Goal: Task Accomplishment & Management: Manage account settings

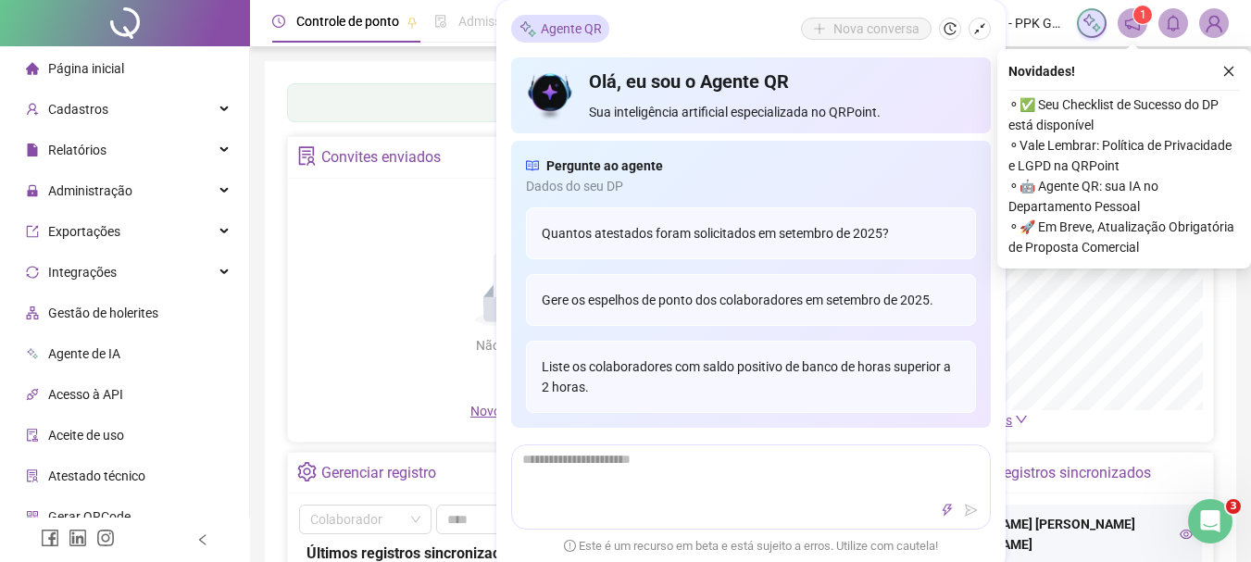
click at [347, 345] on div "Não há dados Não há dados" at bounding box center [516, 295] width 435 height 211
click at [1226, 71] on icon "close" at bounding box center [1228, 71] width 13 height 13
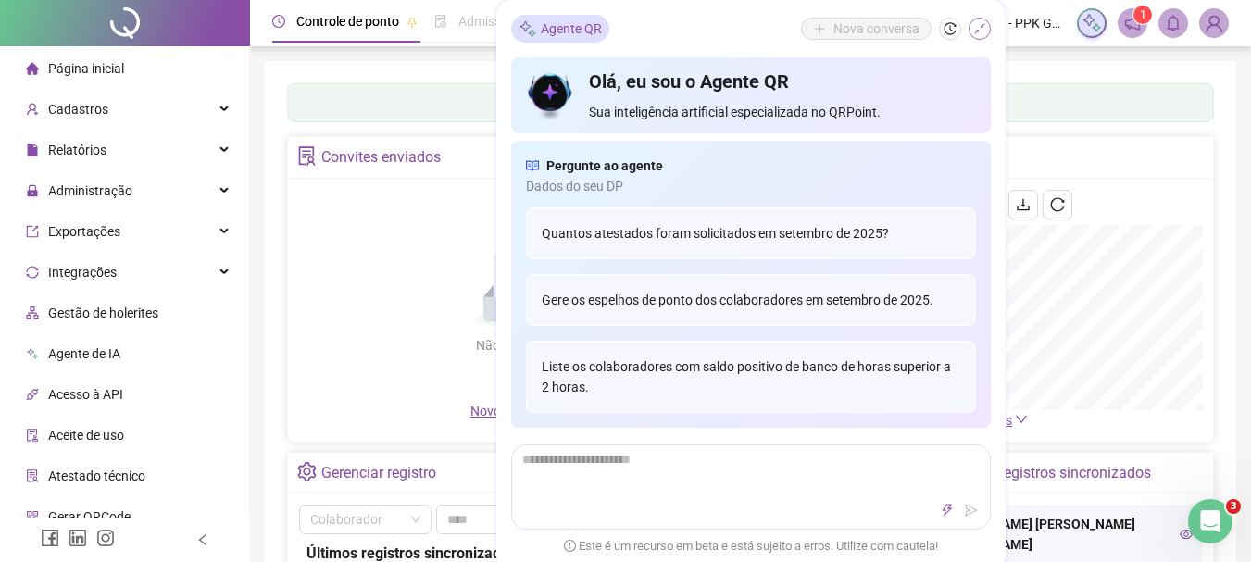
click at [982, 31] on icon "shrink" at bounding box center [979, 28] width 13 height 13
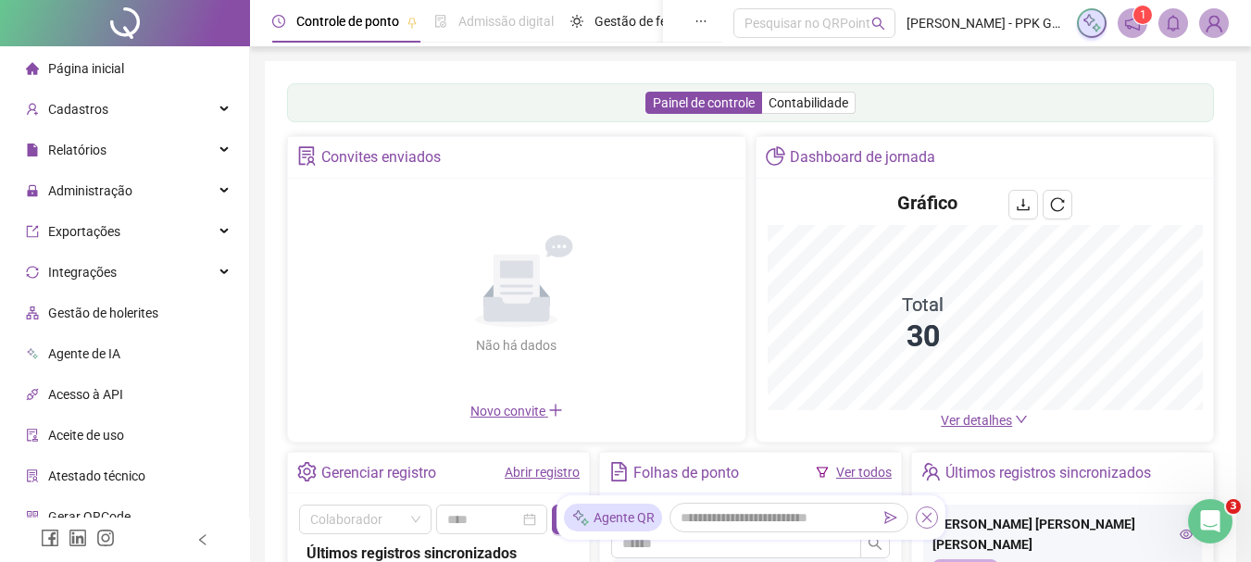
click at [925, 521] on icon "close" at bounding box center [927, 517] width 13 height 13
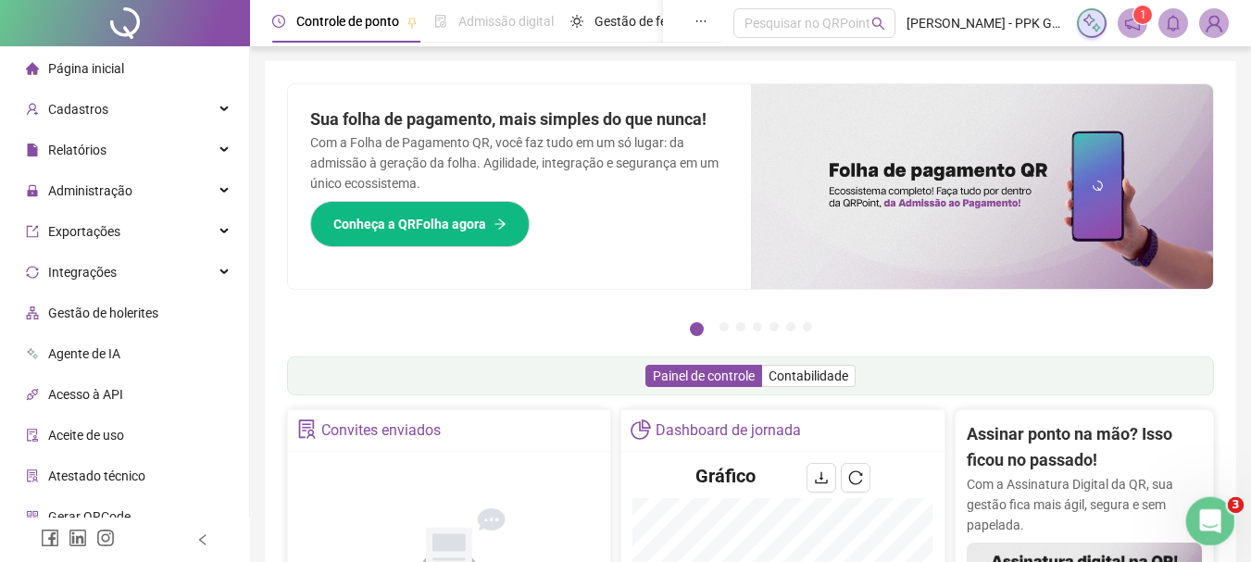
click at [1218, 520] on icon "Abertura do Messenger da Intercom" at bounding box center [1208, 519] width 31 height 31
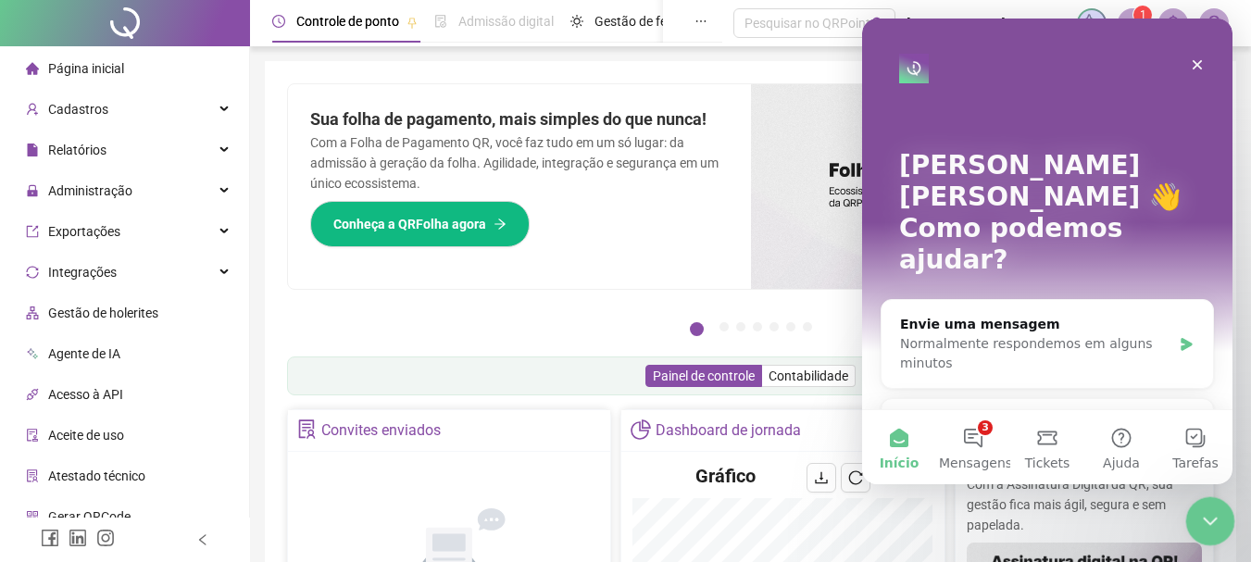
click at [1217, 520] on icon "Encerramento do Messenger da Intercom" at bounding box center [1208, 519] width 22 height 22
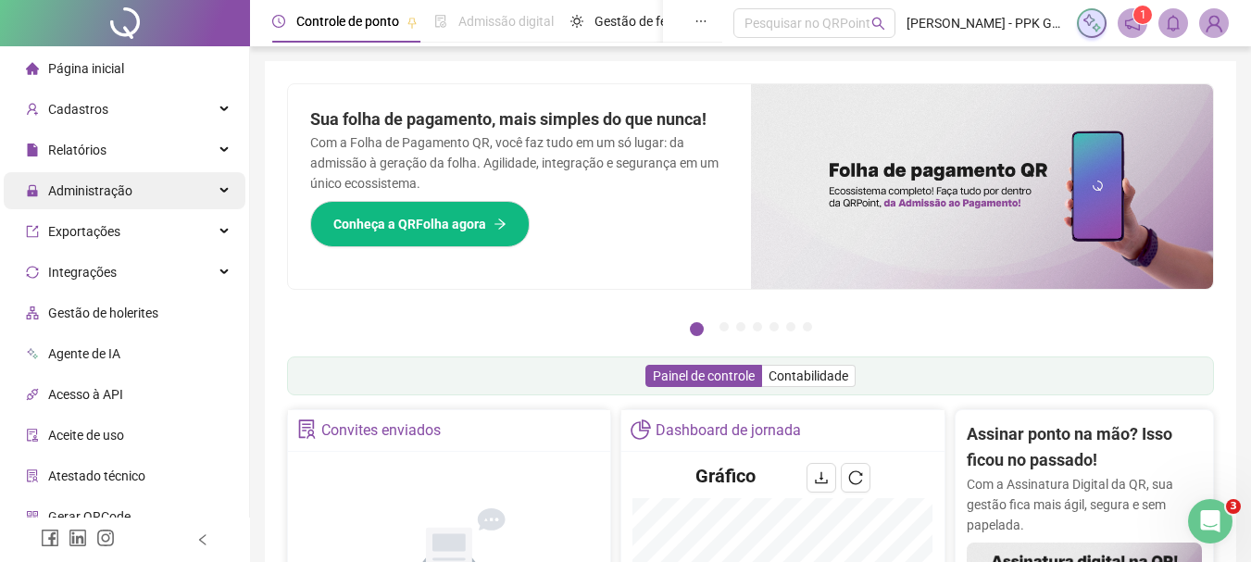
click at [185, 186] on div "Administração" at bounding box center [125, 190] width 242 height 37
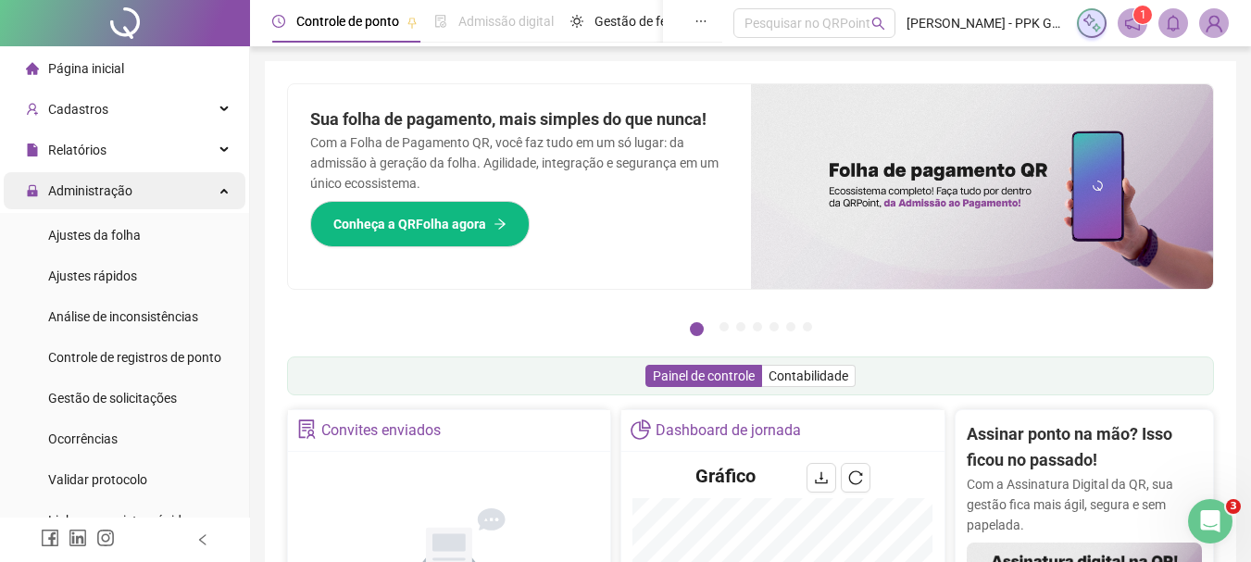
click at [114, 199] on span "Administração" at bounding box center [79, 190] width 107 height 37
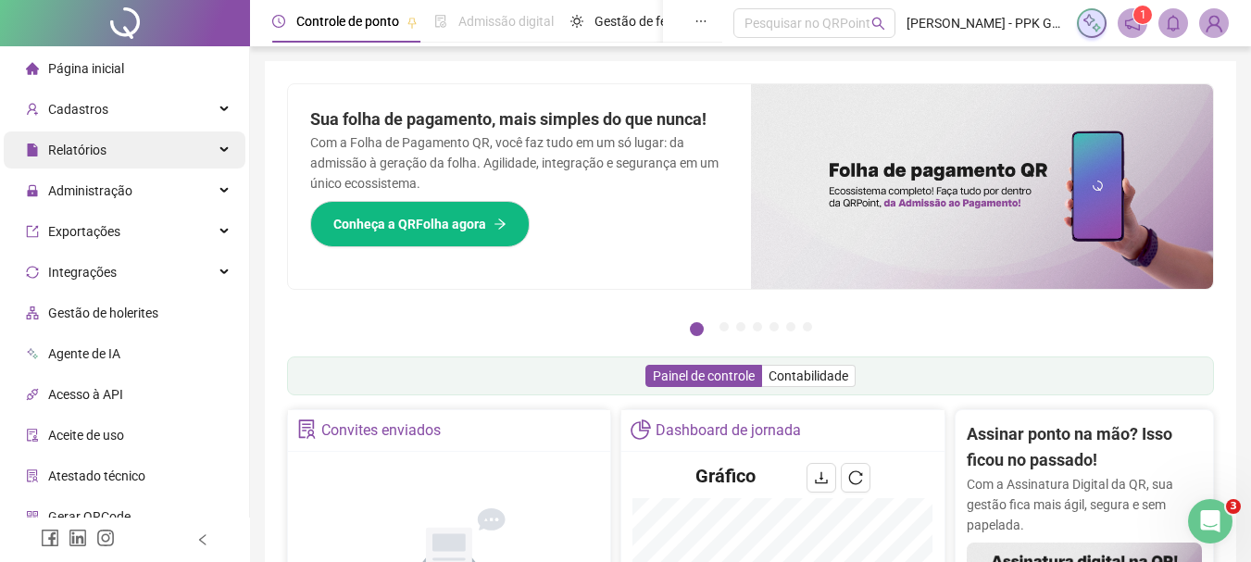
click at [117, 151] on div "Relatórios" at bounding box center [125, 150] width 242 height 37
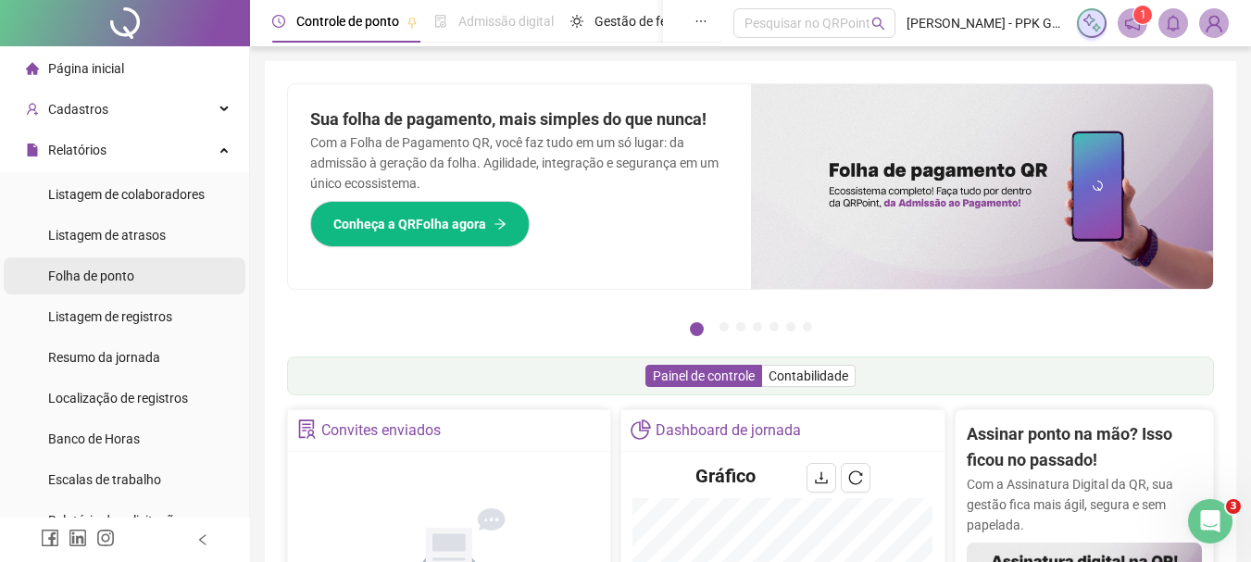
click at [126, 273] on span "Folha de ponto" at bounding box center [91, 276] width 86 height 15
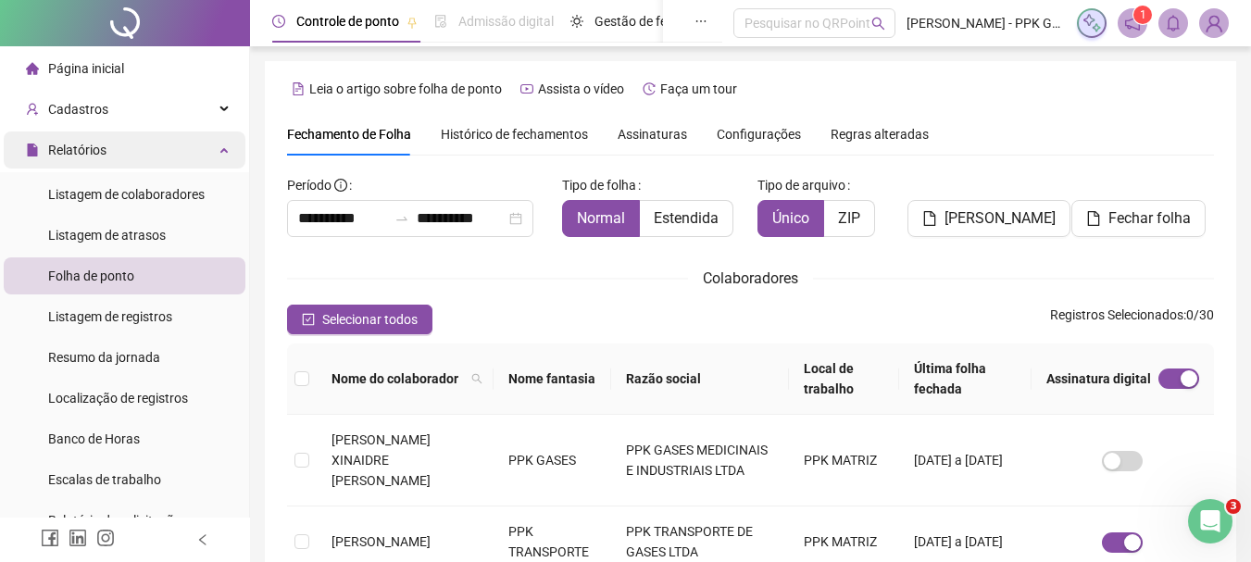
click at [151, 157] on div "Relatórios" at bounding box center [125, 150] width 242 height 37
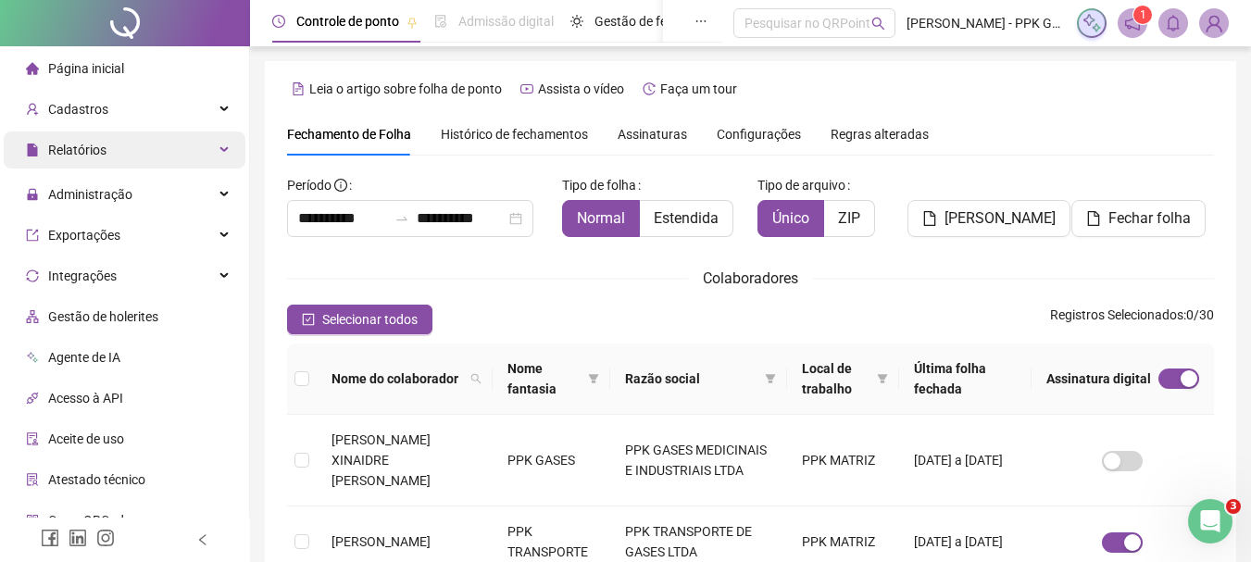
scroll to position [98, 0]
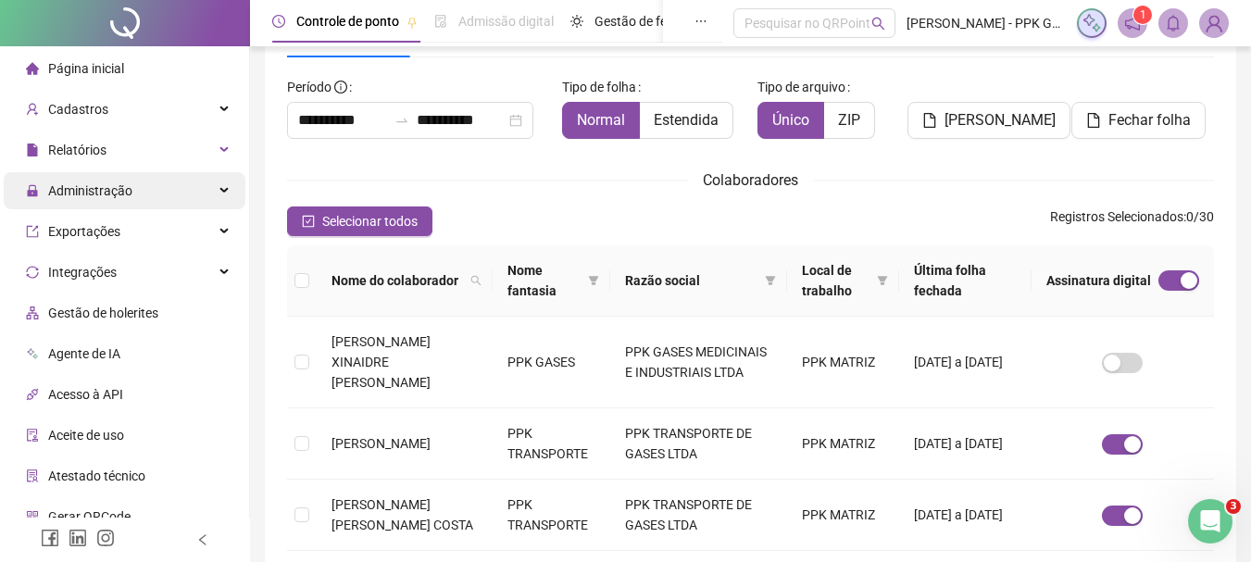
click at [132, 192] on div "Administração" at bounding box center [125, 190] width 242 height 37
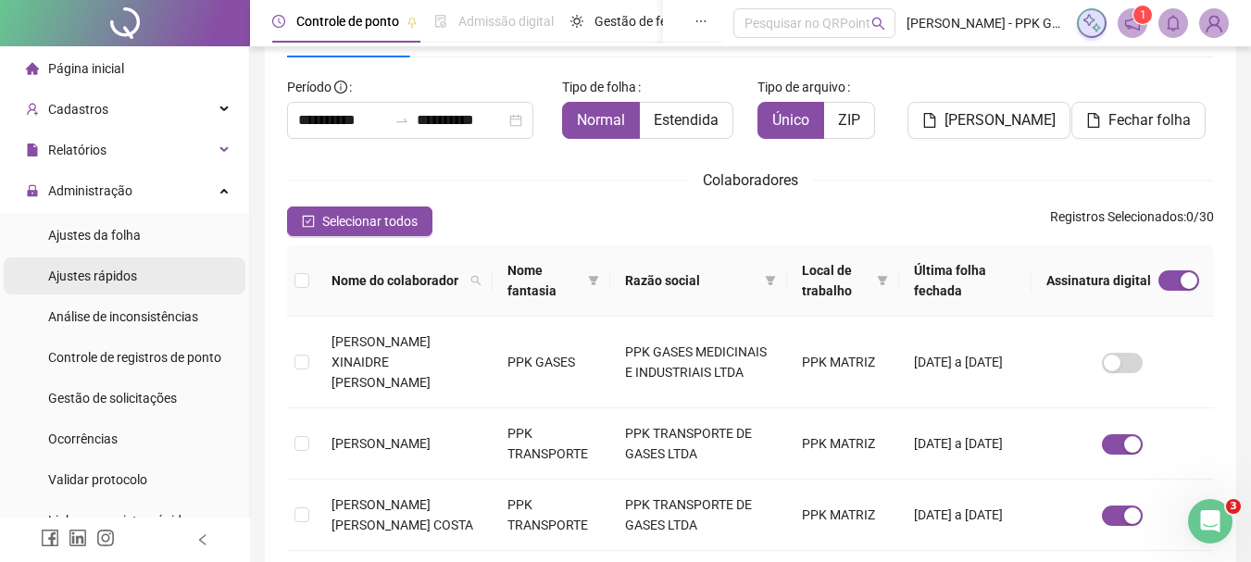
click at [117, 281] on span "Ajustes rápidos" at bounding box center [92, 276] width 89 height 15
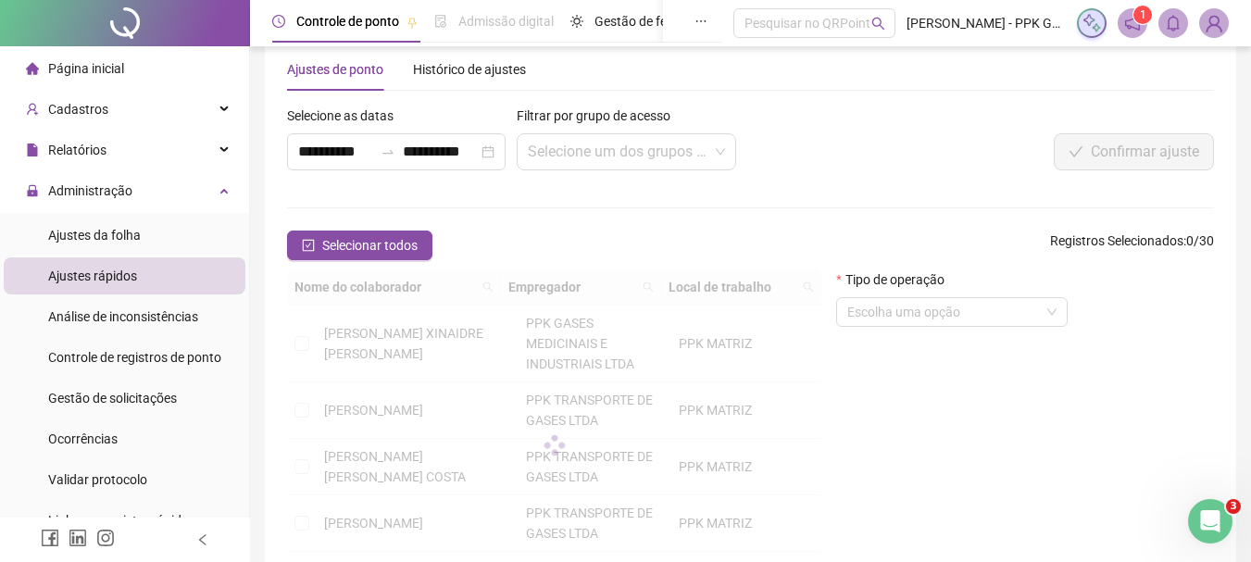
scroll to position [98, 0]
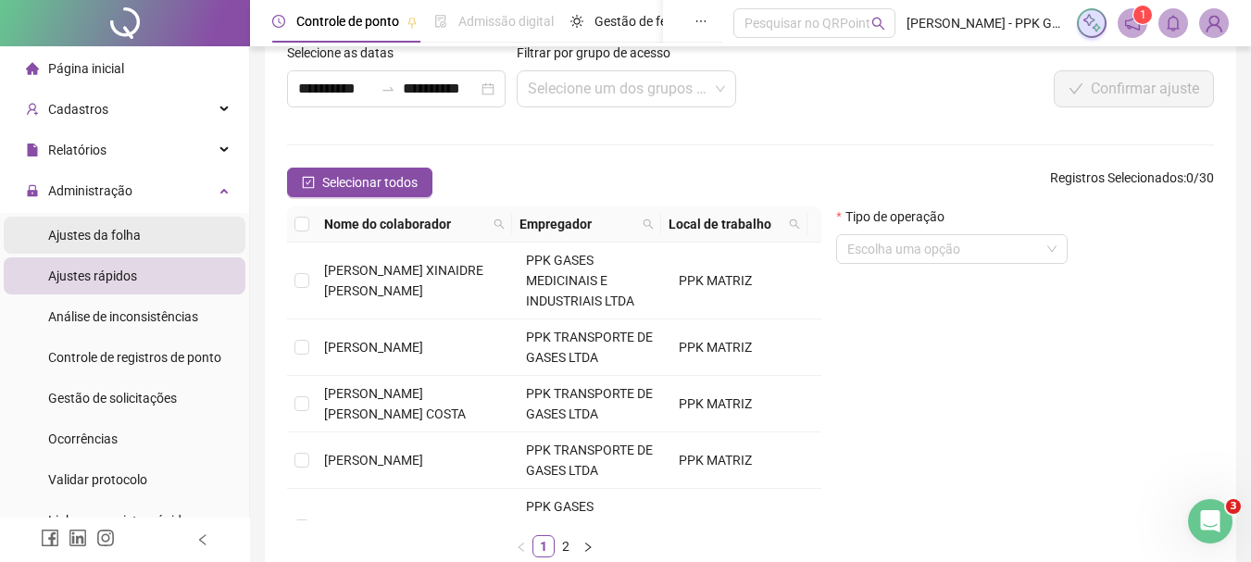
click at [130, 233] on span "Ajustes da folha" at bounding box center [94, 235] width 93 height 15
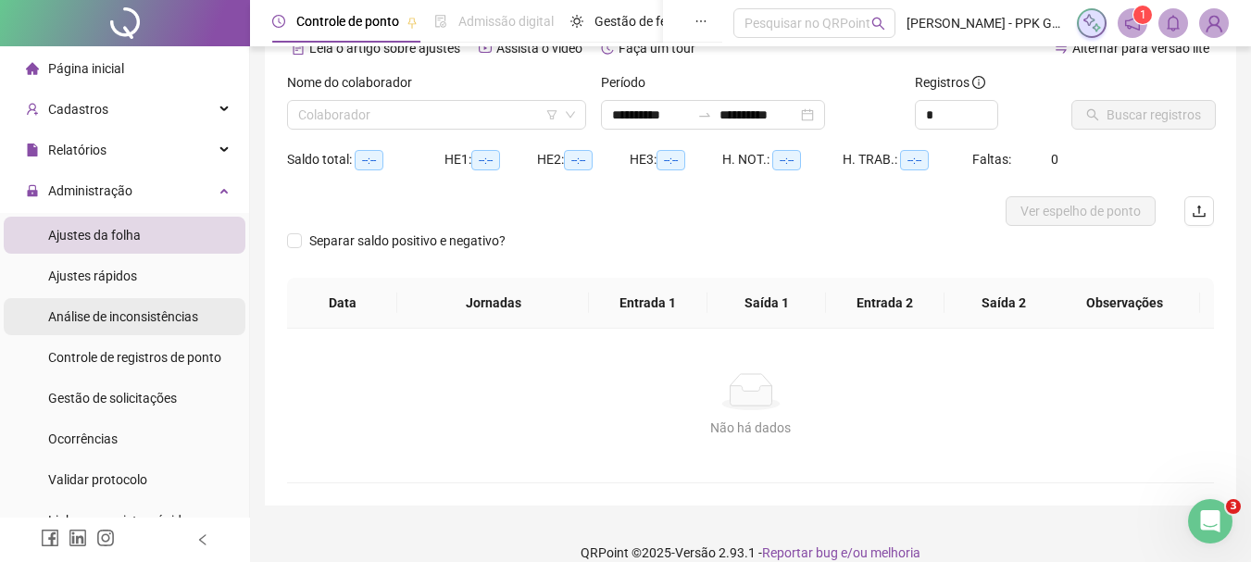
type input "**********"
click at [117, 332] on div "Análise de inconsistências" at bounding box center [123, 316] width 150 height 37
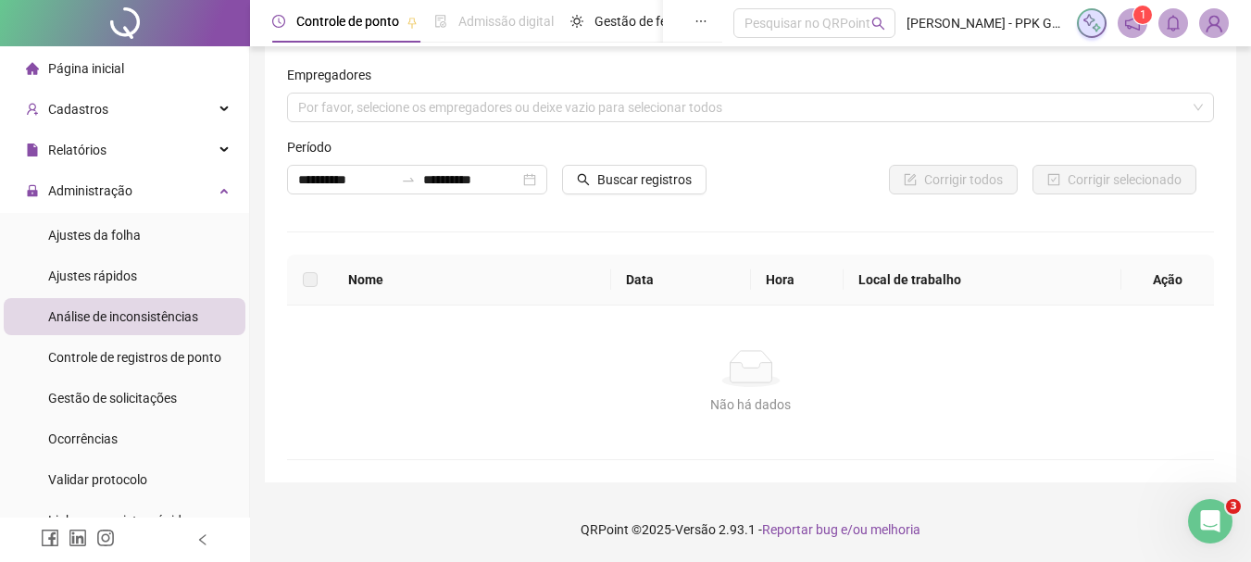
scroll to position [19, 0]
click at [128, 362] on span "Controle de registros de ponto" at bounding box center [134, 357] width 173 height 15
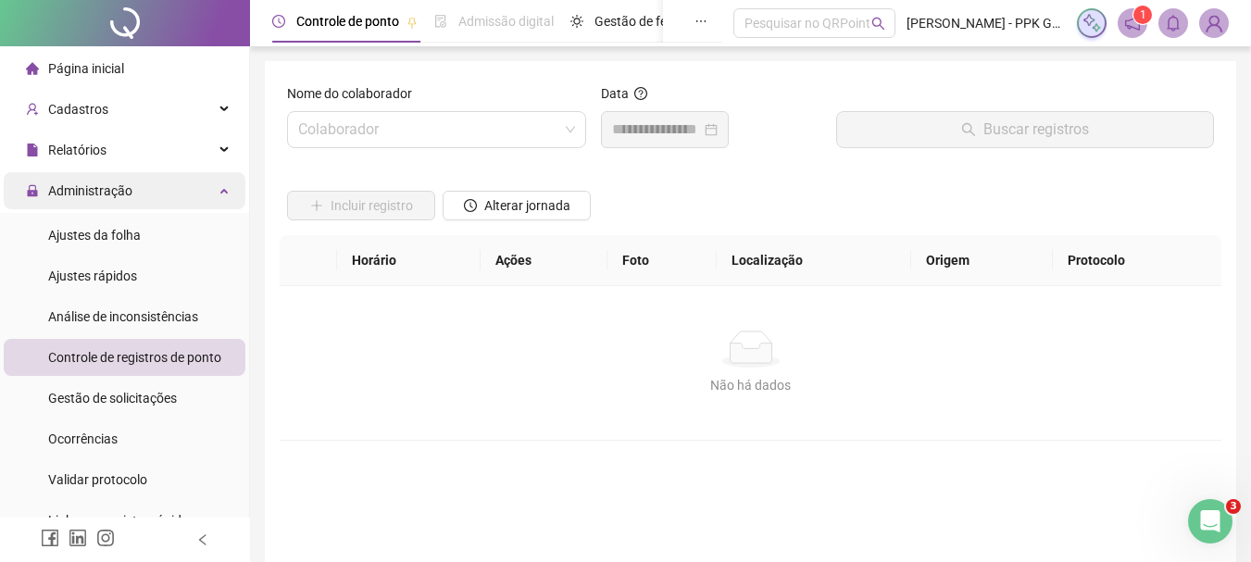
click at [177, 198] on div "Administração" at bounding box center [125, 190] width 242 height 37
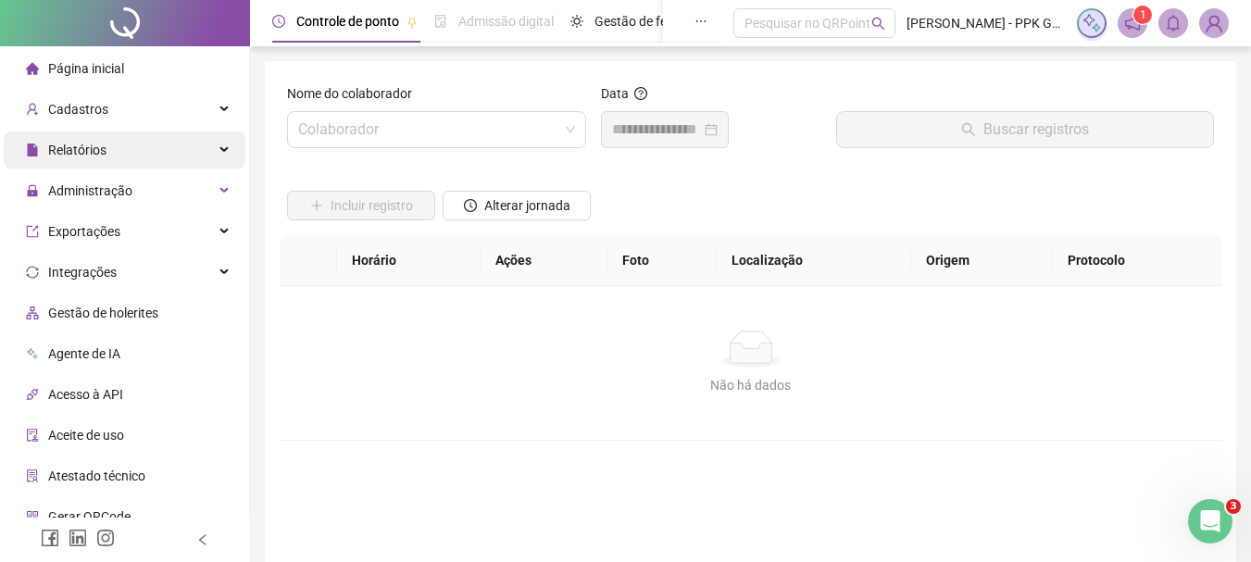
click at [164, 160] on div "Relatórios" at bounding box center [125, 150] width 242 height 37
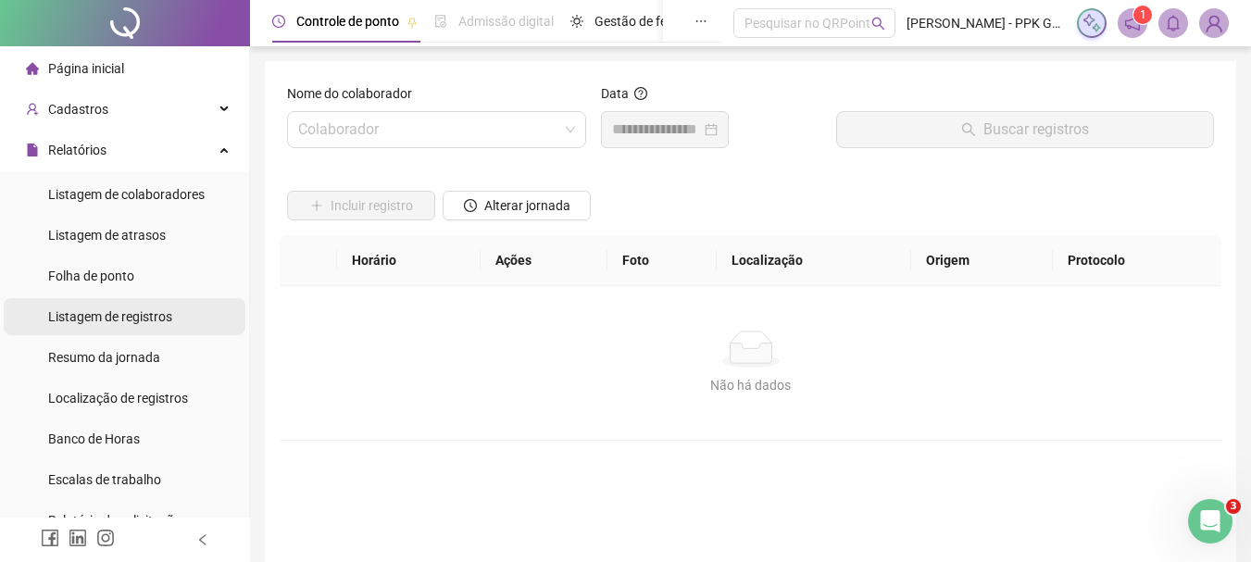
click at [147, 319] on span "Listagem de registros" at bounding box center [110, 316] width 124 height 15
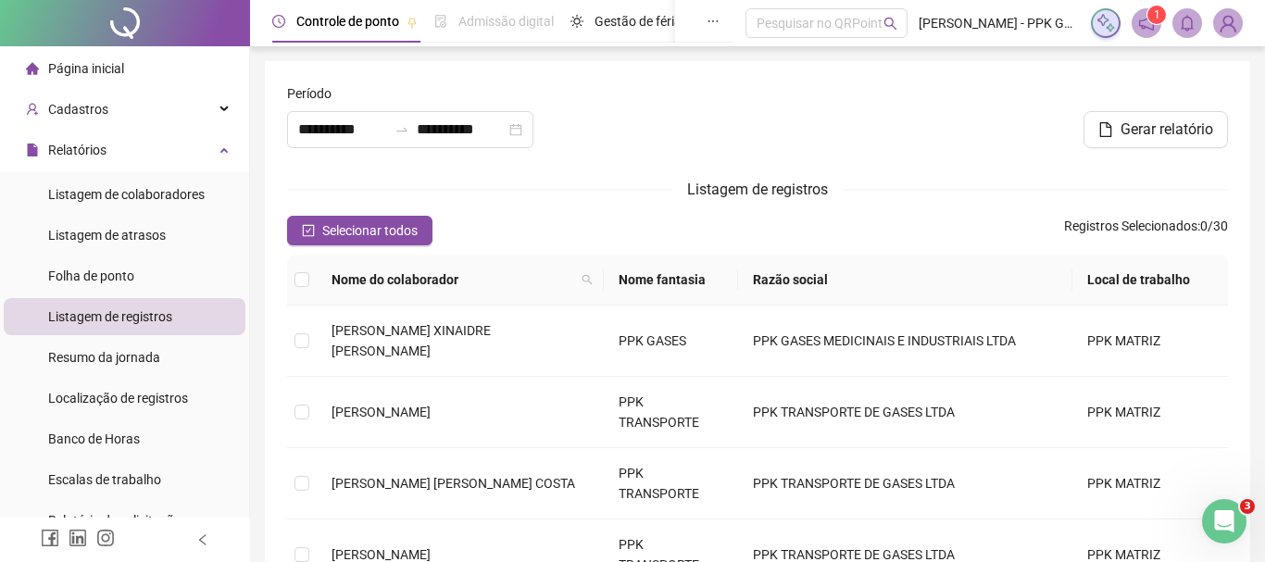
type input "**********"
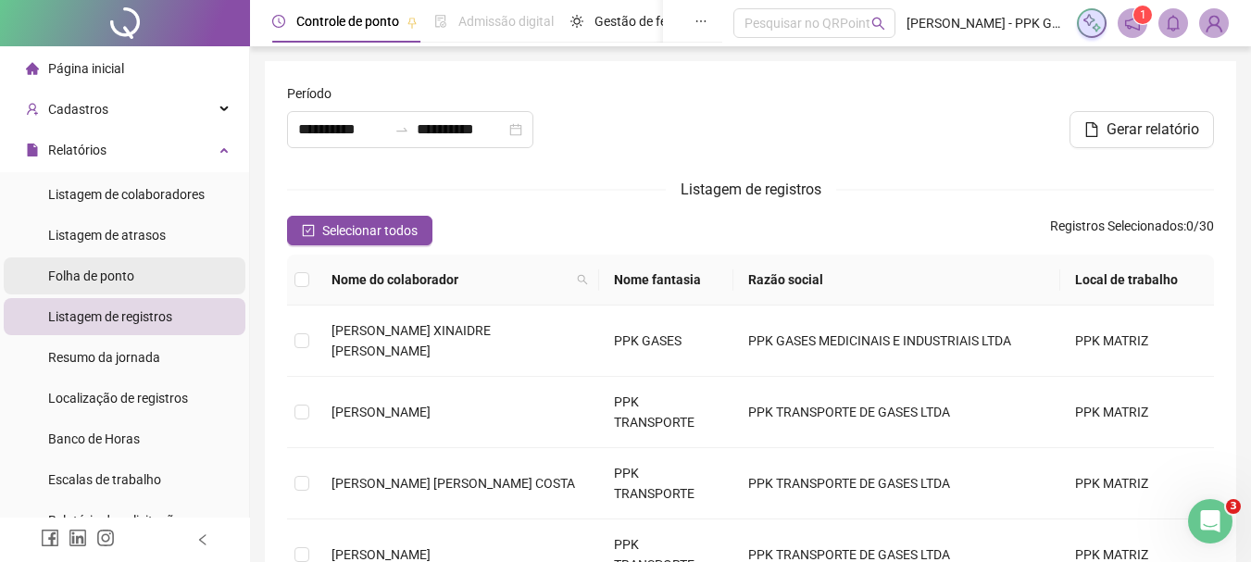
click at [125, 281] on span "Folha de ponto" at bounding box center [91, 276] width 86 height 15
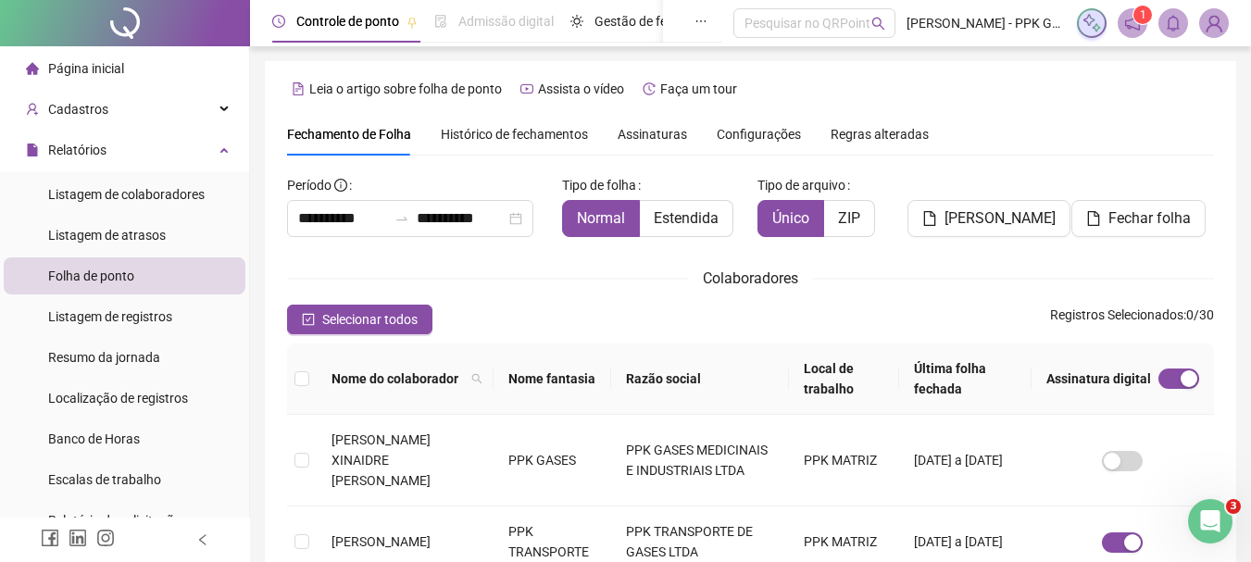
scroll to position [98, 0]
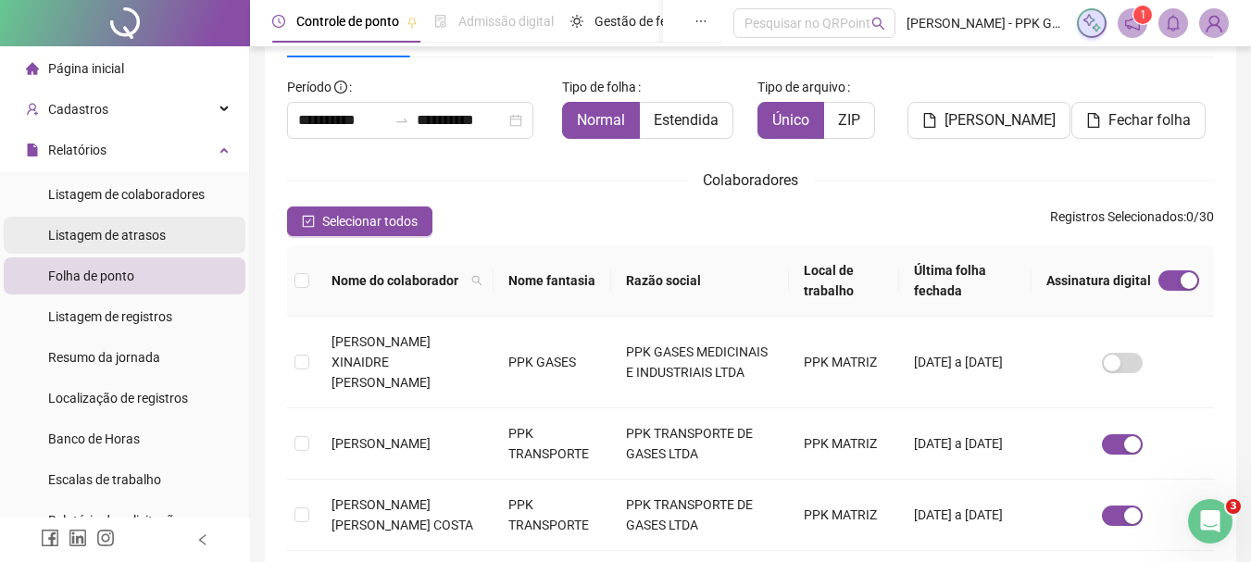
click at [107, 219] on div "Listagem de atrasos" at bounding box center [107, 235] width 118 height 37
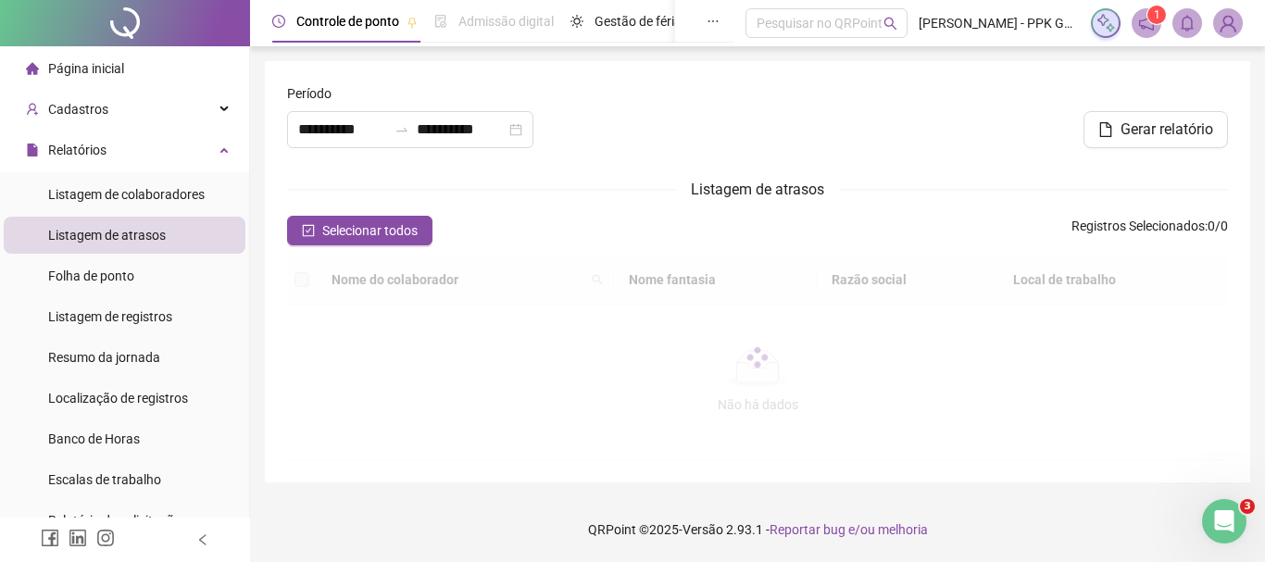
type input "**********"
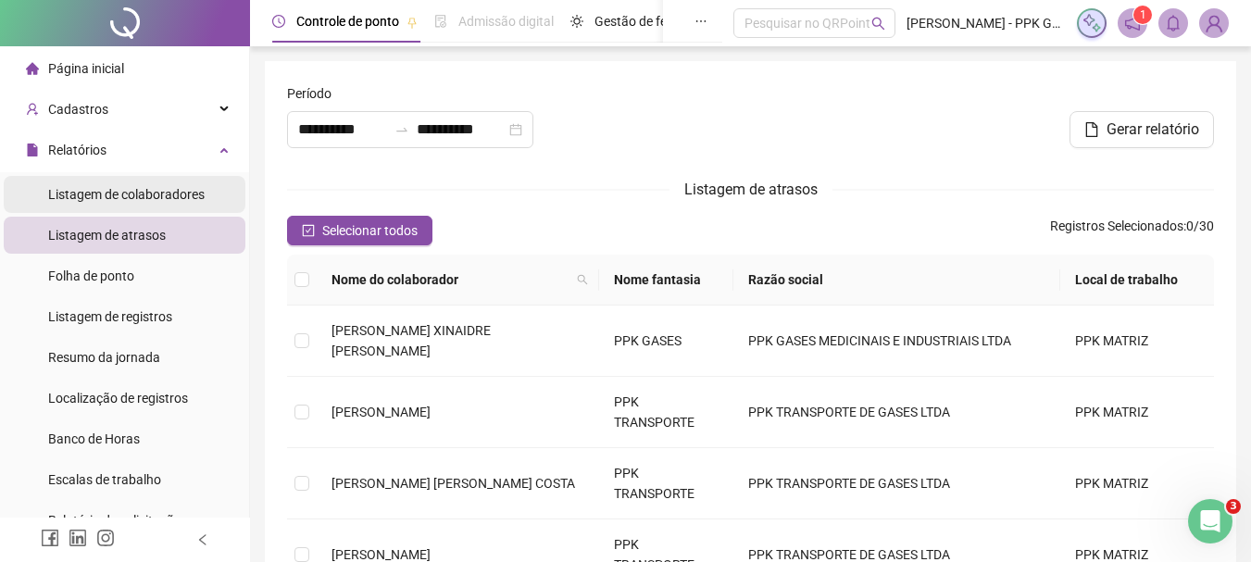
click at [119, 200] on span "Listagem de colaboradores" at bounding box center [126, 194] width 157 height 15
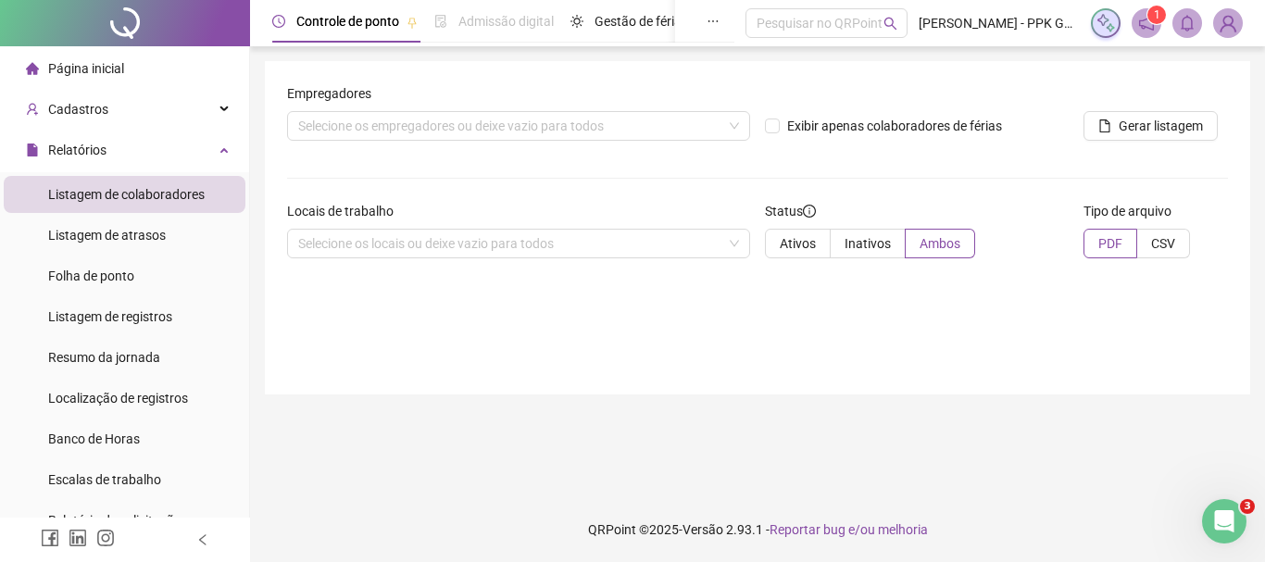
click at [121, 182] on div "Listagem de colaboradores" at bounding box center [126, 194] width 157 height 37
click at [122, 148] on div "Relatórios" at bounding box center [125, 150] width 242 height 37
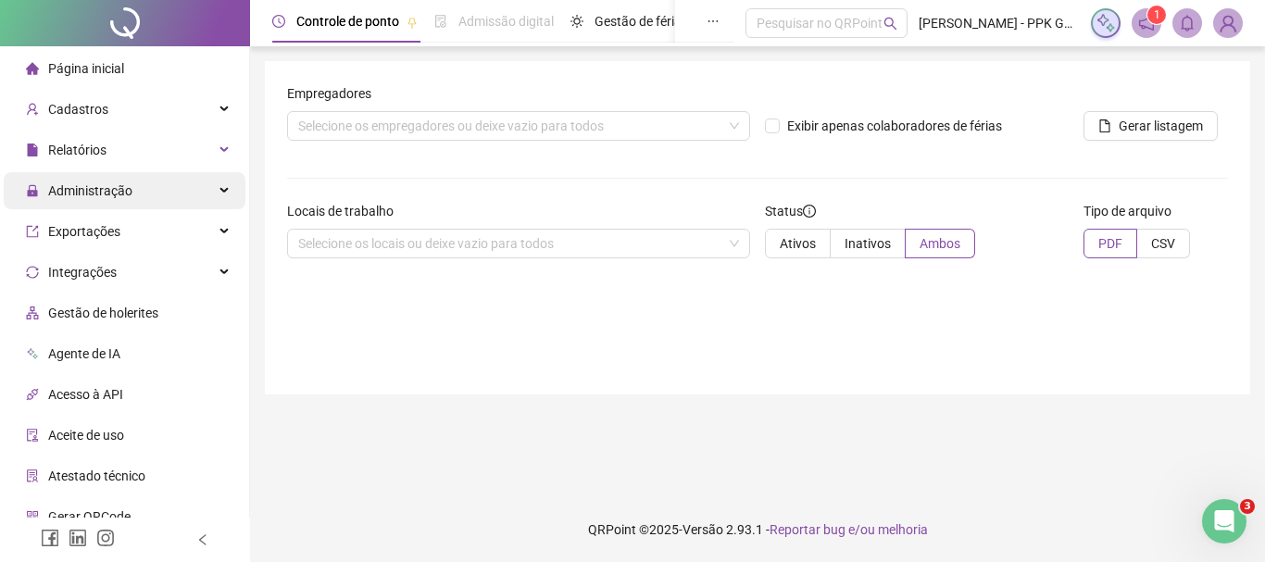
click at [123, 197] on span "Administração" at bounding box center [90, 190] width 84 height 15
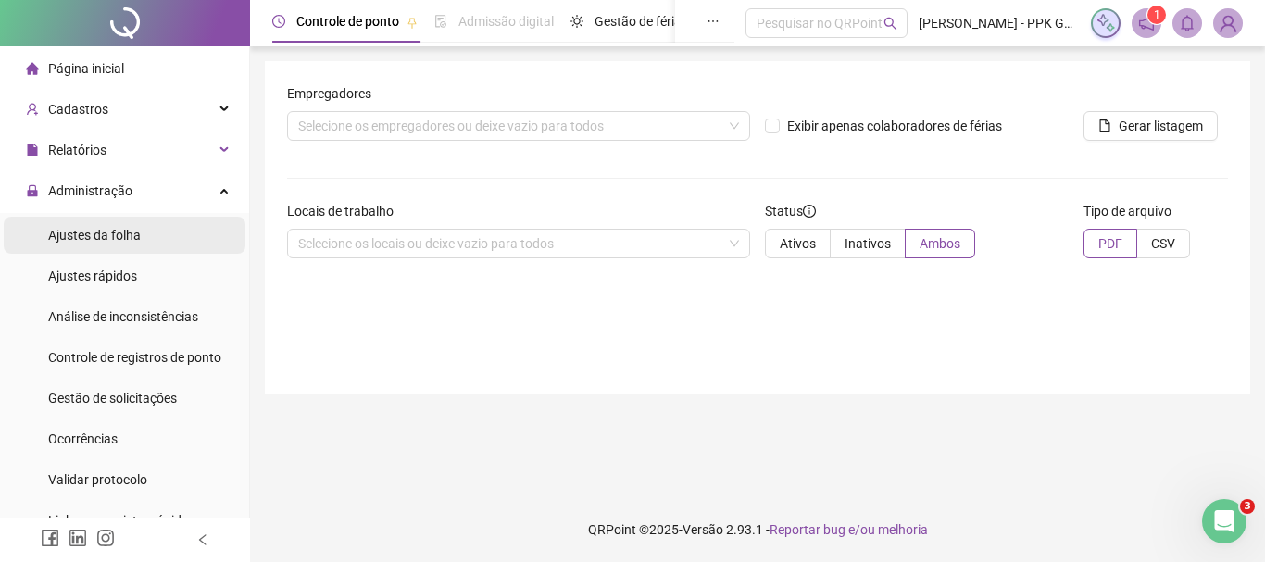
click at [119, 236] on span "Ajustes da folha" at bounding box center [94, 235] width 93 height 15
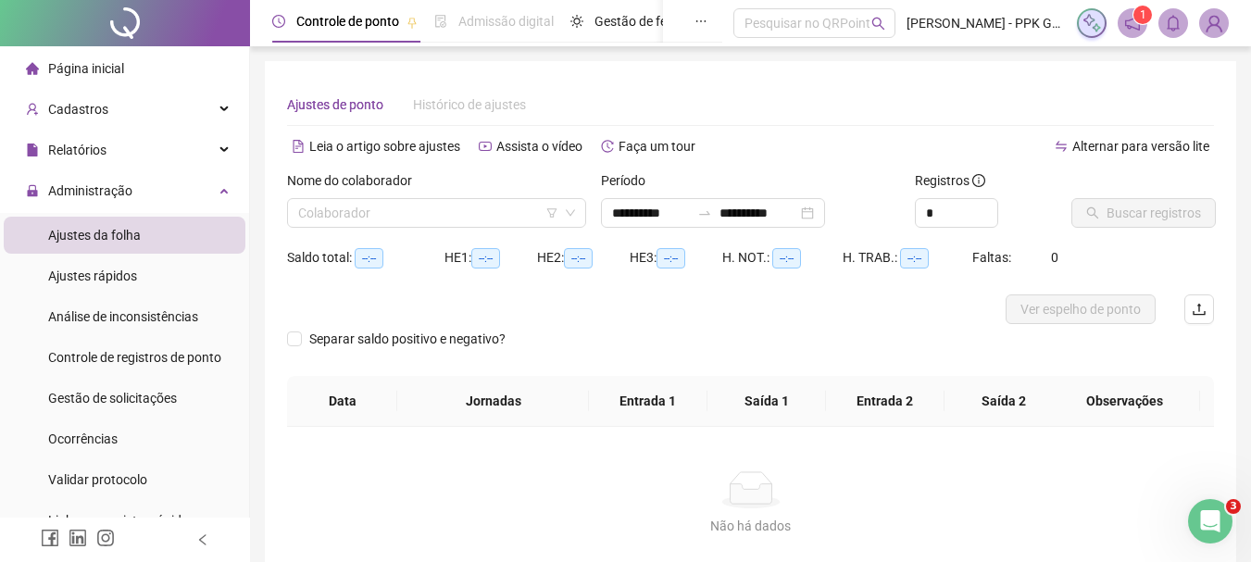
type input "**********"
click at [109, 269] on span "Ajustes rápidos" at bounding box center [92, 276] width 89 height 15
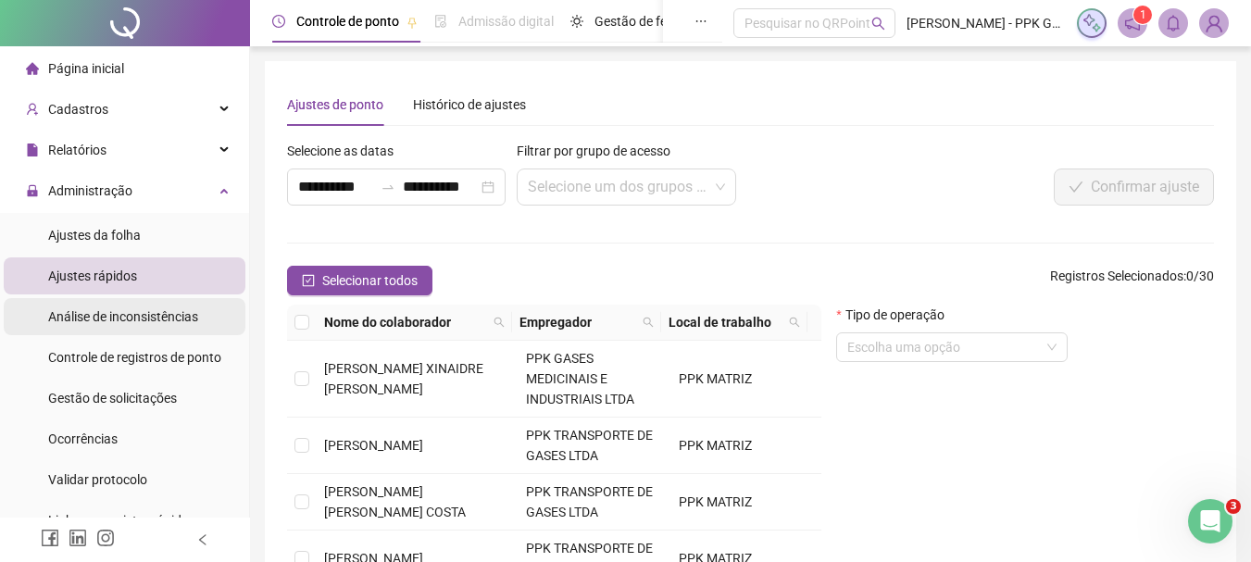
click at [56, 298] on div "Análise de inconsistências" at bounding box center [123, 316] width 150 height 37
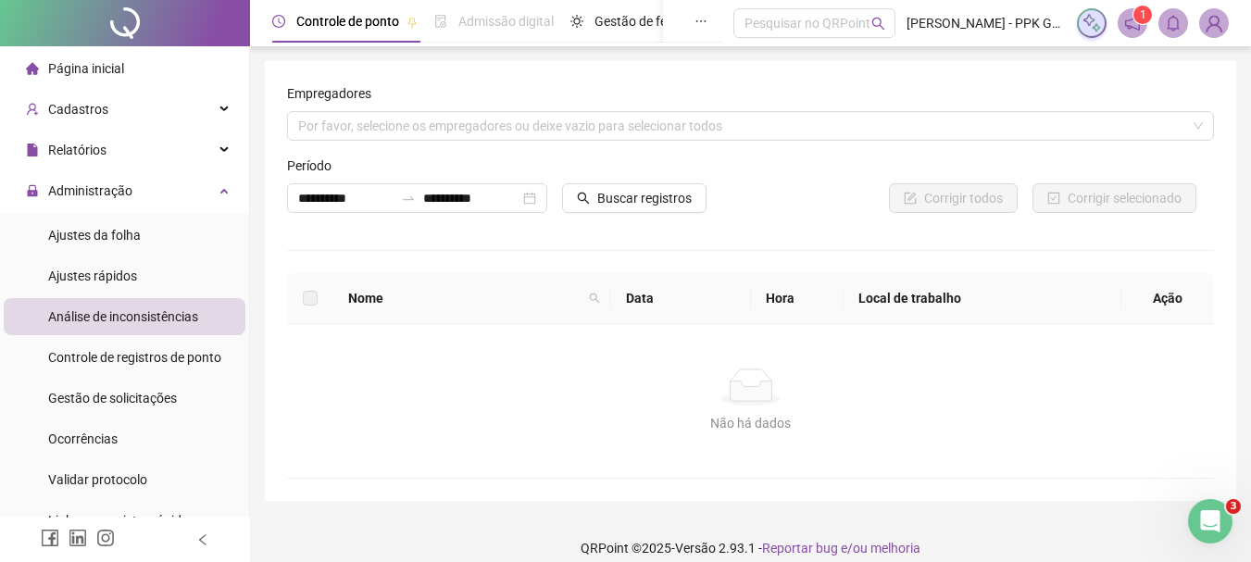
click at [157, 337] on ul "Ajustes da folha Ajustes rápidos Análise de inconsistências Controle de registr…" at bounding box center [124, 378] width 249 height 330
click at [157, 347] on div "Controle de registros de ponto" at bounding box center [134, 357] width 173 height 37
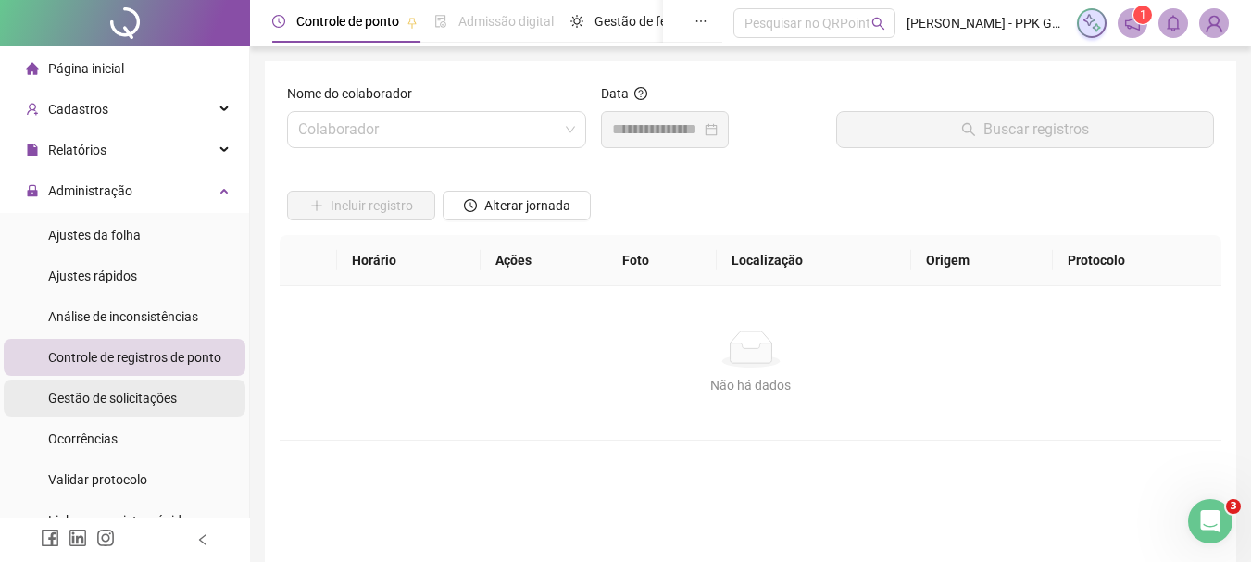
click at [148, 396] on span "Gestão de solicitações" at bounding box center [112, 398] width 129 height 15
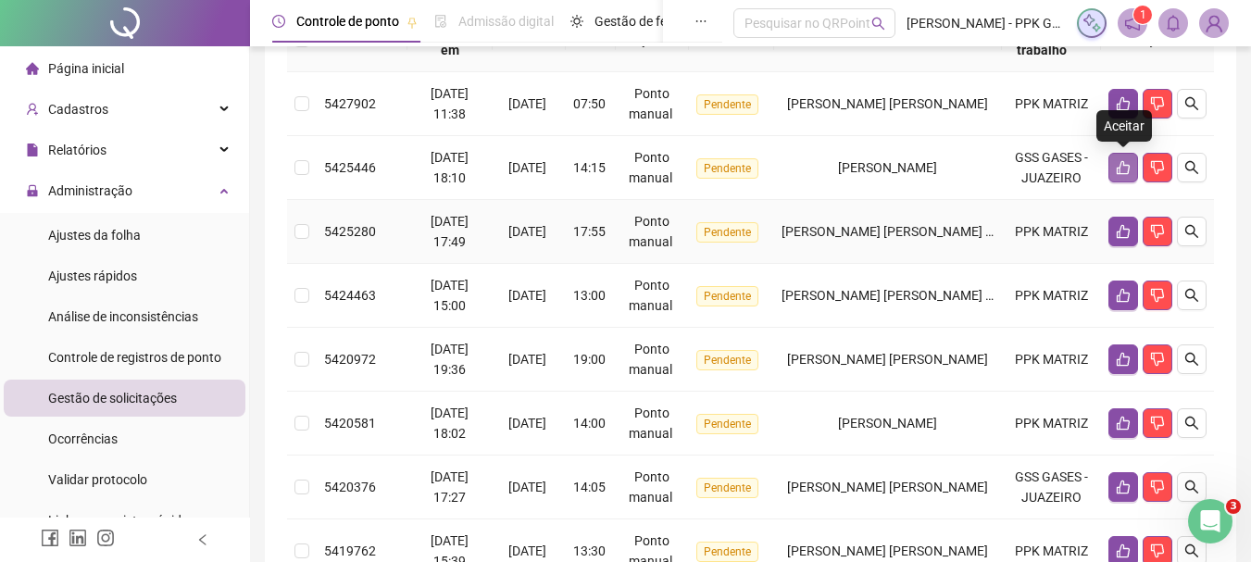
scroll to position [278, 0]
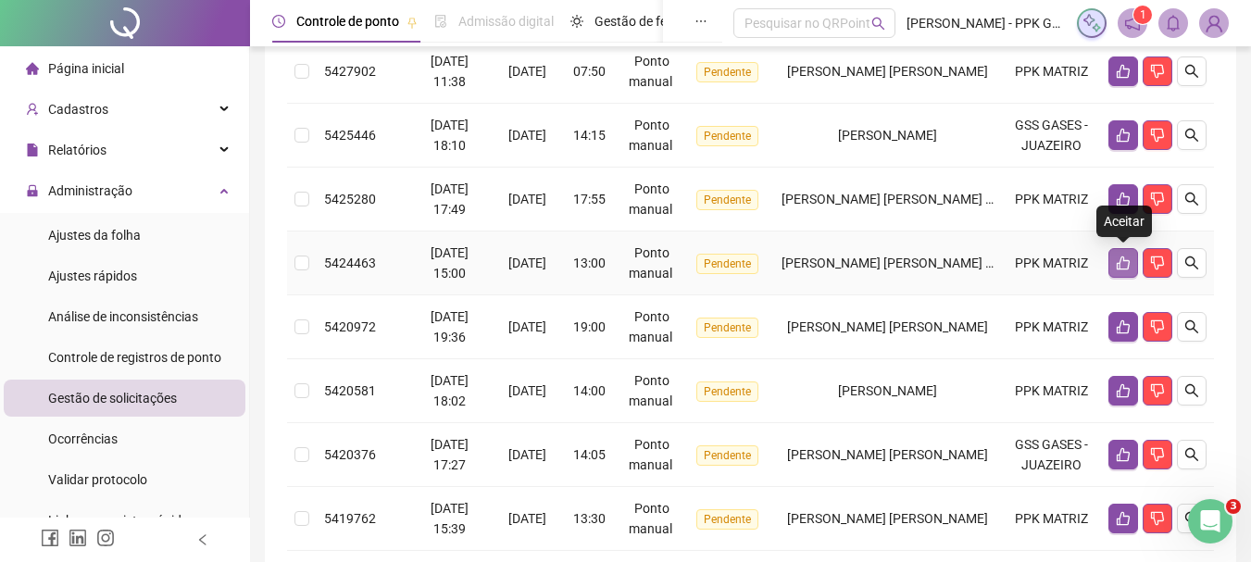
click at [1123, 264] on icon "like" at bounding box center [1123, 263] width 15 height 15
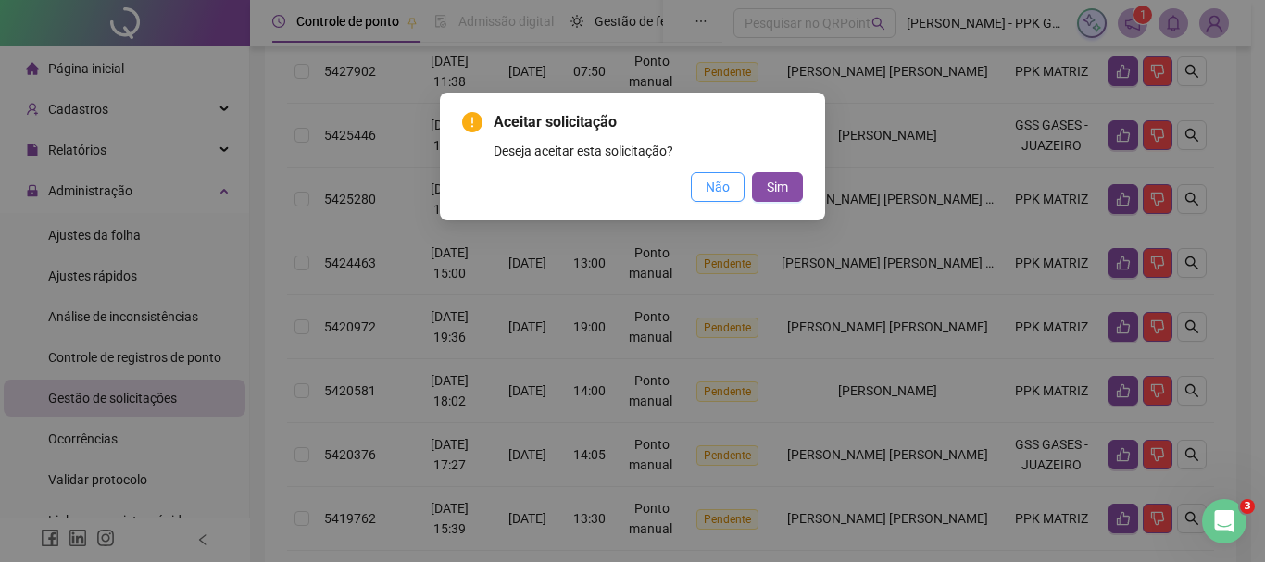
click at [730, 189] on span "Não" at bounding box center [718, 187] width 24 height 20
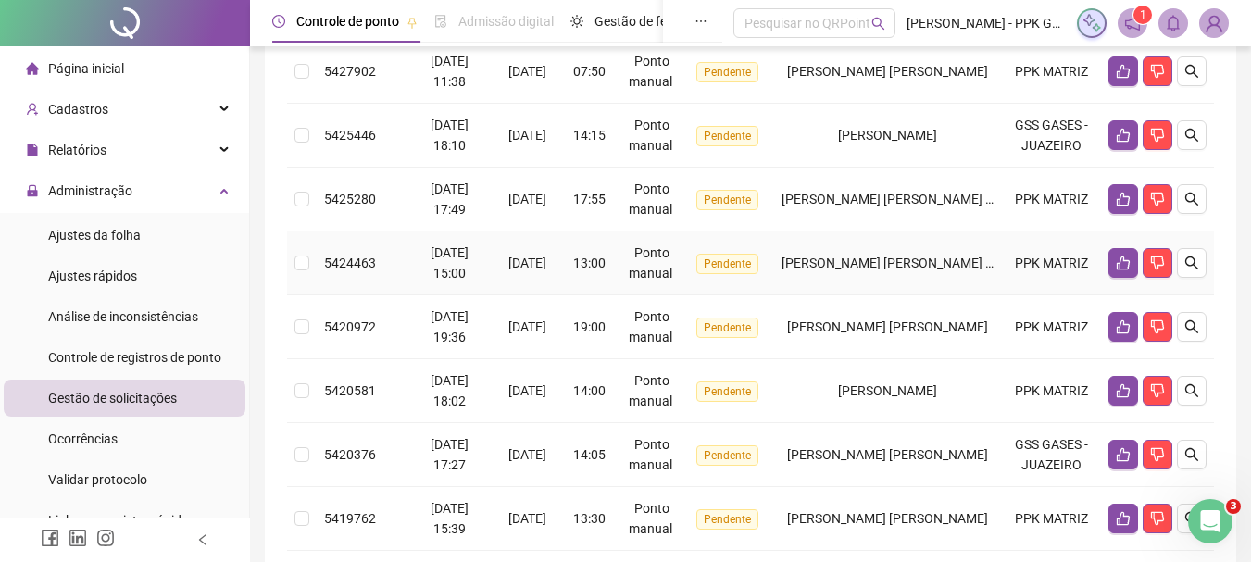
scroll to position [185, 0]
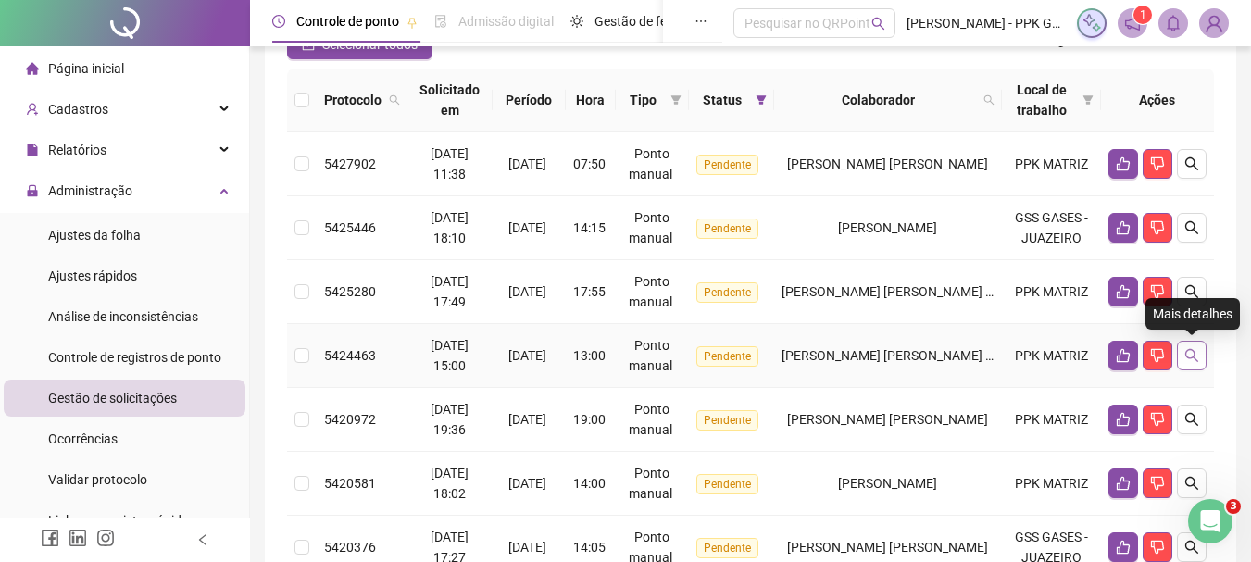
click at [1200, 358] on button "button" at bounding box center [1192, 356] width 30 height 30
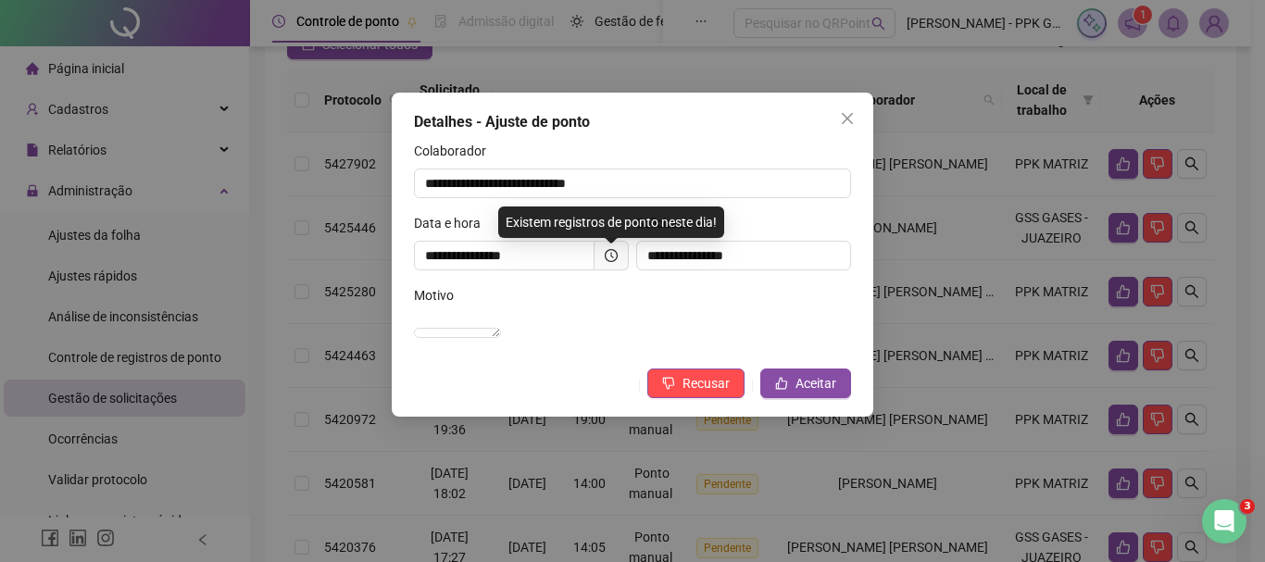
click at [608, 289] on div "Motivo" at bounding box center [632, 299] width 437 height 28
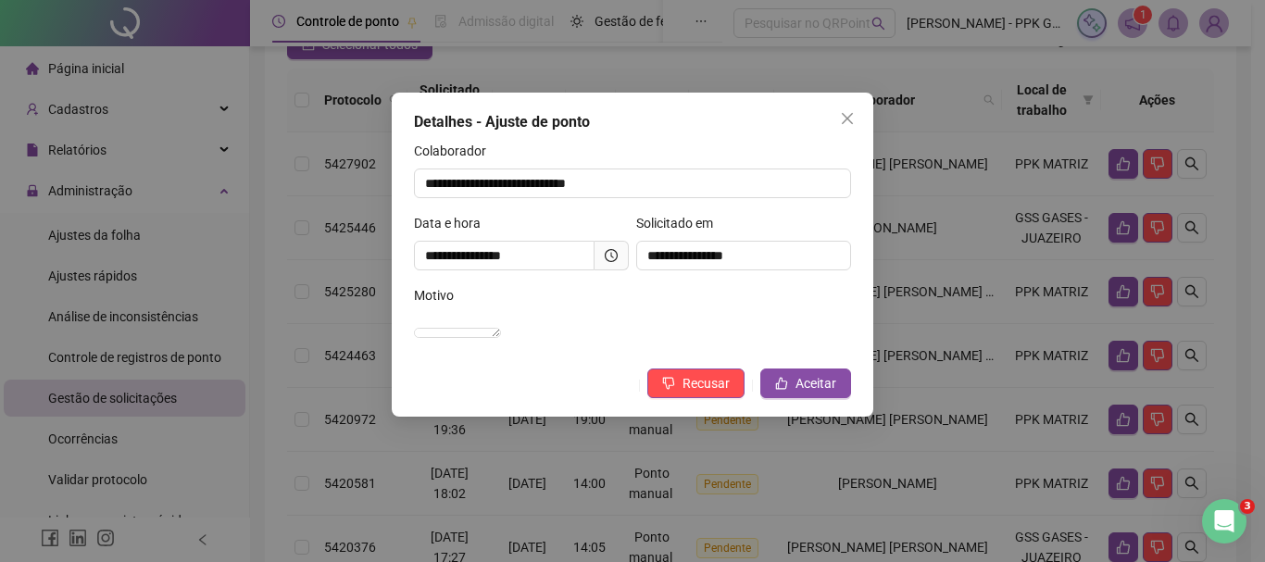
click at [843, 120] on icon "close" at bounding box center [847, 118] width 15 height 15
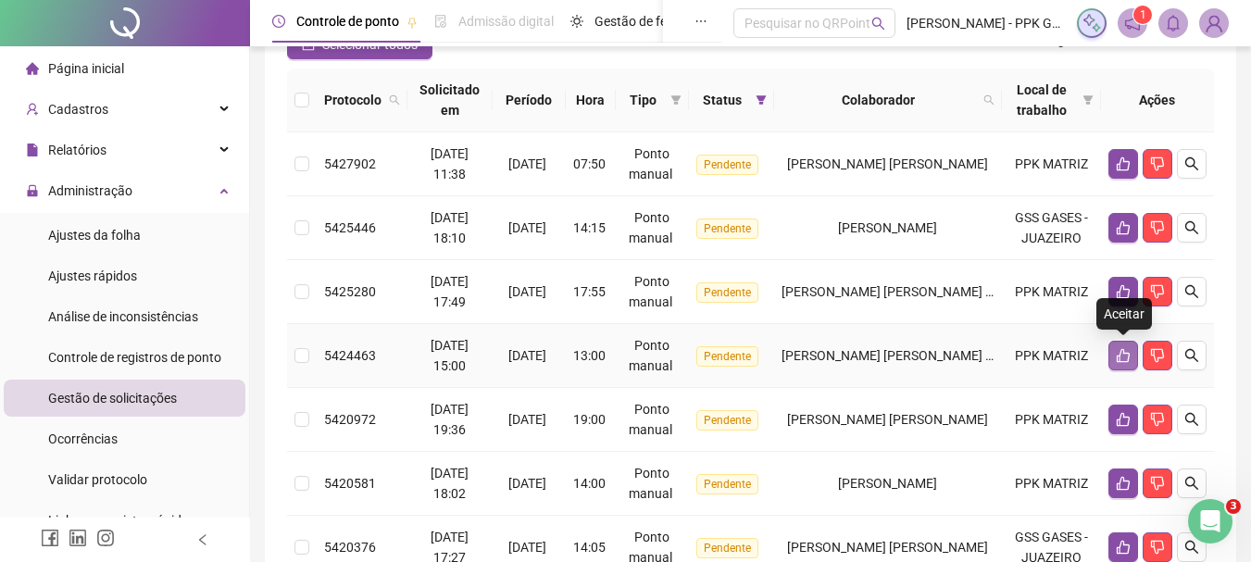
scroll to position [278, 0]
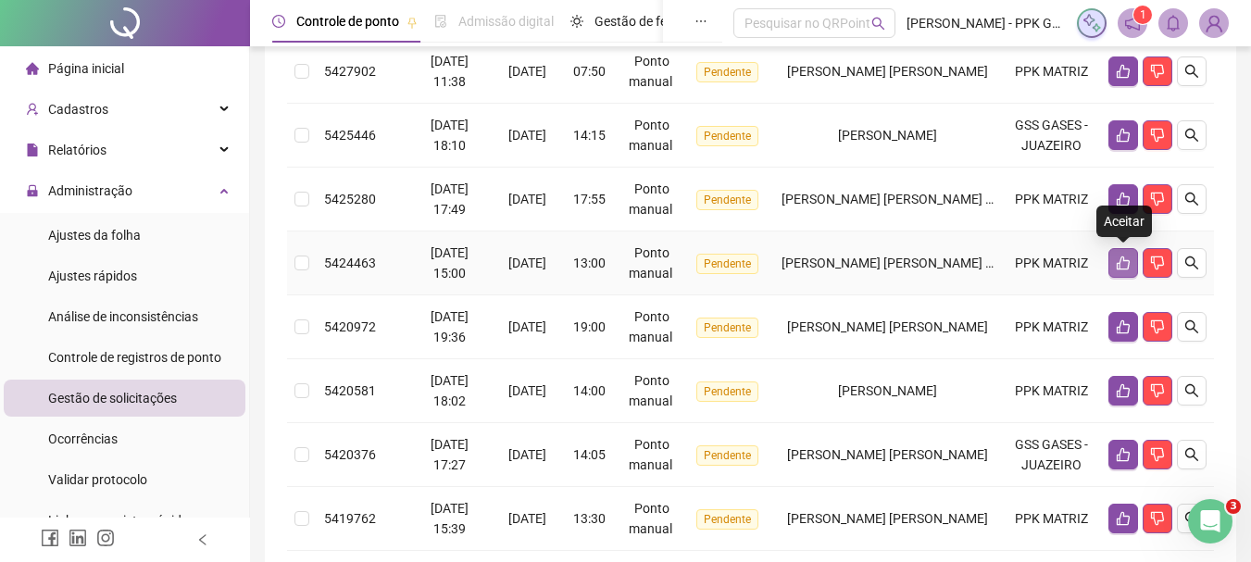
click at [1121, 260] on icon "like" at bounding box center [1123, 263] width 15 height 15
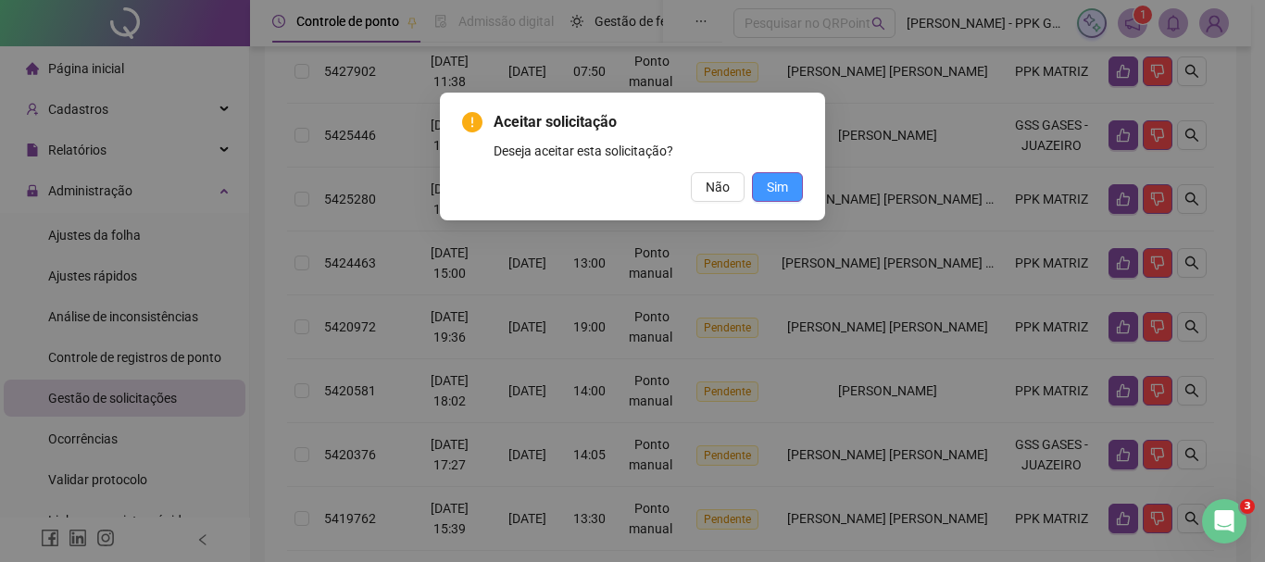
click at [785, 189] on span "Sim" at bounding box center [777, 187] width 21 height 20
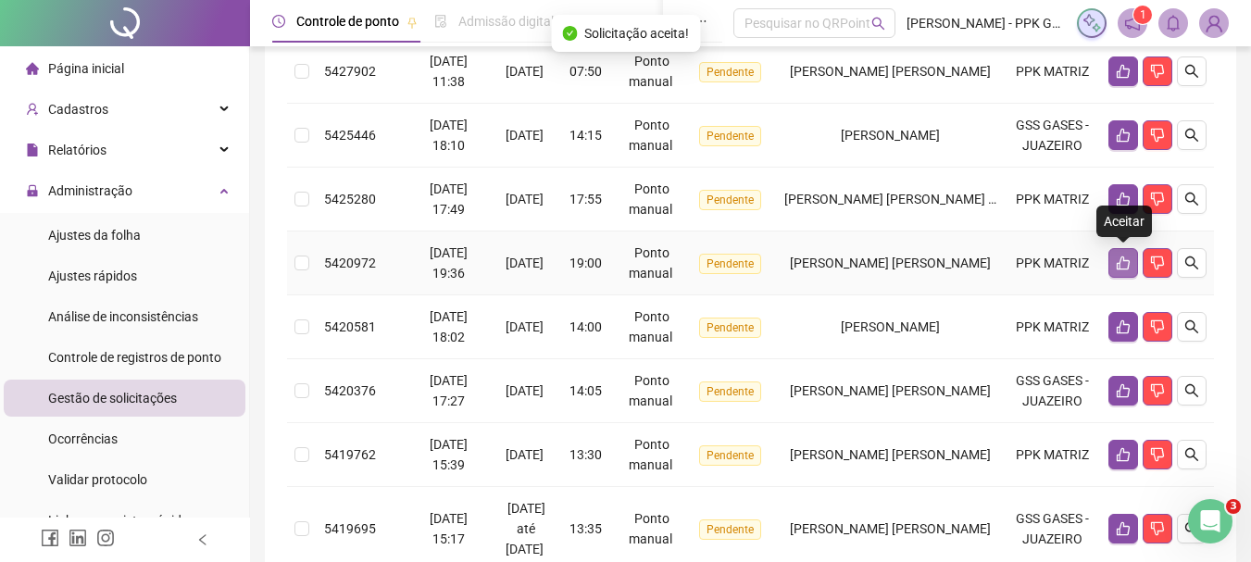
click at [1121, 263] on icon "like" at bounding box center [1123, 263] width 15 height 15
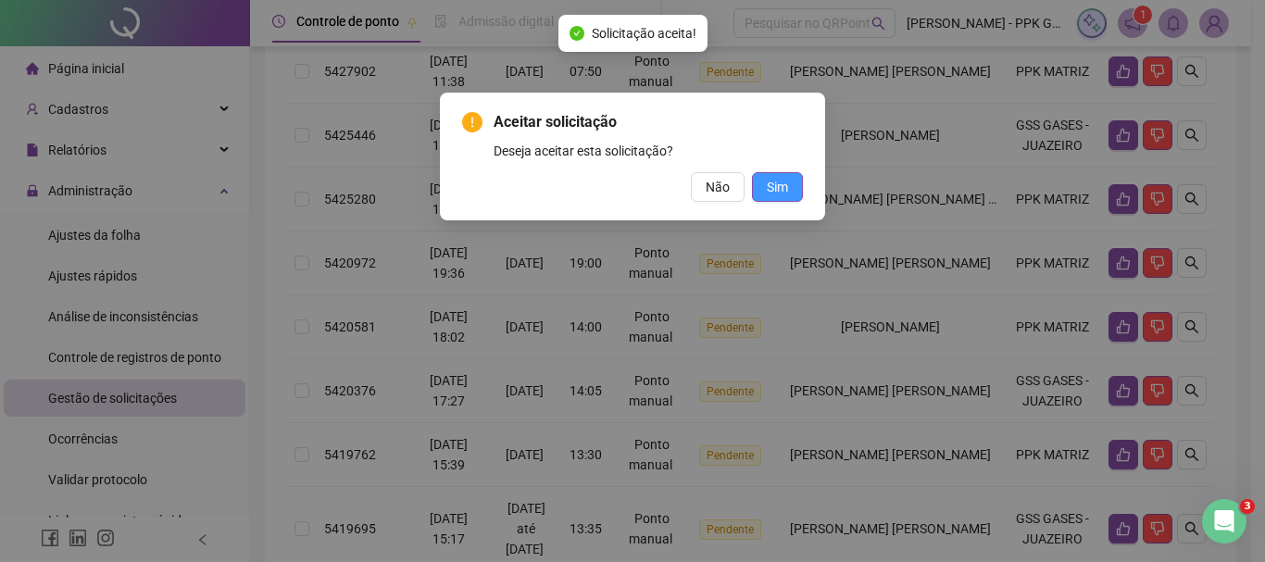
click at [777, 189] on span "Sim" at bounding box center [777, 187] width 21 height 20
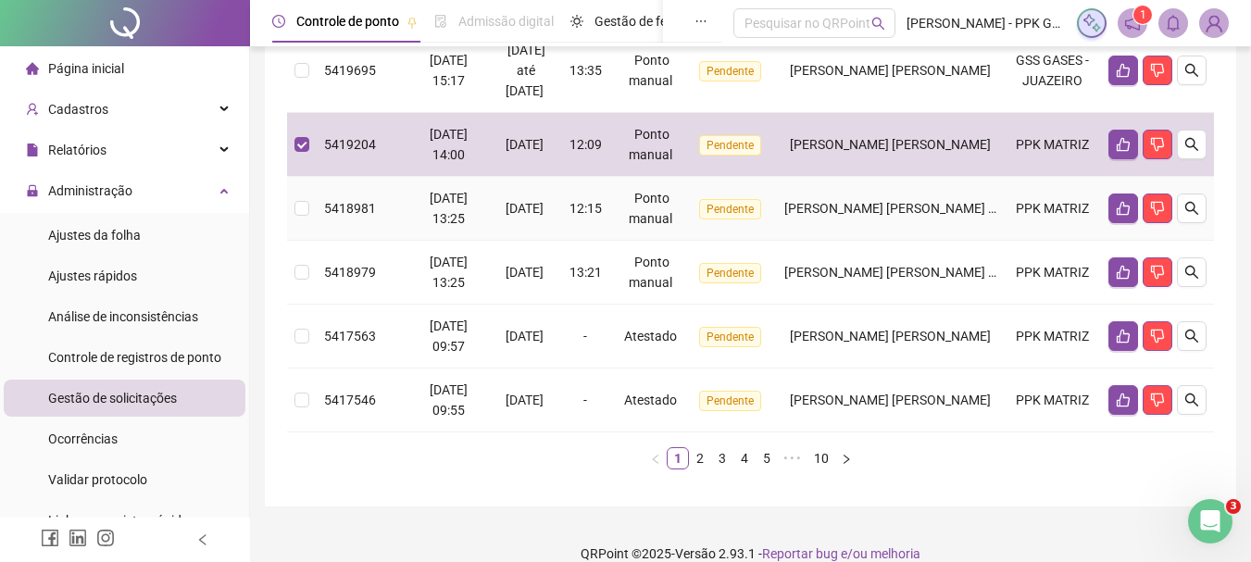
scroll to position [696, 0]
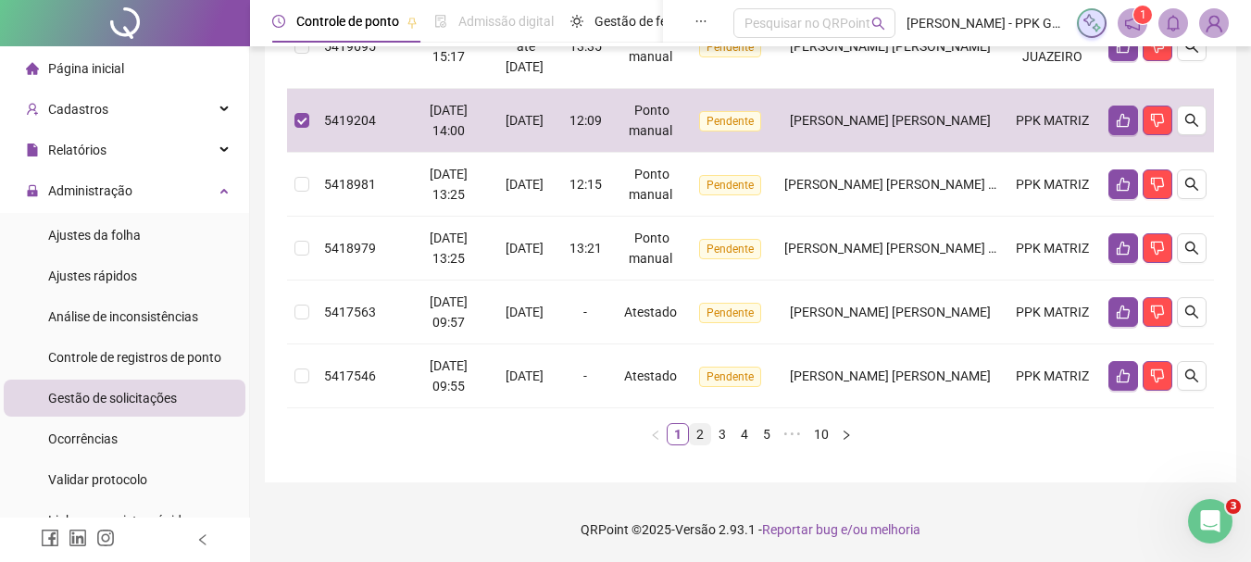
click at [699, 432] on link "2" at bounding box center [700, 434] width 20 height 20
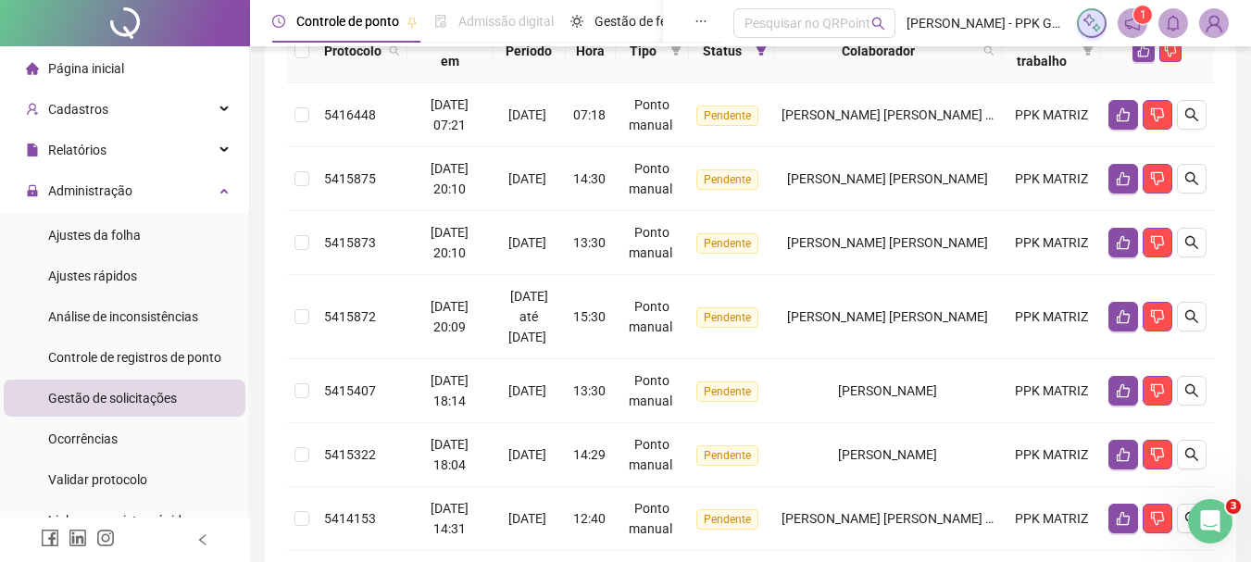
scroll to position [233, 0]
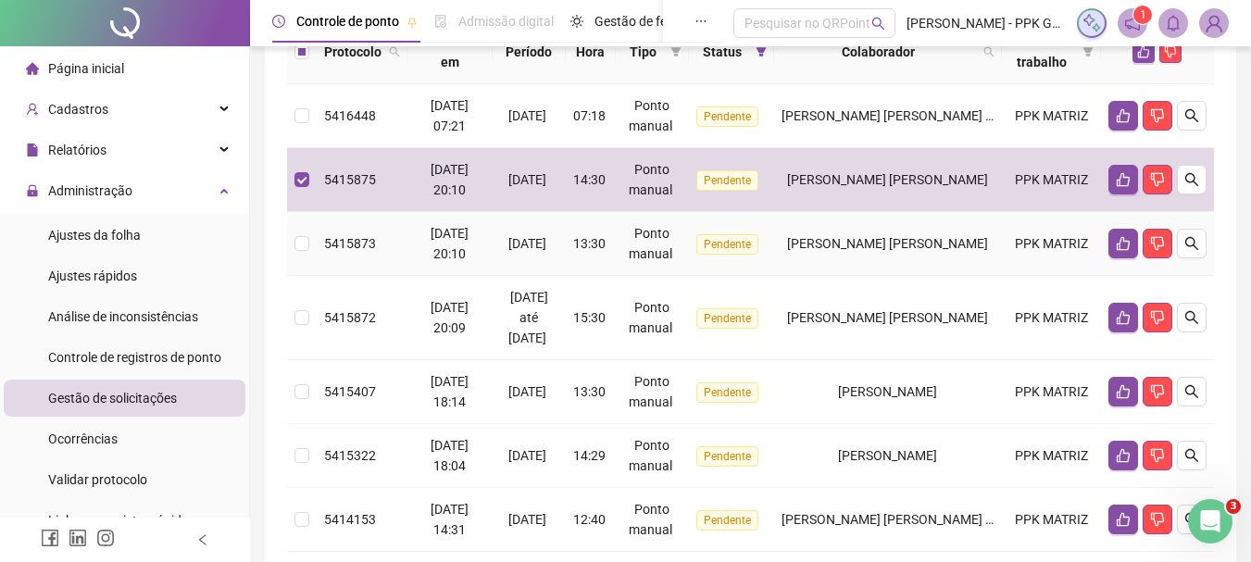
click at [294, 242] on td at bounding box center [302, 244] width 30 height 64
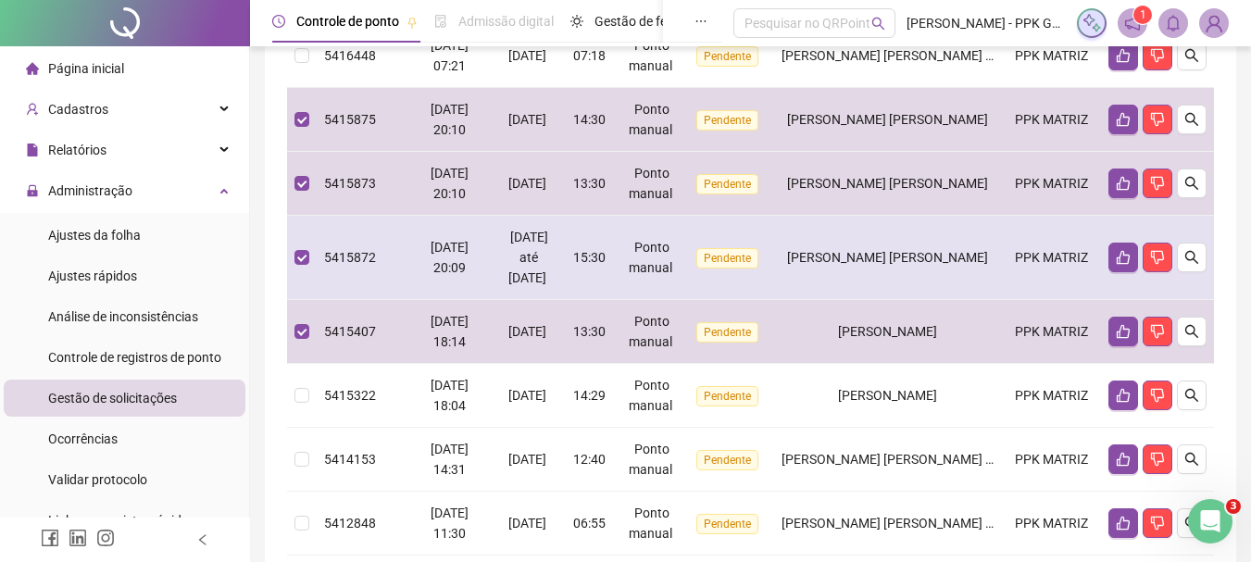
scroll to position [326, 0]
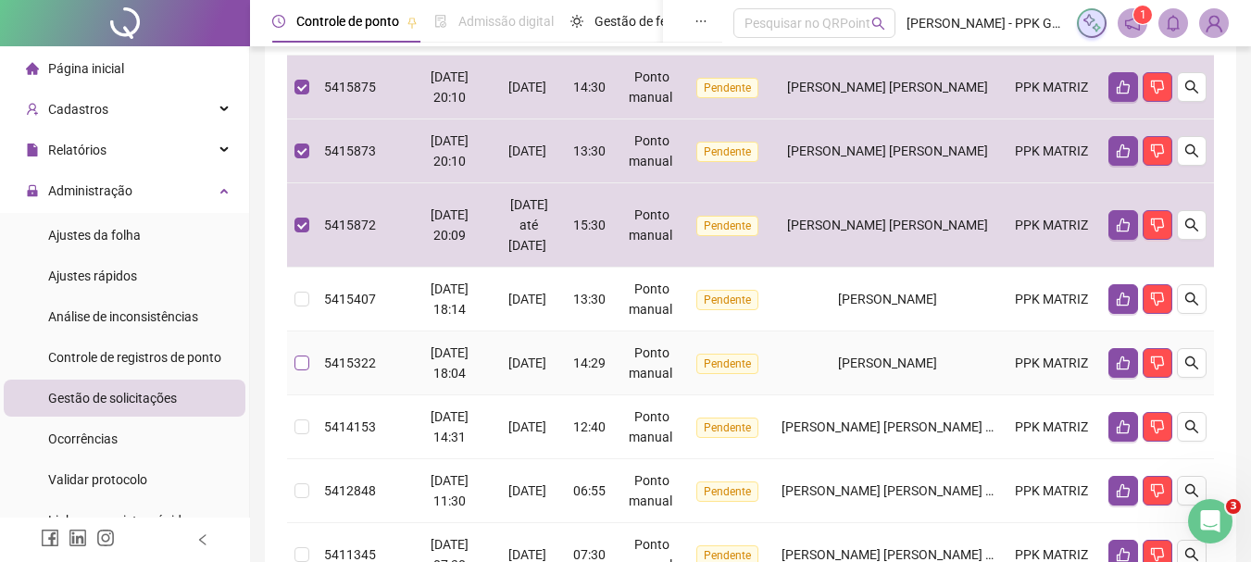
click at [306, 370] on label at bounding box center [302, 363] width 15 height 20
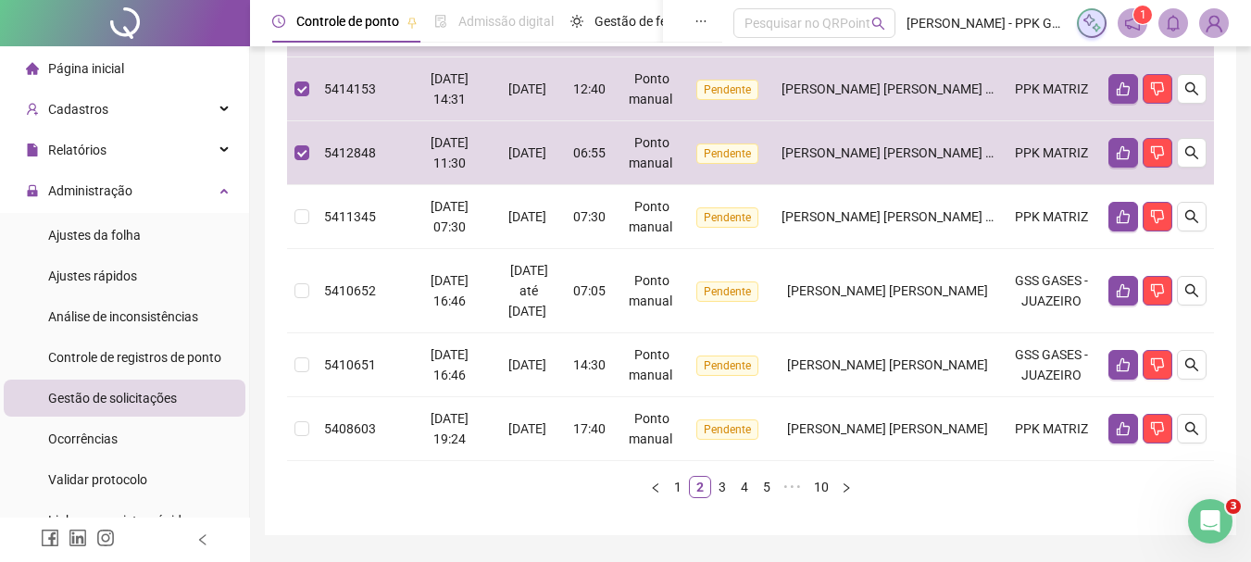
scroll to position [696, 0]
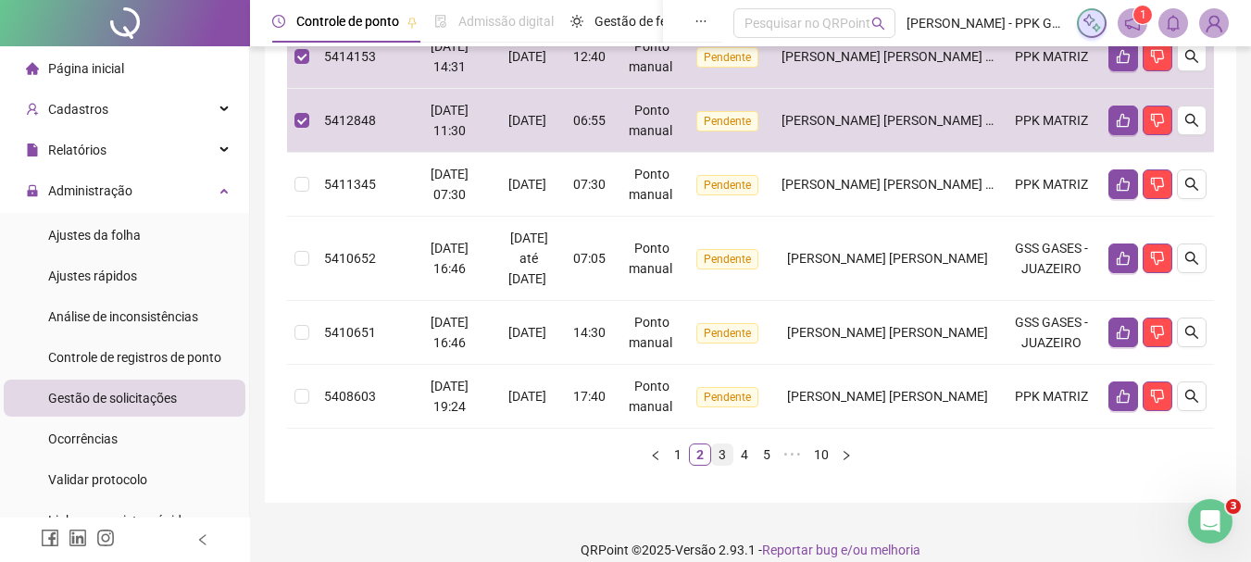
click at [719, 455] on link "3" at bounding box center [722, 455] width 20 height 20
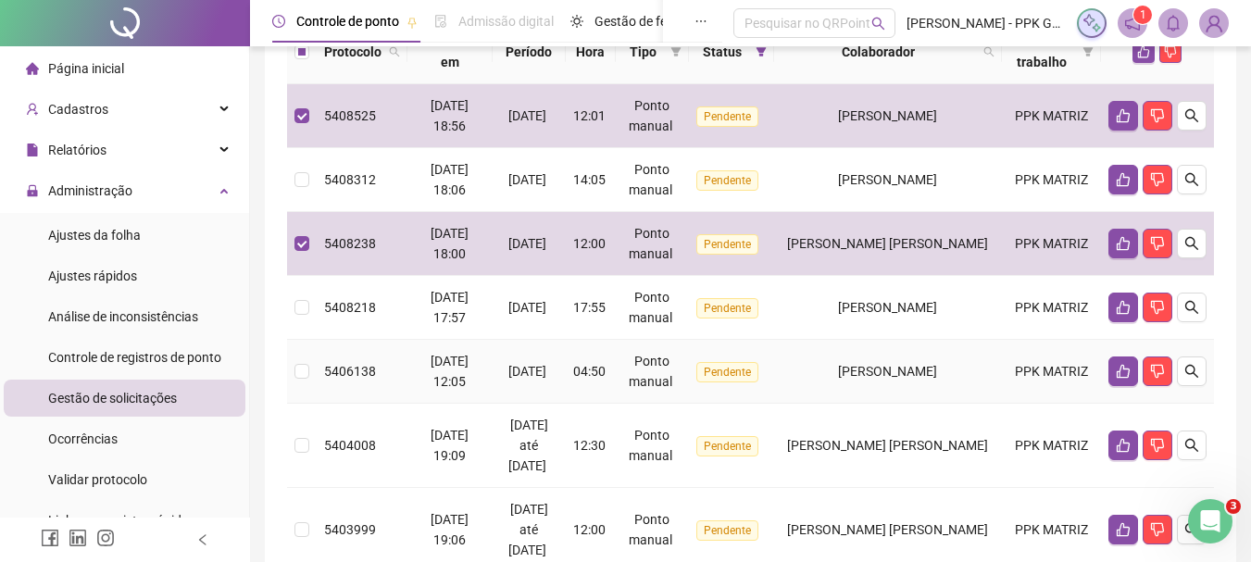
scroll to position [326, 0]
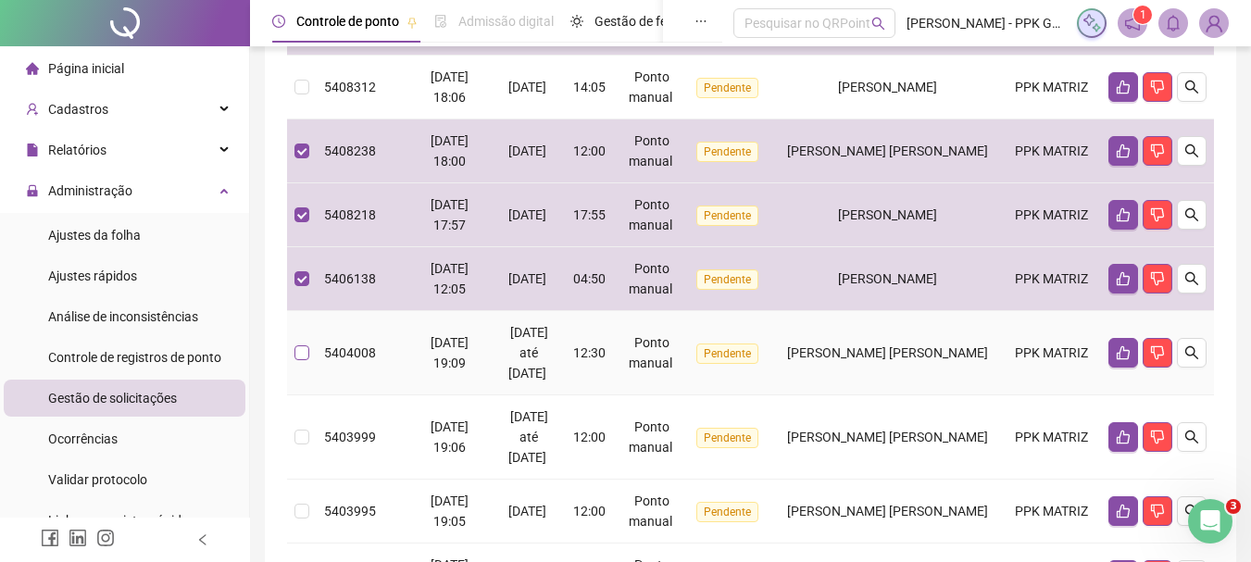
click at [296, 361] on label at bounding box center [302, 353] width 15 height 20
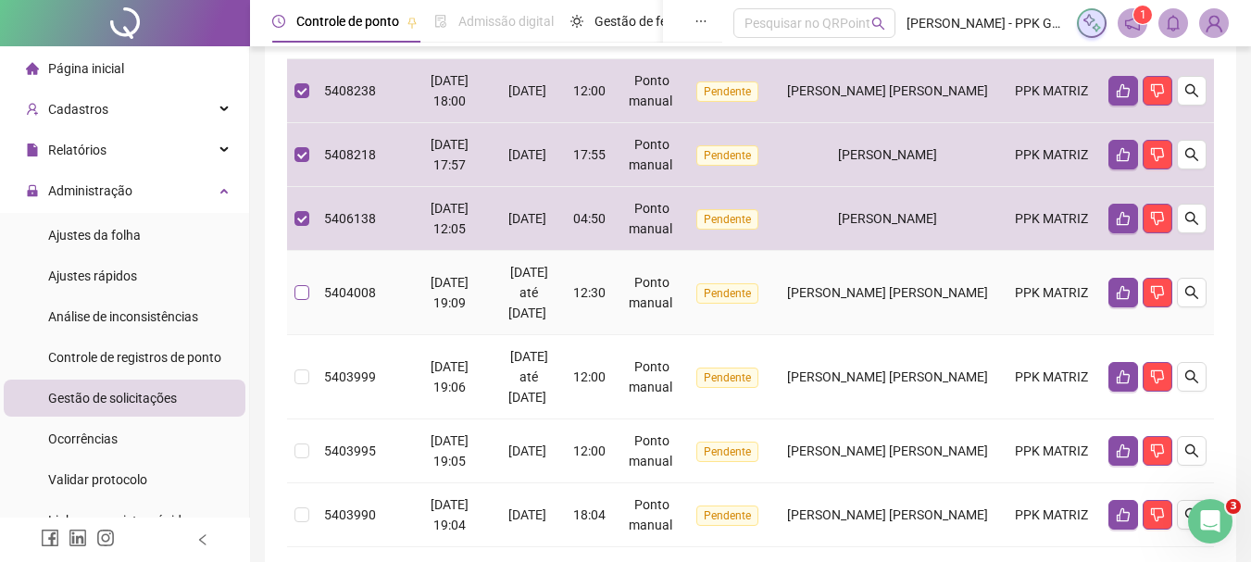
scroll to position [419, 0]
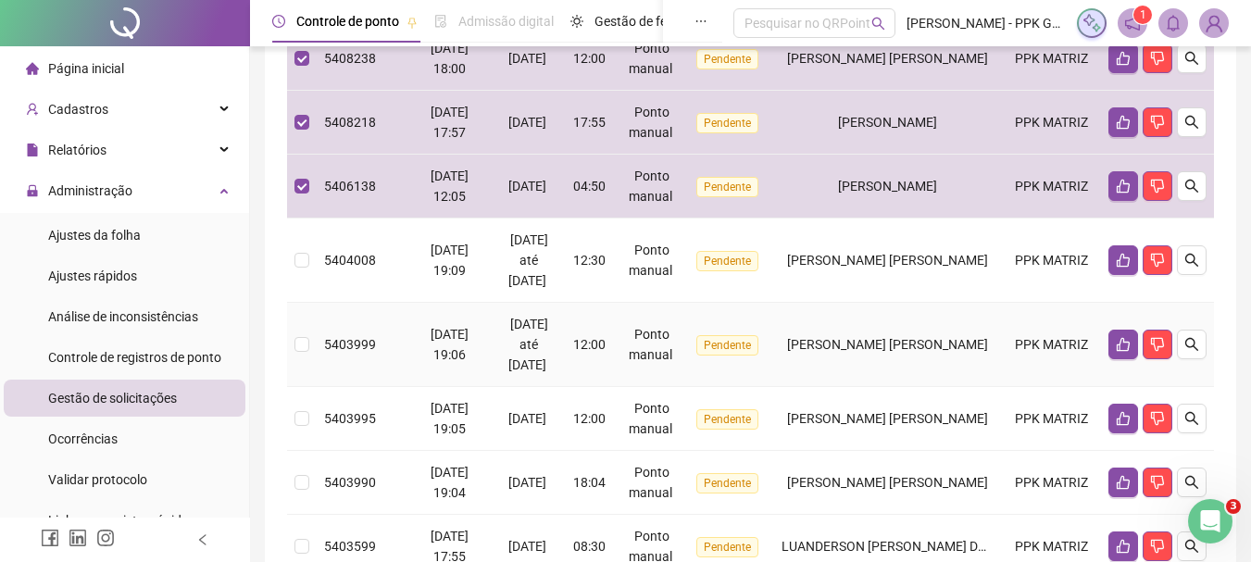
click at [300, 358] on td at bounding box center [302, 345] width 30 height 84
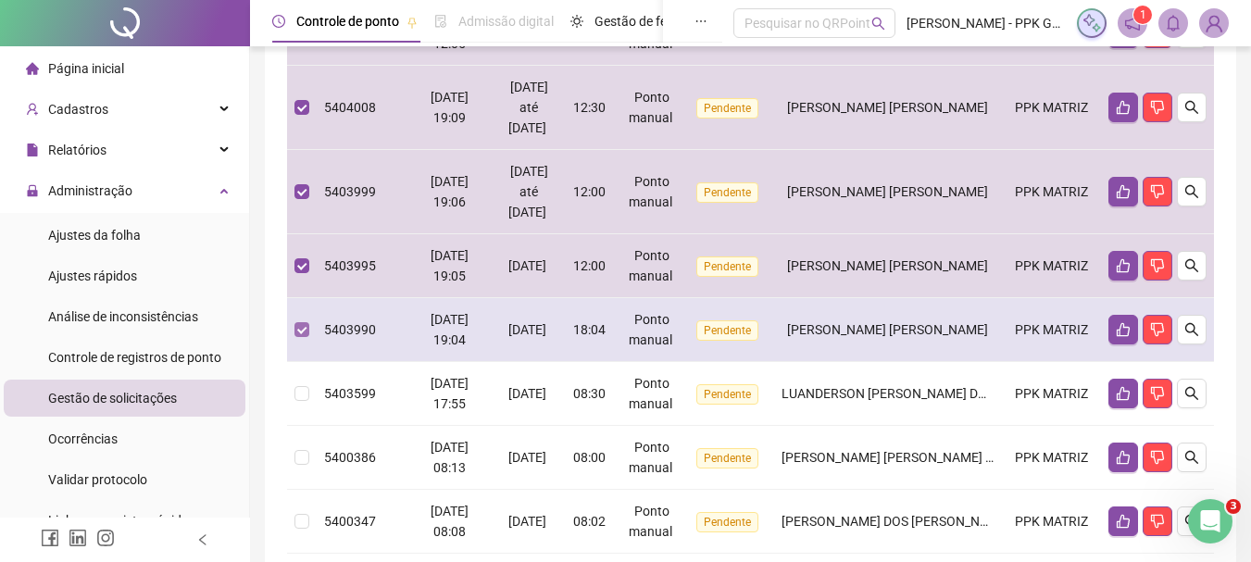
scroll to position [604, 0]
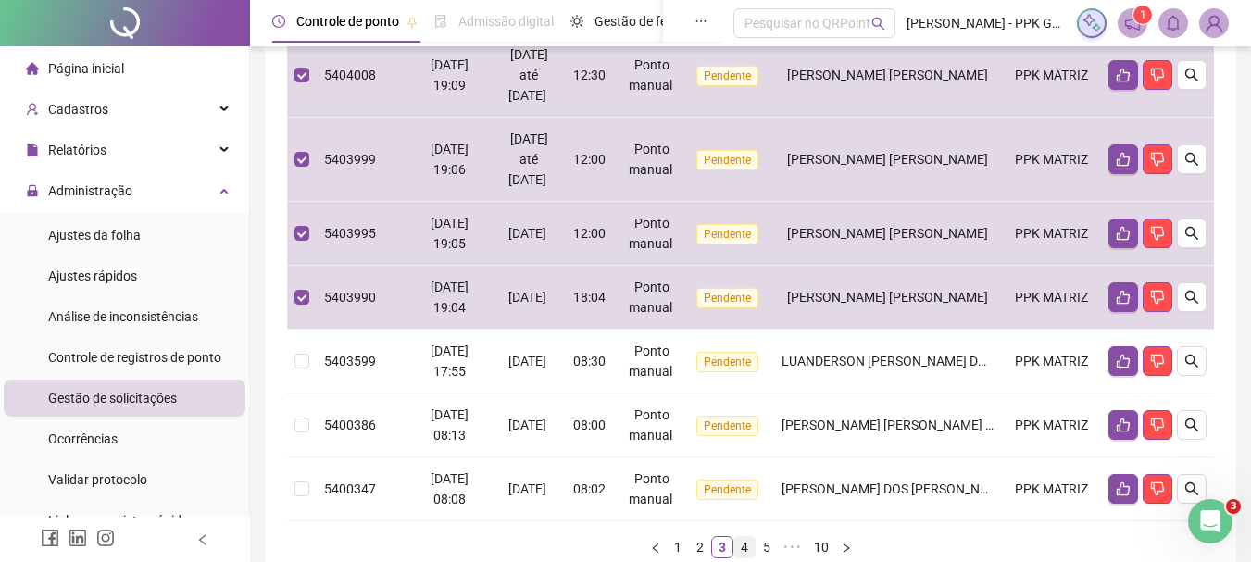
click at [746, 548] on link "4" at bounding box center [744, 547] width 20 height 20
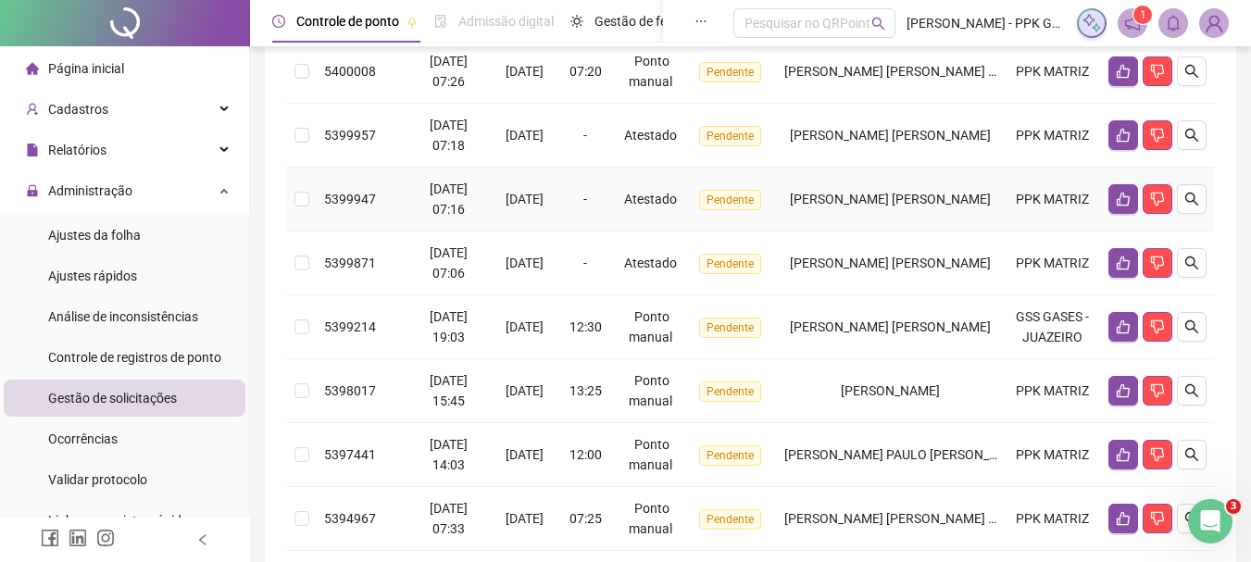
scroll to position [370, 0]
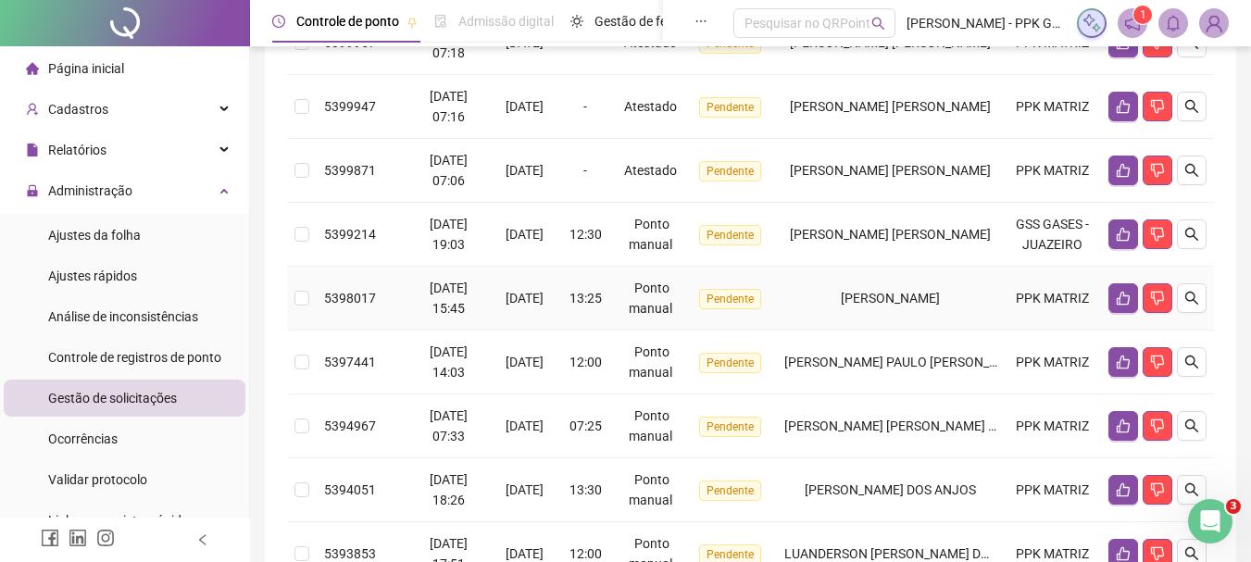
click at [294, 295] on td at bounding box center [302, 299] width 30 height 64
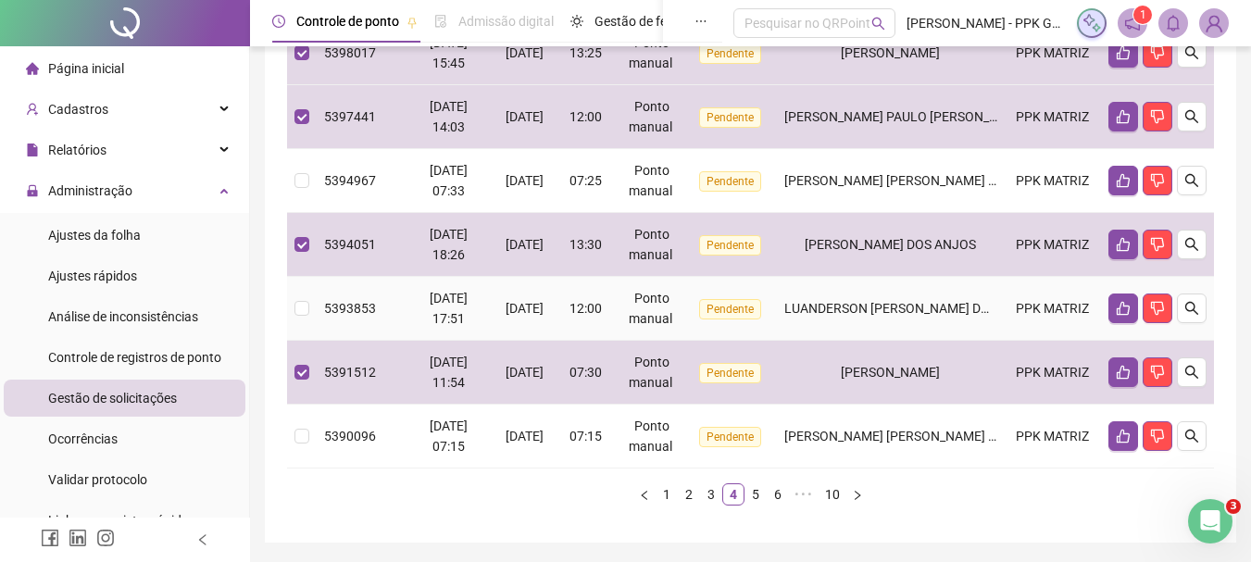
scroll to position [648, 0]
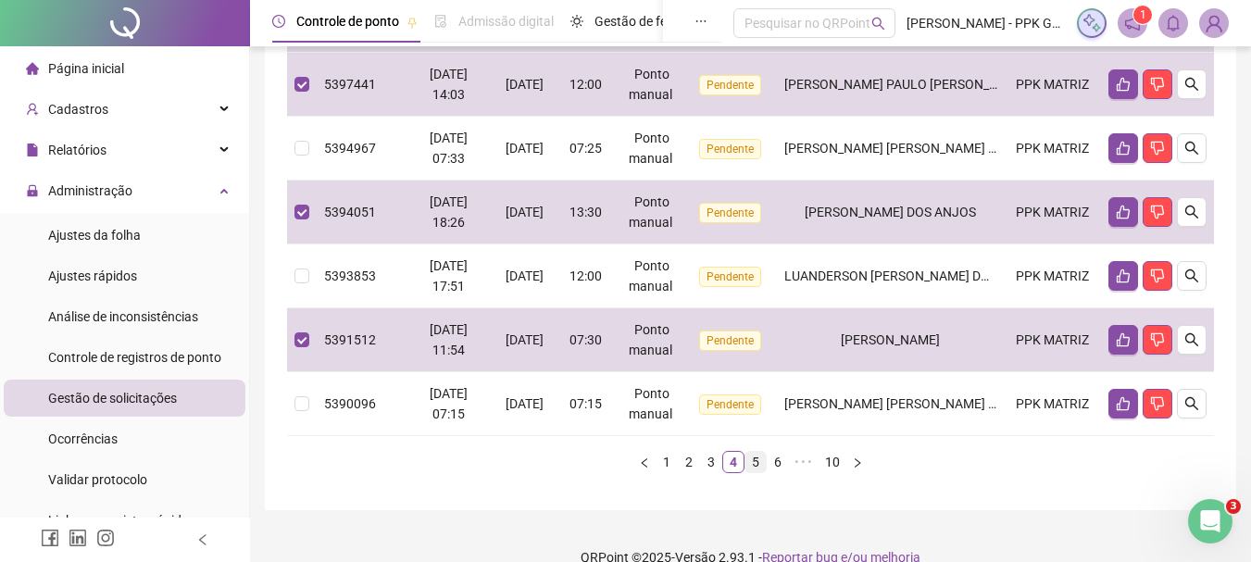
click at [756, 456] on link "5" at bounding box center [756, 462] width 20 height 20
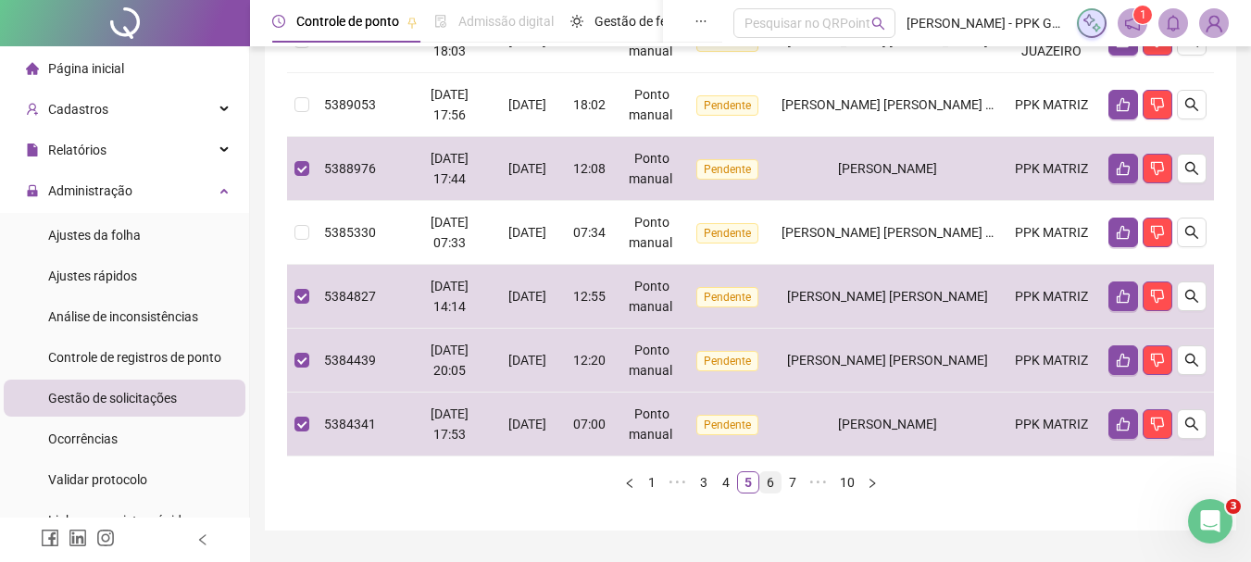
click at [771, 485] on link "6" at bounding box center [770, 482] width 20 height 20
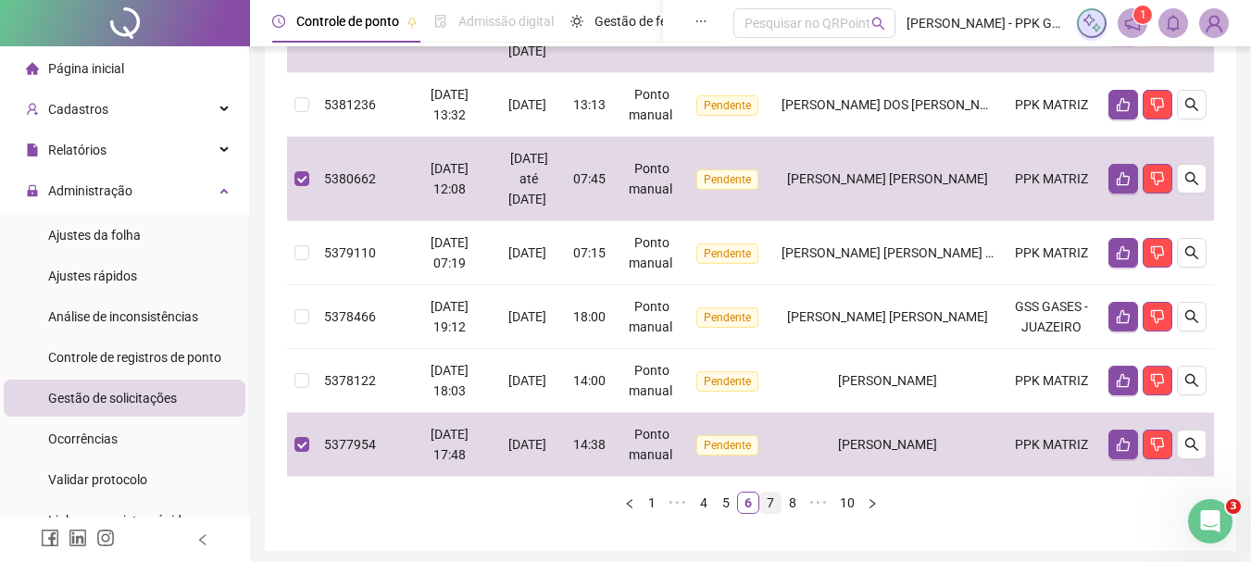
click at [765, 499] on link "7" at bounding box center [770, 503] width 20 height 20
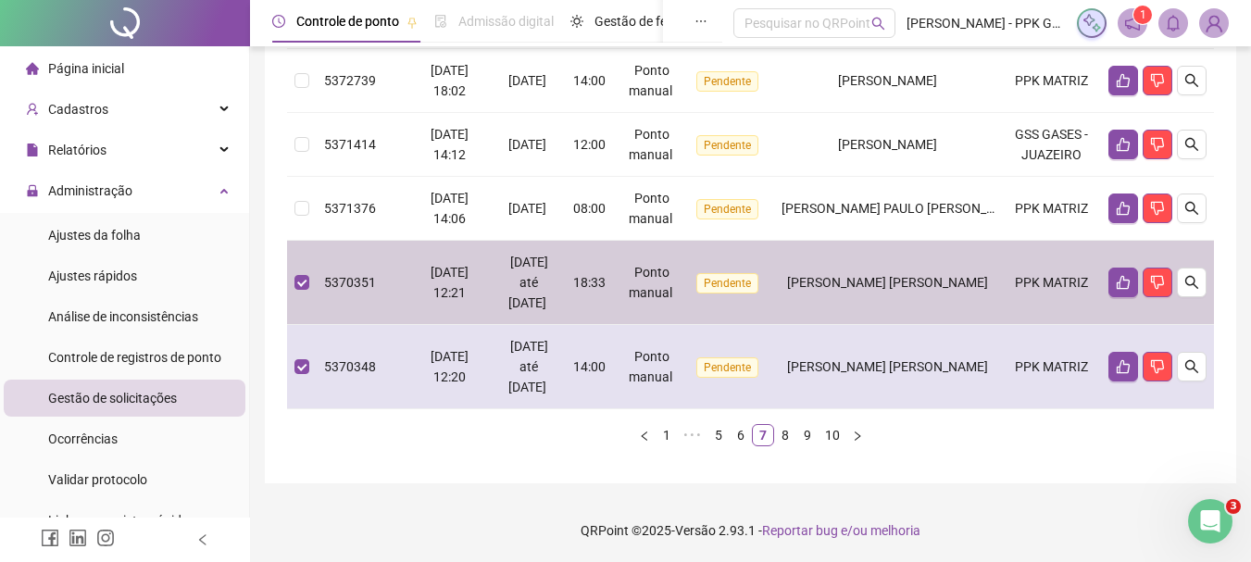
scroll to position [798, 0]
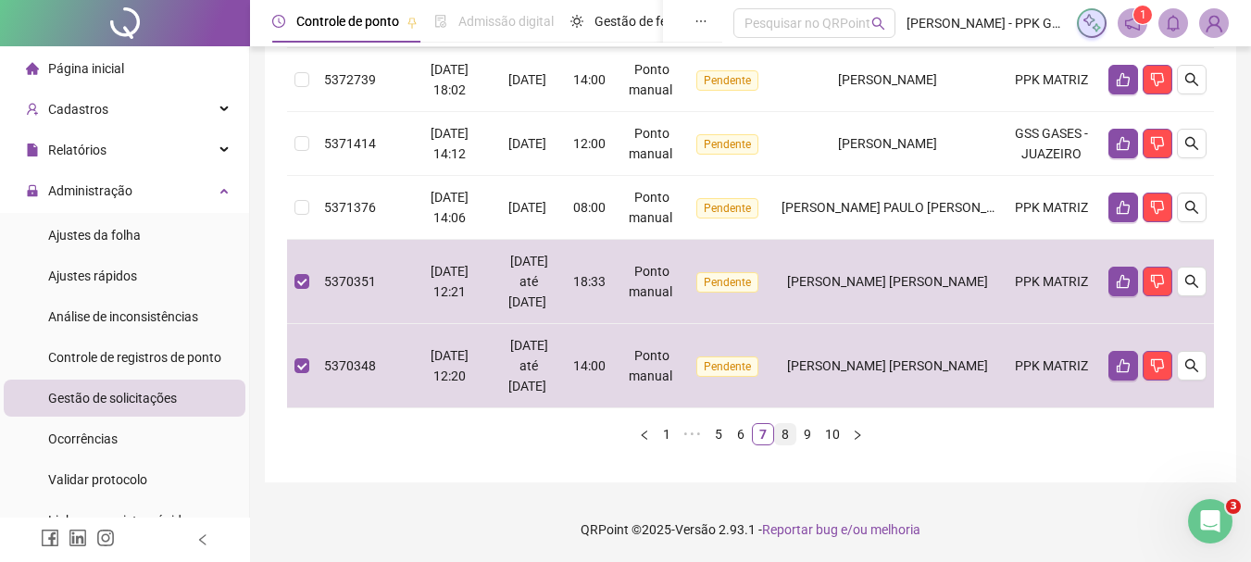
click at [789, 438] on link "8" at bounding box center [785, 434] width 20 height 20
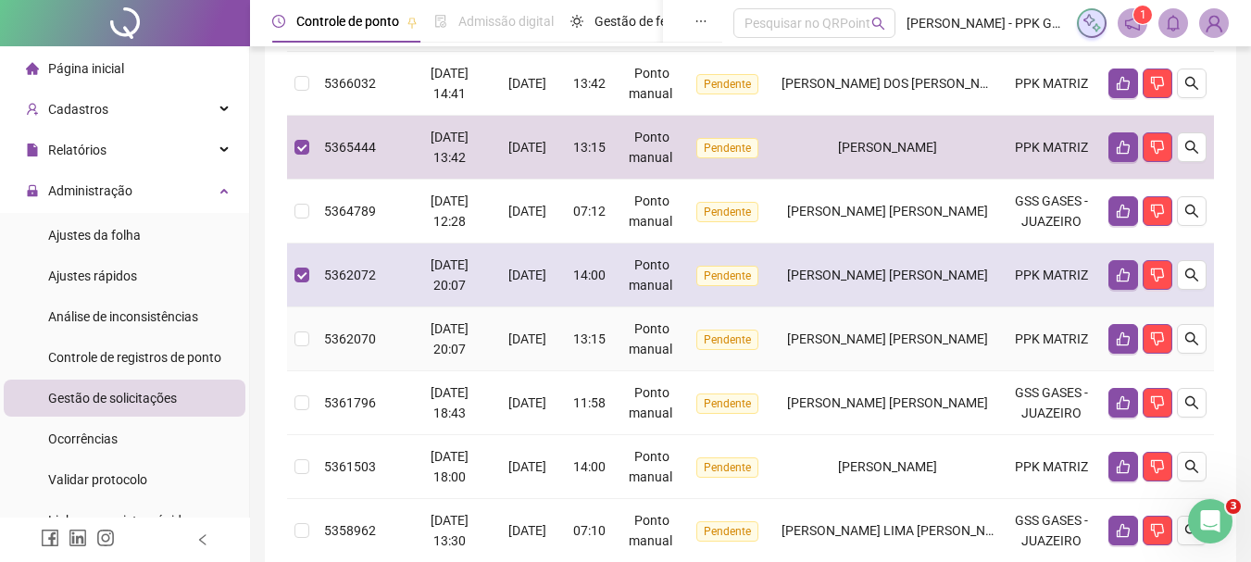
scroll to position [491, 0]
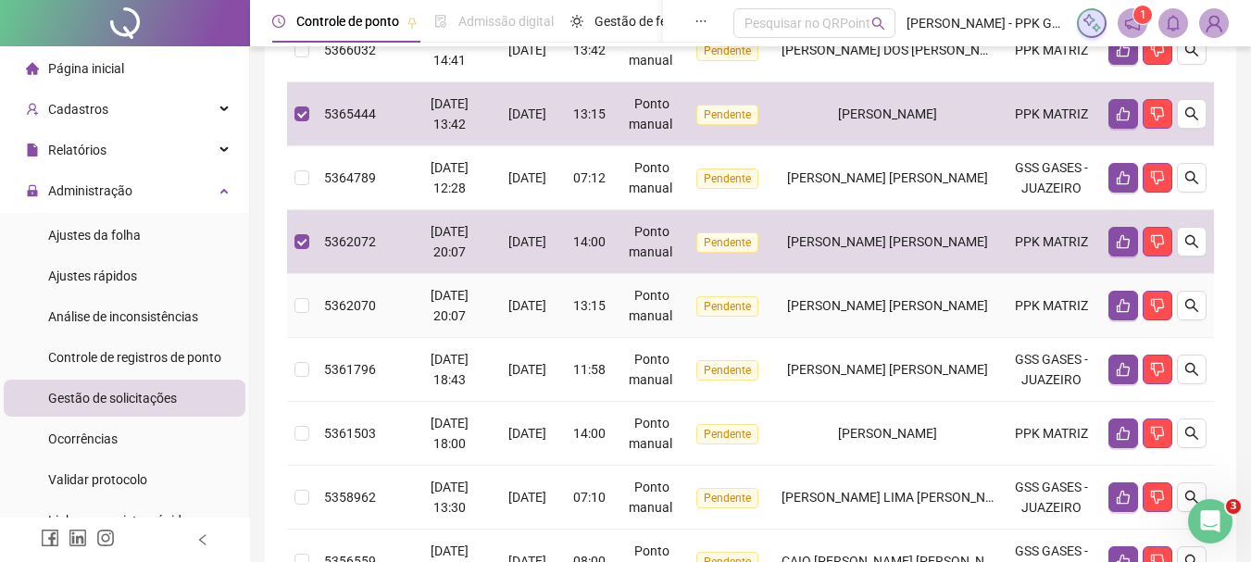
click at [309, 310] on td at bounding box center [302, 306] width 30 height 64
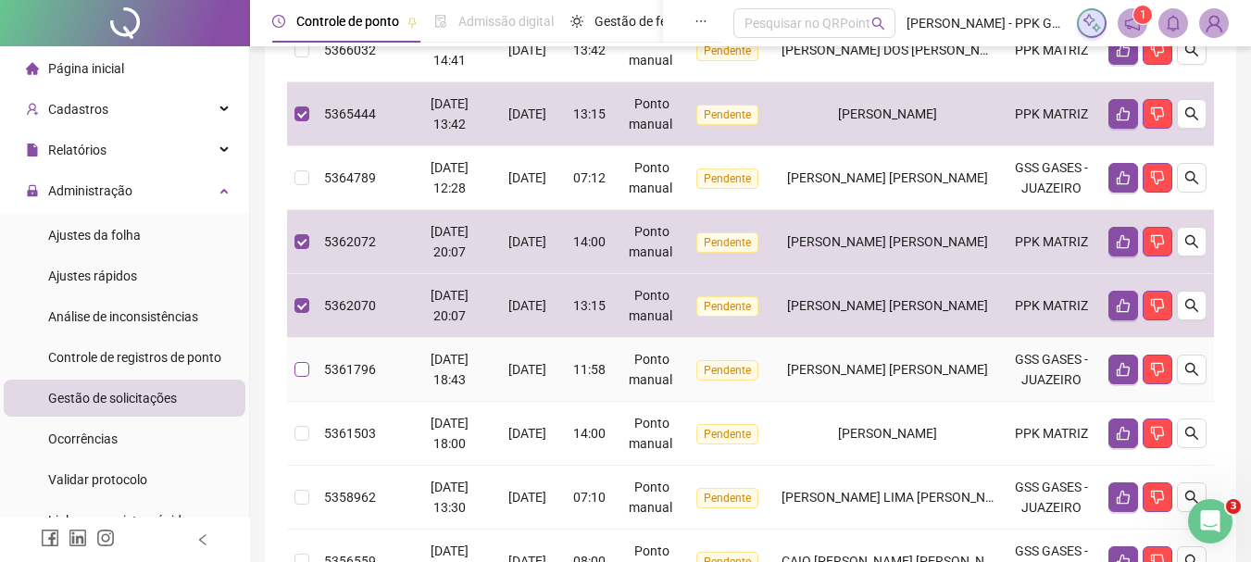
scroll to position [583, 0]
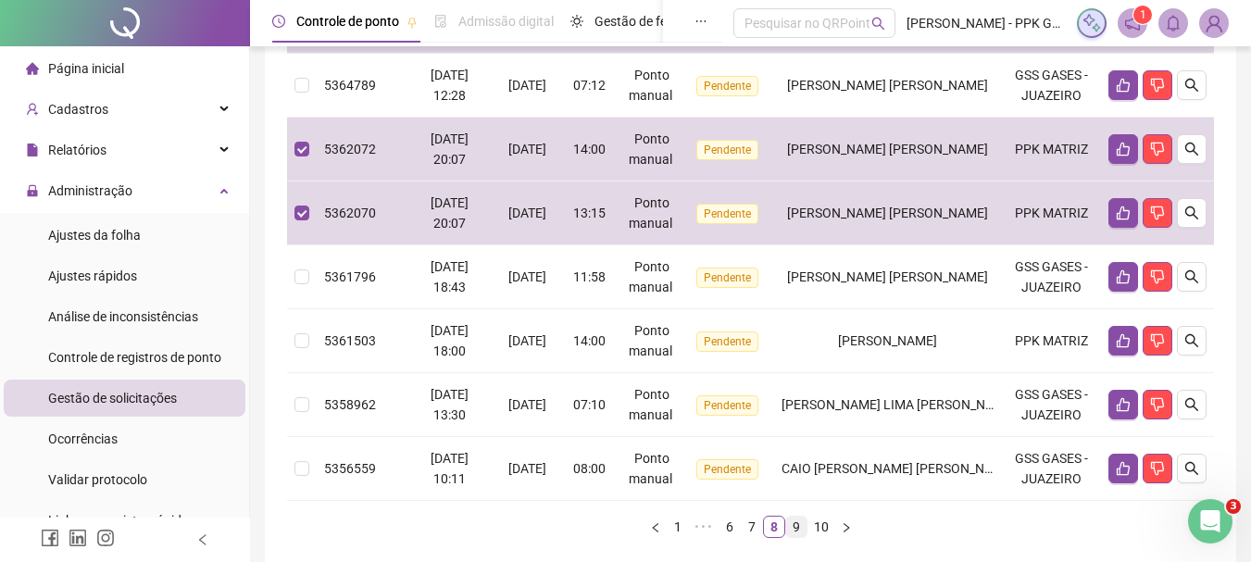
click at [793, 525] on link "9" at bounding box center [796, 527] width 20 height 20
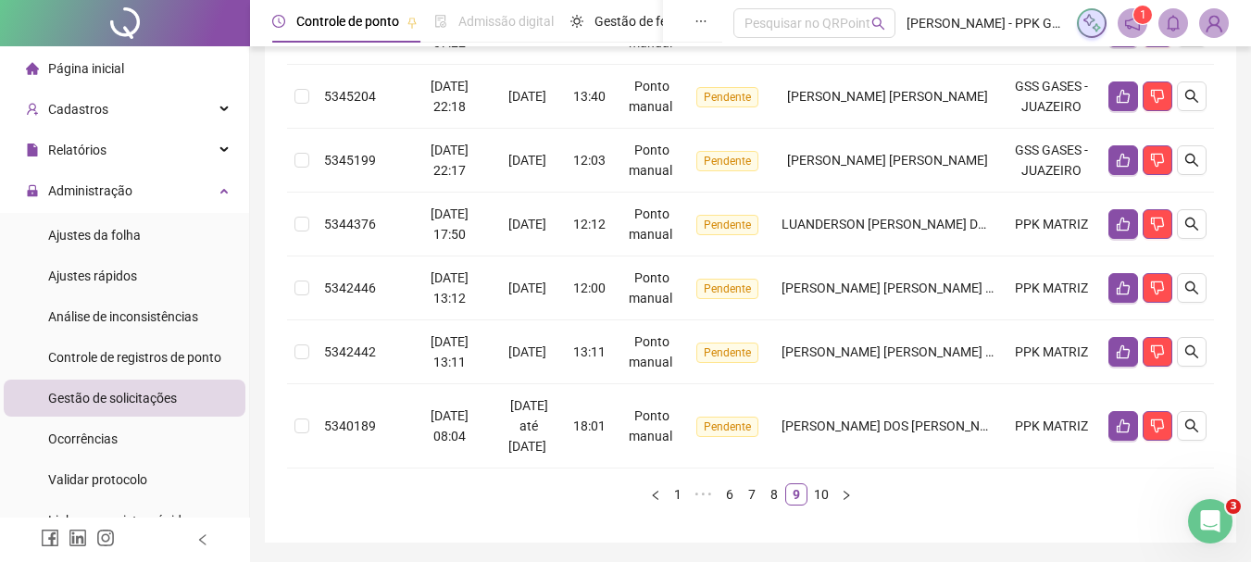
scroll to position [645, 0]
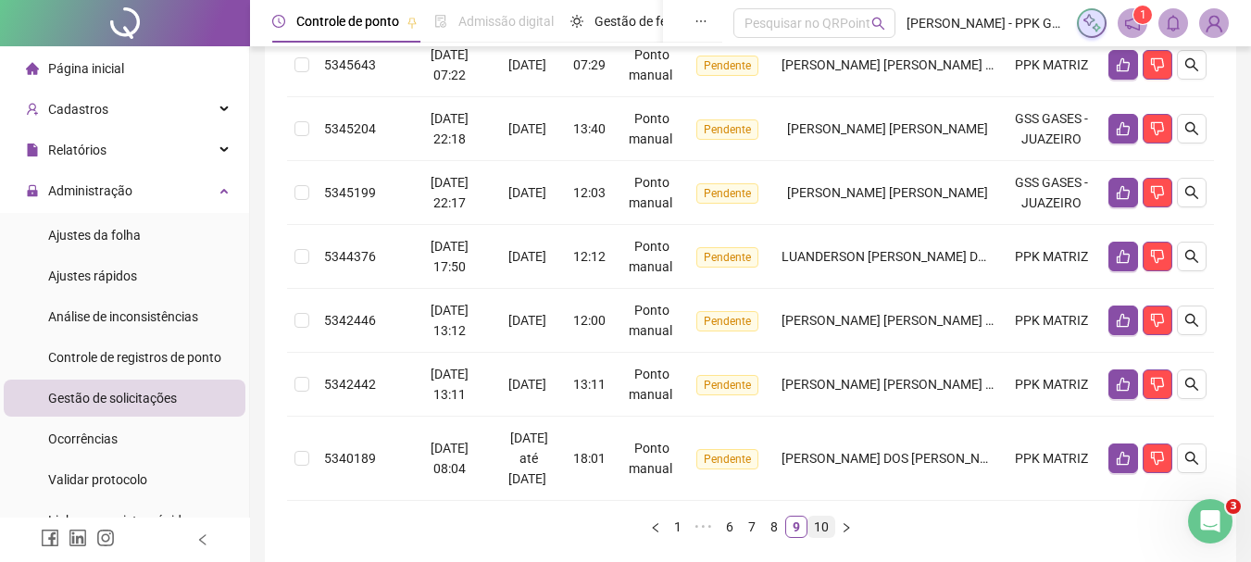
click at [817, 532] on link "10" at bounding box center [822, 527] width 26 height 20
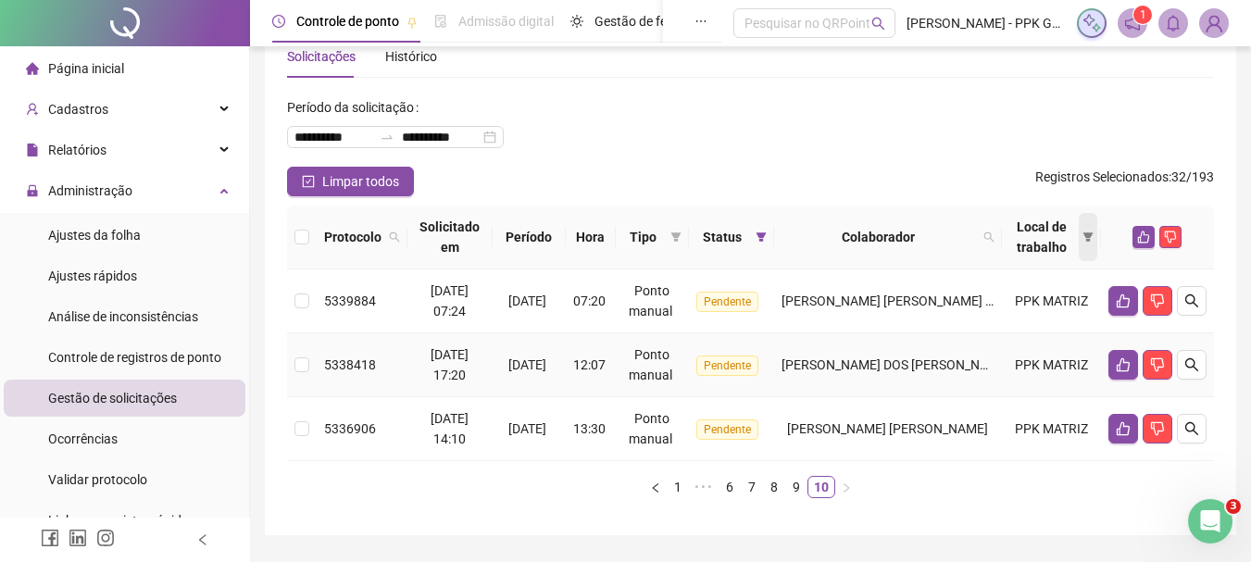
scroll to position [0, 0]
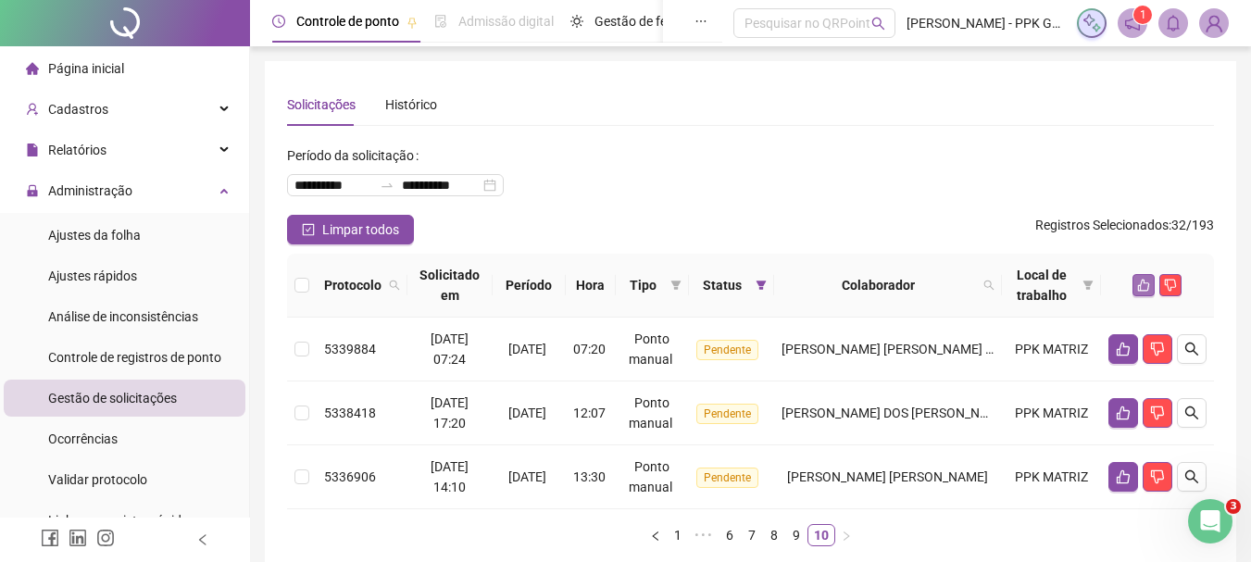
click at [1147, 288] on icon "like" at bounding box center [1143, 285] width 13 height 13
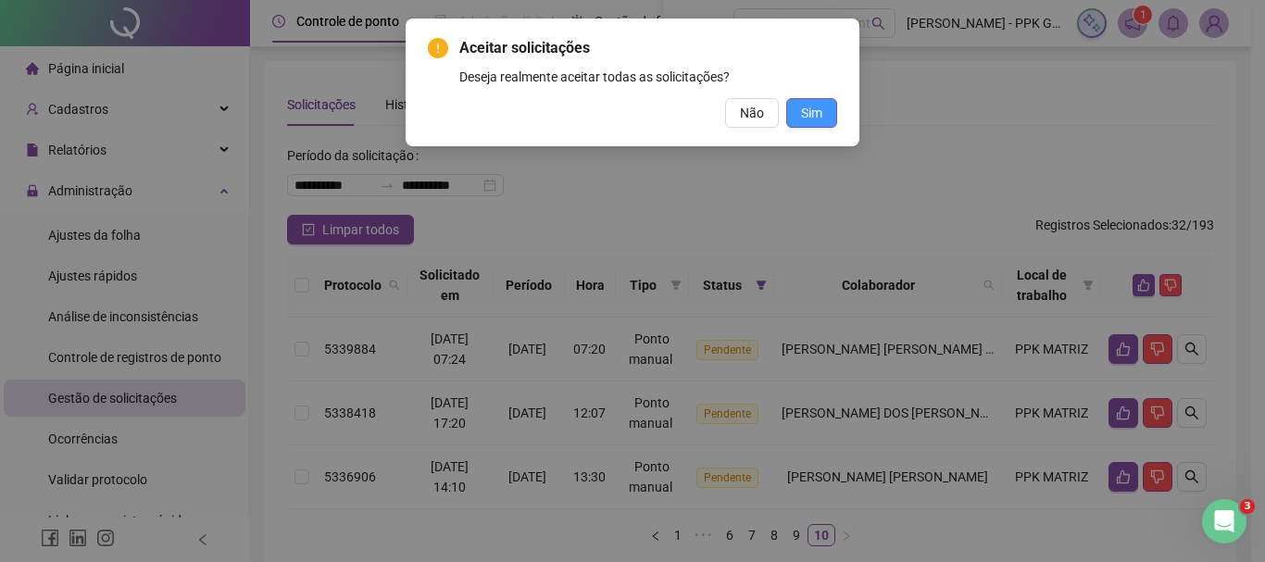
click at [817, 116] on span "Sim" at bounding box center [811, 113] width 21 height 20
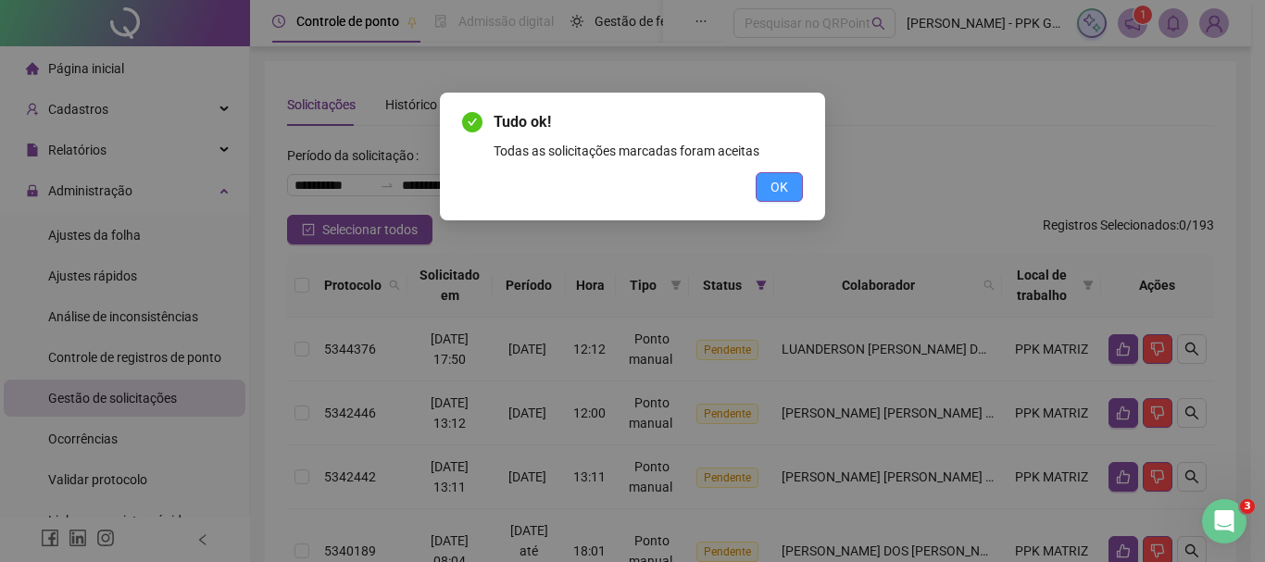
click at [771, 191] on span "OK" at bounding box center [780, 187] width 18 height 20
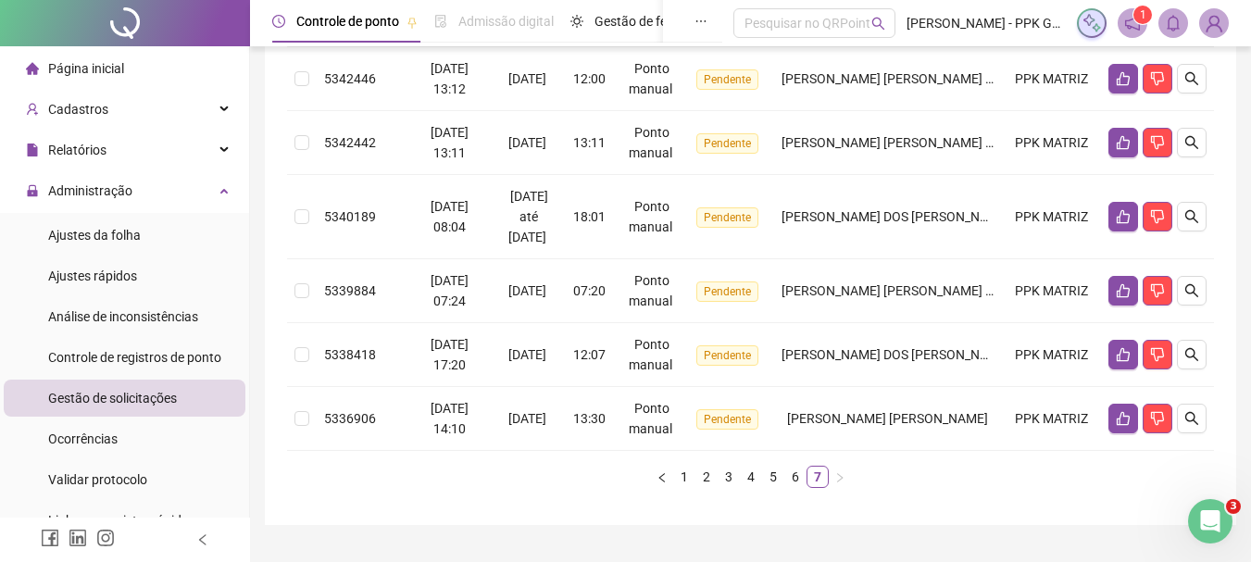
scroll to position [377, 0]
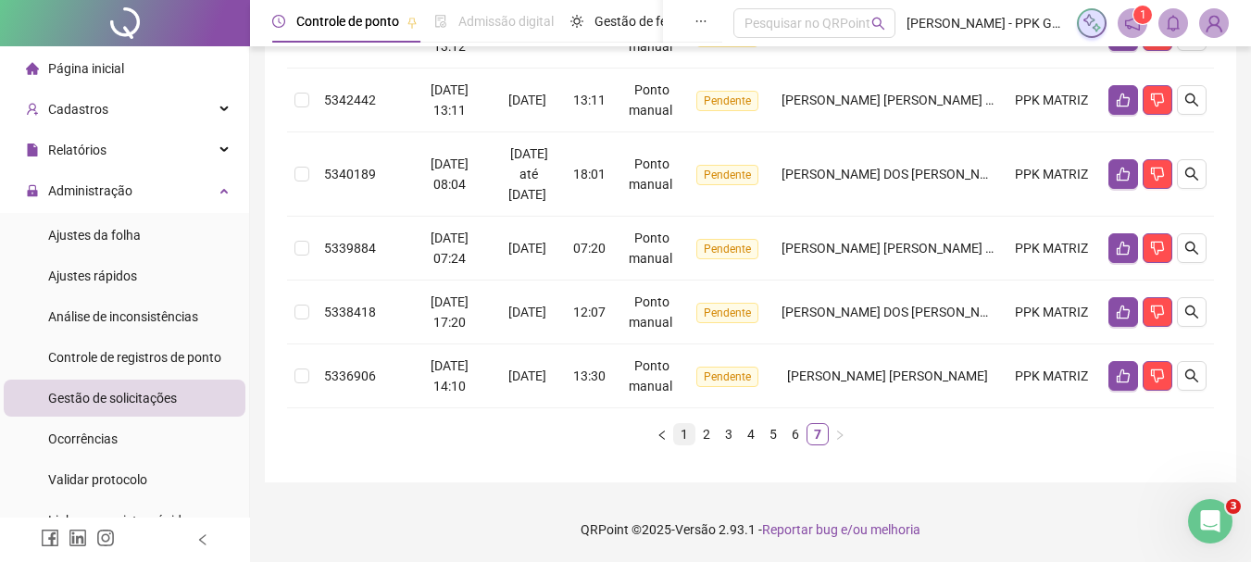
click at [682, 437] on link "1" at bounding box center [684, 434] width 20 height 20
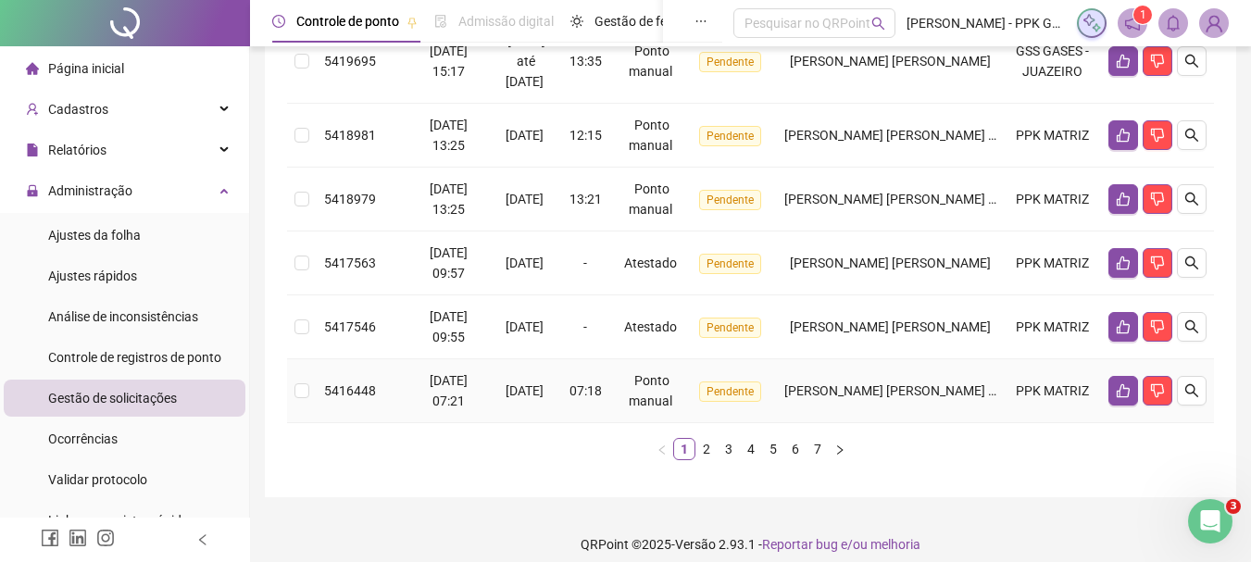
scroll to position [696, 0]
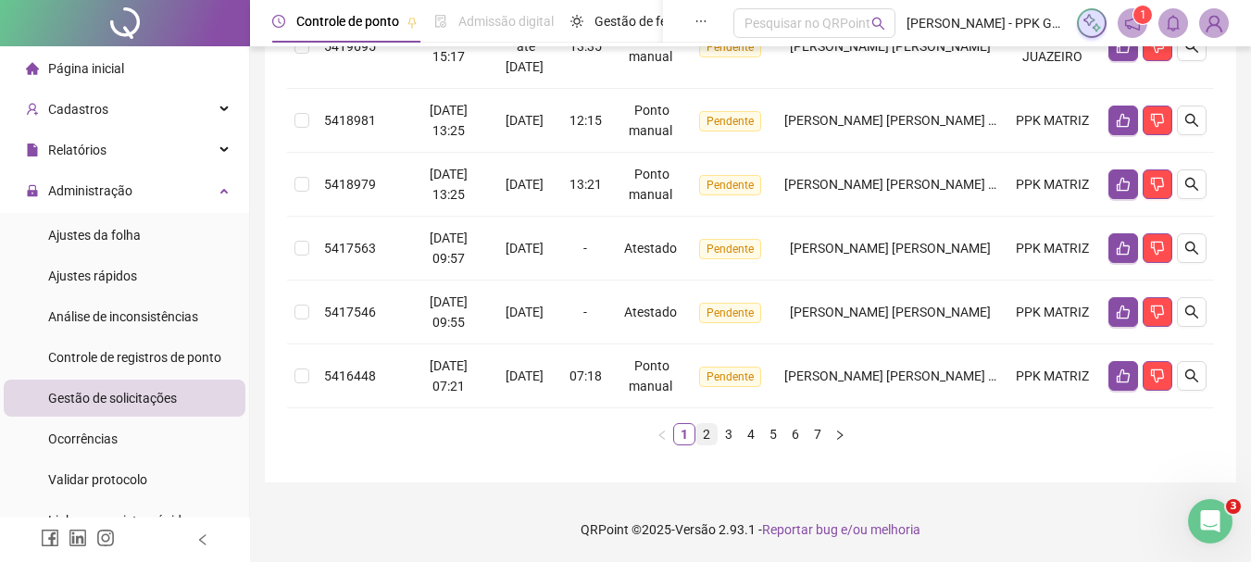
click at [707, 438] on link "2" at bounding box center [706, 434] width 20 height 20
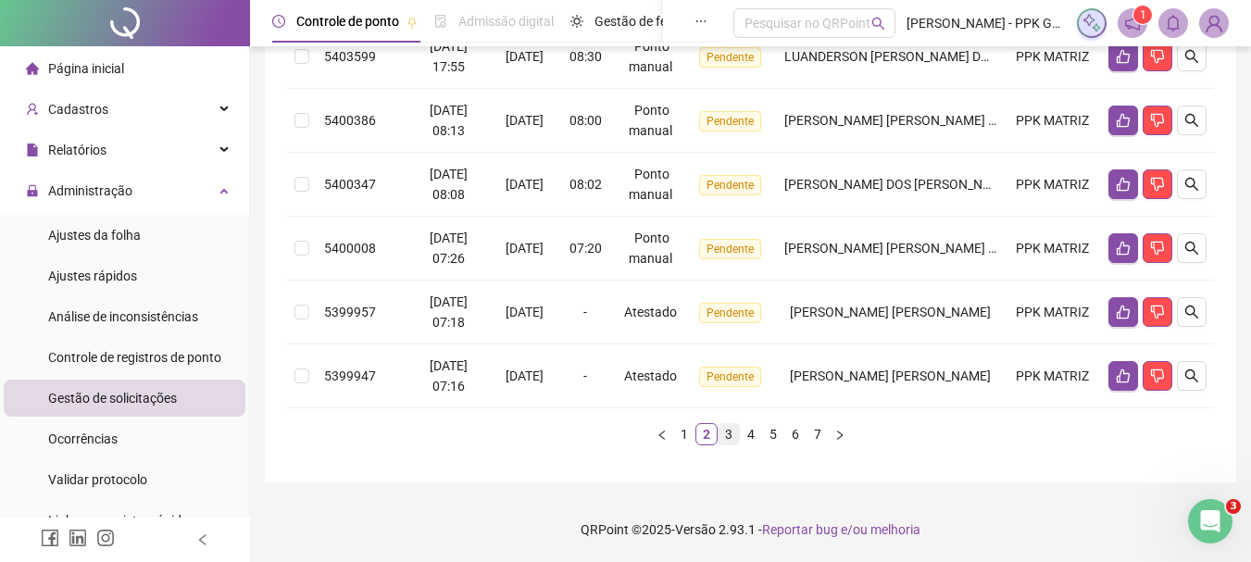
click at [722, 433] on link "3" at bounding box center [729, 434] width 20 height 20
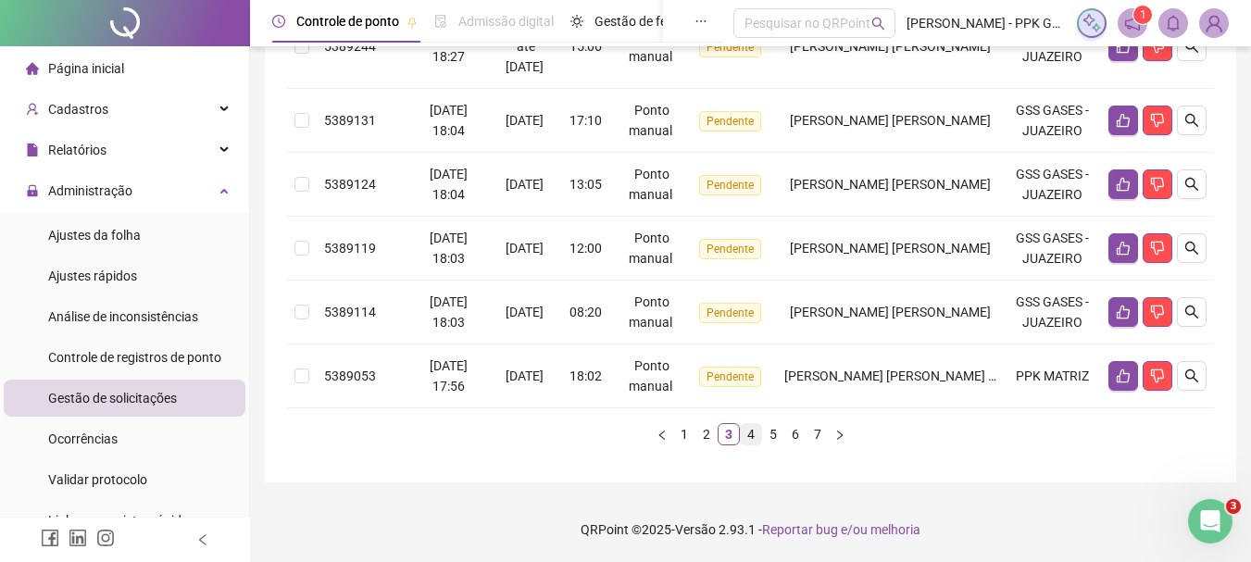
click at [752, 442] on link "4" at bounding box center [751, 434] width 20 height 20
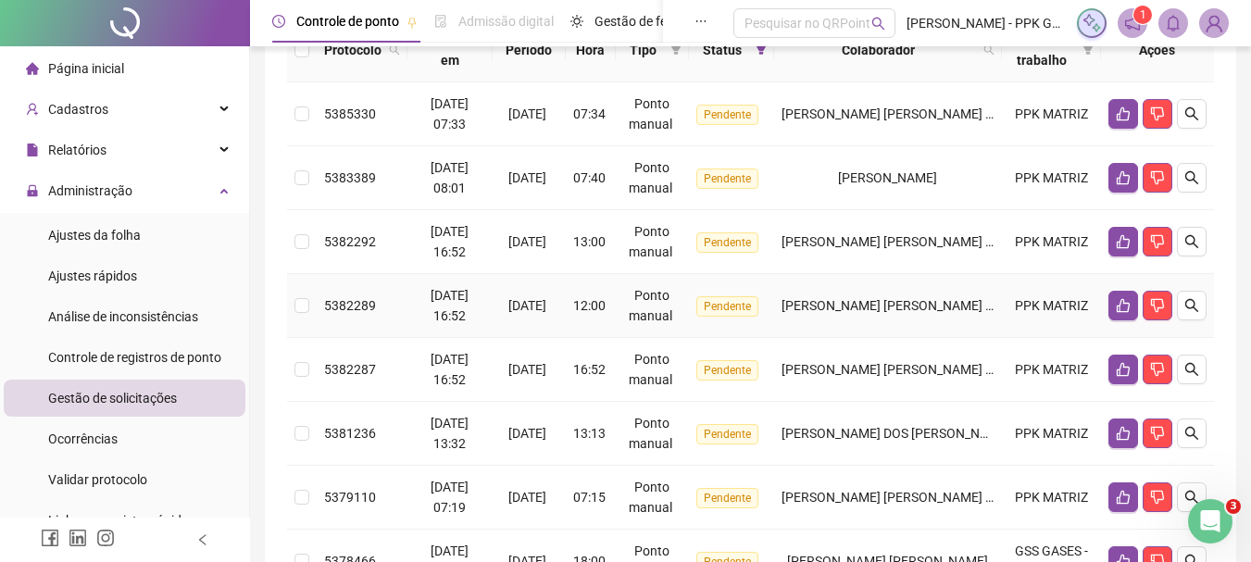
scroll to position [717, 0]
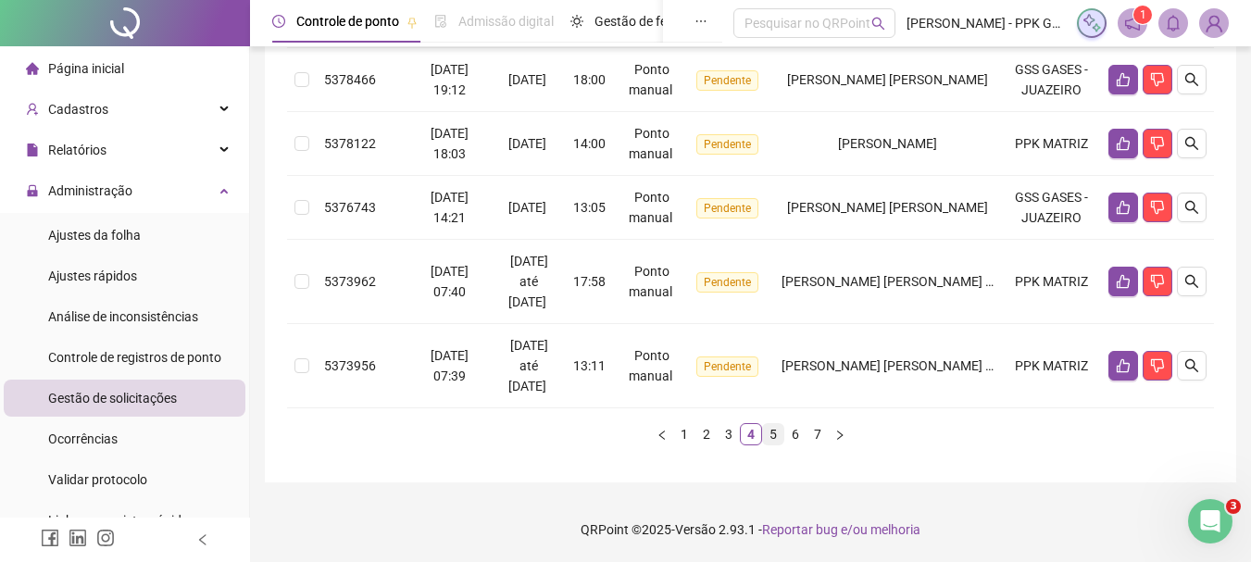
click at [776, 432] on link "5" at bounding box center [773, 434] width 20 height 20
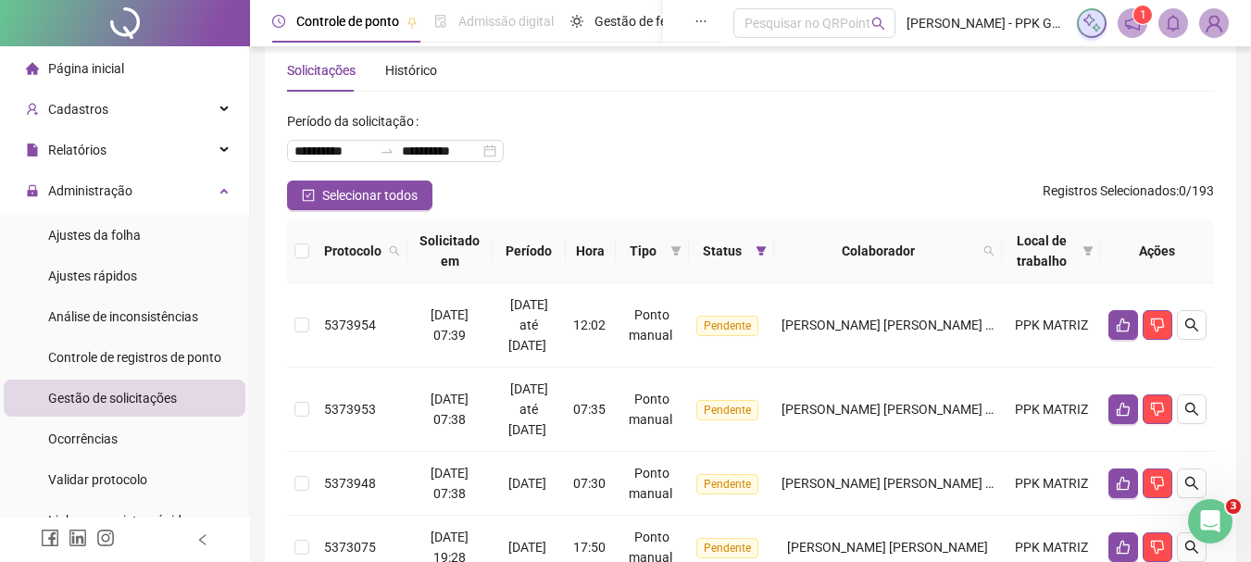
scroll to position [0, 0]
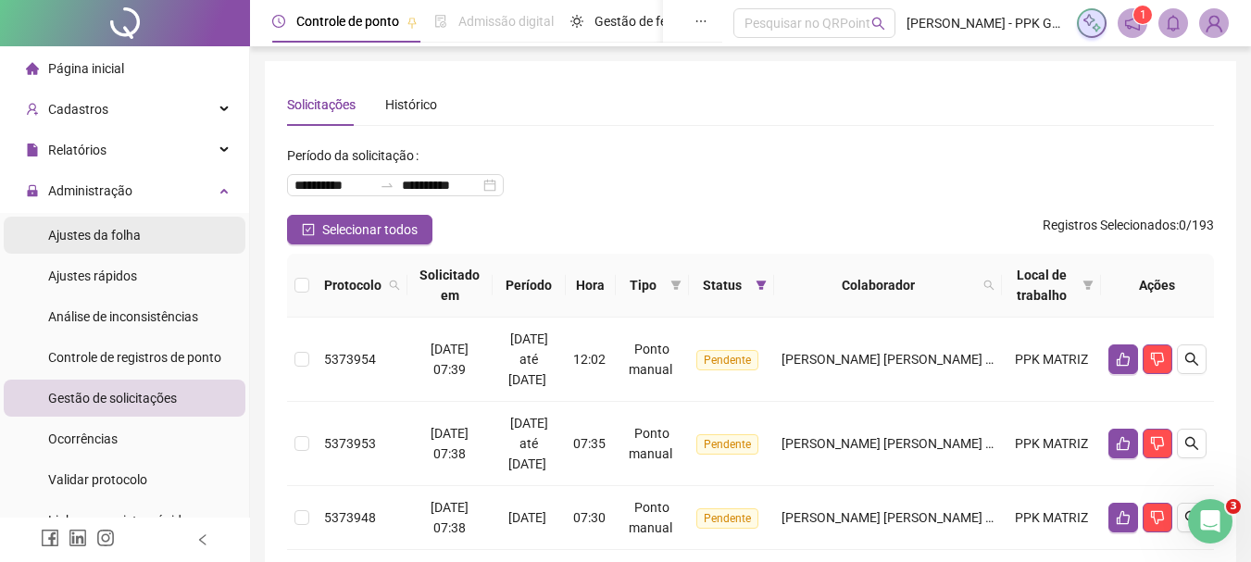
click at [144, 232] on li "Ajustes da folha" at bounding box center [125, 235] width 242 height 37
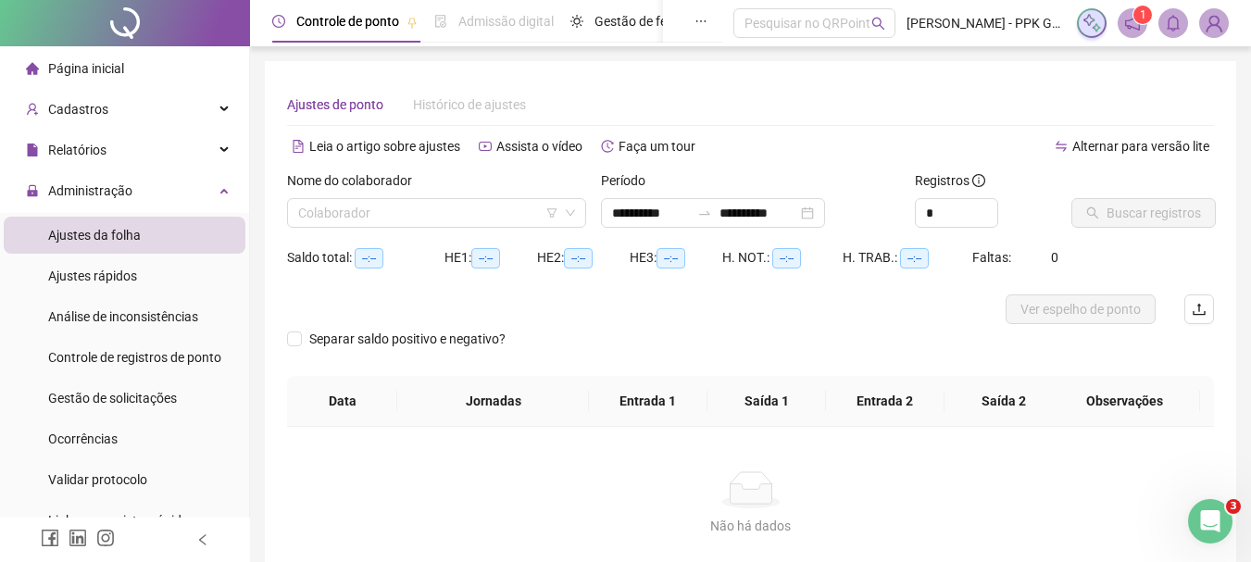
type input "**********"
click at [627, 209] on input "**********" at bounding box center [651, 213] width 78 height 20
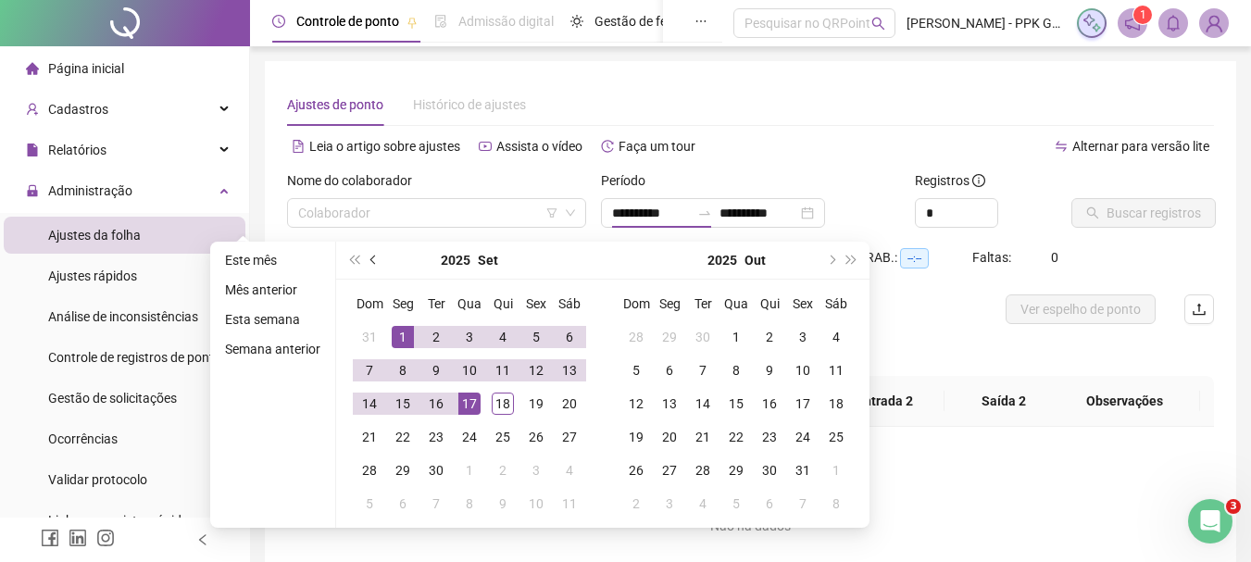
click at [376, 257] on button "prev-year" at bounding box center [374, 260] width 20 height 37
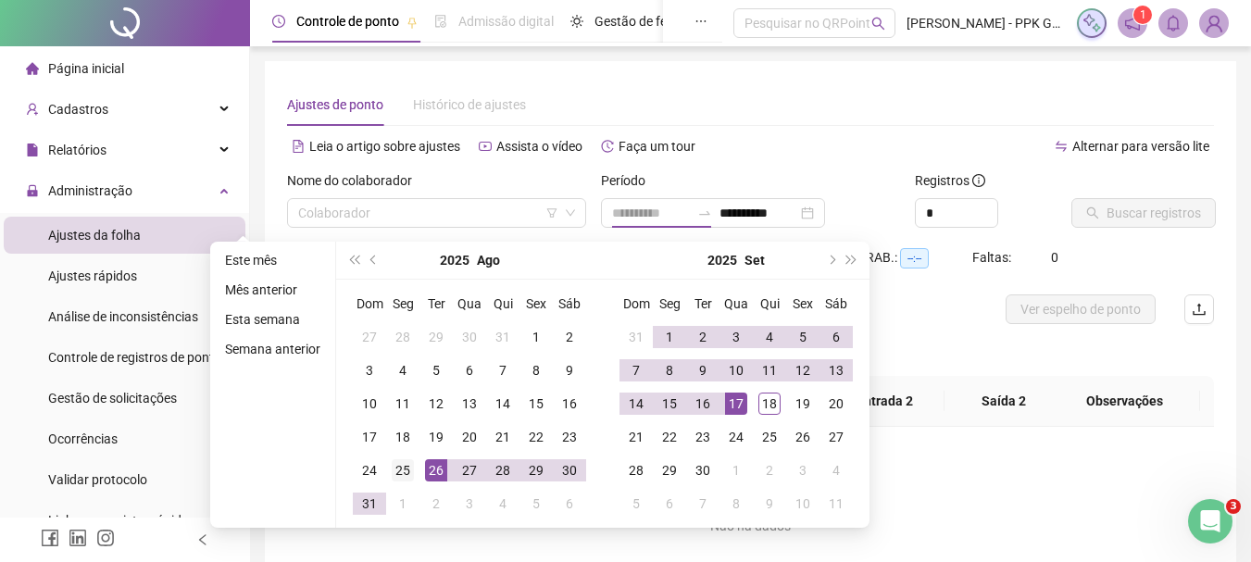
type input "**********"
click at [395, 472] on div "25" at bounding box center [403, 470] width 22 height 22
click at [739, 398] on div "17" at bounding box center [736, 404] width 22 height 22
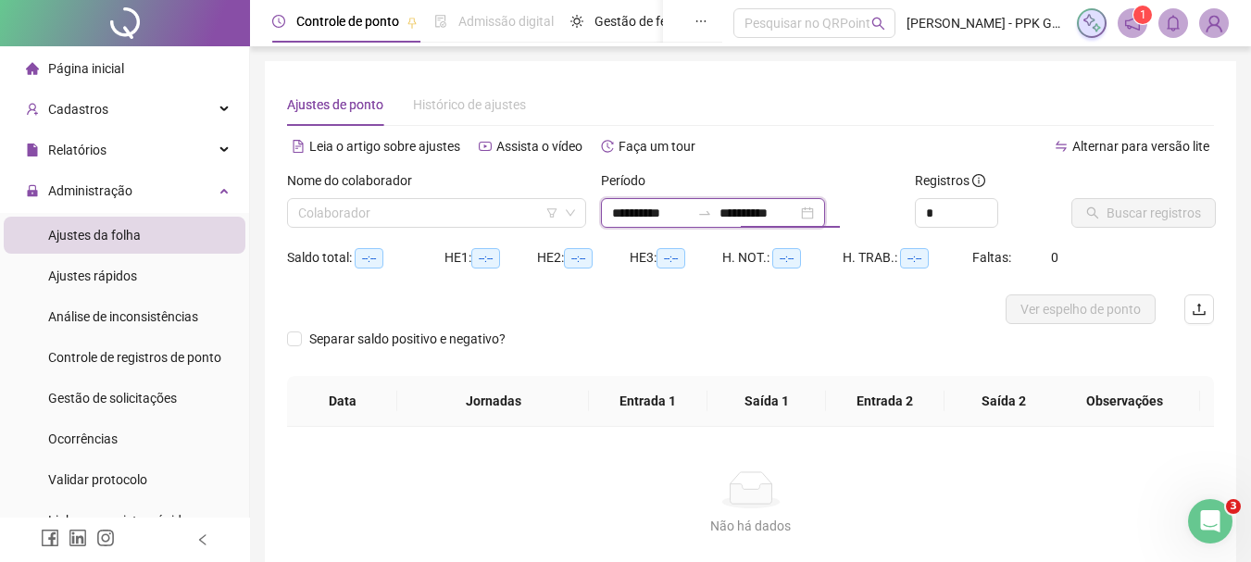
click at [792, 215] on input "**********" at bounding box center [759, 213] width 78 height 20
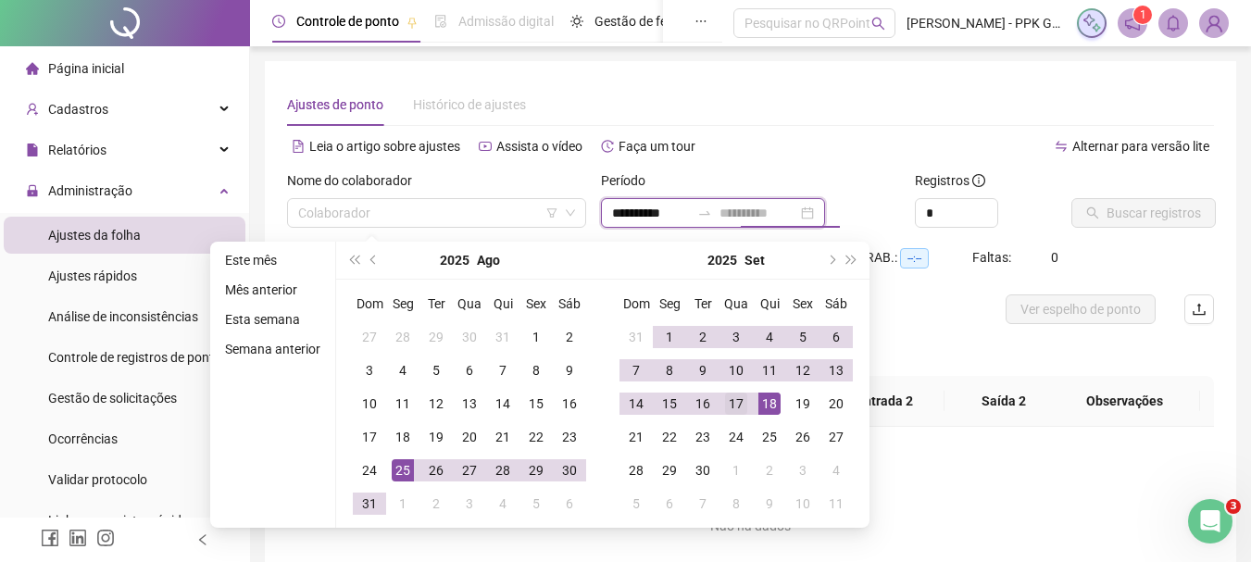
type input "**********"
click at [733, 399] on div "17" at bounding box center [736, 404] width 22 height 22
type input "**********"
click at [747, 159] on div "Leia o artigo sobre ajustes Assista o vídeo Faça um tour" at bounding box center [519, 147] width 464 height 30
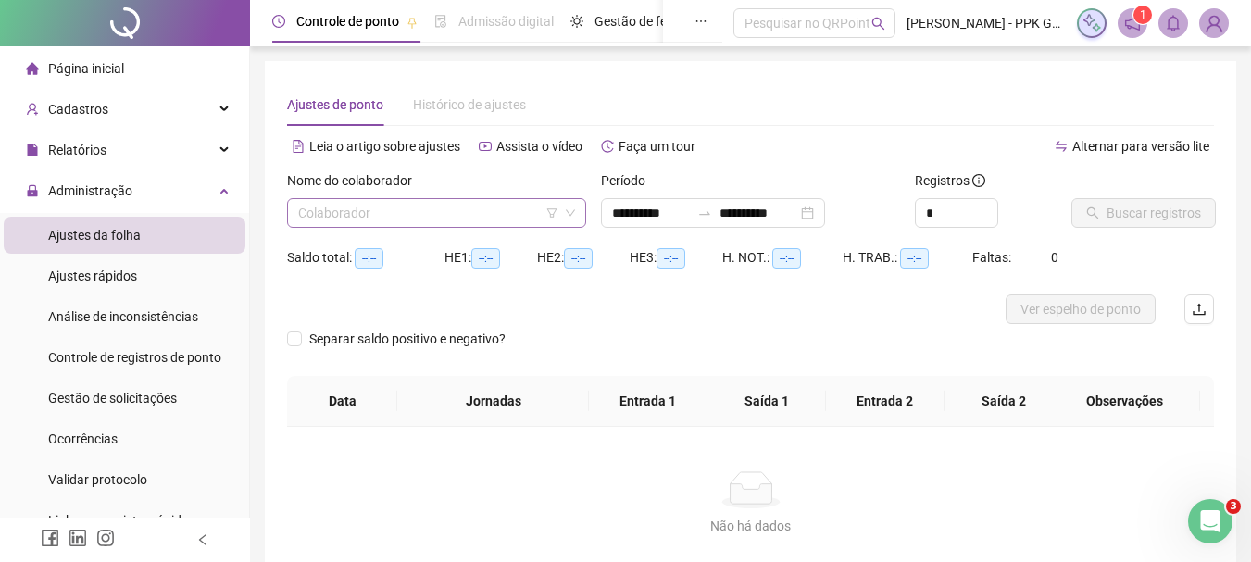
click at [520, 224] on input "search" at bounding box center [428, 213] width 260 height 28
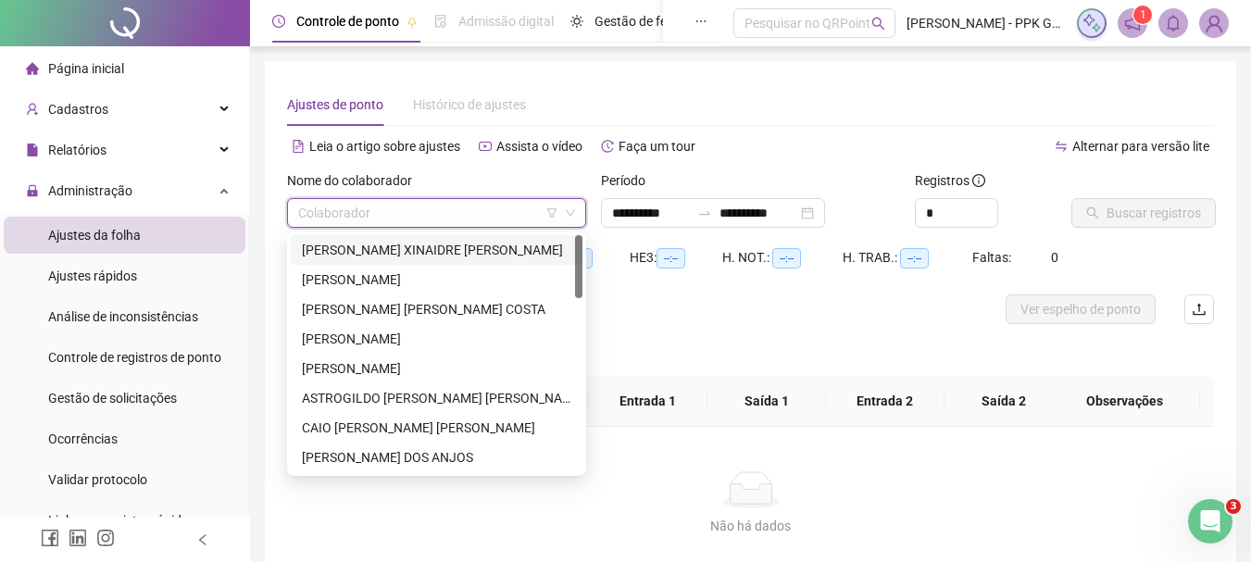
click at [497, 260] on div "[PERSON_NAME] XINAIDRE [PERSON_NAME]" at bounding box center [437, 250] width 292 height 30
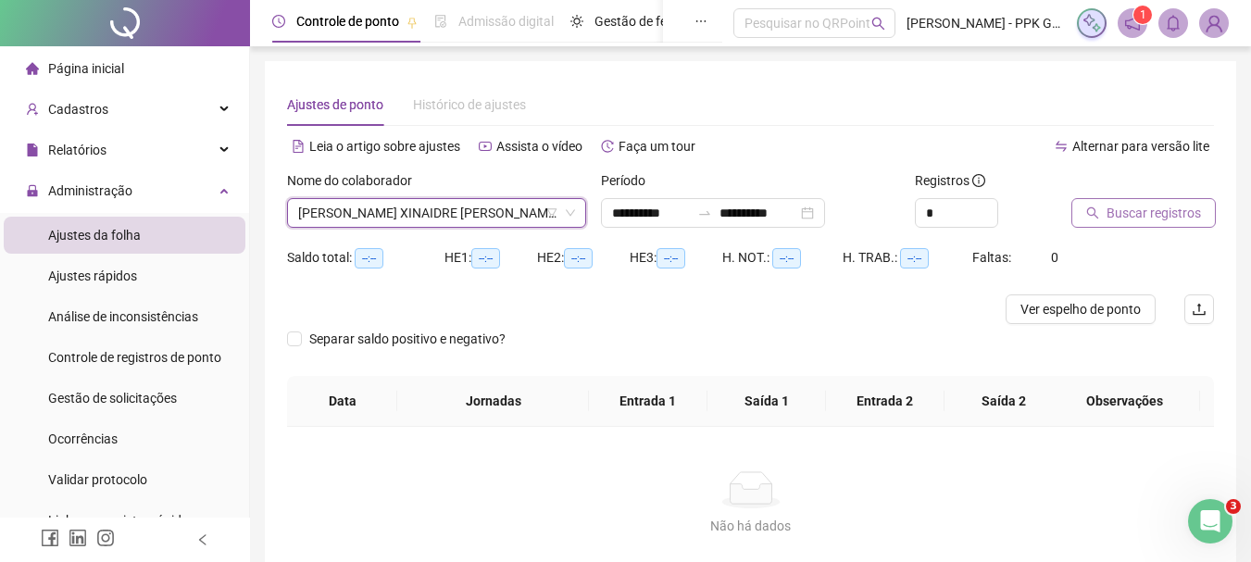
click at [1127, 216] on span "Buscar registros" at bounding box center [1154, 213] width 94 height 20
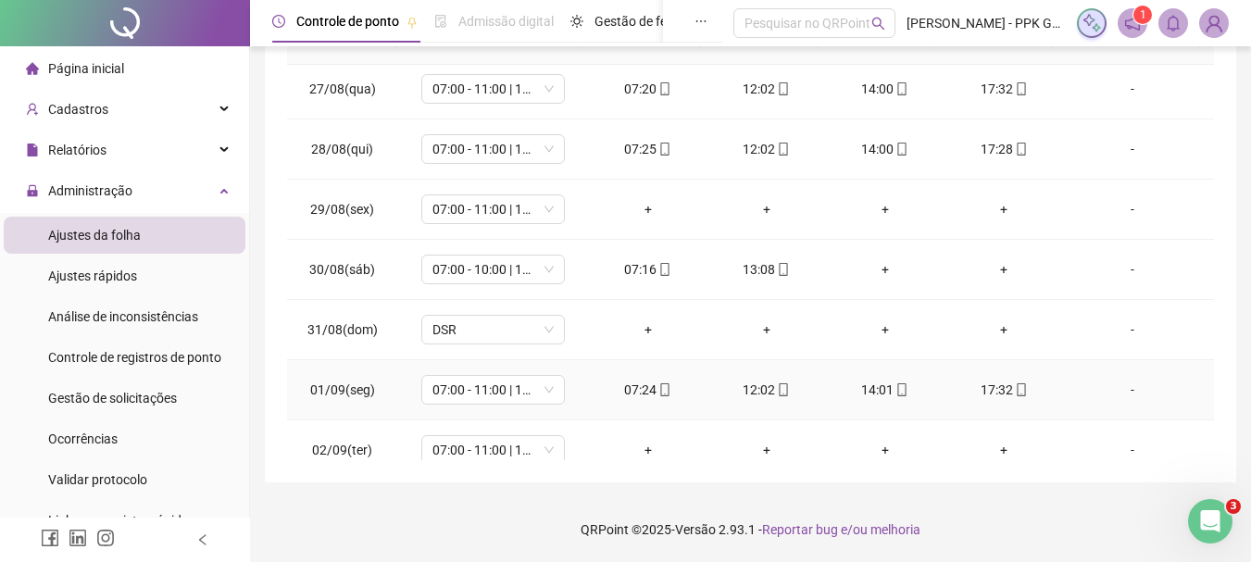
scroll to position [93, 0]
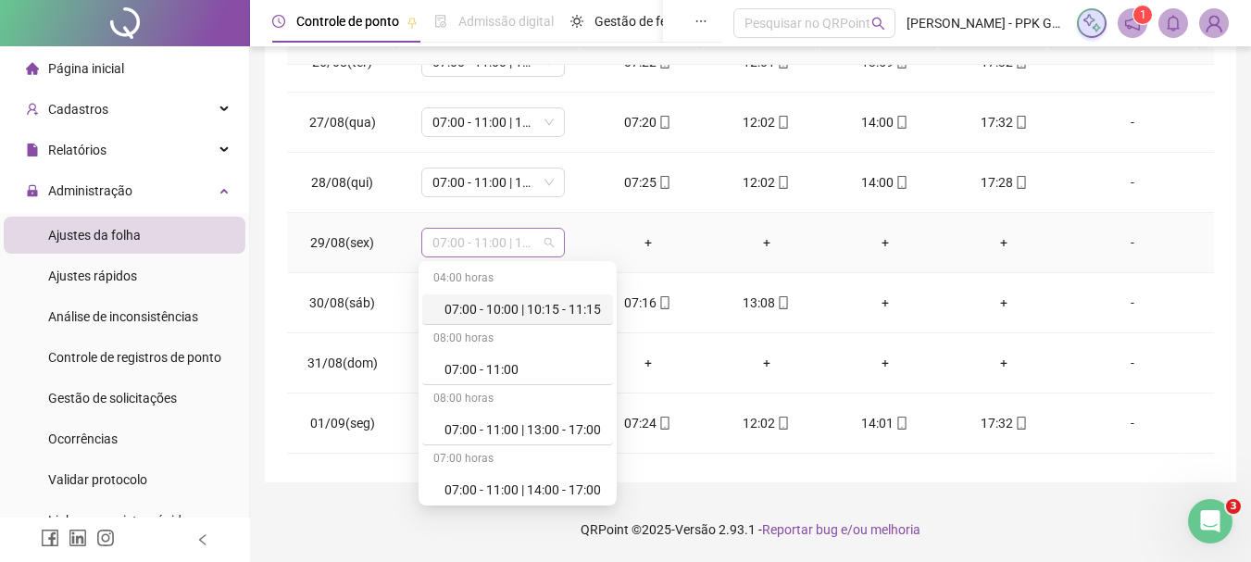
click at [553, 245] on div "07:00 - 11:00 | 13:00 - 17:00" at bounding box center [493, 243] width 144 height 30
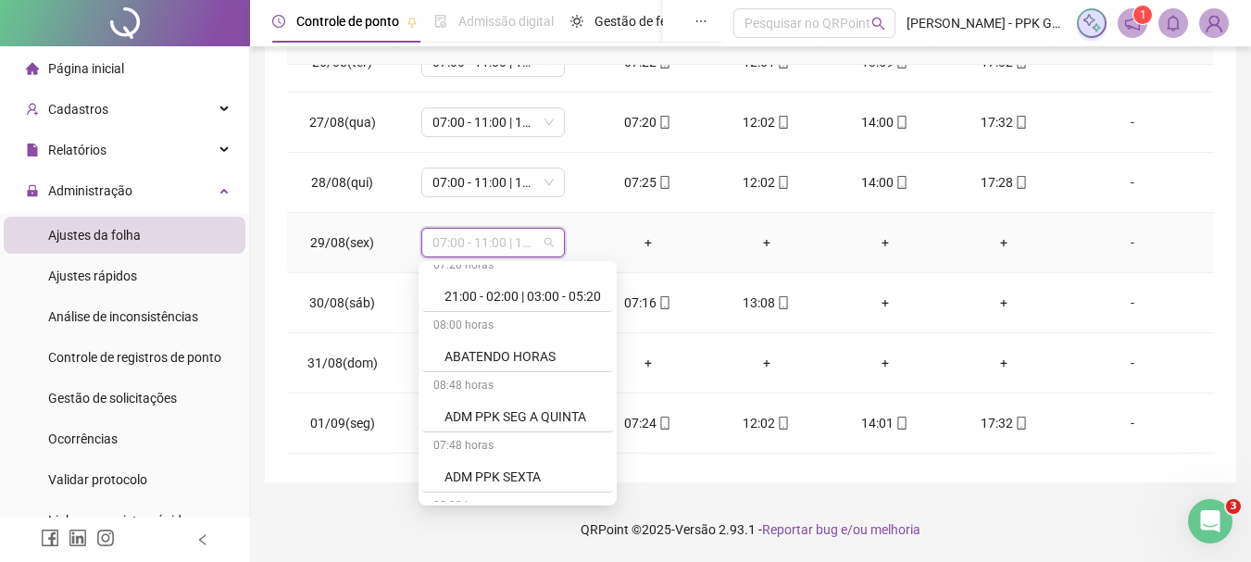
scroll to position [648, 0]
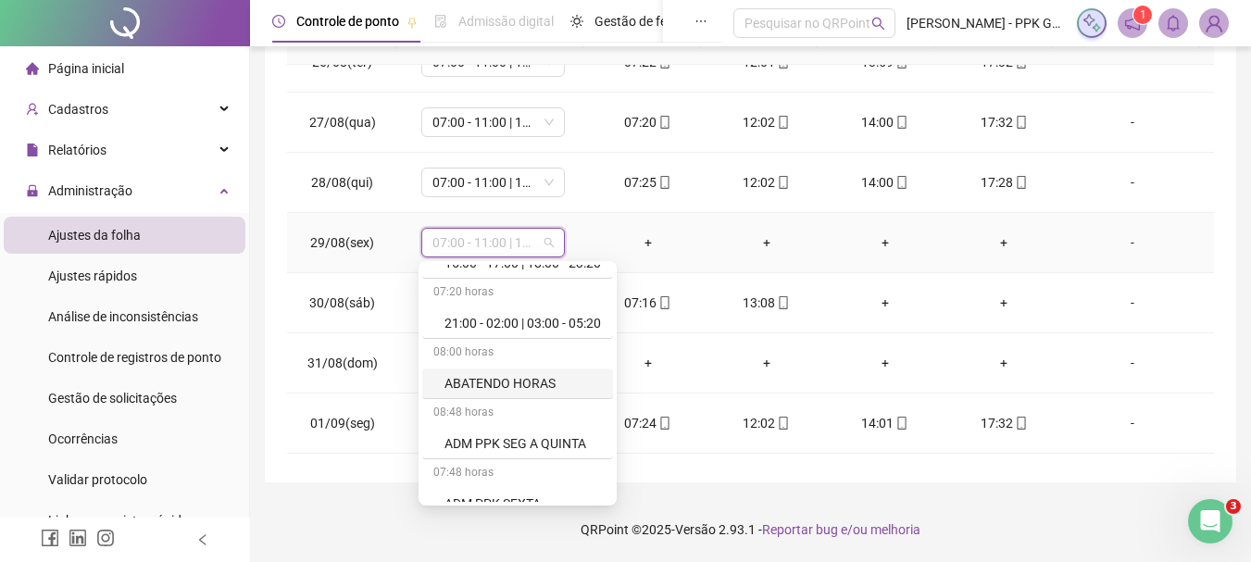
click at [512, 383] on div "ABATENDO HORAS" at bounding box center [523, 383] width 157 height 20
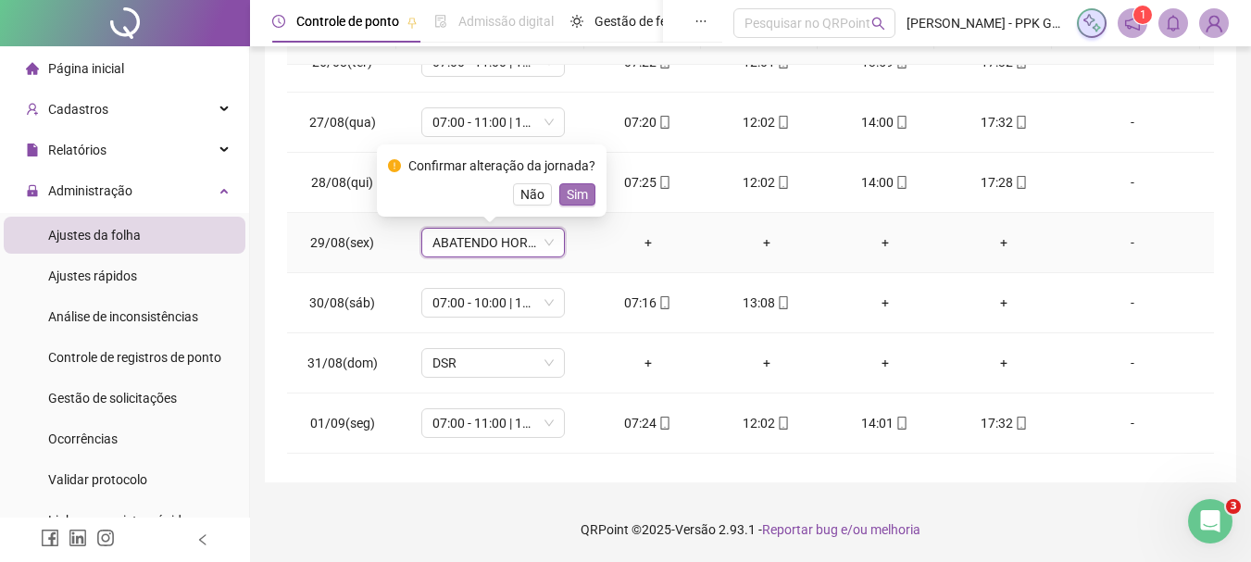
click at [582, 188] on span "Sim" at bounding box center [577, 194] width 21 height 20
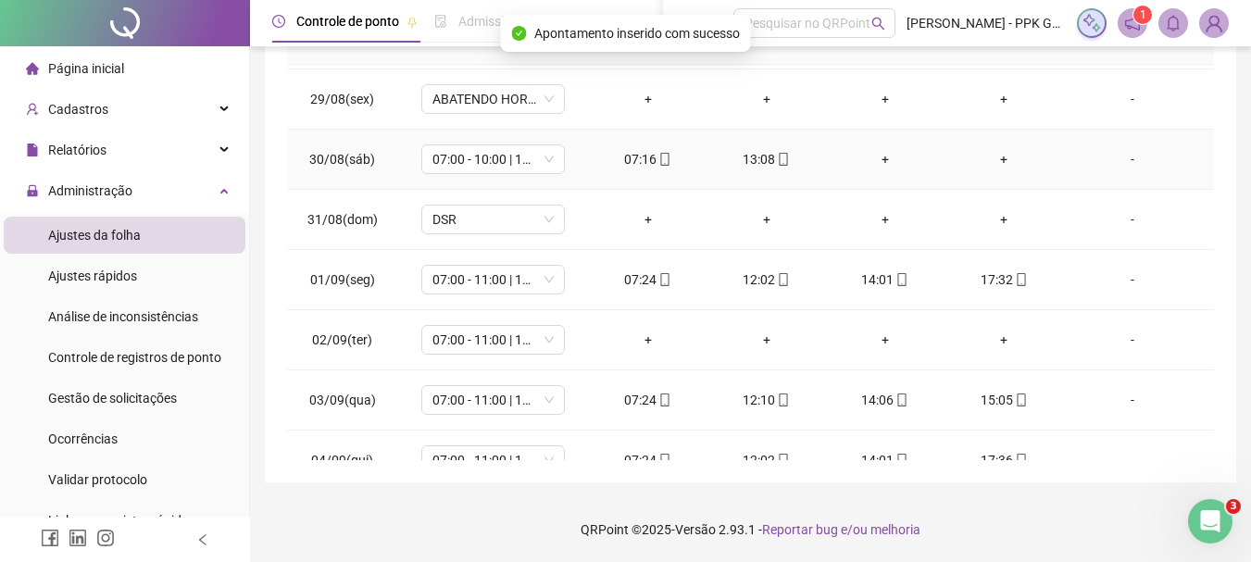
scroll to position [278, 0]
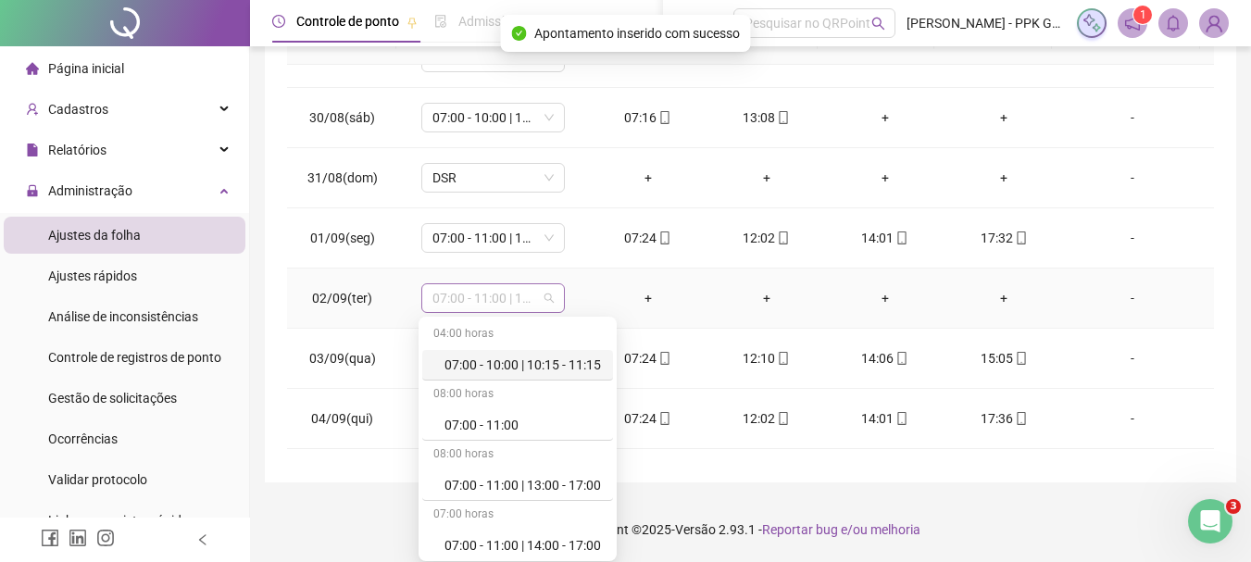
click at [526, 295] on span "07:00 - 11:00 | 13:00 - 17:00" at bounding box center [492, 298] width 121 height 28
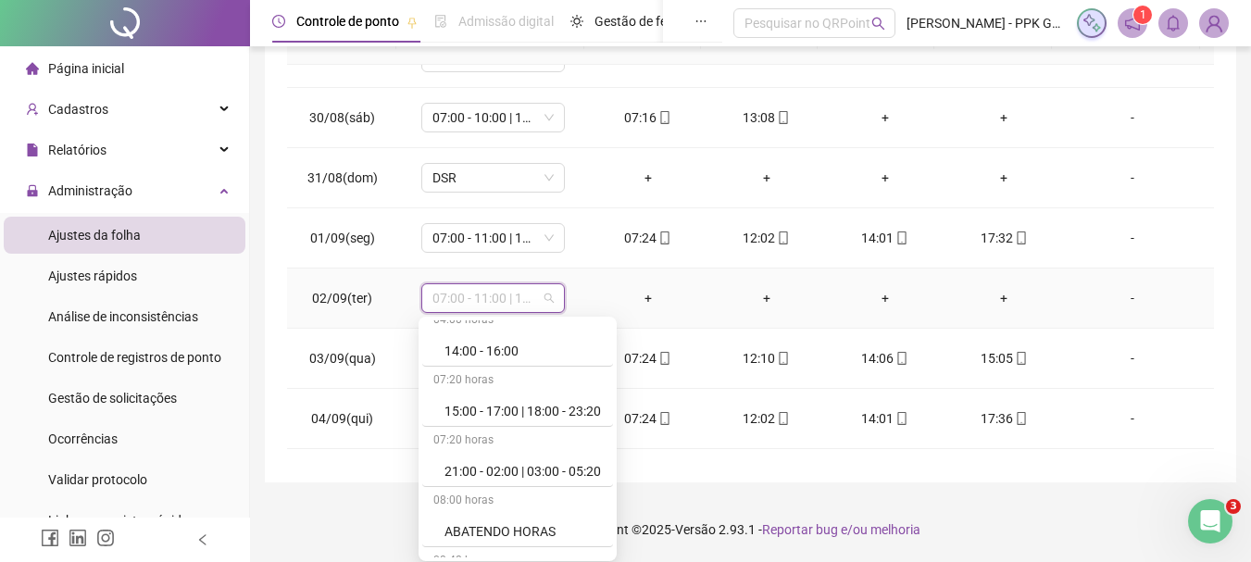
scroll to position [648, 0]
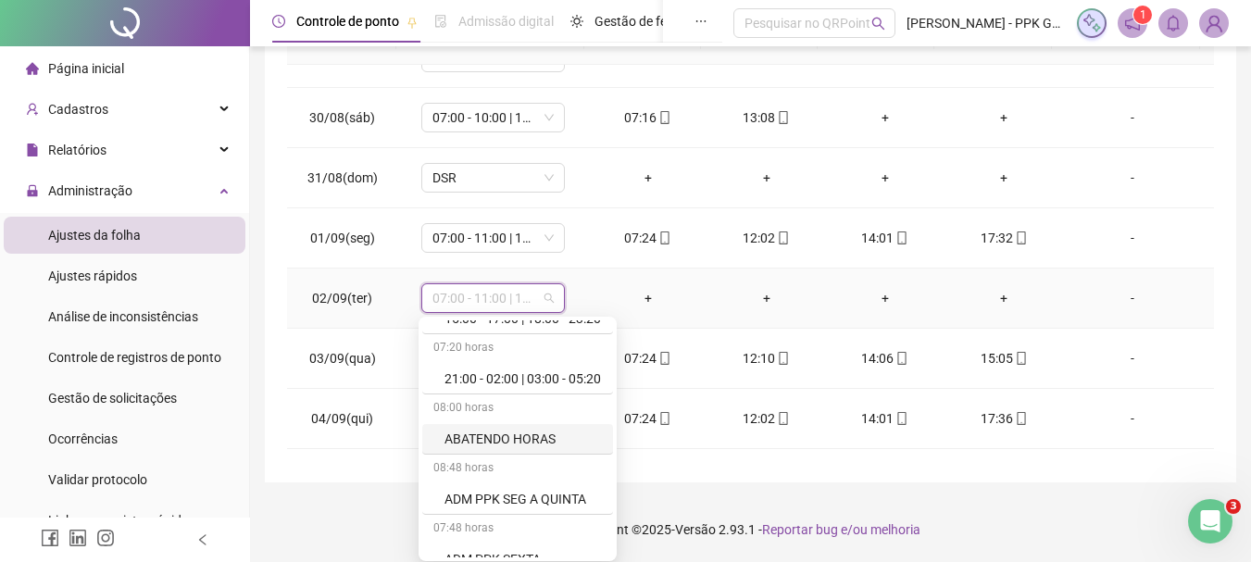
click at [506, 436] on div "ABATENDO HORAS" at bounding box center [523, 439] width 157 height 20
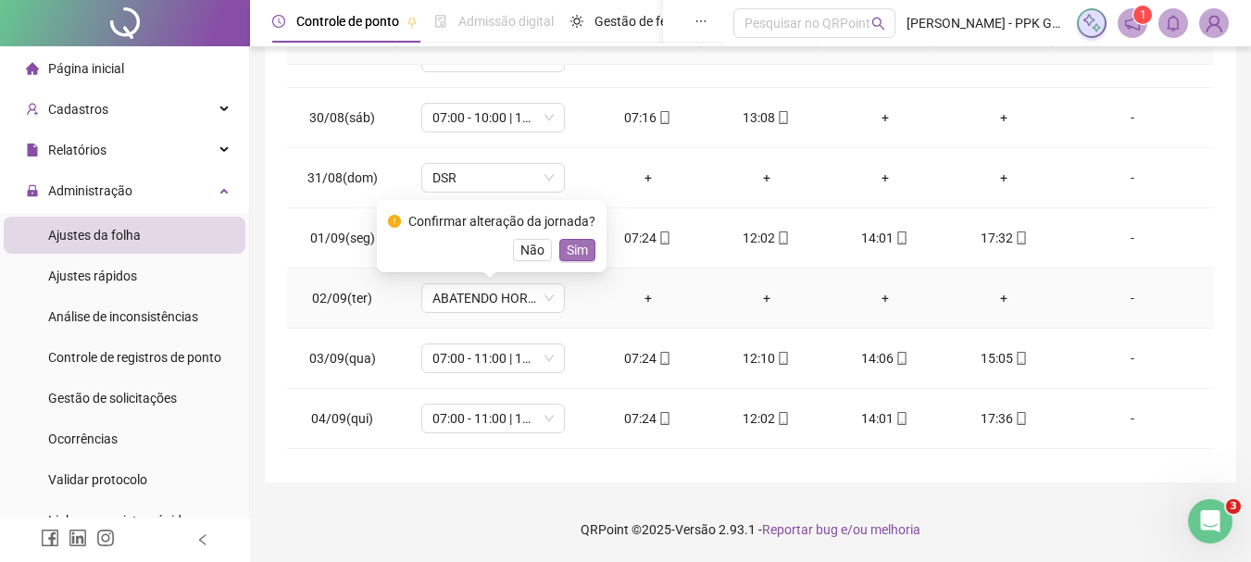
click at [571, 249] on span "Sim" at bounding box center [577, 250] width 21 height 20
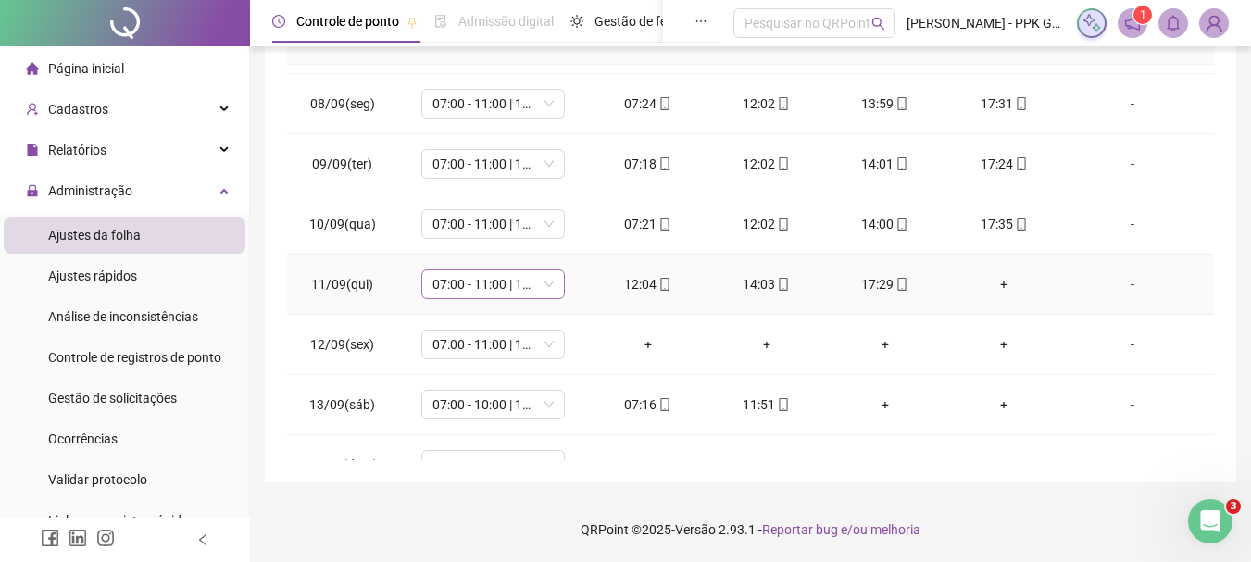
scroll to position [926, 0]
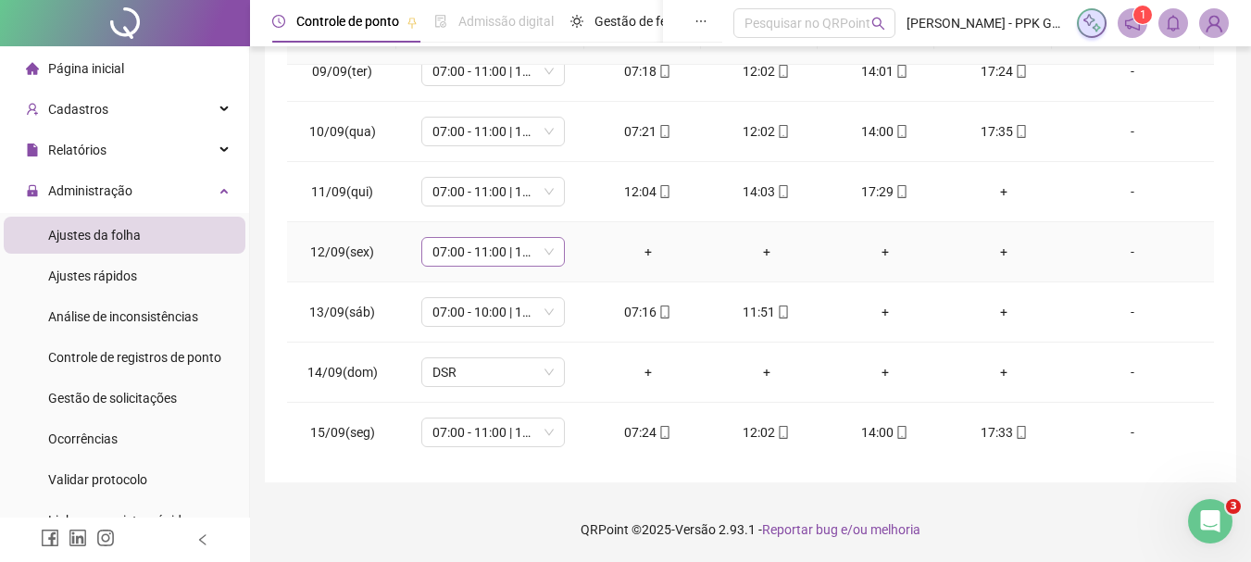
click at [545, 242] on span "07:00 - 11:00 | 13:00 - 17:00" at bounding box center [492, 252] width 121 height 28
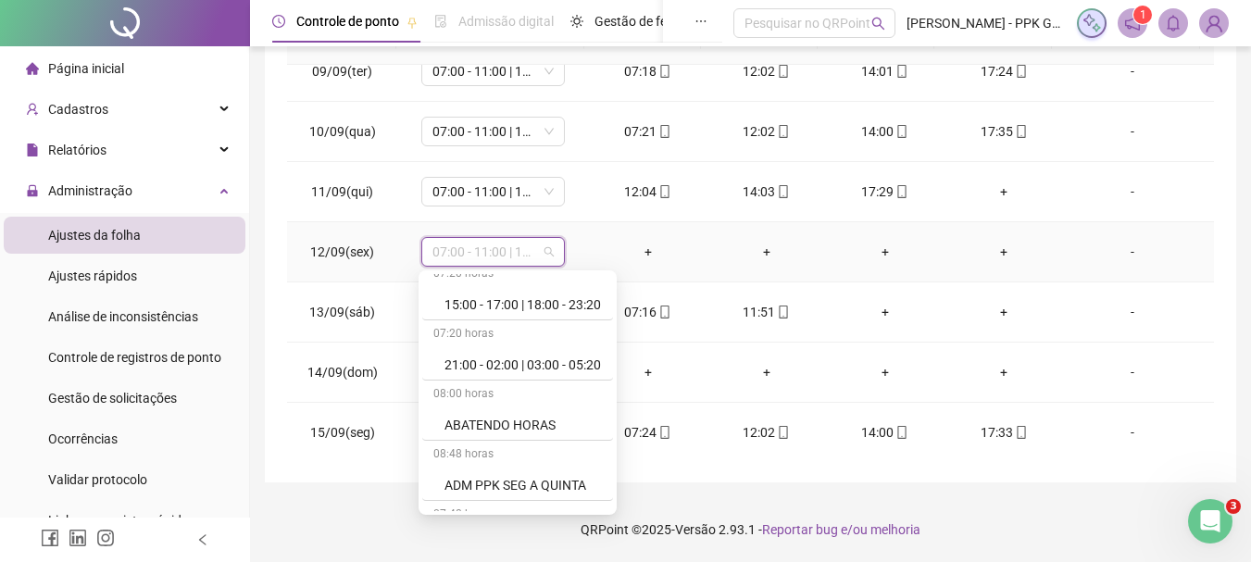
scroll to position [648, 0]
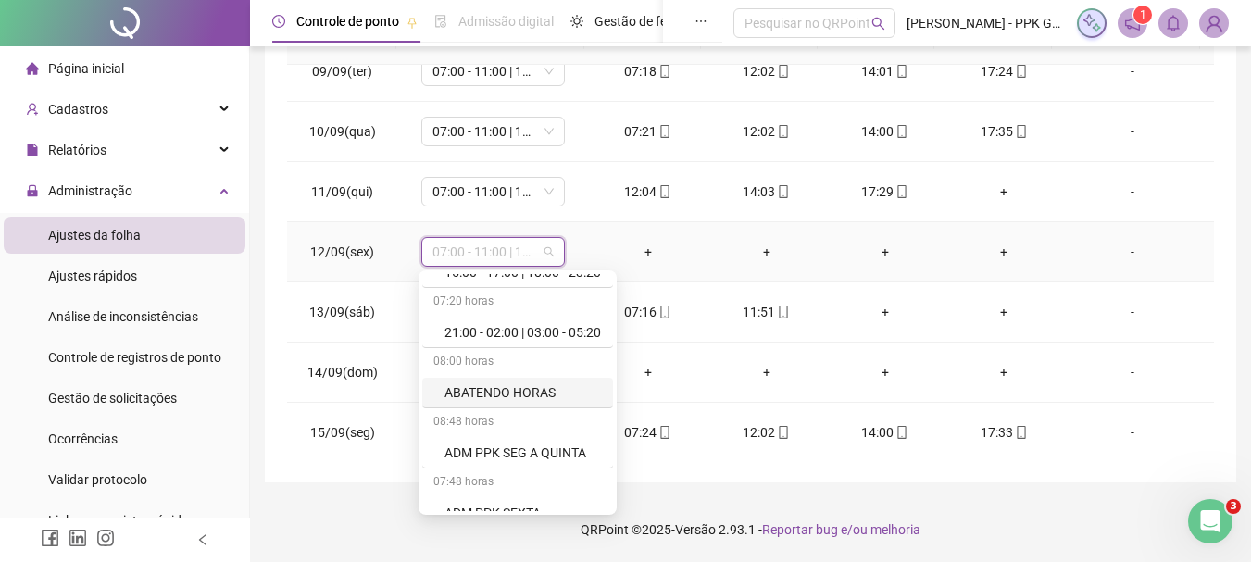
click at [498, 392] on div "ABATENDO HORAS" at bounding box center [523, 392] width 157 height 20
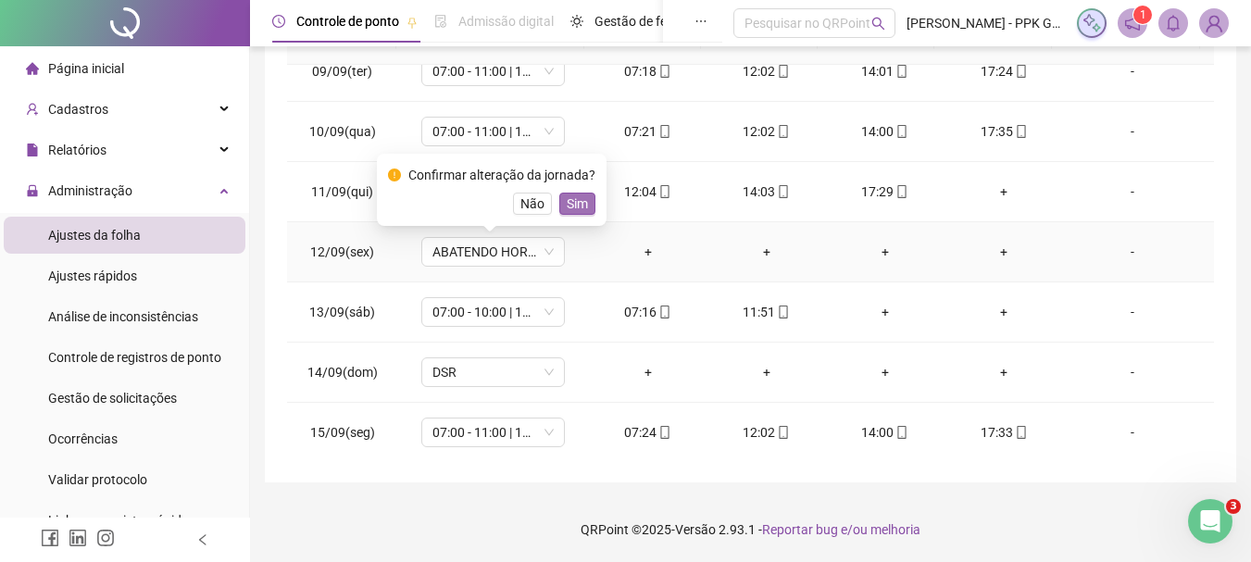
click at [573, 205] on span "Sim" at bounding box center [577, 204] width 21 height 20
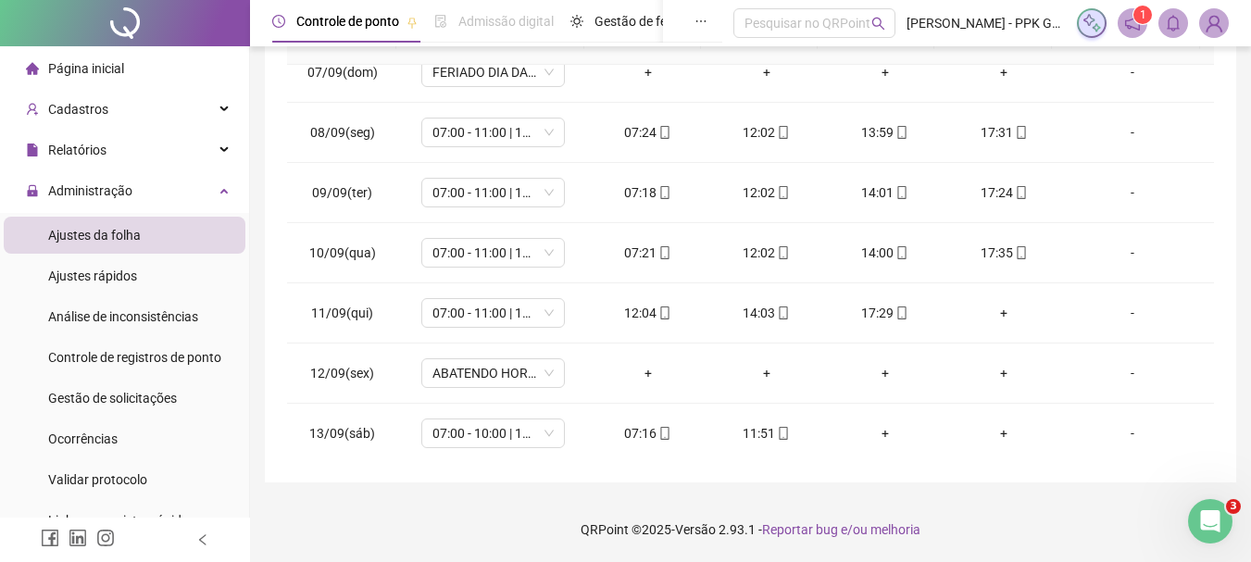
scroll to position [771, 0]
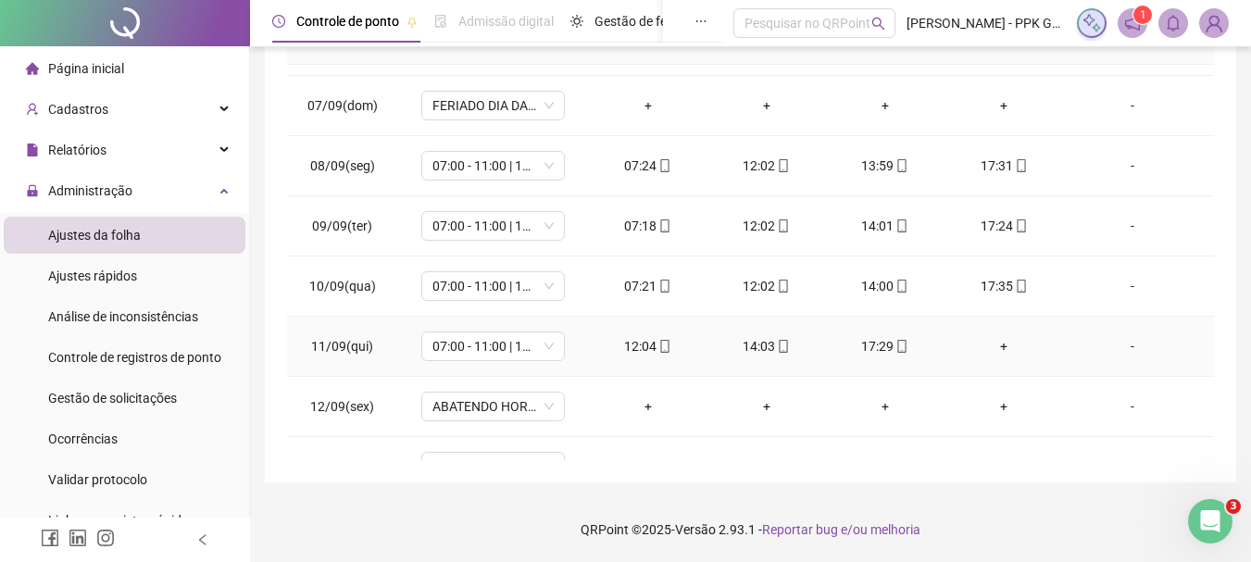
click at [995, 345] on div "+" at bounding box center [1003, 346] width 89 height 20
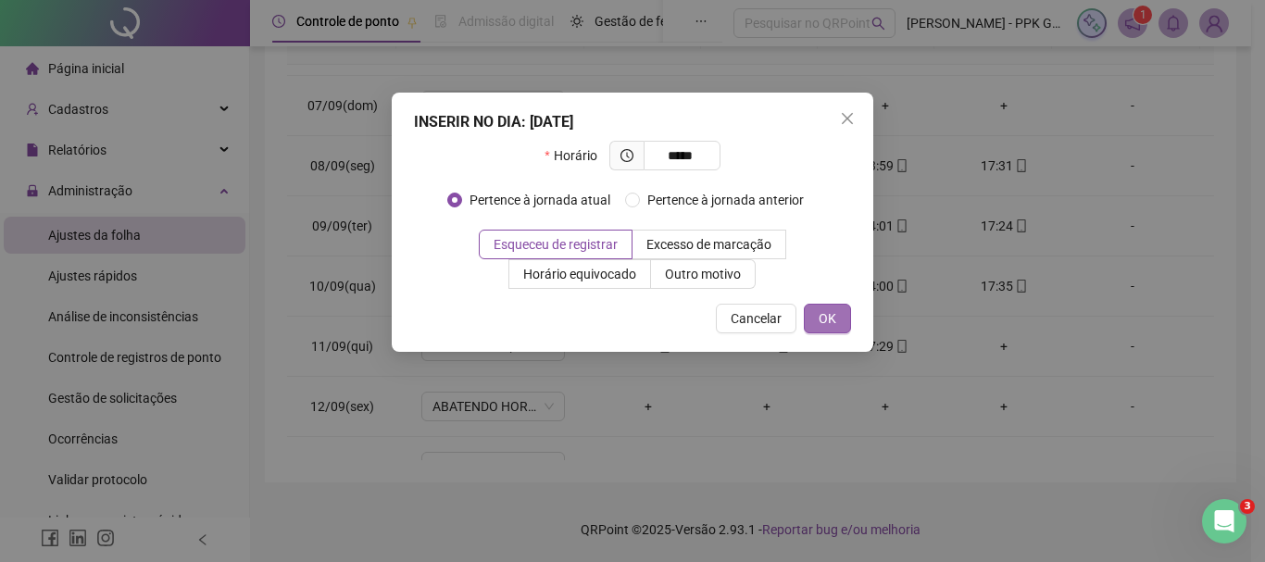
type input "*****"
click at [817, 317] on button "OK" at bounding box center [827, 319] width 47 height 30
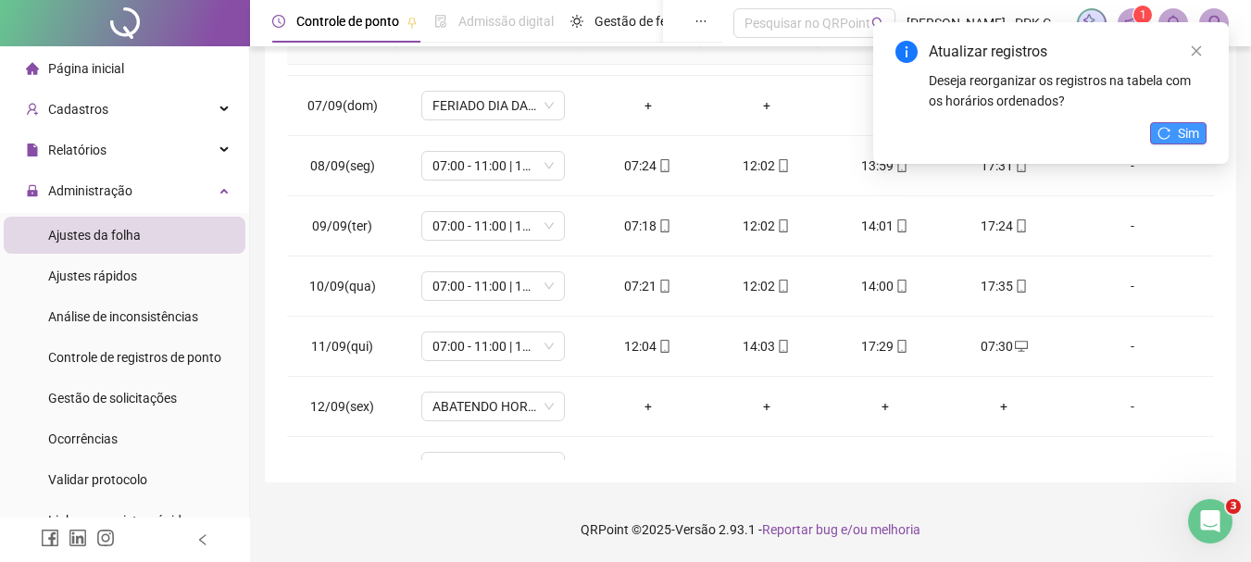
click at [1180, 124] on span "Sim" at bounding box center [1188, 133] width 21 height 20
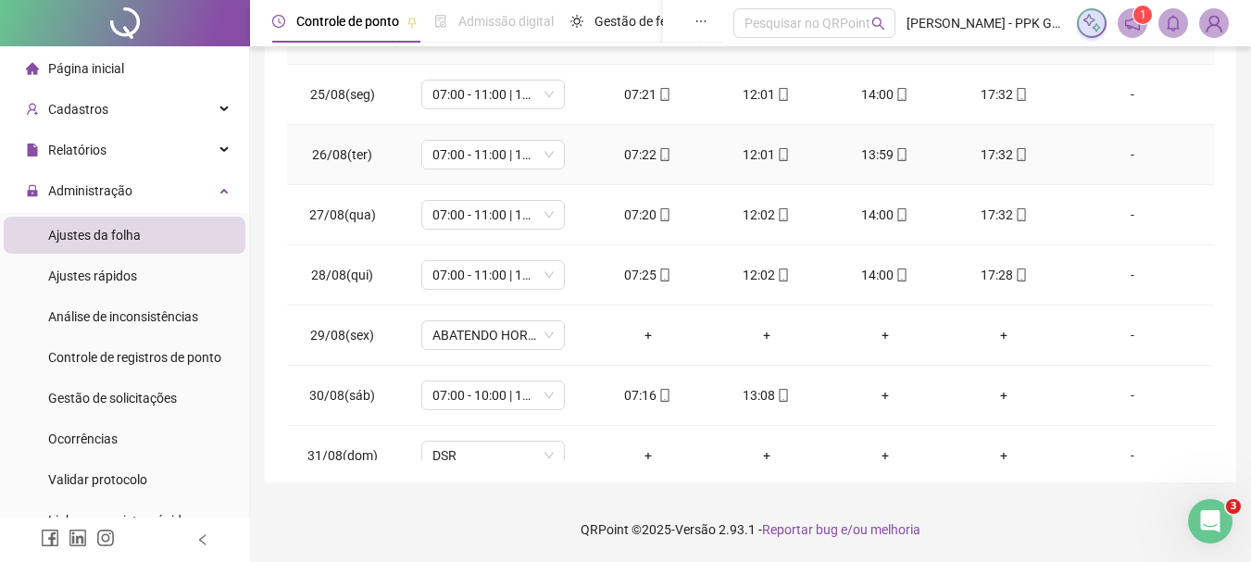
scroll to position [0, 0]
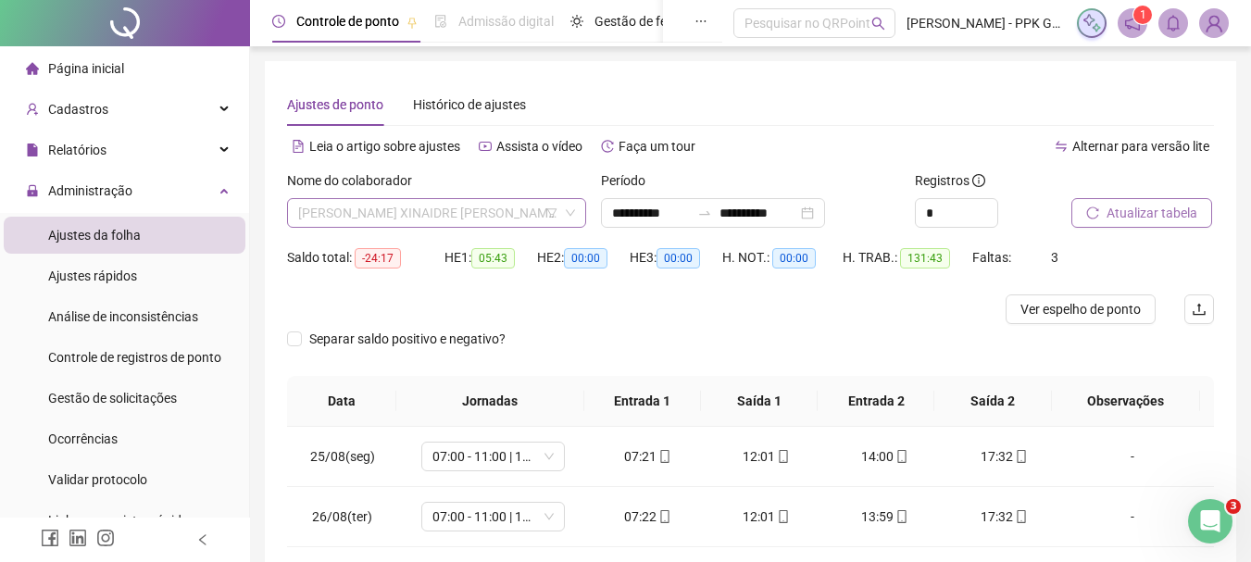
click at [576, 217] on div "[PERSON_NAME] XINAIDRE [PERSON_NAME]" at bounding box center [436, 213] width 299 height 30
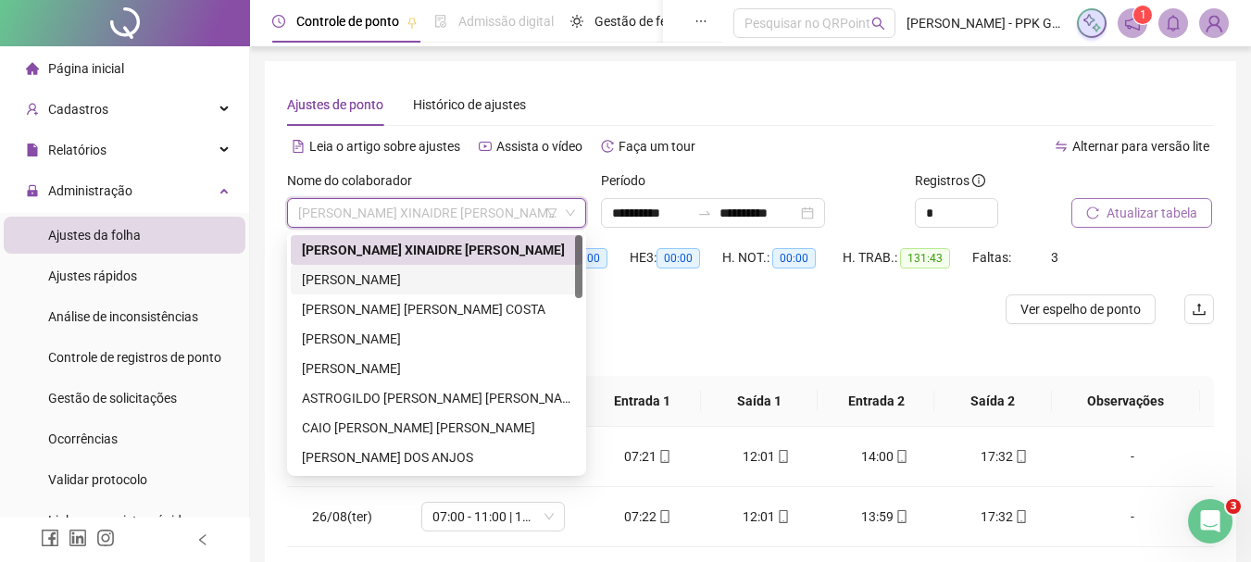
click at [523, 280] on div "[PERSON_NAME]" at bounding box center [437, 280] width 270 height 20
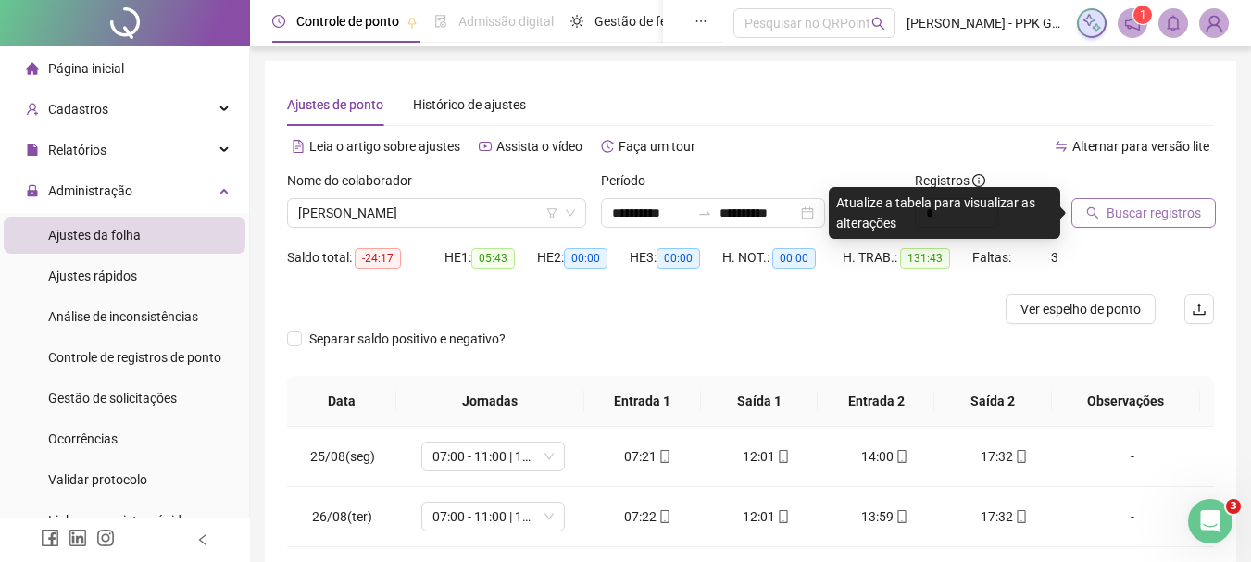
click at [1139, 216] on span "Buscar registros" at bounding box center [1154, 213] width 94 height 20
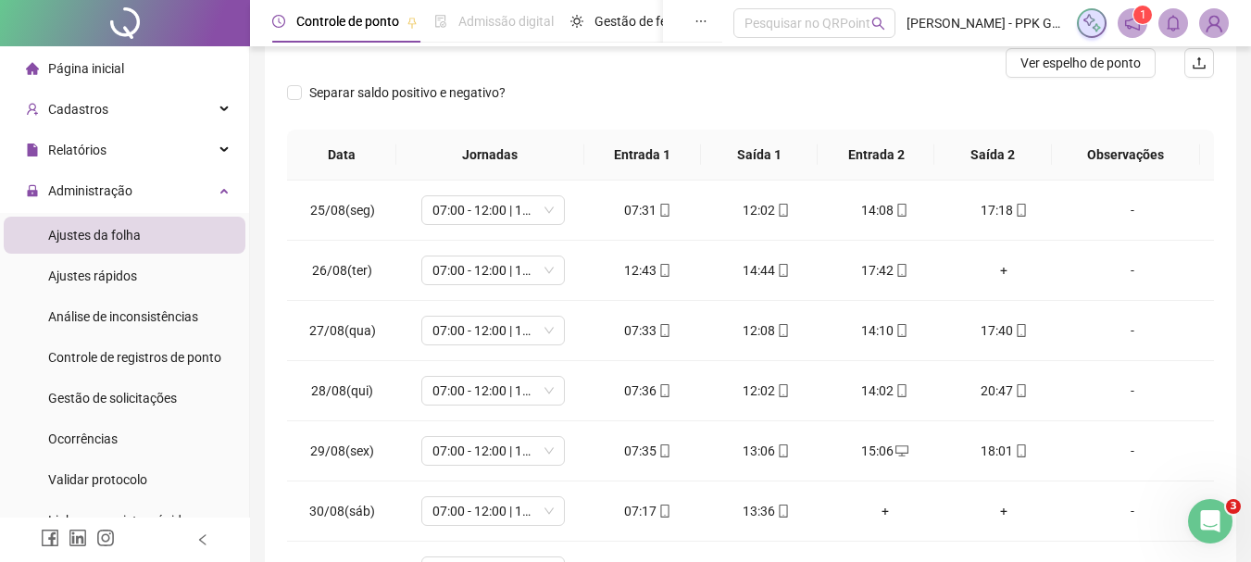
scroll to position [278, 0]
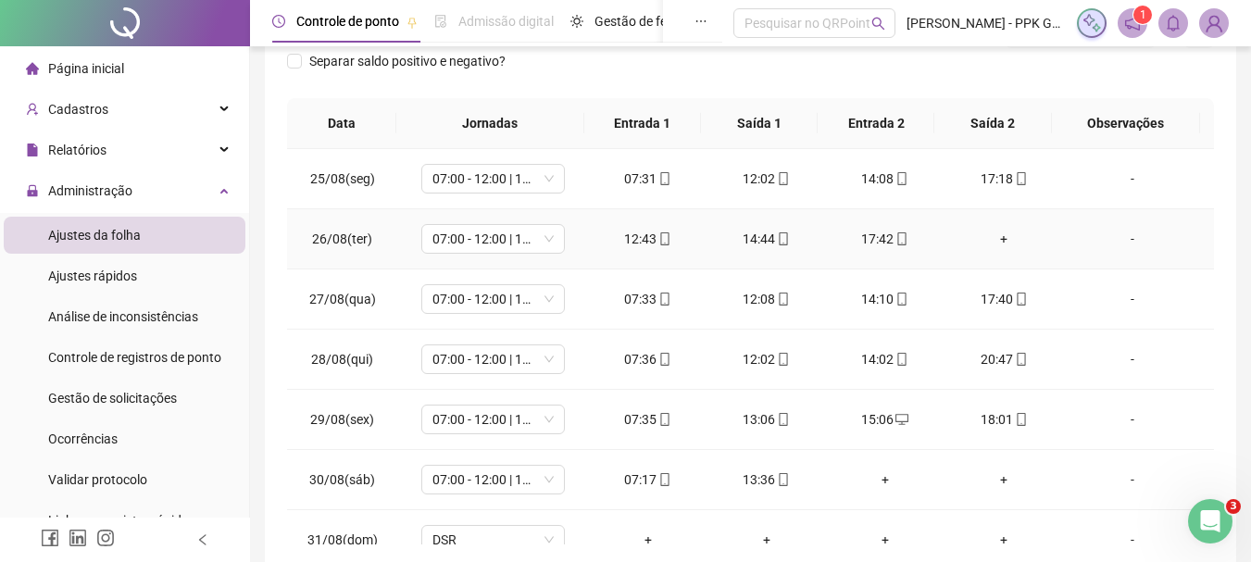
click at [995, 233] on div "+" at bounding box center [1003, 239] width 89 height 20
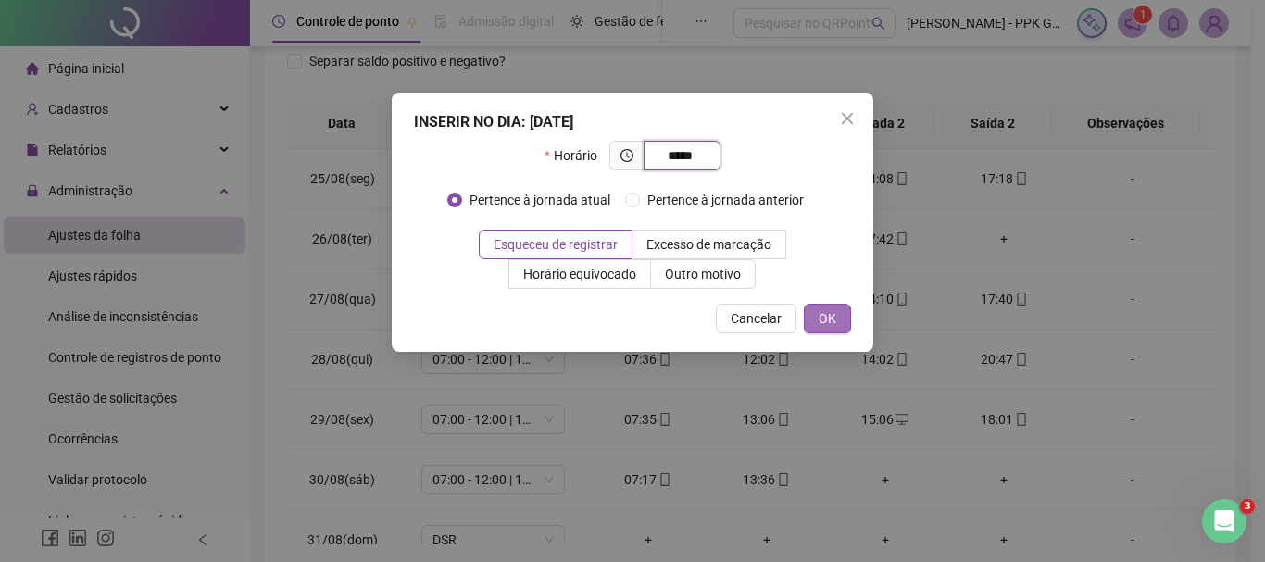
type input "*****"
click at [819, 320] on span "OK" at bounding box center [828, 318] width 18 height 20
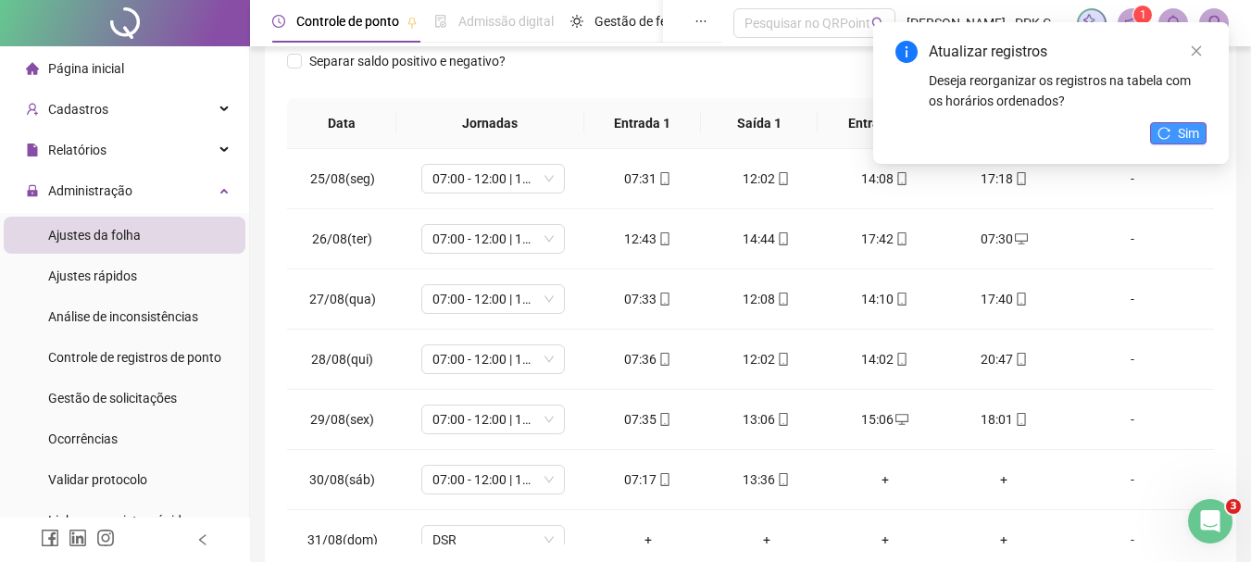
click at [1198, 134] on span "Sim" at bounding box center [1188, 133] width 21 height 20
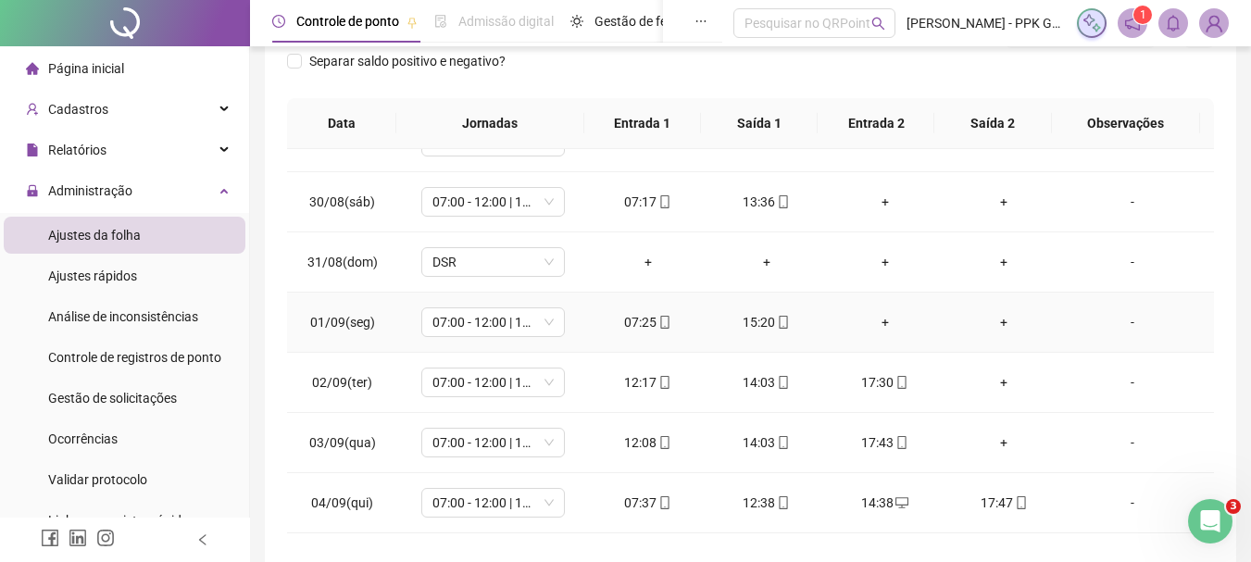
click at [997, 330] on div "+" at bounding box center [1003, 322] width 89 height 20
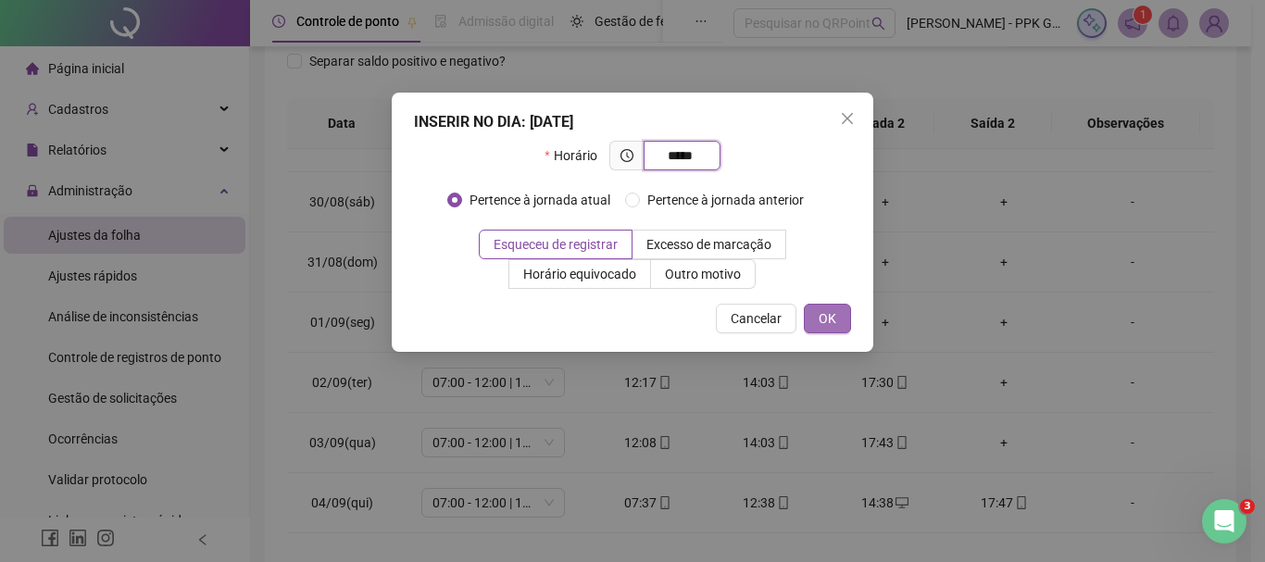
type input "*****"
click at [817, 316] on button "OK" at bounding box center [827, 319] width 47 height 30
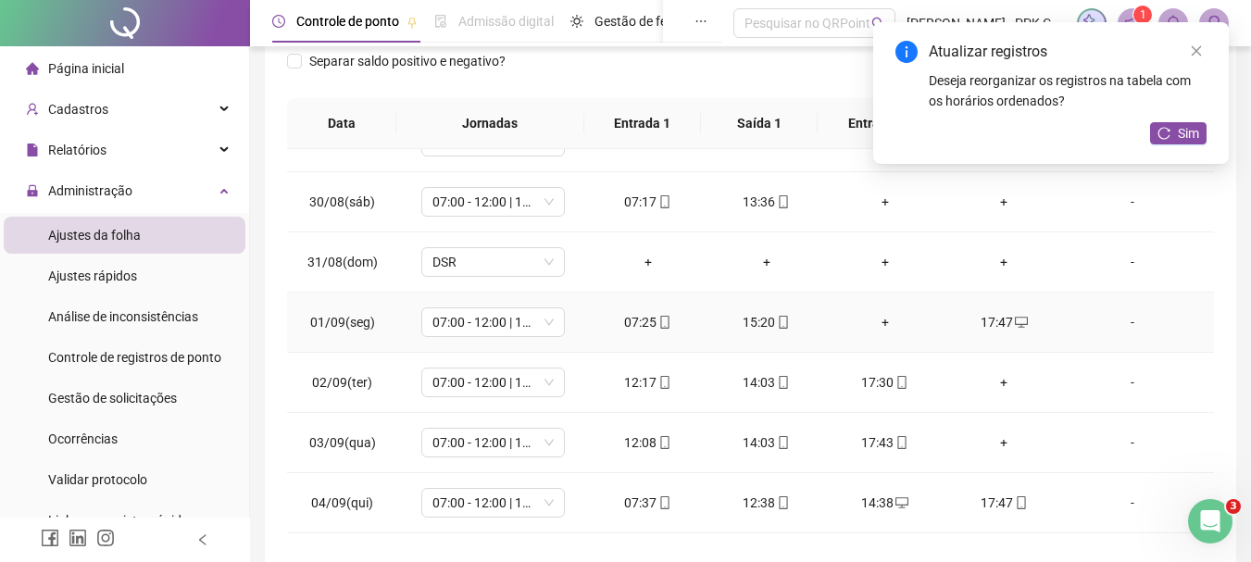
click at [884, 323] on div "+" at bounding box center [885, 322] width 89 height 20
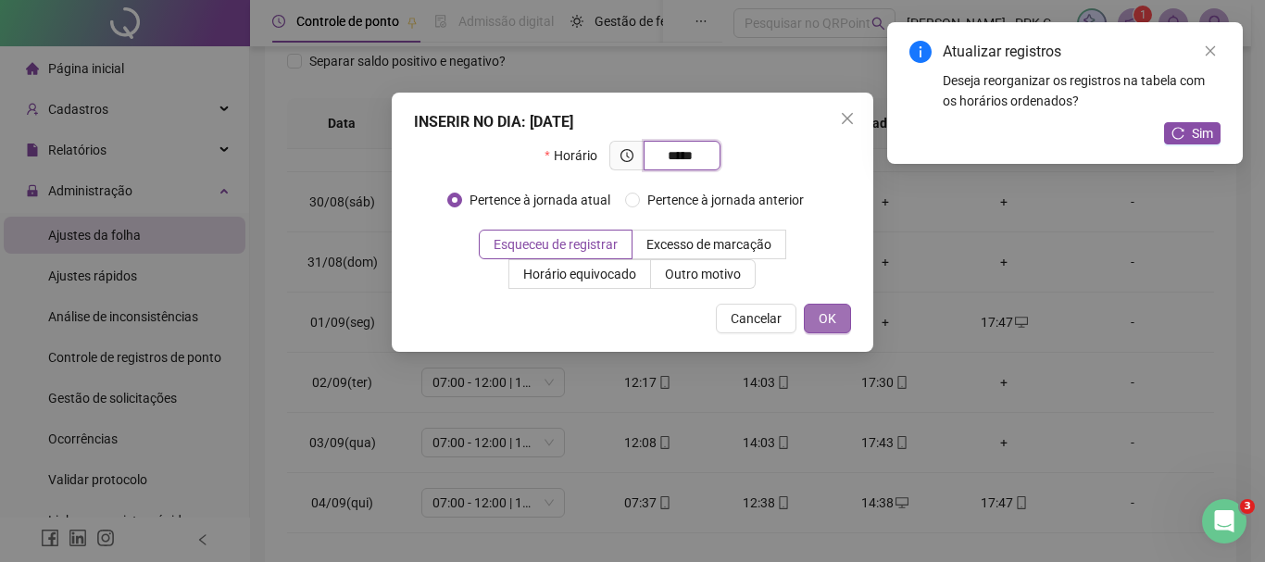
type input "*****"
click at [828, 312] on span "OK" at bounding box center [828, 318] width 18 height 20
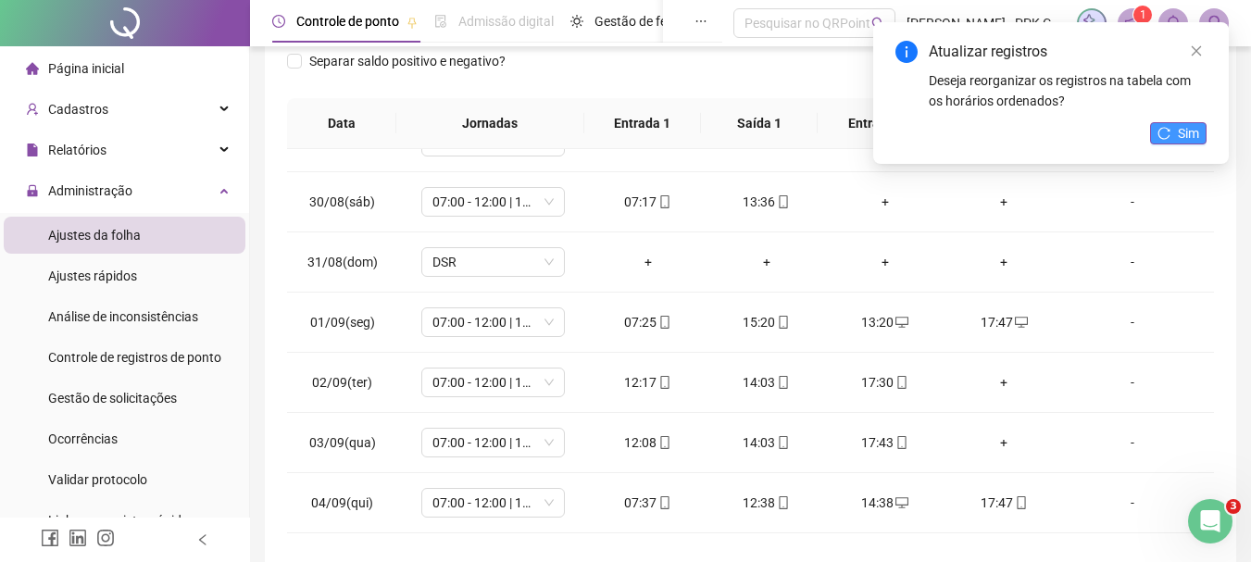
click at [1174, 134] on button "Sim" at bounding box center [1178, 133] width 56 height 22
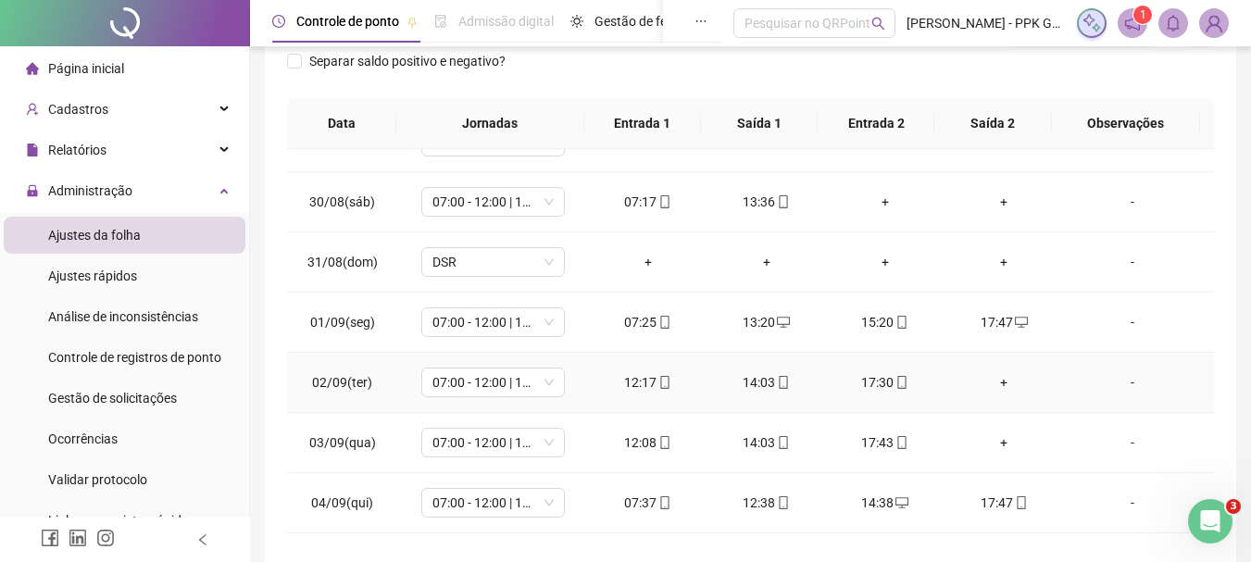
click at [994, 375] on div "+" at bounding box center [1003, 382] width 89 height 20
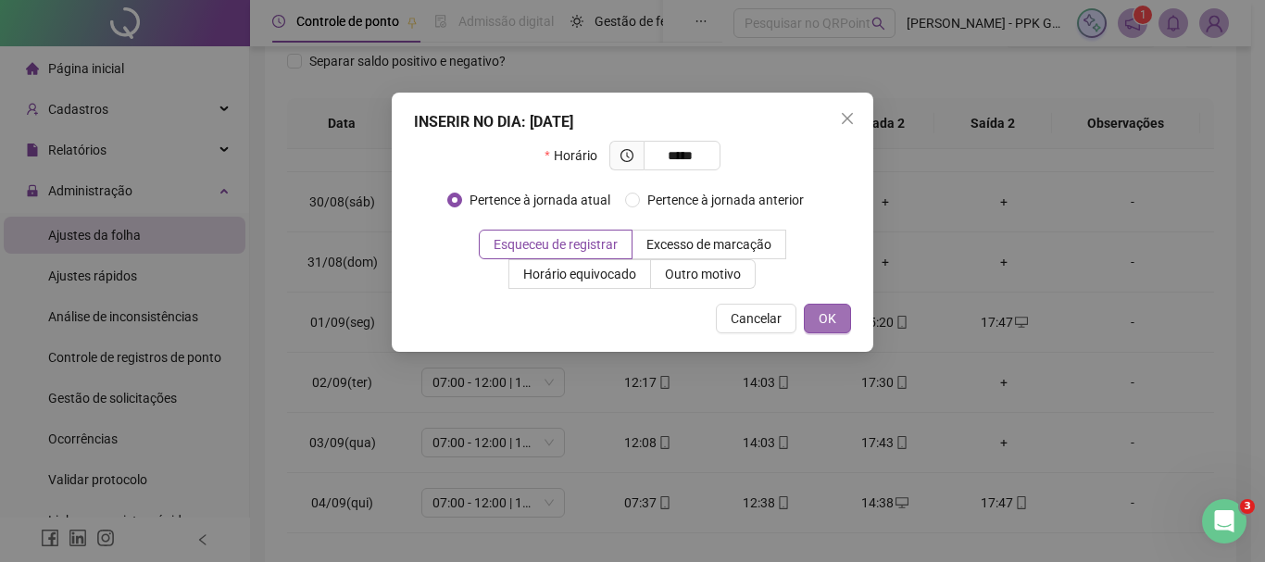
type input "*****"
click at [835, 312] on span "OK" at bounding box center [828, 318] width 18 height 20
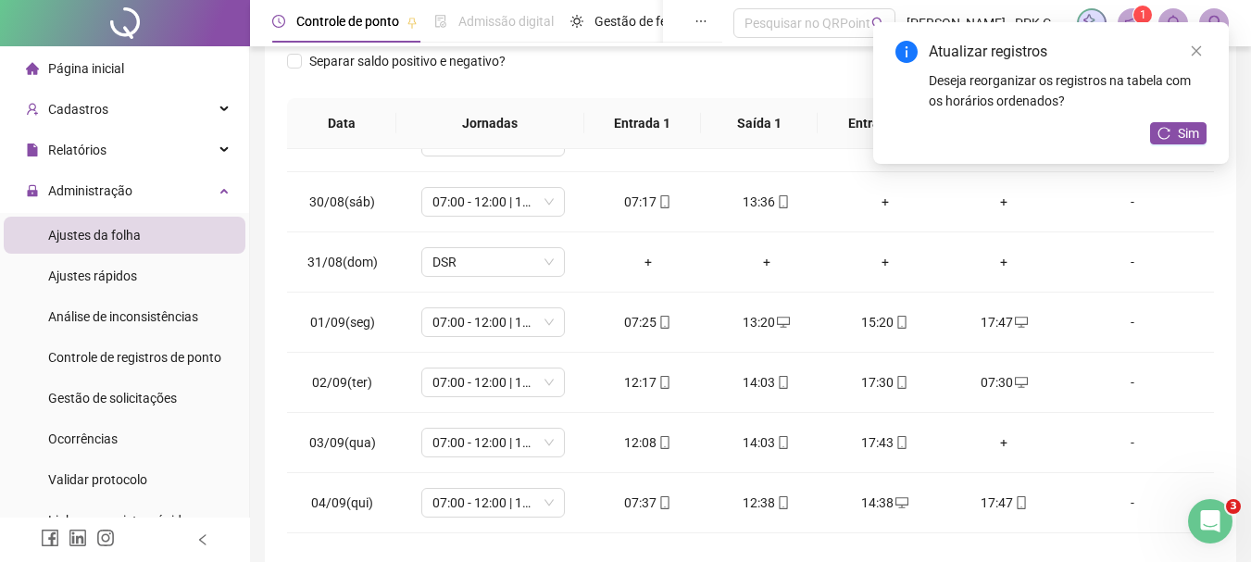
click at [1204, 144] on div "Sim" at bounding box center [1178, 133] width 56 height 23
click at [1192, 140] on span "Sim" at bounding box center [1188, 133] width 21 height 20
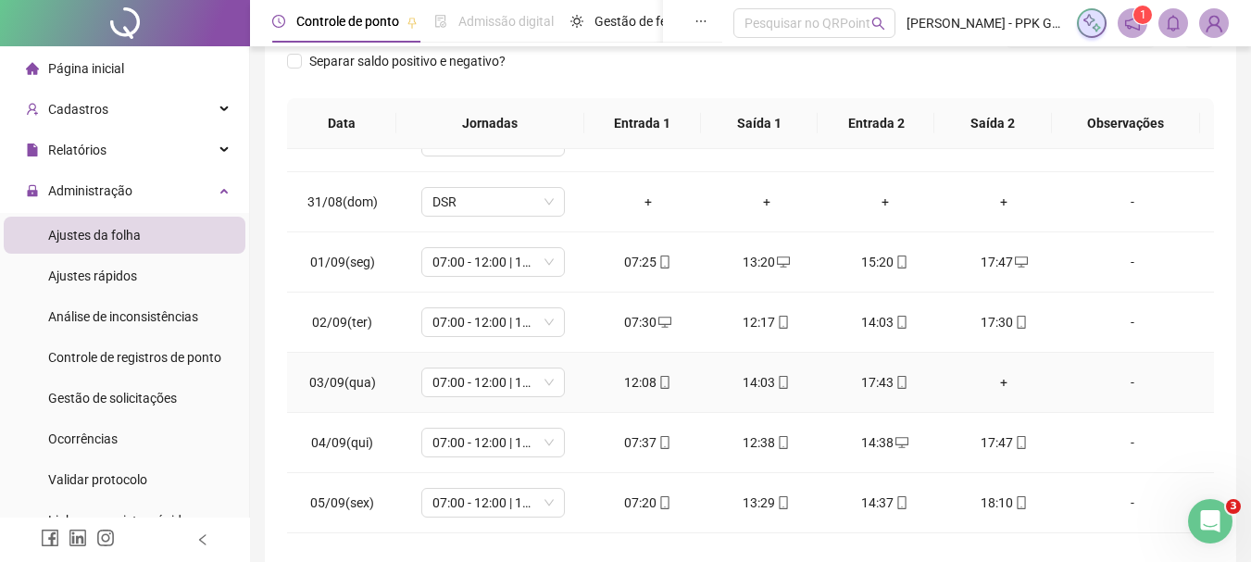
scroll to position [370, 0]
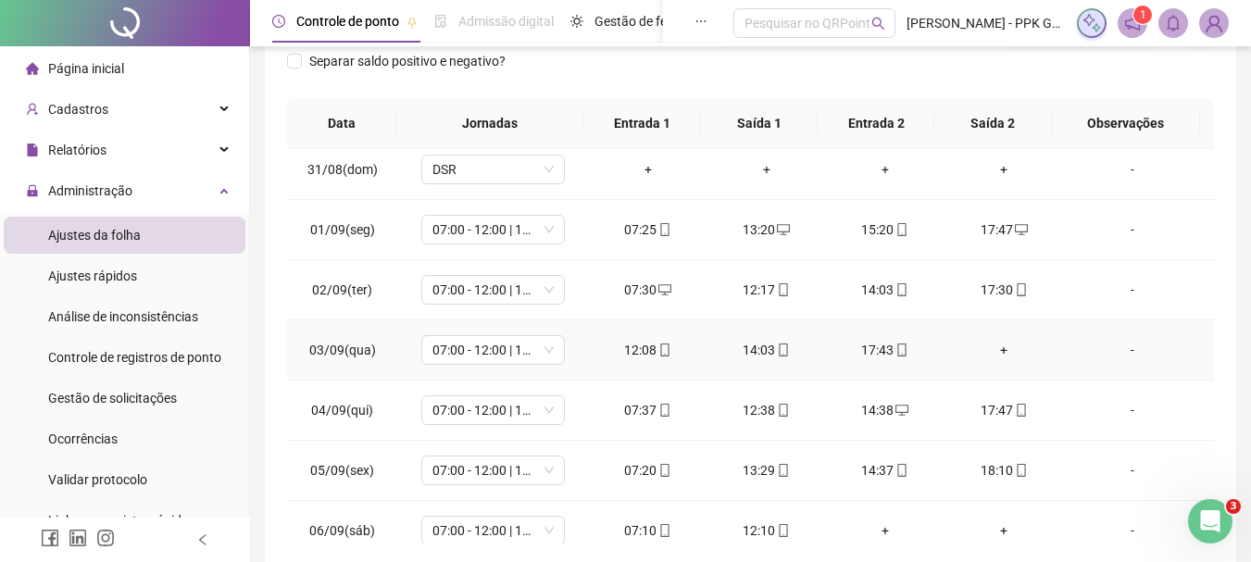
click at [996, 353] on div "+" at bounding box center [1003, 350] width 89 height 20
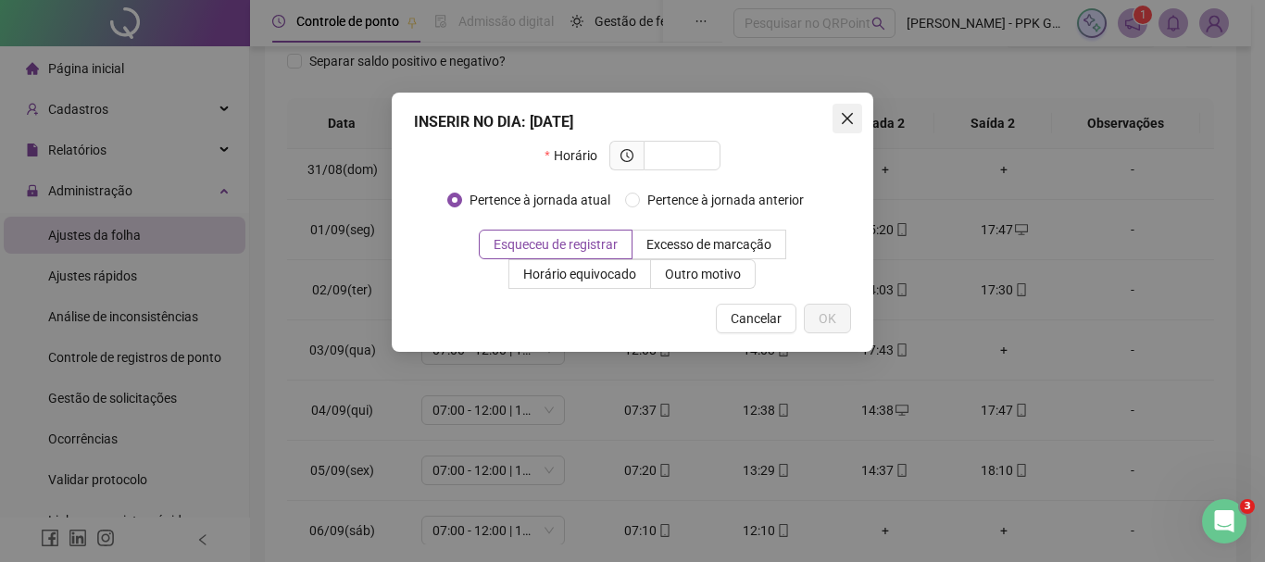
click at [851, 120] on icon "close" at bounding box center [847, 118] width 15 height 15
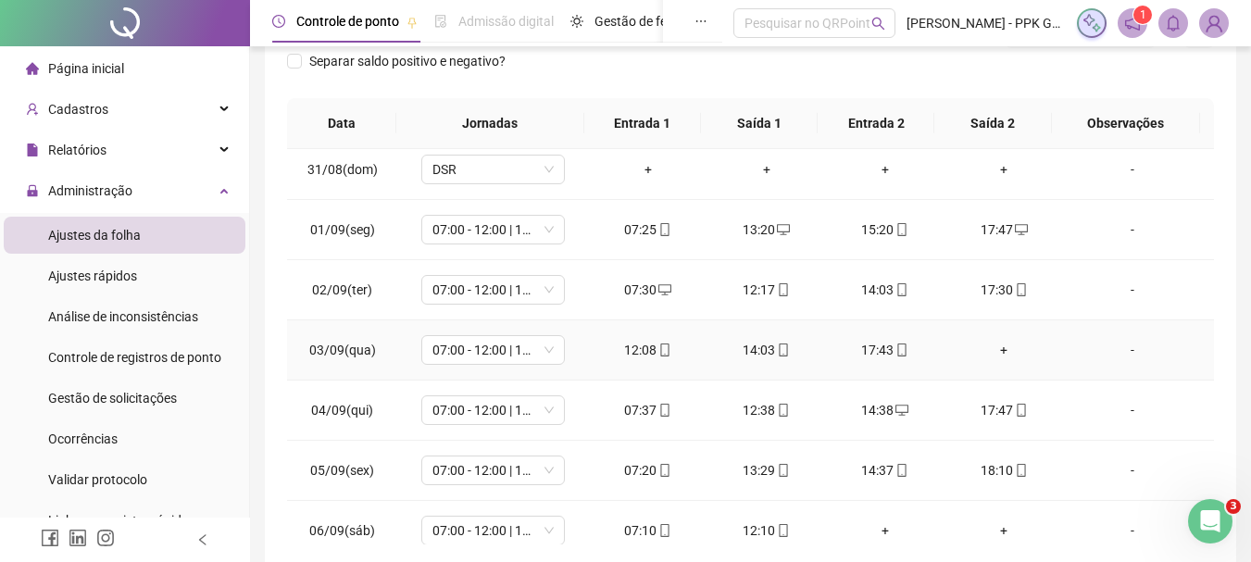
click at [998, 346] on div "+" at bounding box center [1003, 350] width 89 height 20
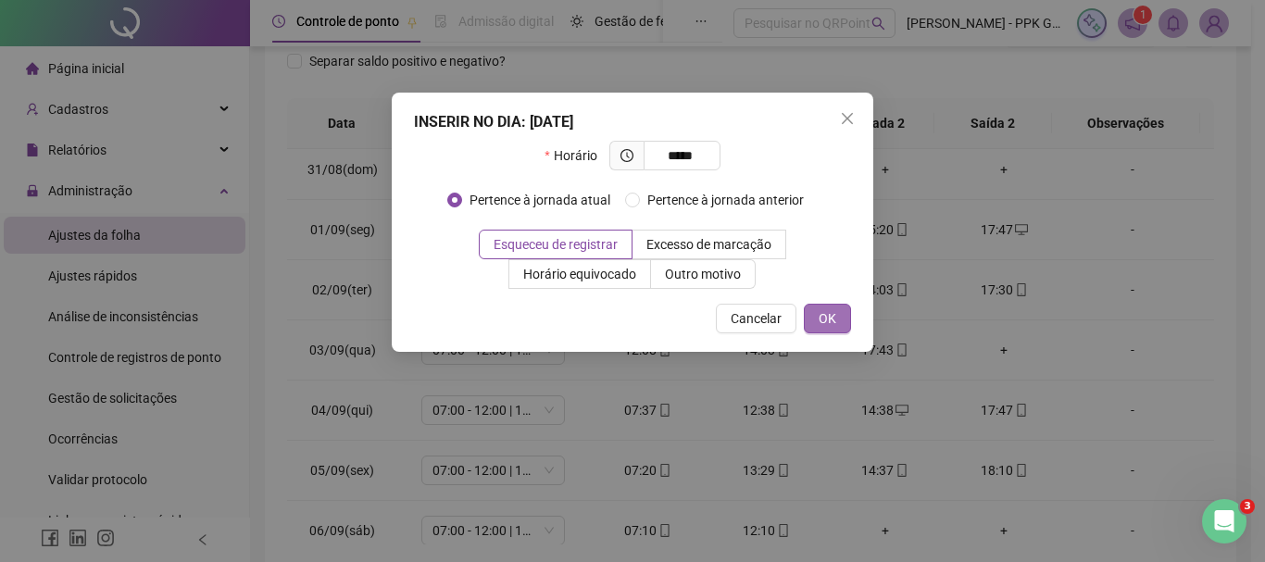
type input "*****"
click at [829, 324] on span "OK" at bounding box center [828, 318] width 18 height 20
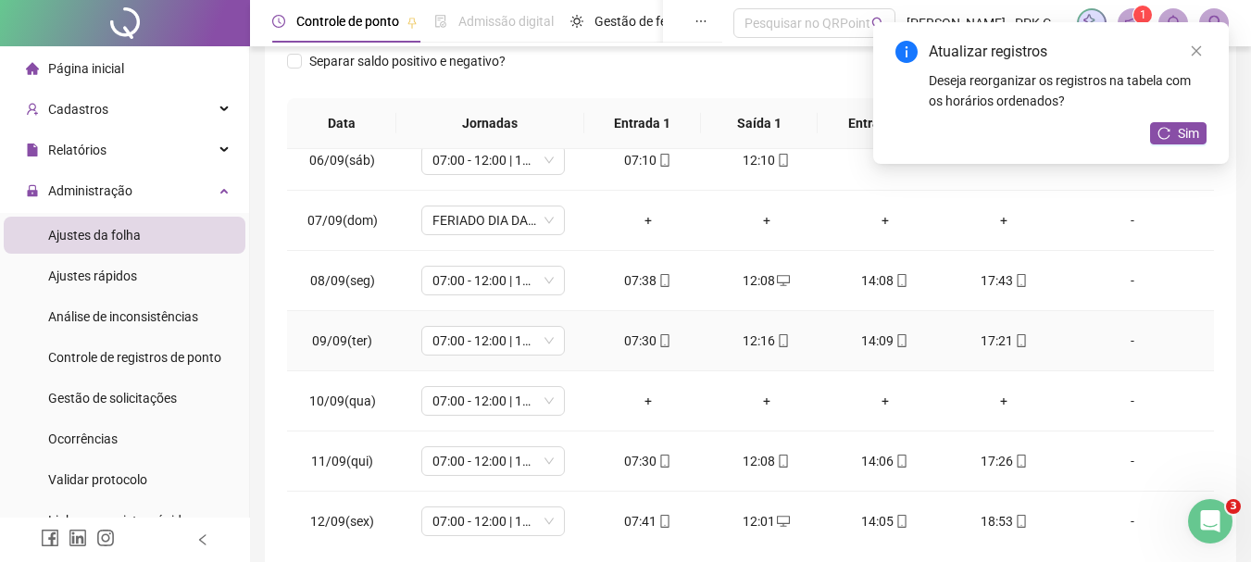
scroll to position [834, 0]
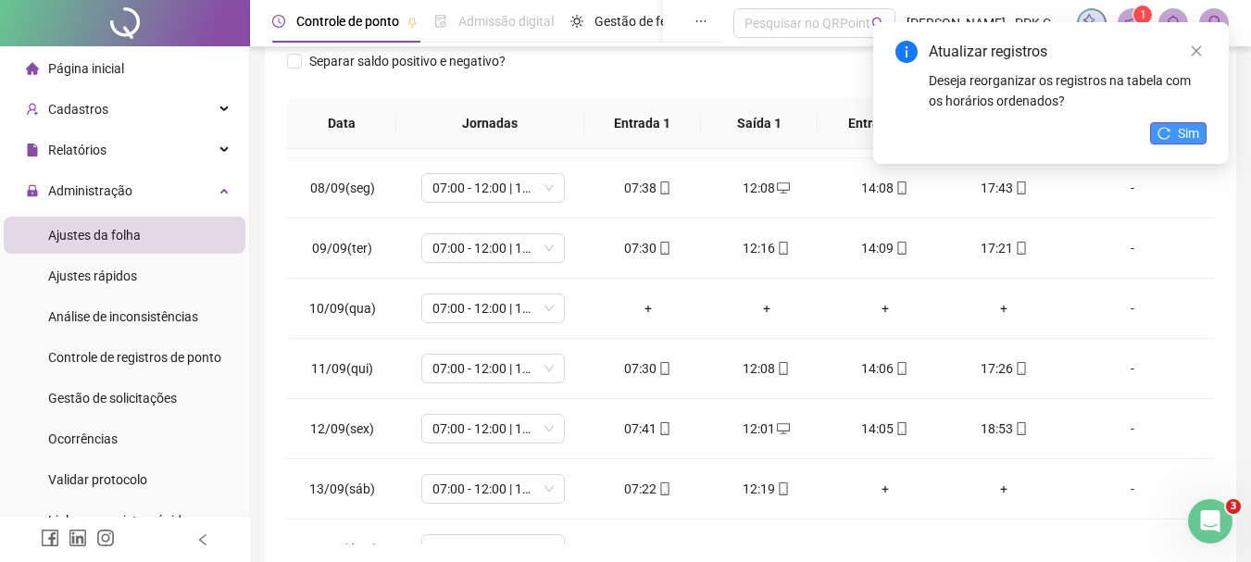
click at [1178, 130] on span "Sim" at bounding box center [1188, 133] width 21 height 20
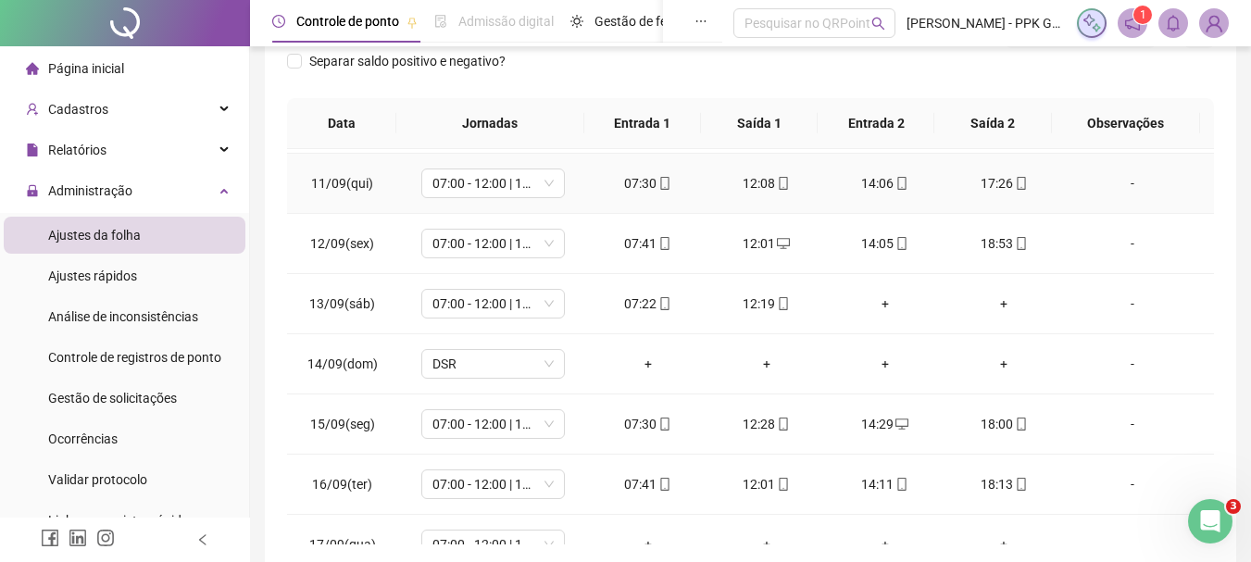
scroll to position [1049, 0]
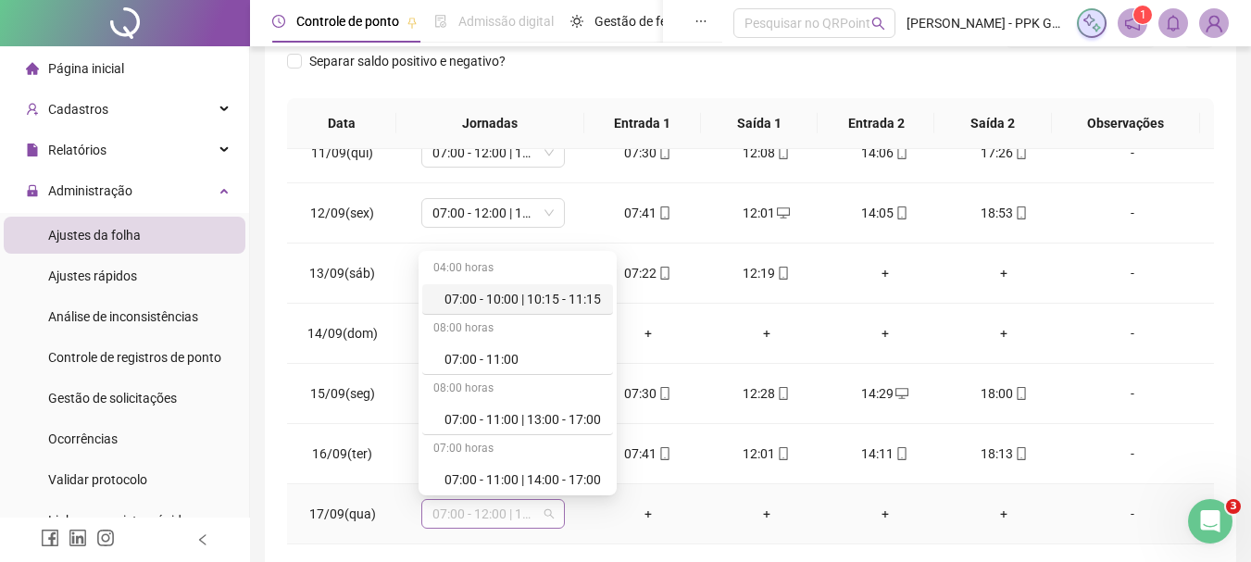
click at [544, 517] on span "07:00 - 12:00 | 13:00 - 15:20" at bounding box center [492, 514] width 121 height 28
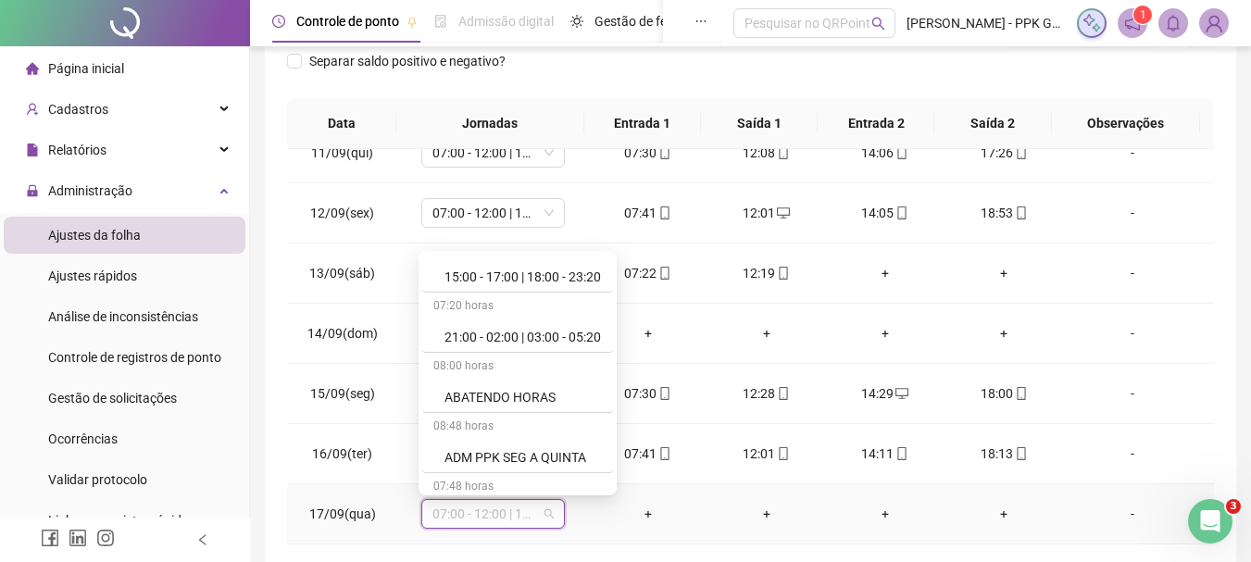
scroll to position [648, 0]
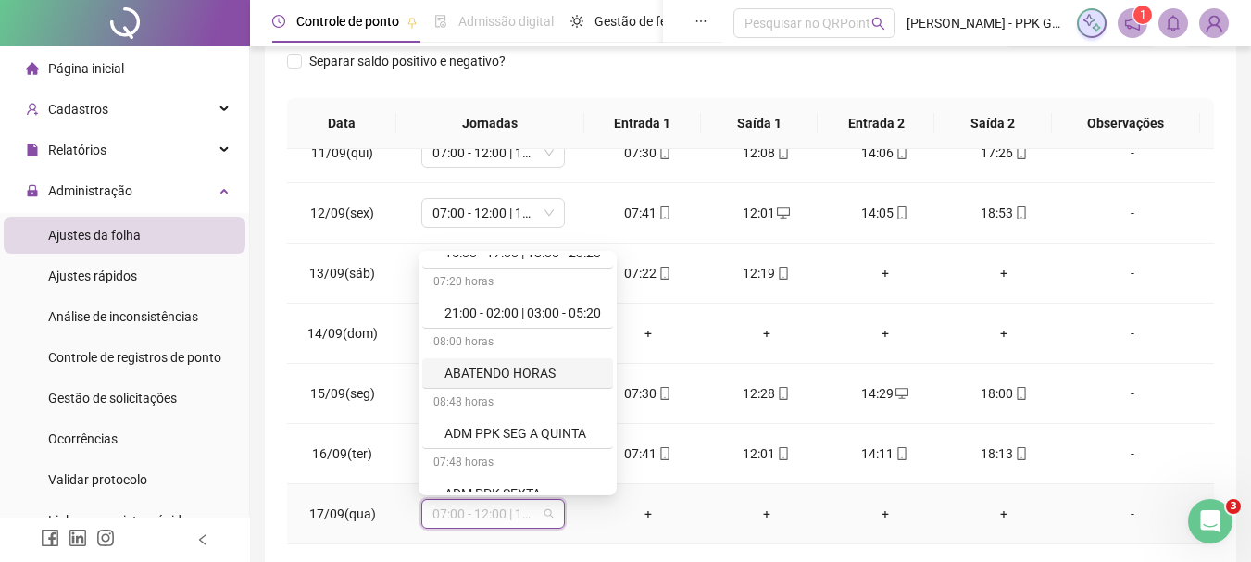
click at [539, 376] on div "ABATENDO HORAS" at bounding box center [523, 373] width 157 height 20
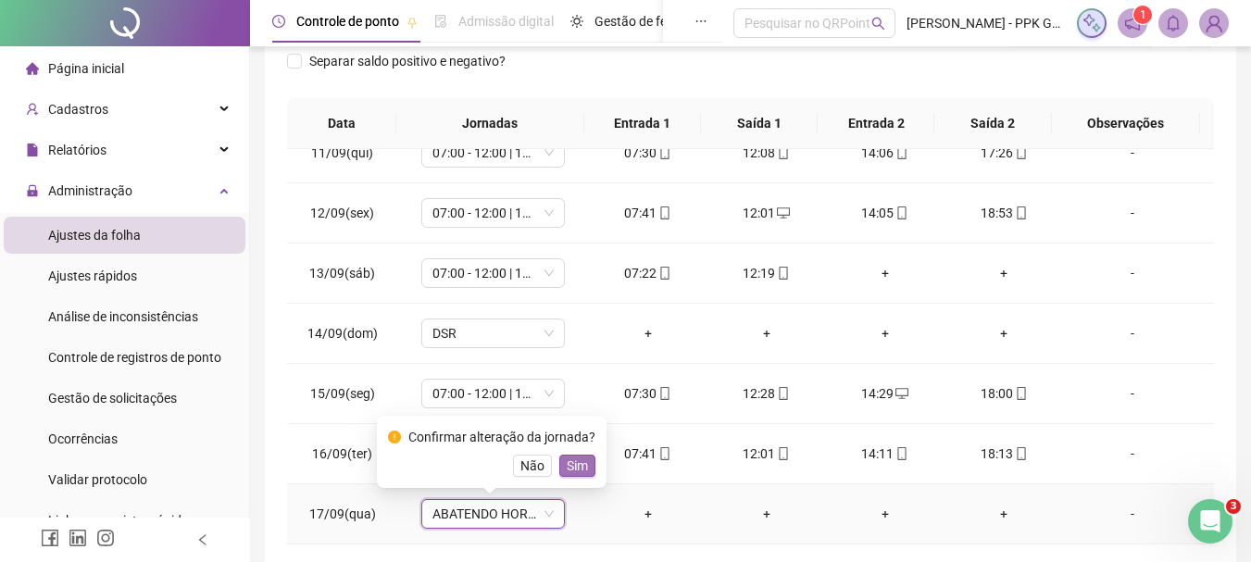
click at [560, 463] on button "Sim" at bounding box center [577, 466] width 36 height 22
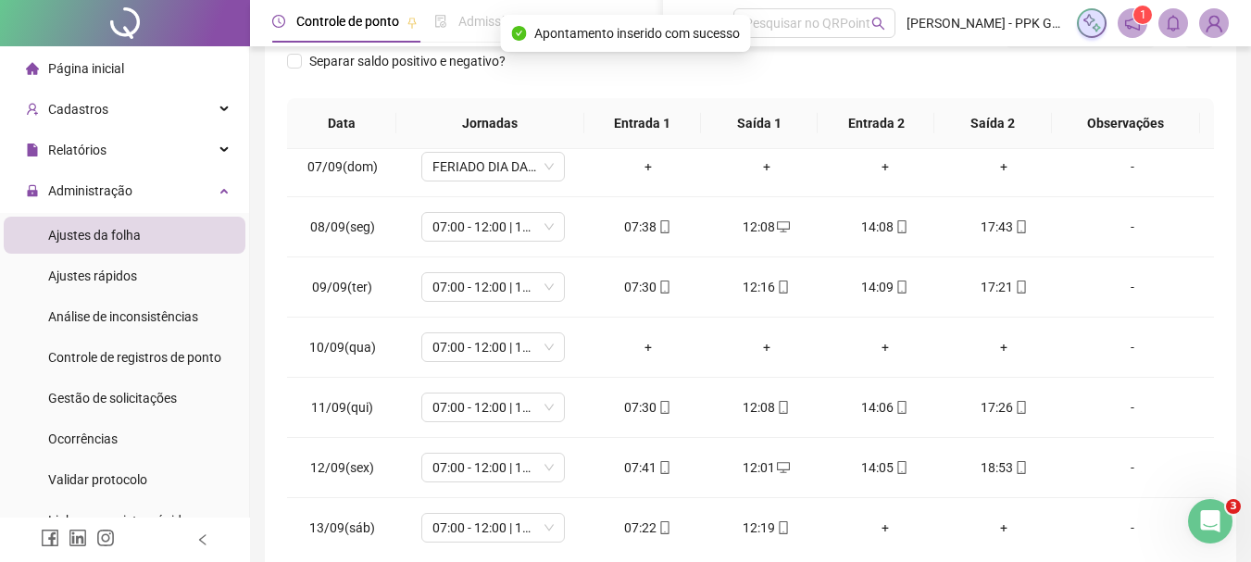
scroll to position [771, 0]
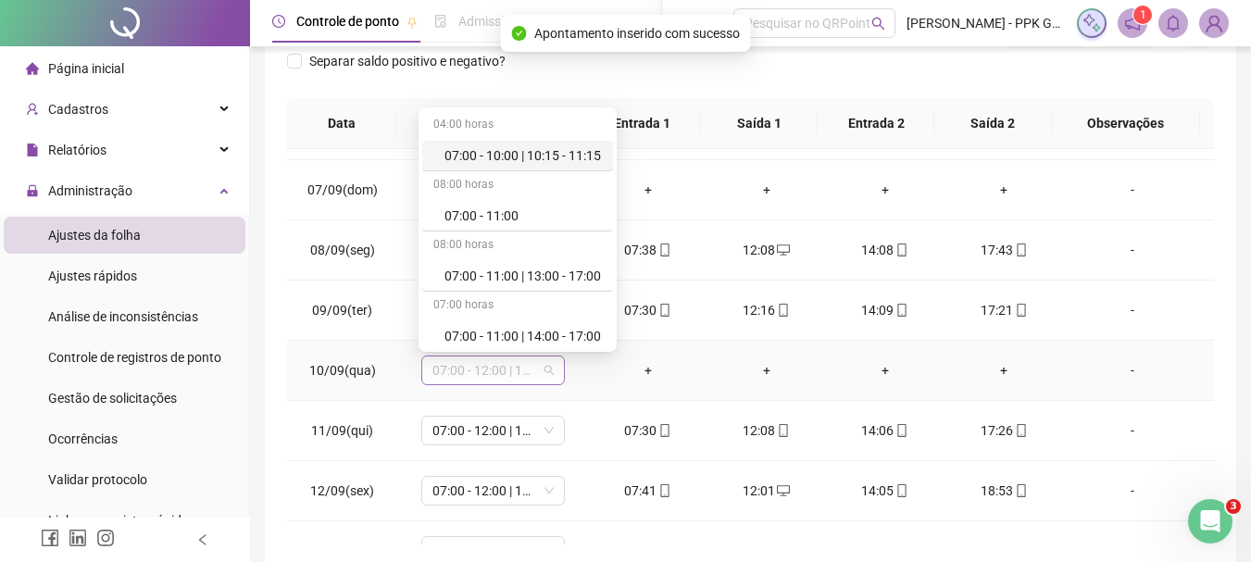
click at [543, 377] on span "07:00 - 12:00 | 13:00 - 15:20" at bounding box center [492, 371] width 121 height 28
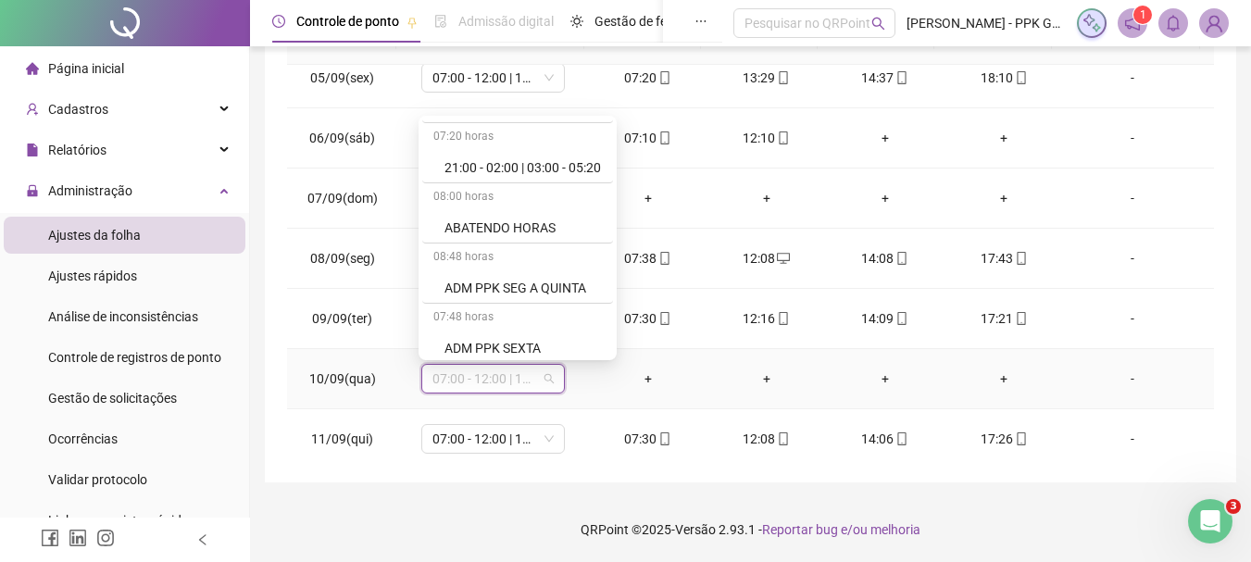
scroll to position [629, 0]
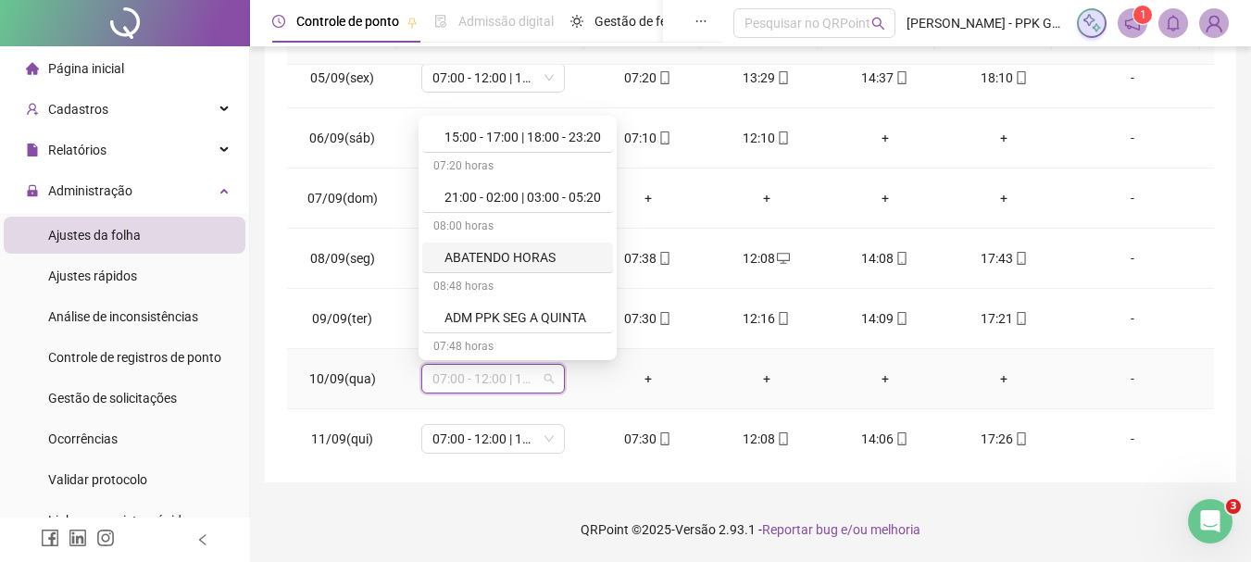
click at [504, 257] on div "ABATENDO HORAS" at bounding box center [523, 257] width 157 height 20
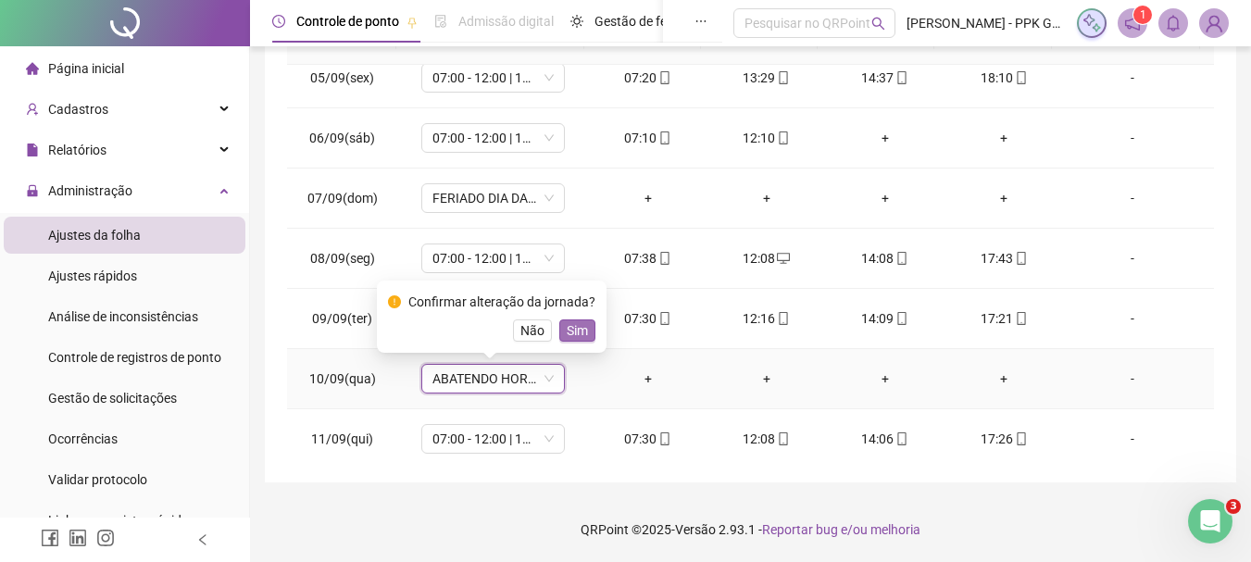
click at [572, 325] on span "Sim" at bounding box center [577, 330] width 21 height 20
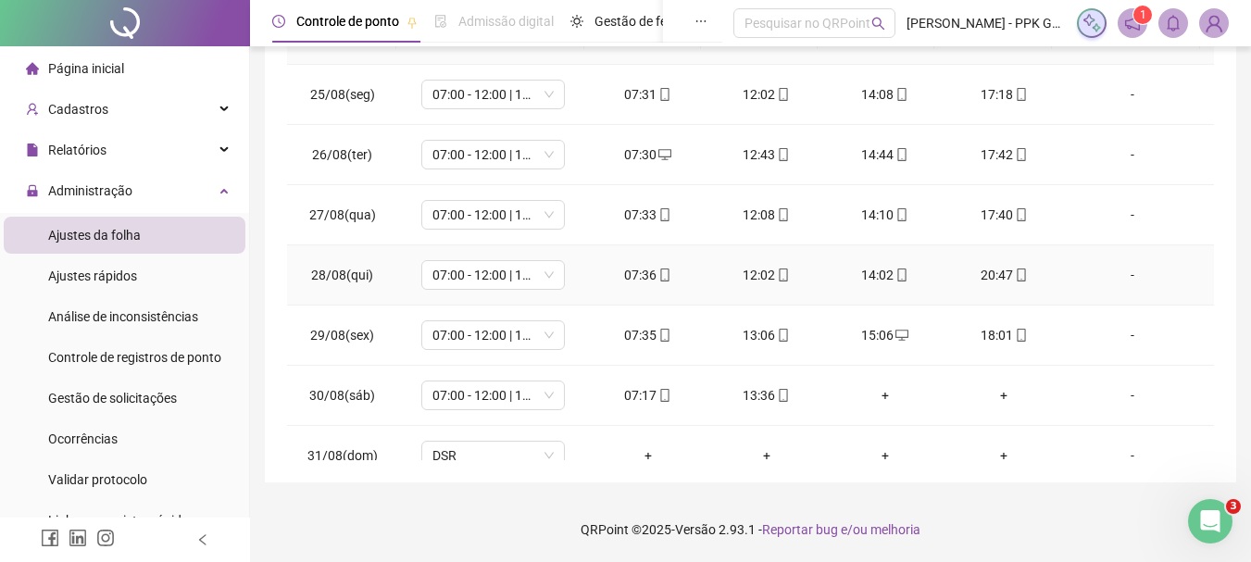
scroll to position [0, 0]
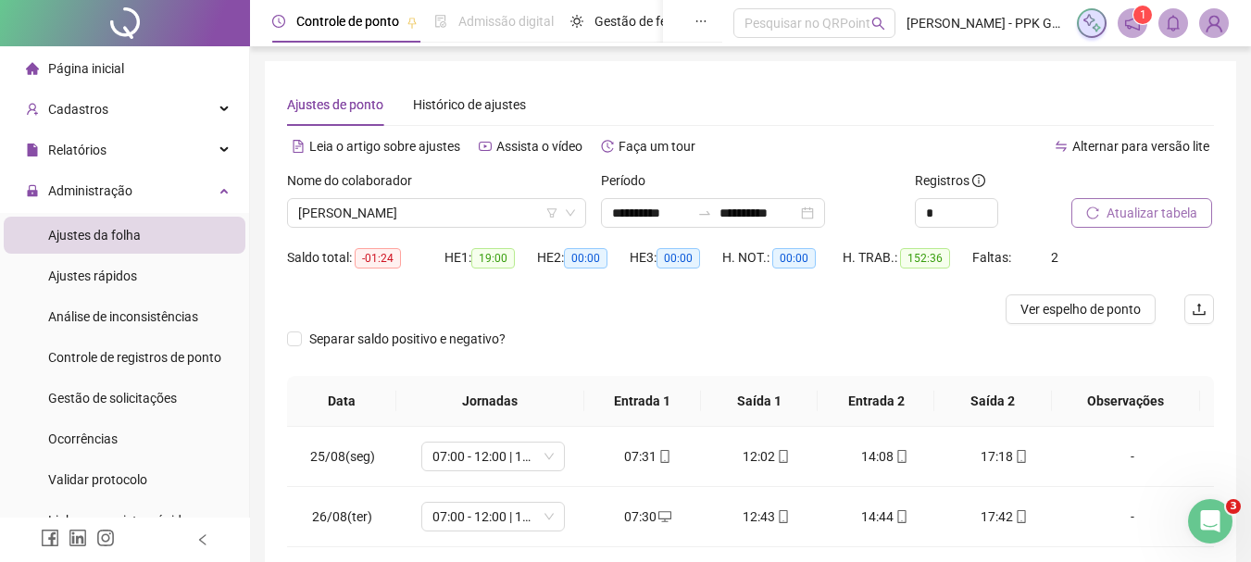
click at [1148, 209] on span "Atualizar tabela" at bounding box center [1152, 213] width 91 height 20
click at [546, 210] on icon "filter" at bounding box center [551, 212] width 11 height 11
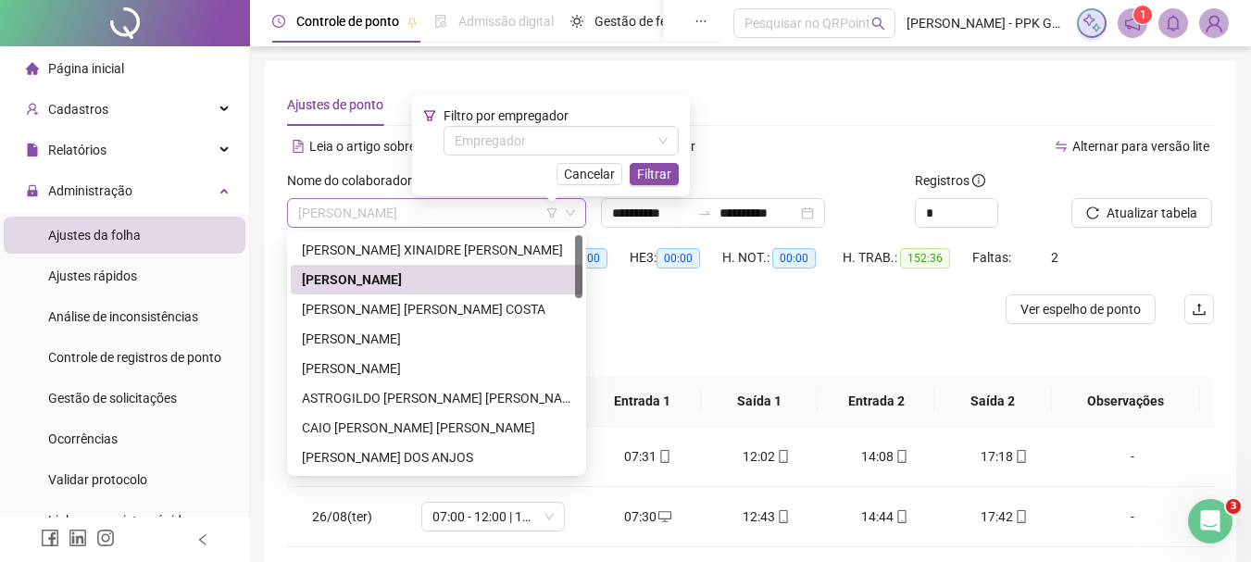
click at [498, 210] on span "[PERSON_NAME]" at bounding box center [436, 213] width 277 height 28
click at [422, 339] on div "[PERSON_NAME]" at bounding box center [437, 339] width 270 height 20
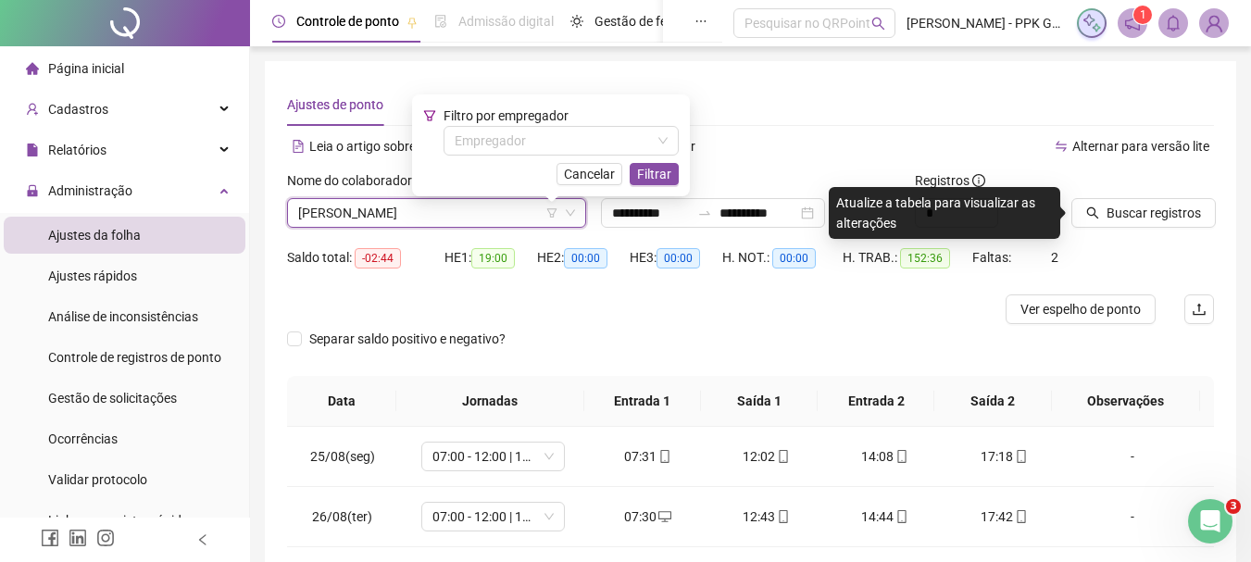
click at [872, 320] on div at bounding box center [635, 310] width 696 height 30
click at [582, 180] on span "Cancelar" at bounding box center [589, 174] width 51 height 20
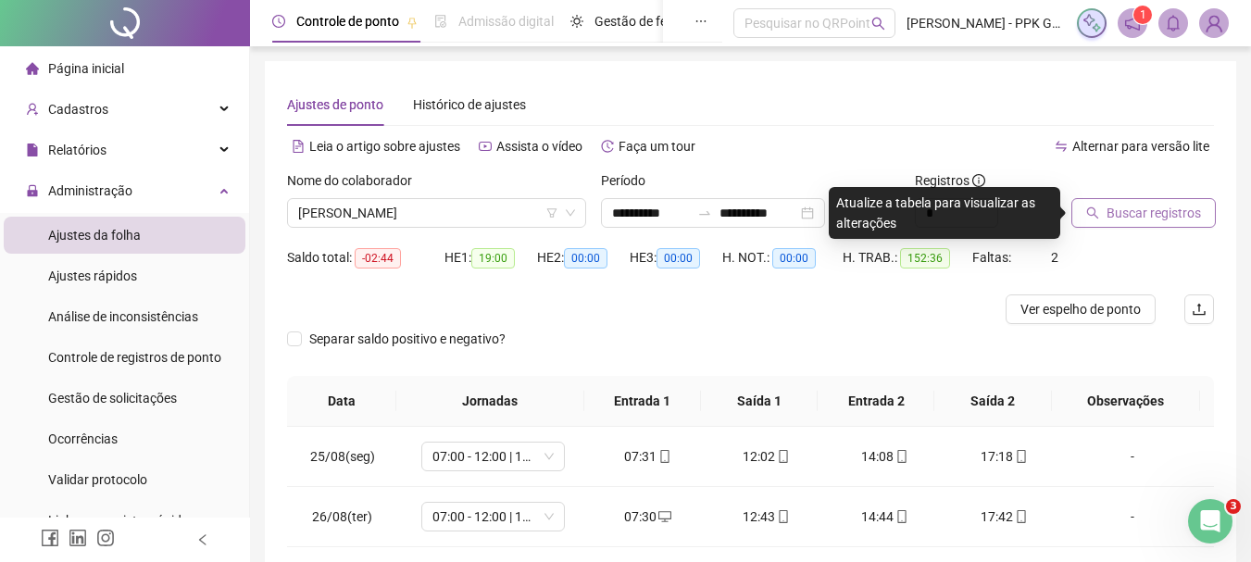
click at [1125, 208] on span "Buscar registros" at bounding box center [1154, 213] width 94 height 20
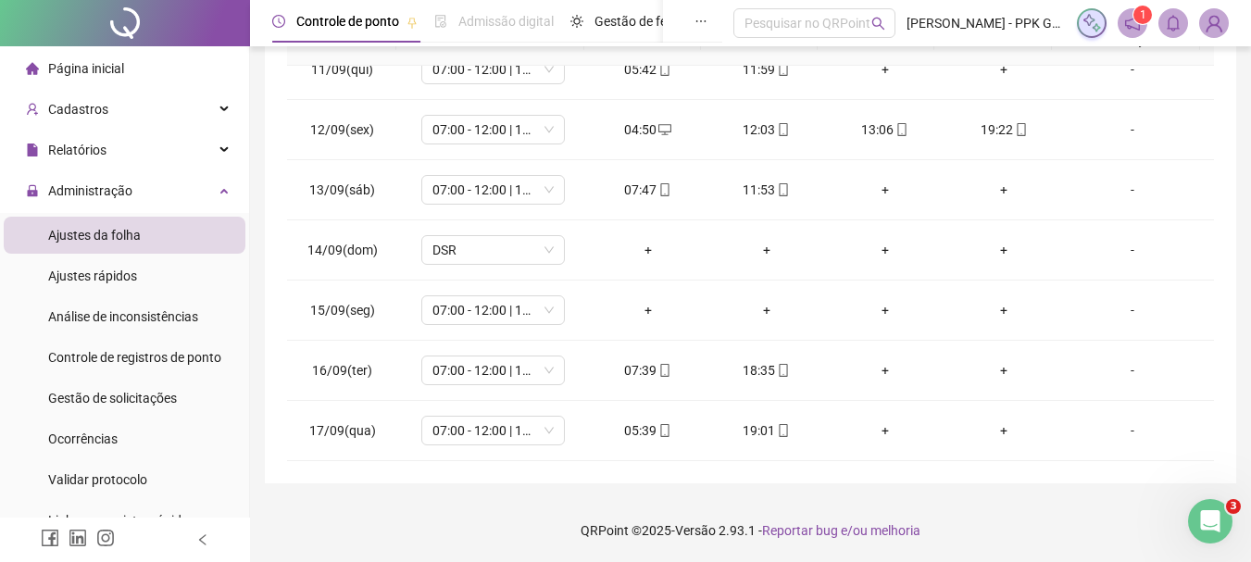
scroll to position [362, 0]
click at [881, 430] on div "+" at bounding box center [885, 430] width 89 height 20
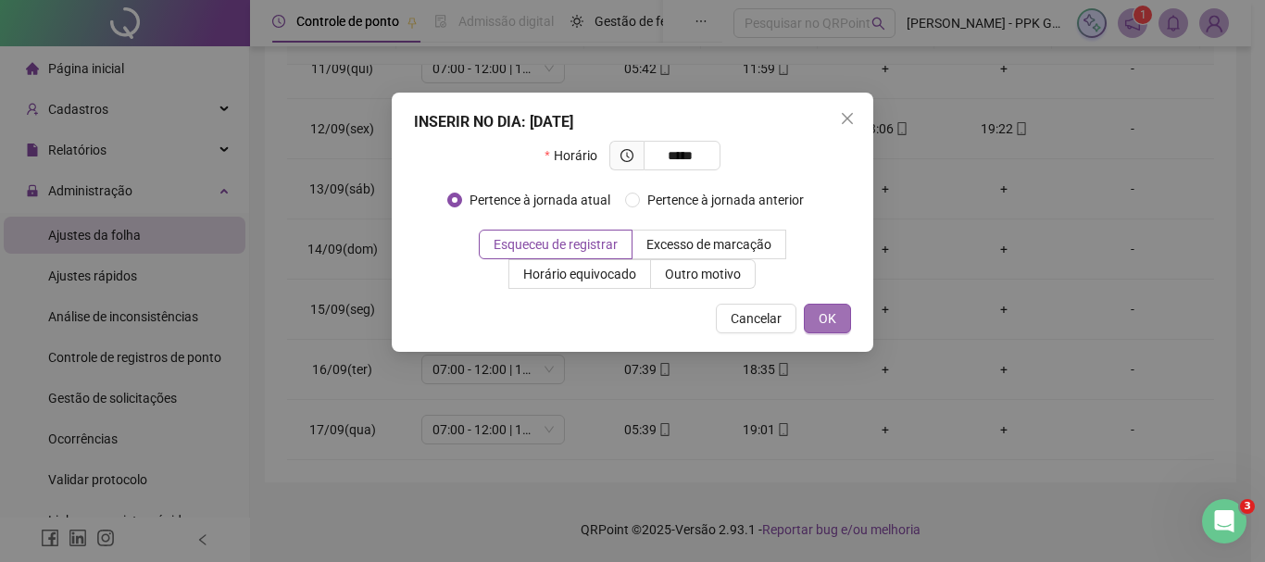
type input "*****"
click at [827, 309] on span "OK" at bounding box center [828, 318] width 18 height 20
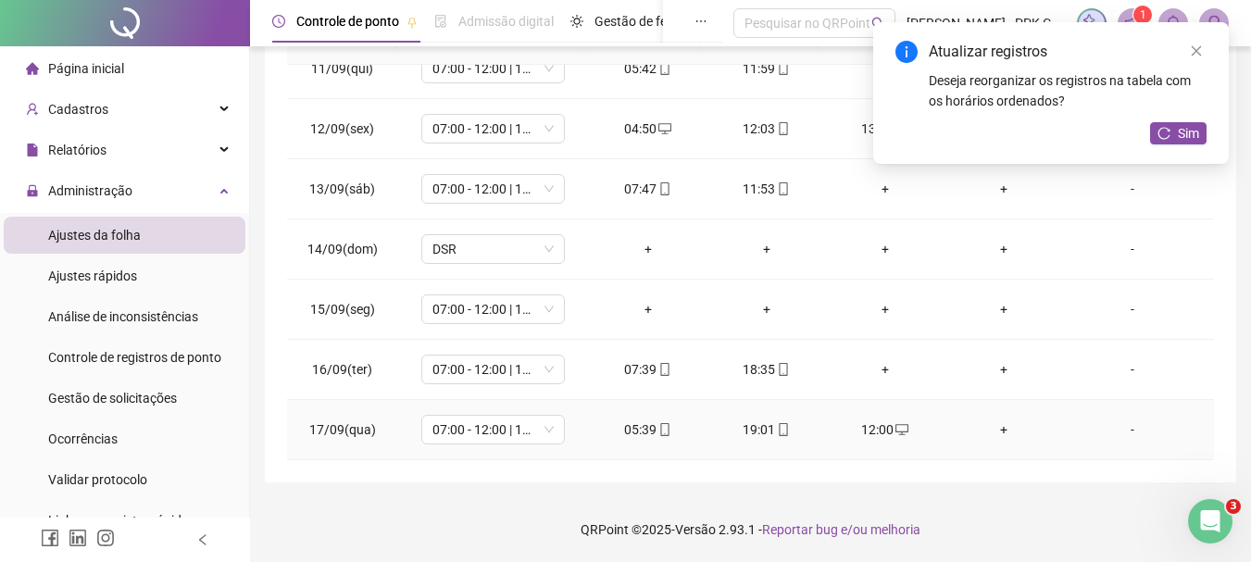
click at [990, 432] on div "+" at bounding box center [1003, 430] width 89 height 20
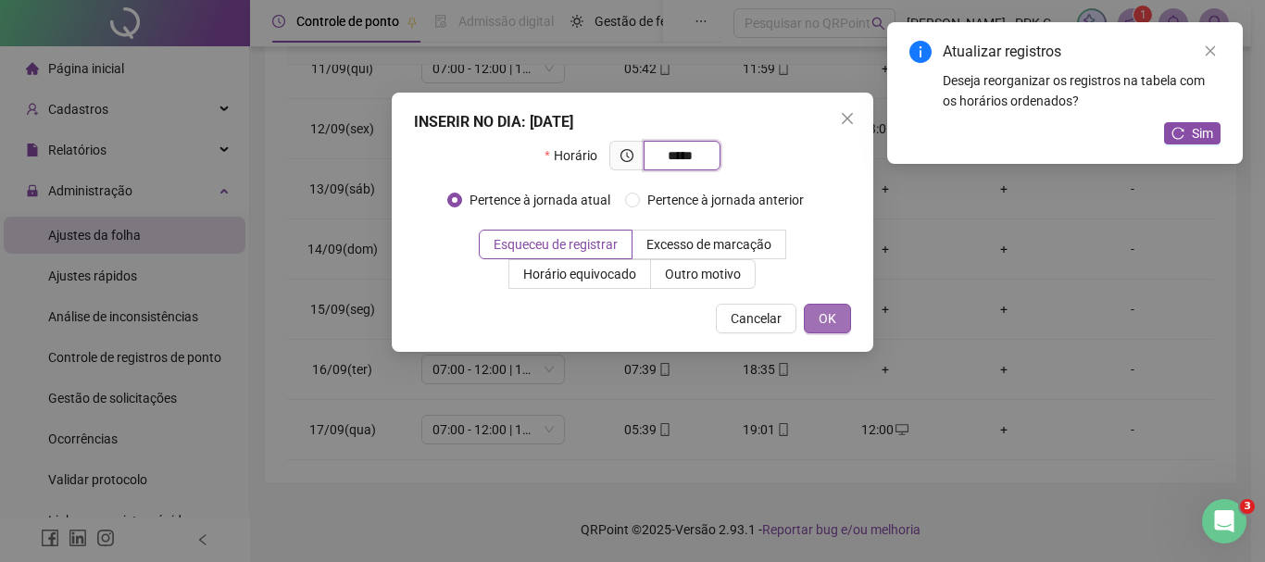
type input "*****"
click at [832, 318] on span "OK" at bounding box center [828, 318] width 18 height 20
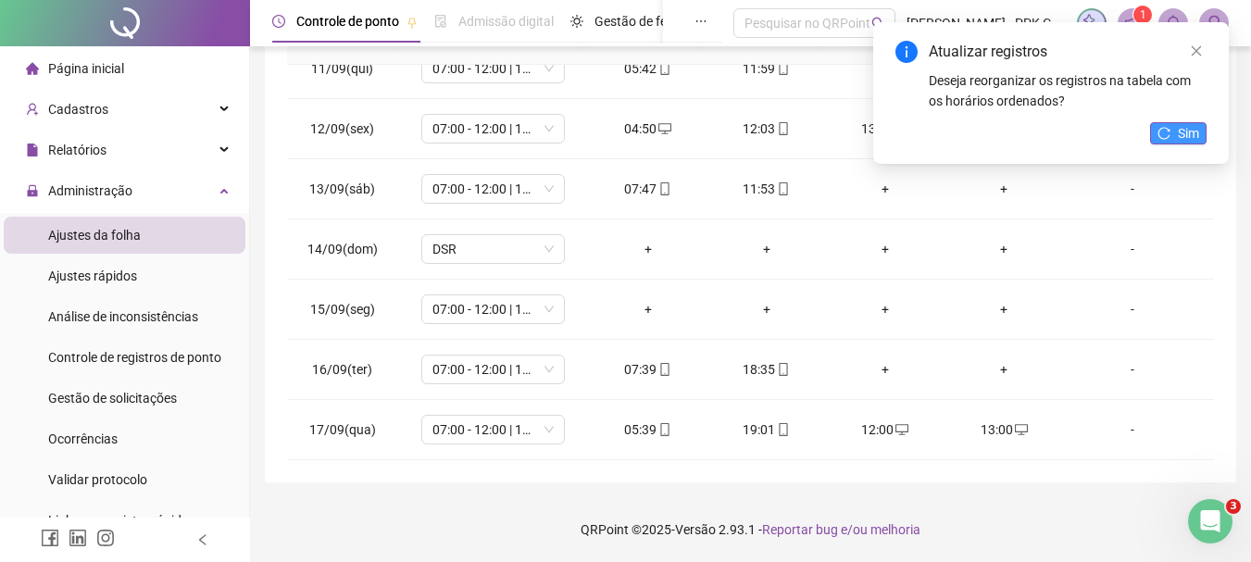
click at [1166, 132] on icon "reload" at bounding box center [1164, 133] width 13 height 13
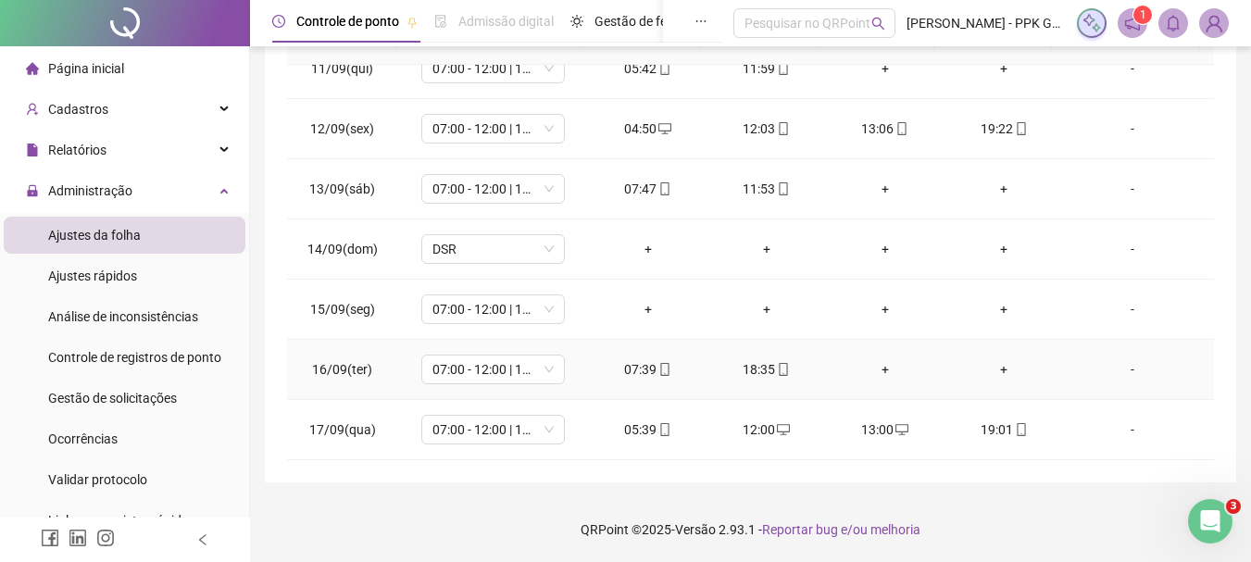
click at [876, 370] on div "+" at bounding box center [885, 369] width 89 height 20
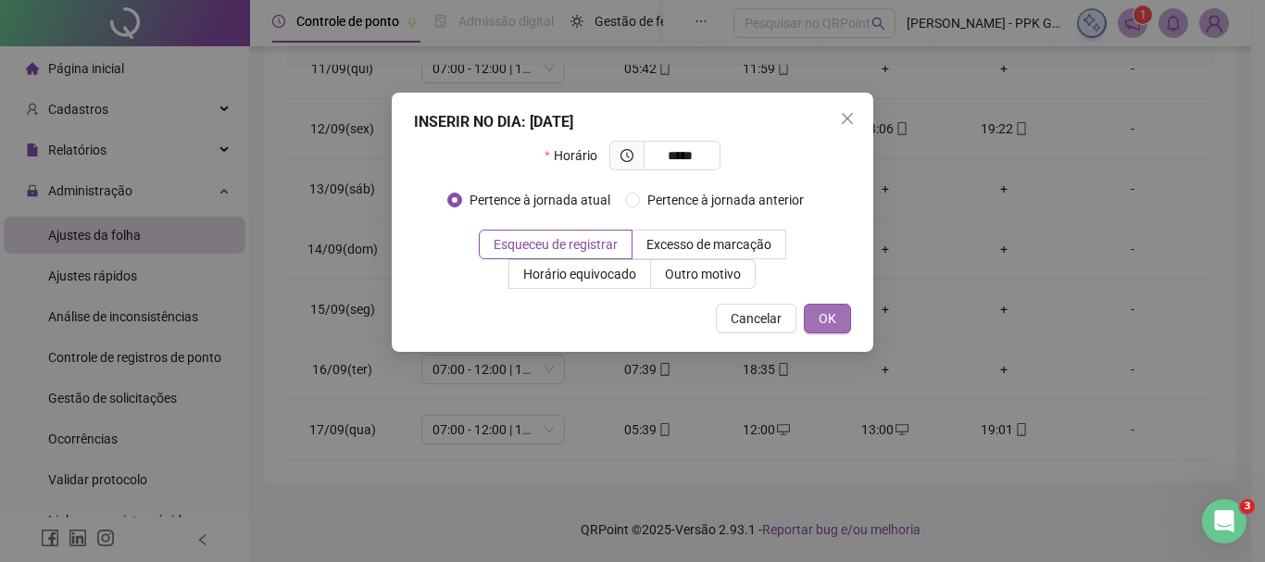
type input "*****"
click at [835, 314] on button "OK" at bounding box center [827, 319] width 47 height 30
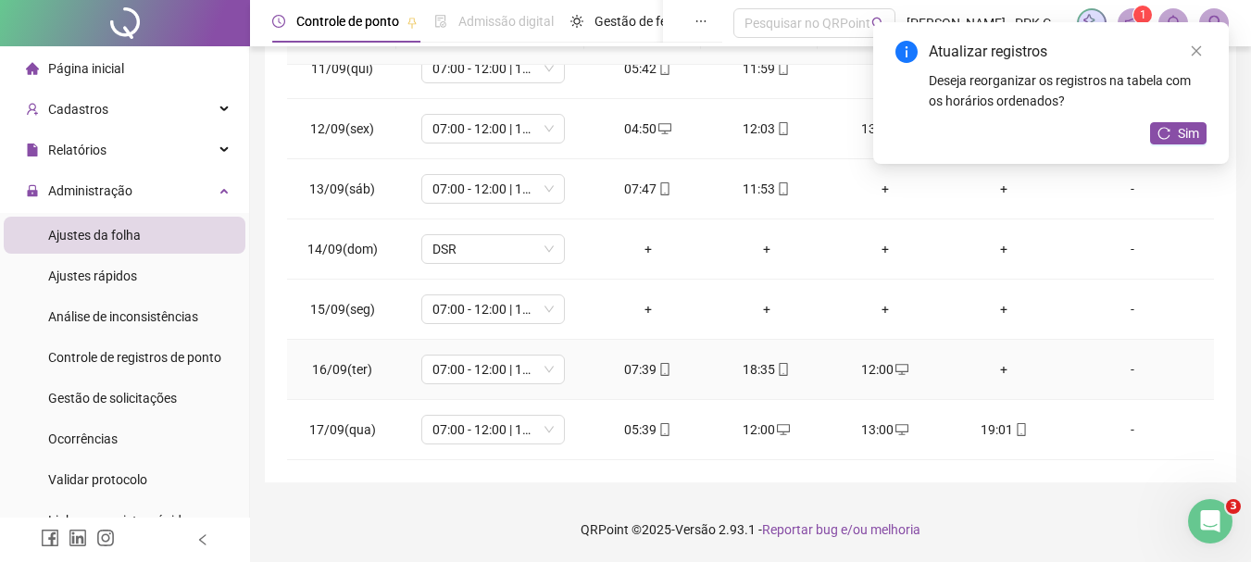
click at [994, 368] on div "+" at bounding box center [1003, 369] width 89 height 20
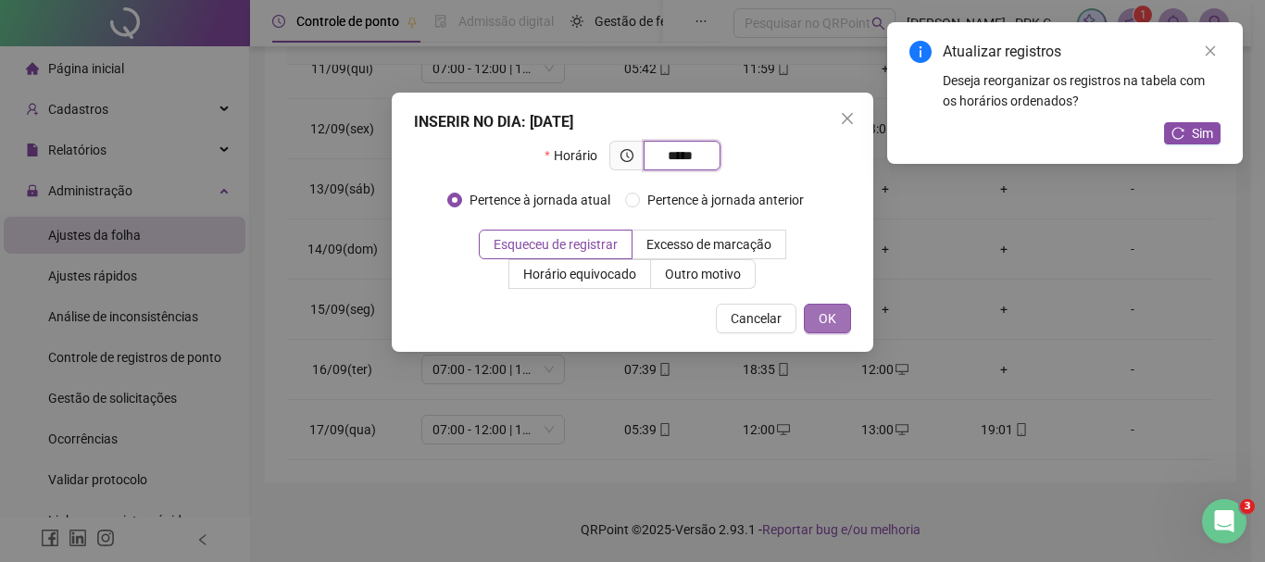
type input "*****"
click at [809, 314] on button "OK" at bounding box center [827, 319] width 47 height 30
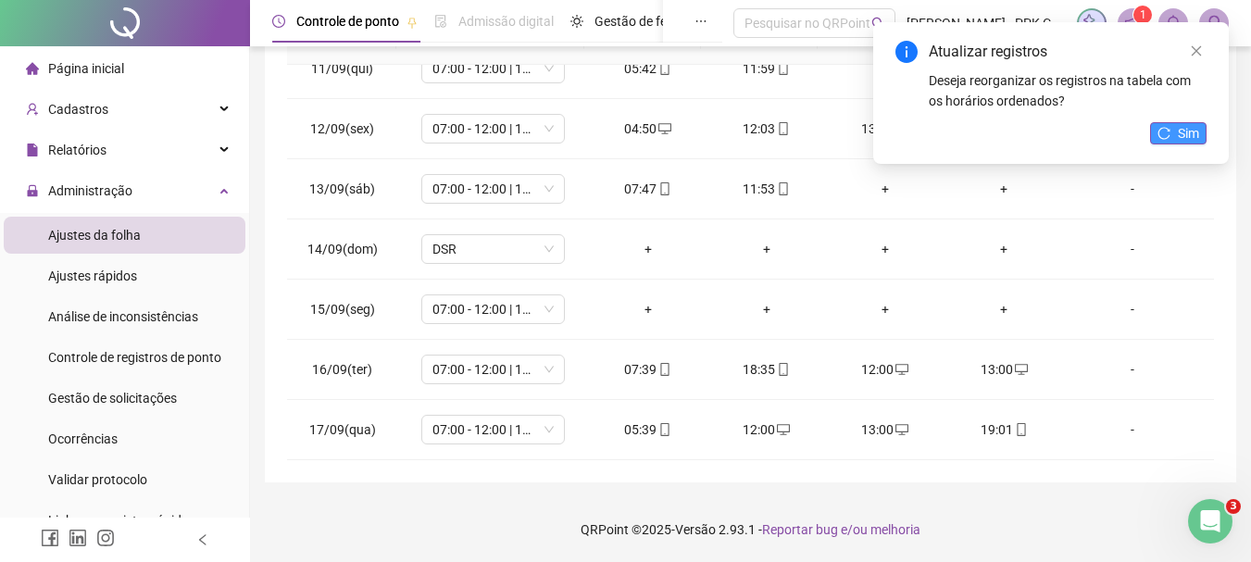
click at [1168, 139] on button "Sim" at bounding box center [1178, 133] width 56 height 22
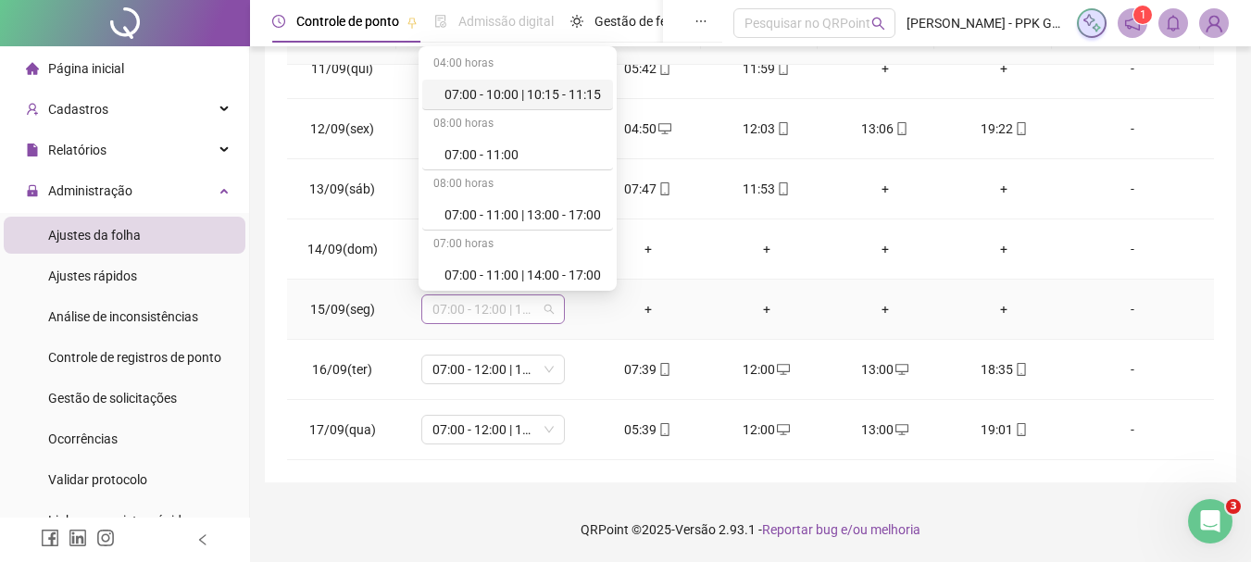
click at [549, 309] on span "07:00 - 12:00 | 13:00 - 15:20" at bounding box center [492, 309] width 121 height 28
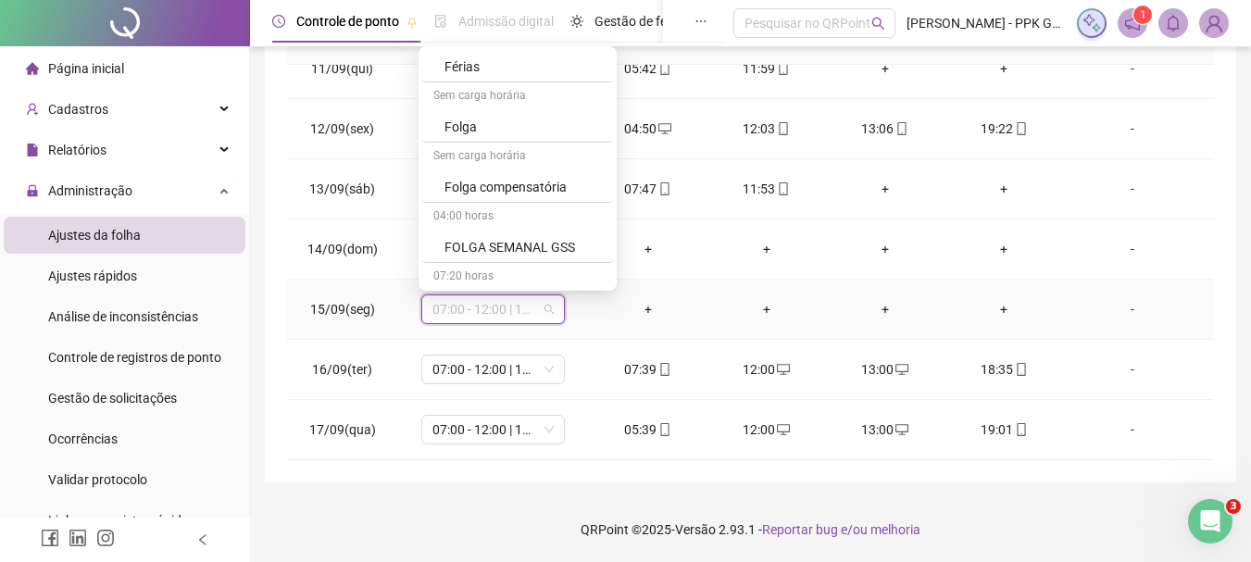
scroll to position [1204, 0]
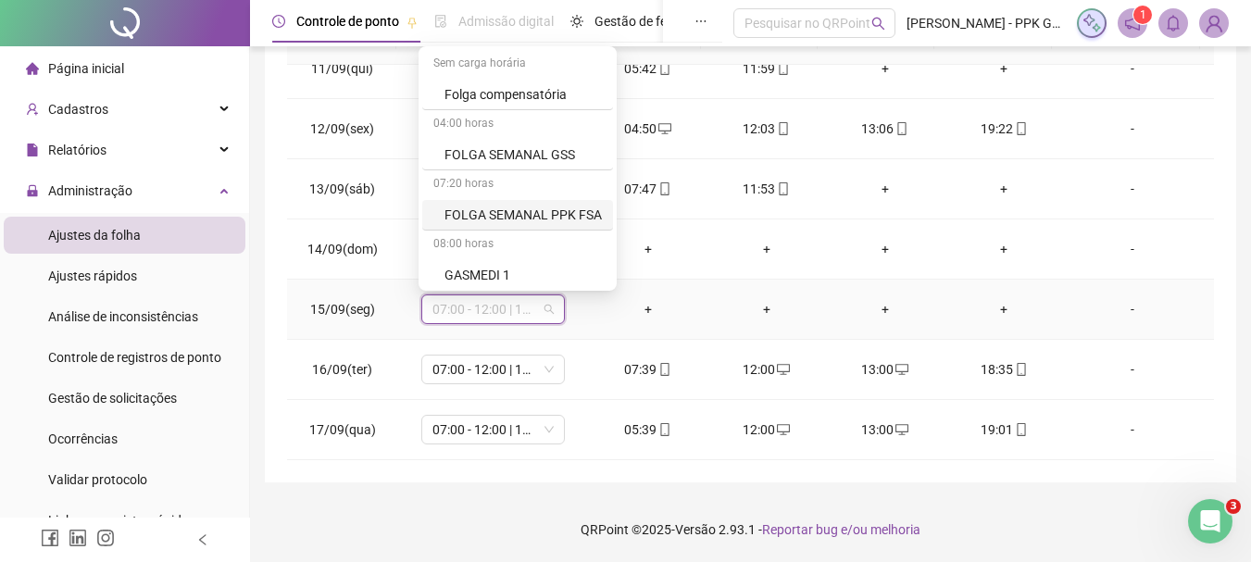
click at [544, 220] on div "FOLGA SEMANAL PPK FSA" at bounding box center [523, 215] width 157 height 20
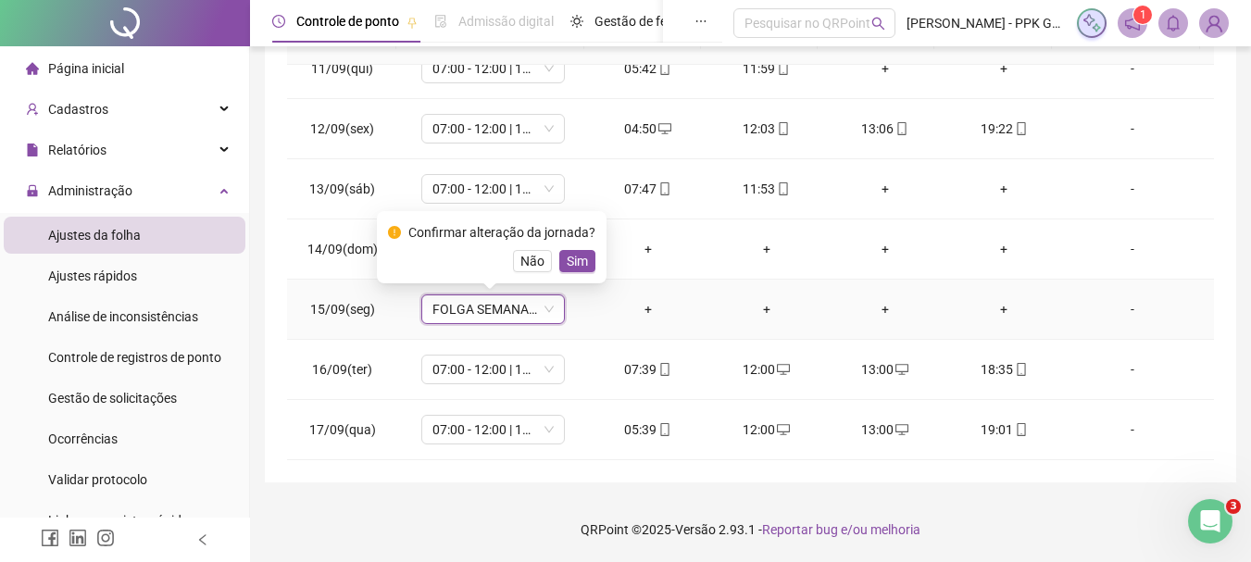
click at [580, 250] on button "Sim" at bounding box center [577, 261] width 36 height 22
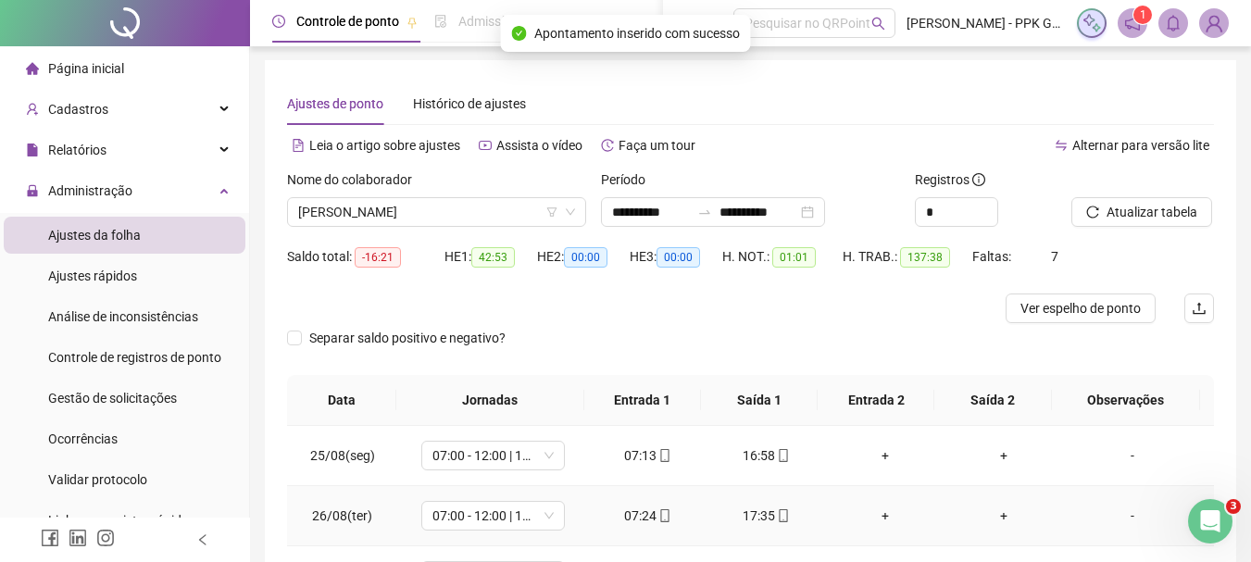
scroll to position [0, 0]
click at [517, 208] on span "[PERSON_NAME]" at bounding box center [436, 213] width 277 height 28
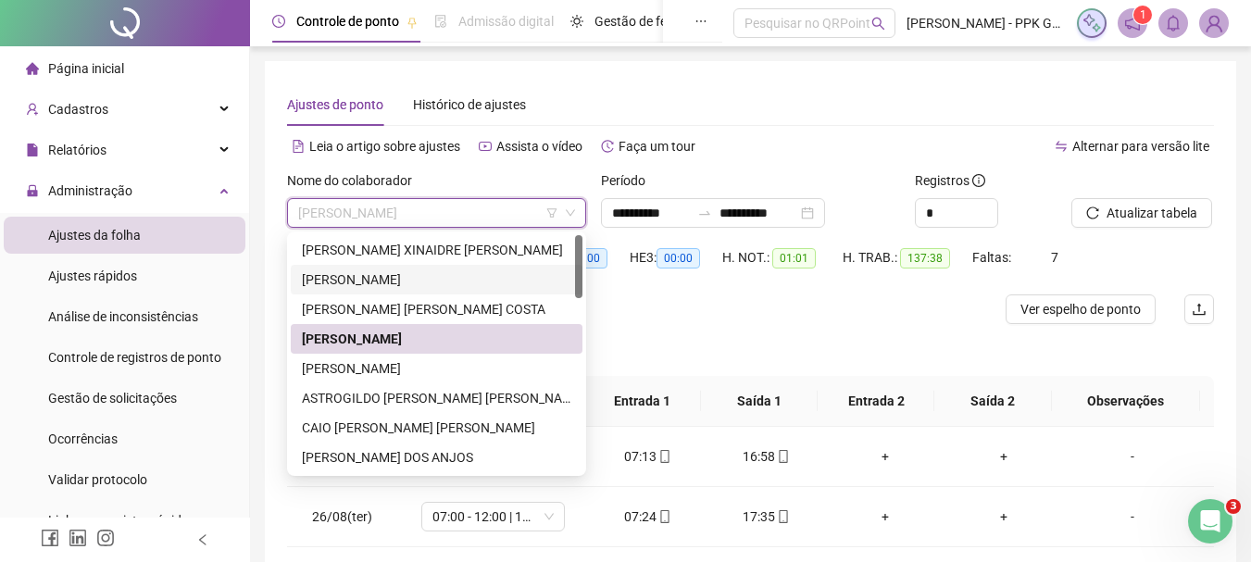
click at [416, 276] on div "[PERSON_NAME]" at bounding box center [437, 280] width 270 height 20
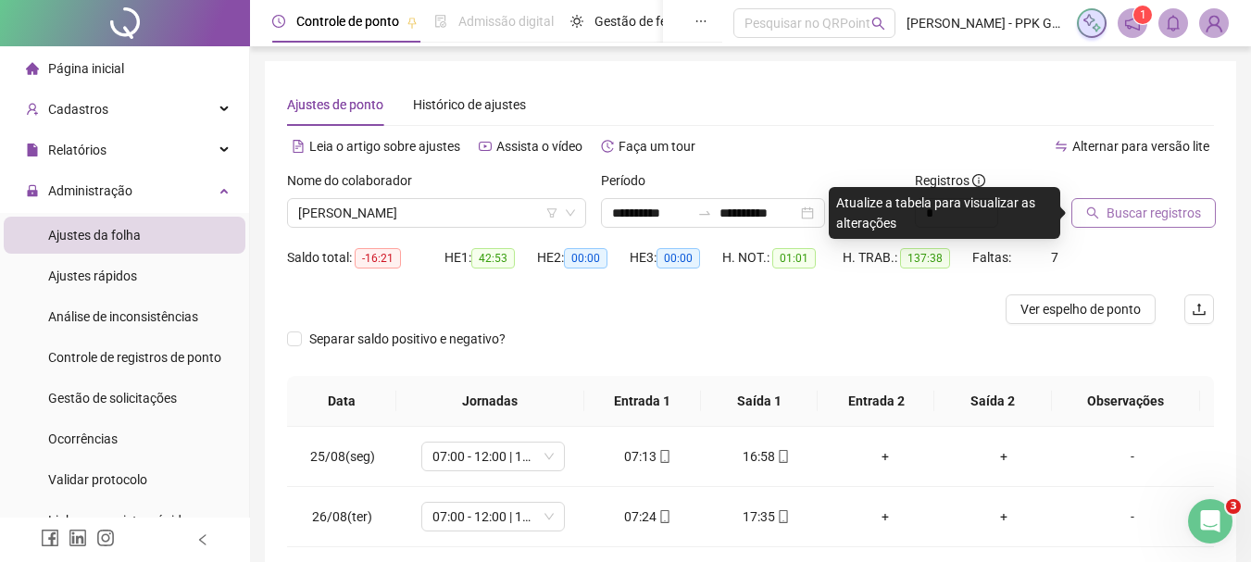
click at [1107, 219] on span "Buscar registros" at bounding box center [1154, 213] width 94 height 20
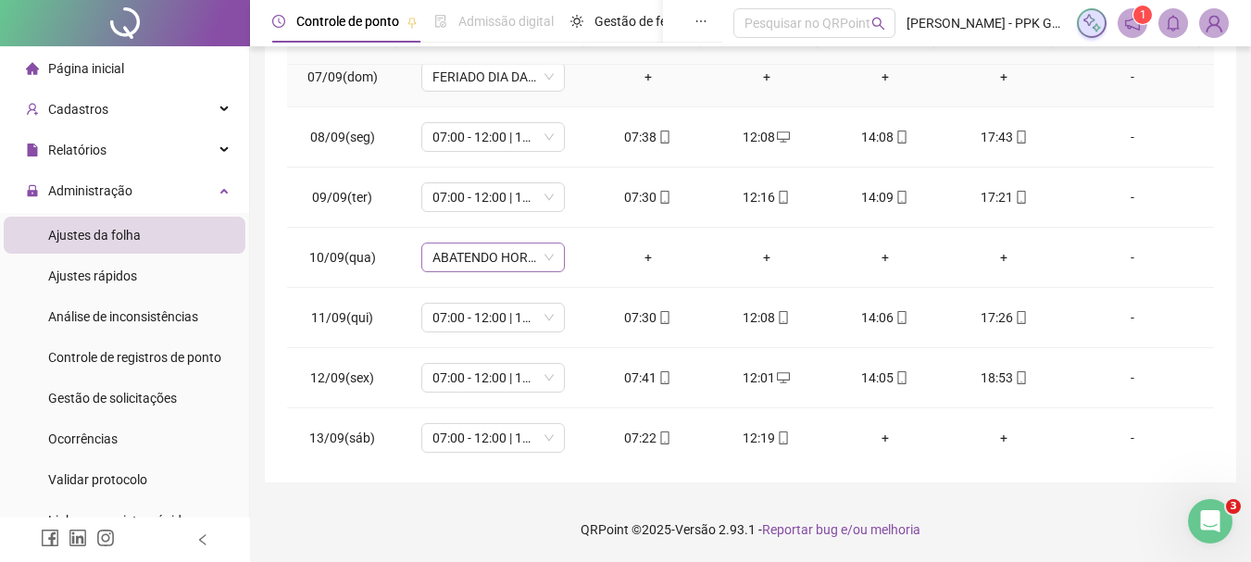
scroll to position [834, 0]
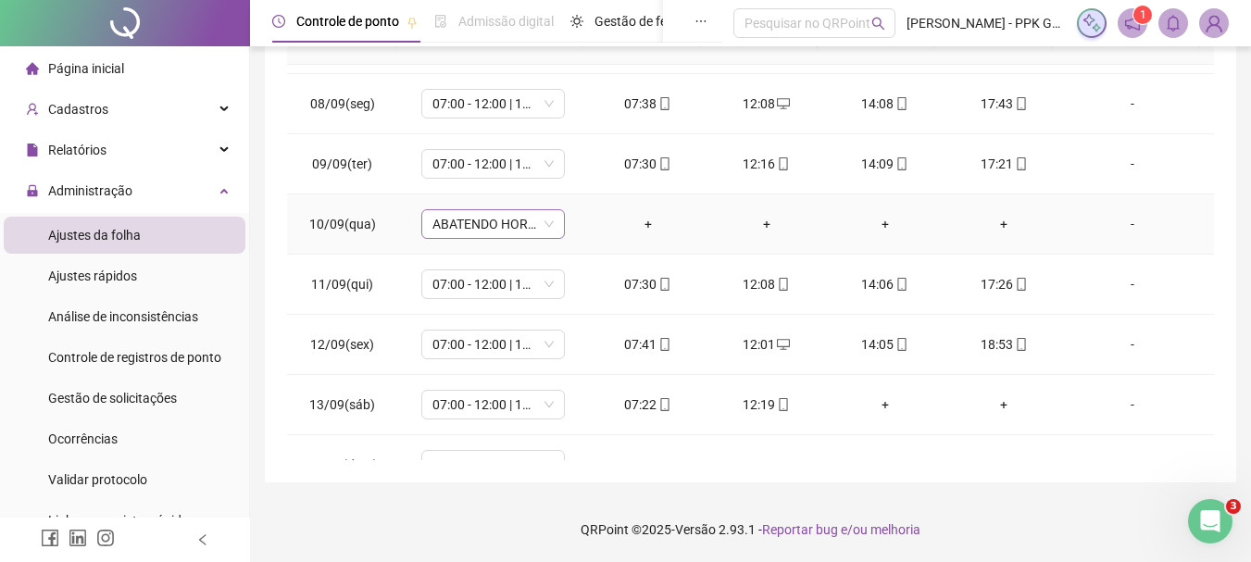
click at [535, 229] on span "ABATENDO HORAS" at bounding box center [492, 224] width 121 height 28
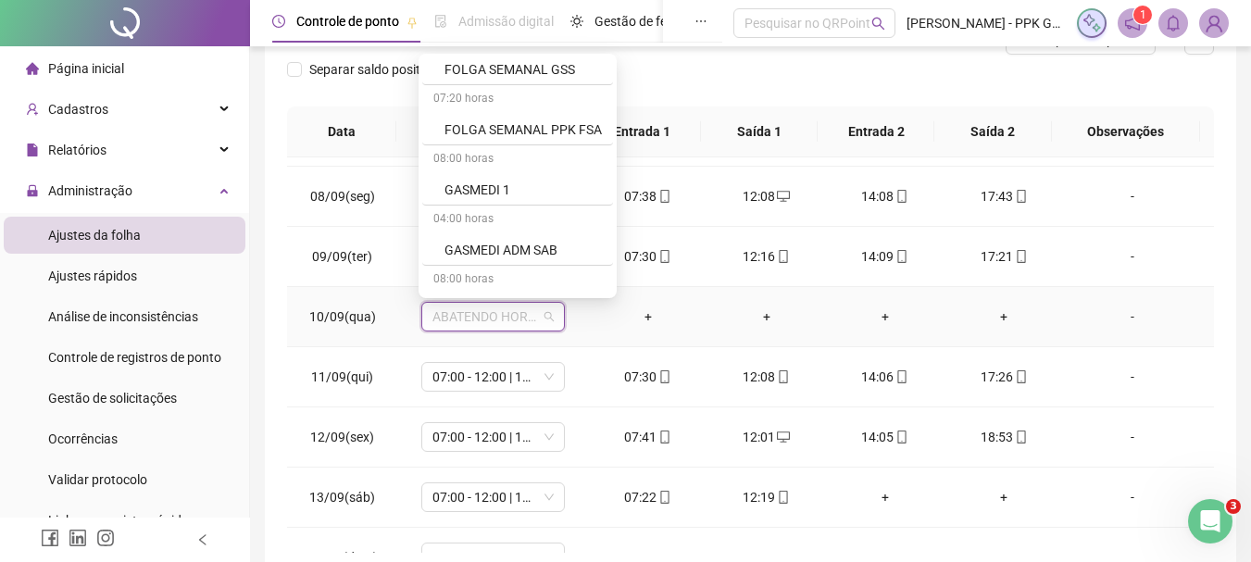
scroll to position [1204, 0]
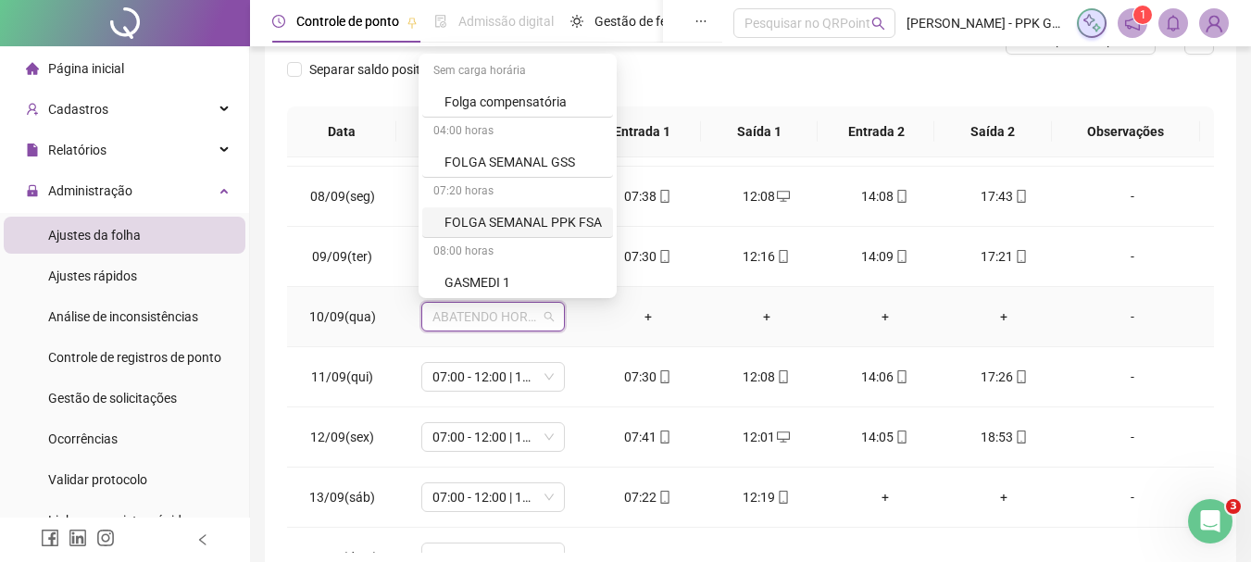
click at [513, 217] on div "FOLGA SEMANAL PPK FSA" at bounding box center [523, 222] width 157 height 20
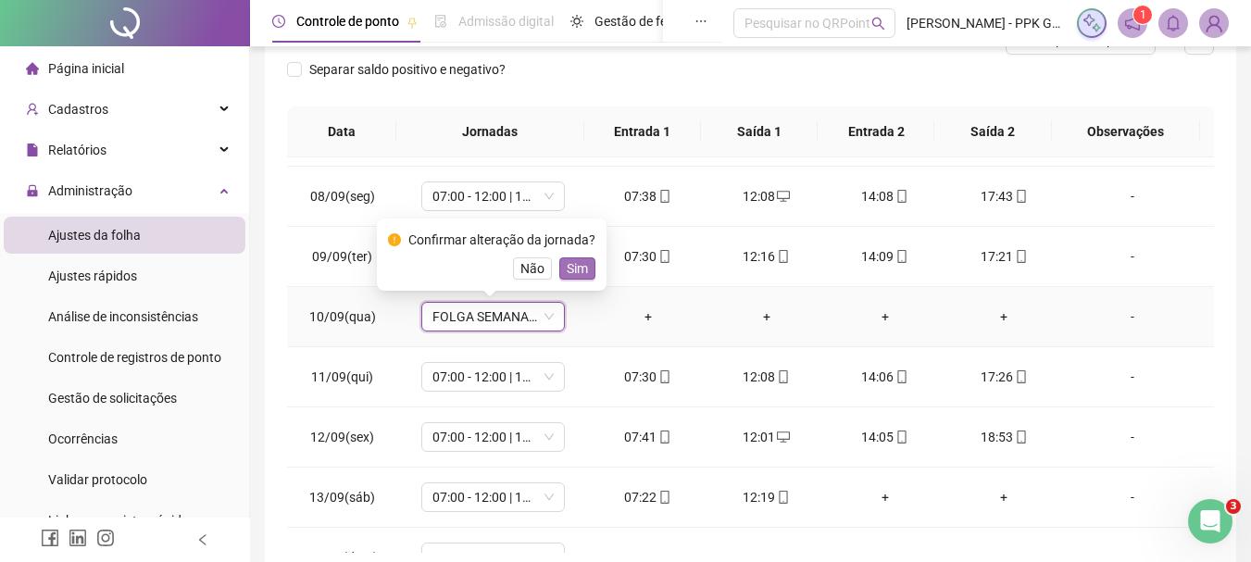
click at [569, 270] on span "Sim" at bounding box center [577, 268] width 21 height 20
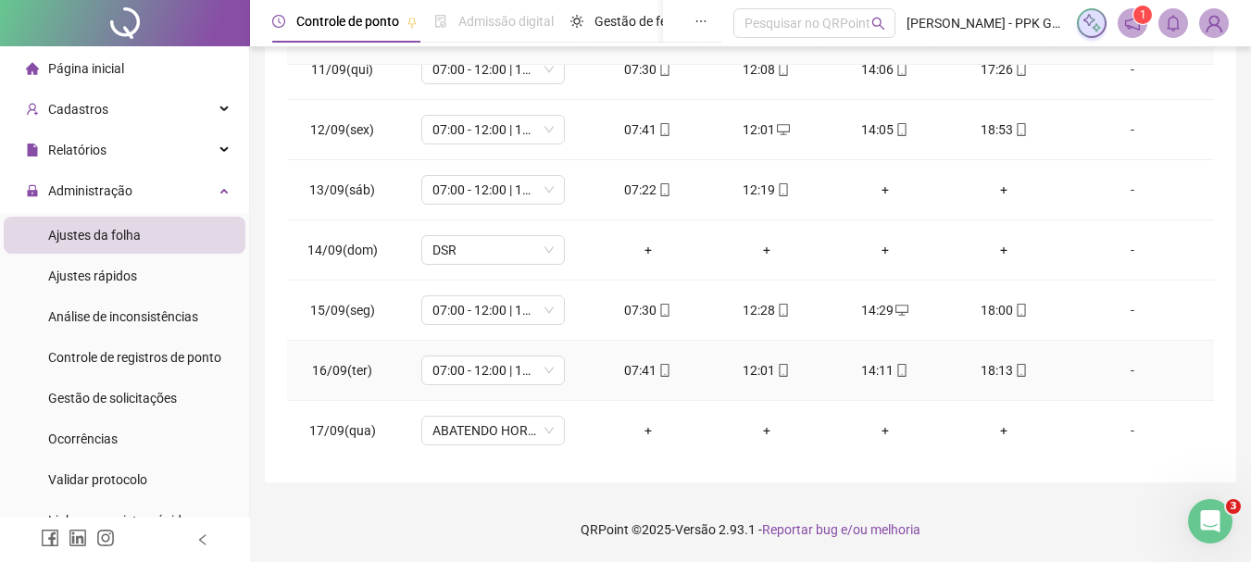
scroll to position [1049, 0]
click at [545, 426] on span "ABATENDO HORAS" at bounding box center [492, 430] width 121 height 28
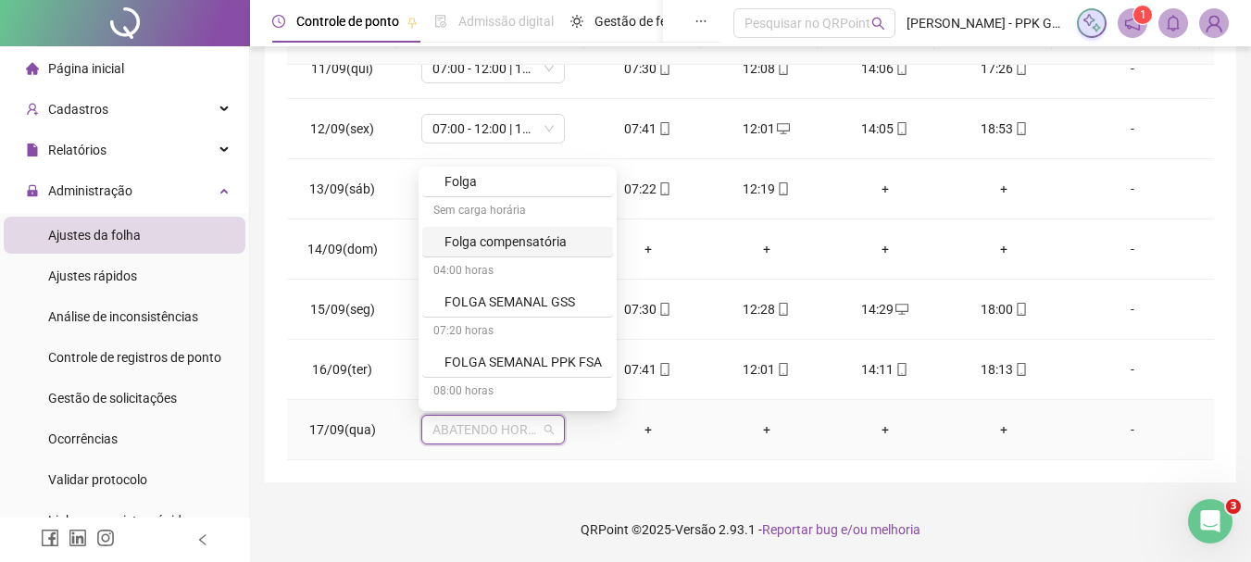
scroll to position [1204, 0]
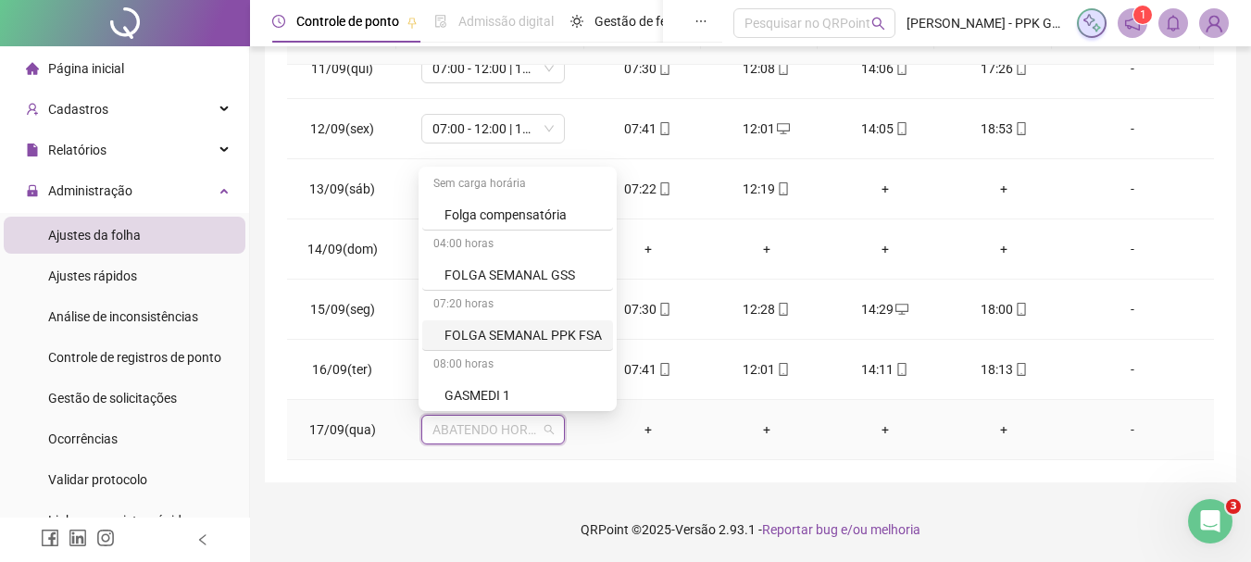
click at [505, 339] on div "FOLGA SEMANAL PPK FSA" at bounding box center [523, 335] width 157 height 20
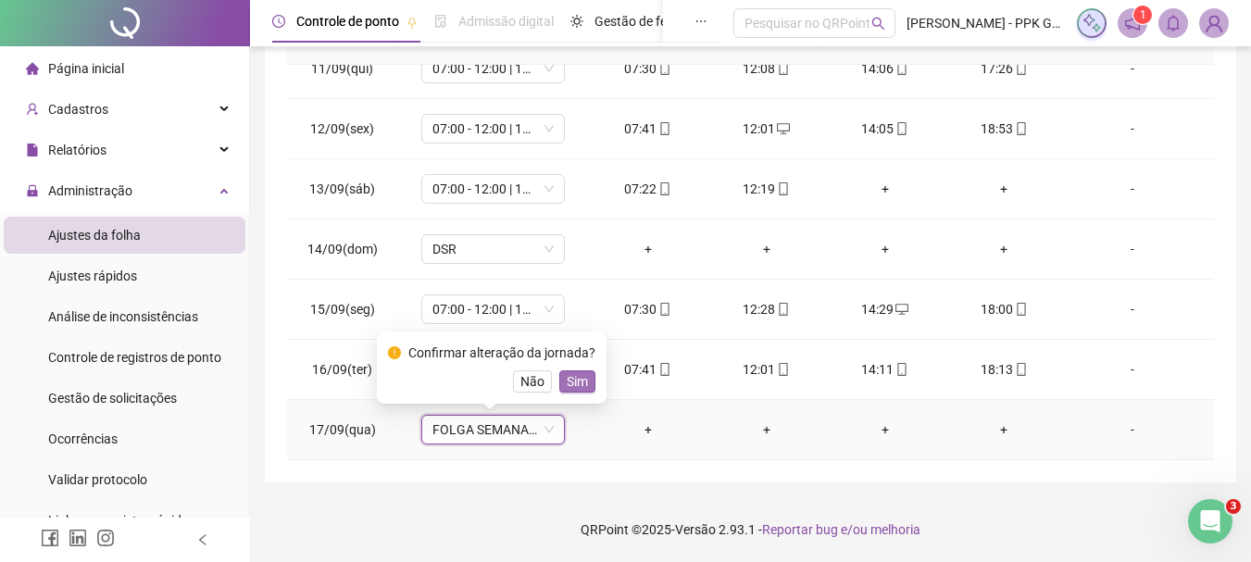
click at [581, 380] on span "Sim" at bounding box center [577, 381] width 21 height 20
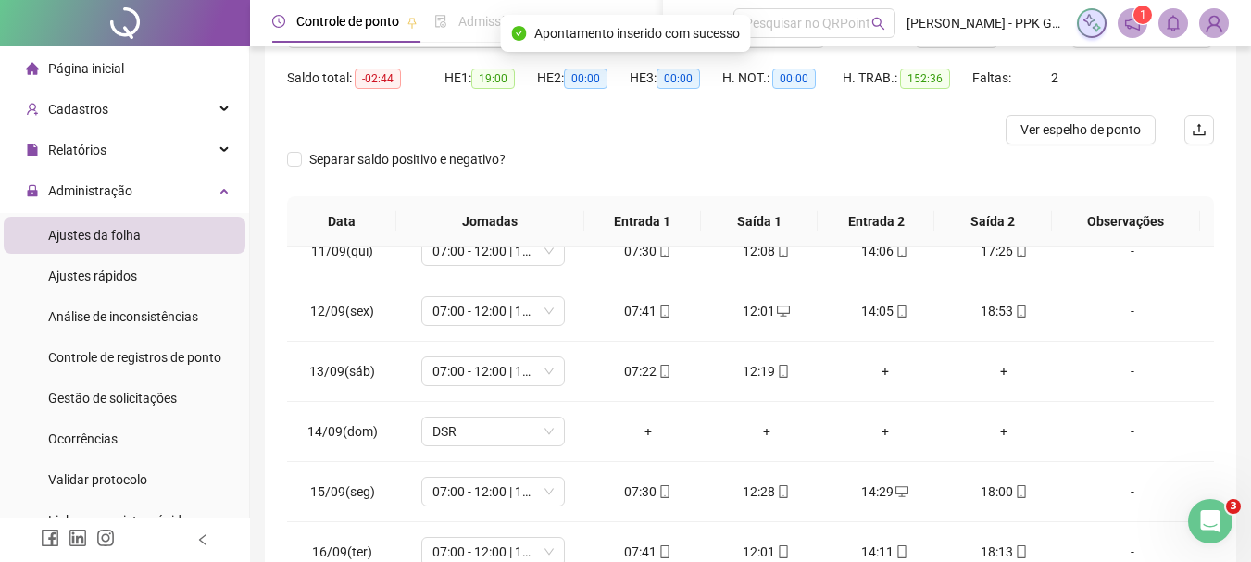
scroll to position [0, 0]
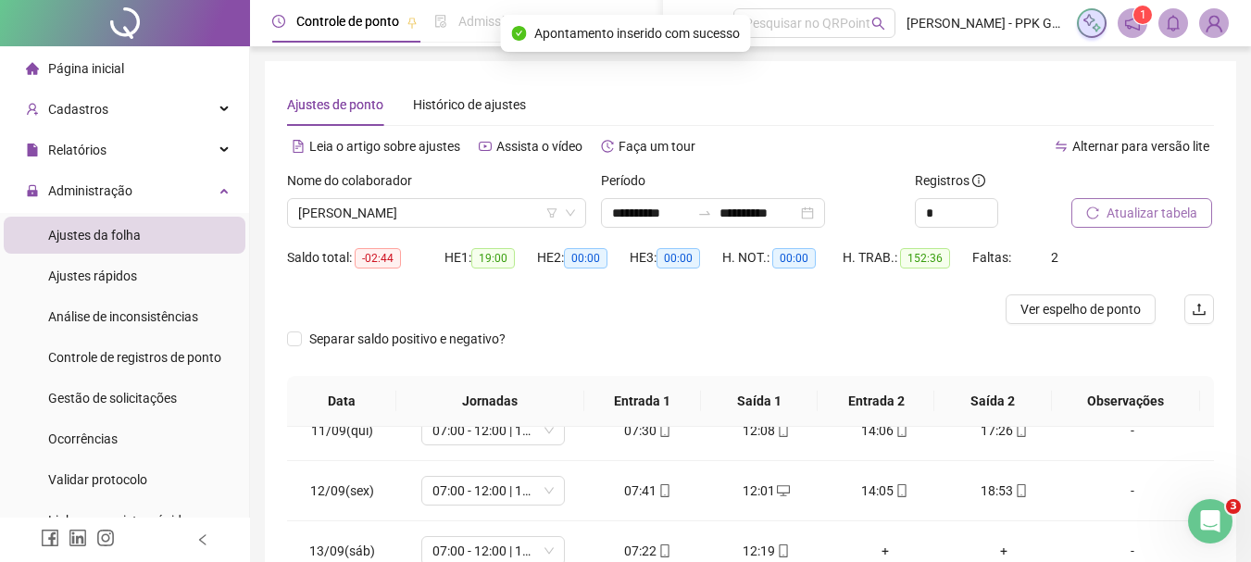
click at [1142, 210] on span "Atualizar tabela" at bounding box center [1152, 213] width 91 height 20
click at [509, 201] on span "[PERSON_NAME]" at bounding box center [436, 213] width 277 height 28
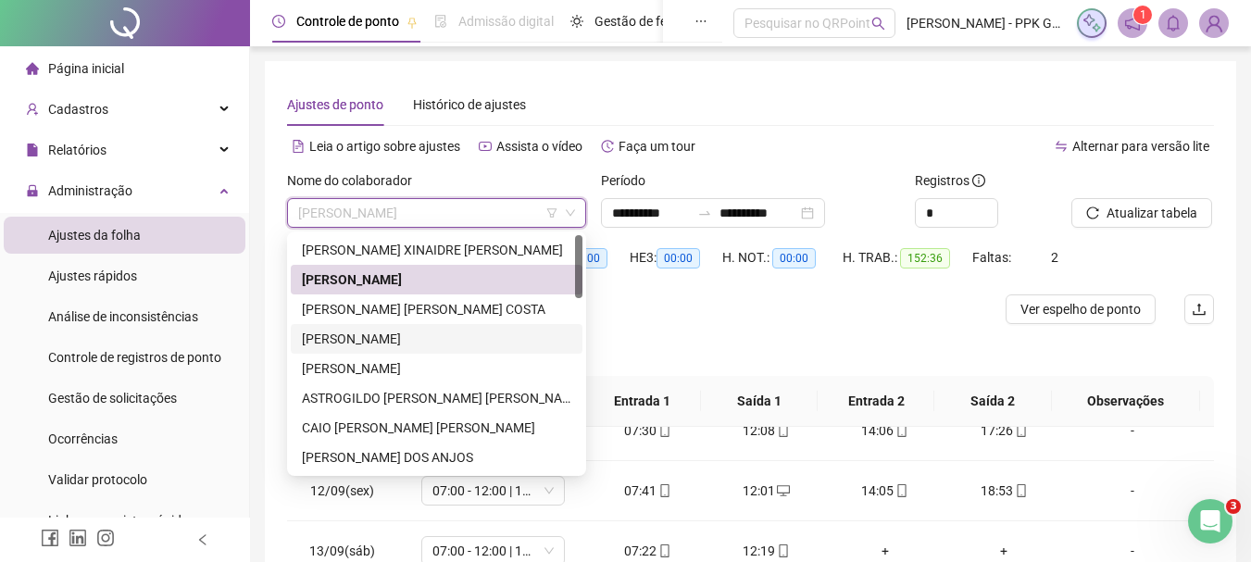
click at [405, 336] on div "[PERSON_NAME]" at bounding box center [437, 339] width 270 height 20
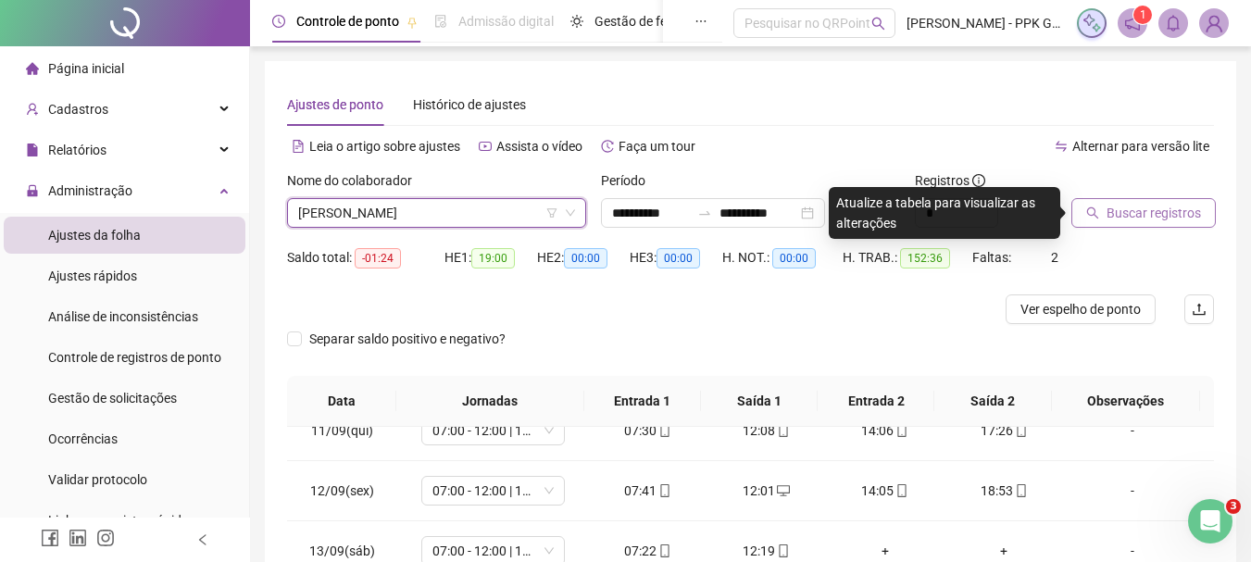
click at [1103, 219] on button "Buscar registros" at bounding box center [1144, 213] width 144 height 30
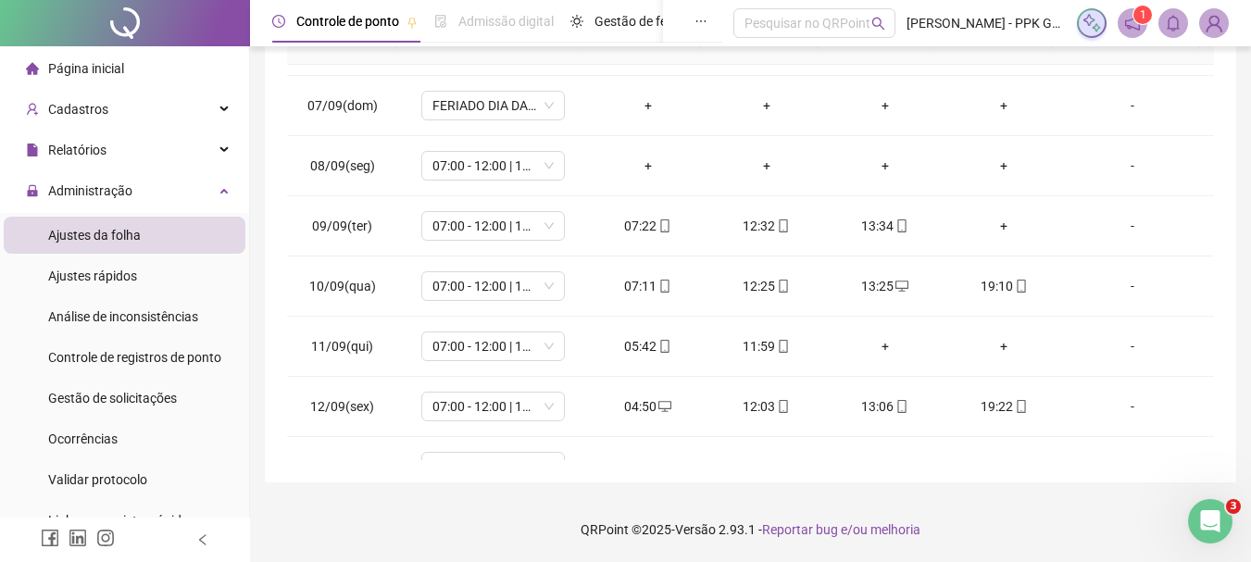
scroll to position [679, 0]
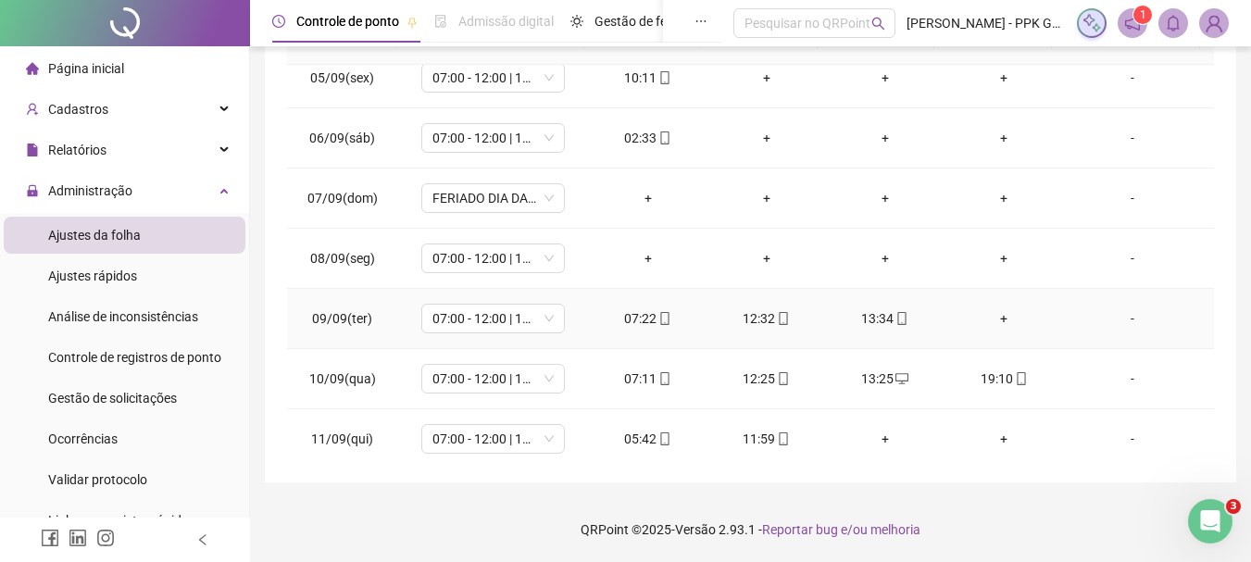
click at [996, 316] on div "+" at bounding box center [1003, 318] width 89 height 20
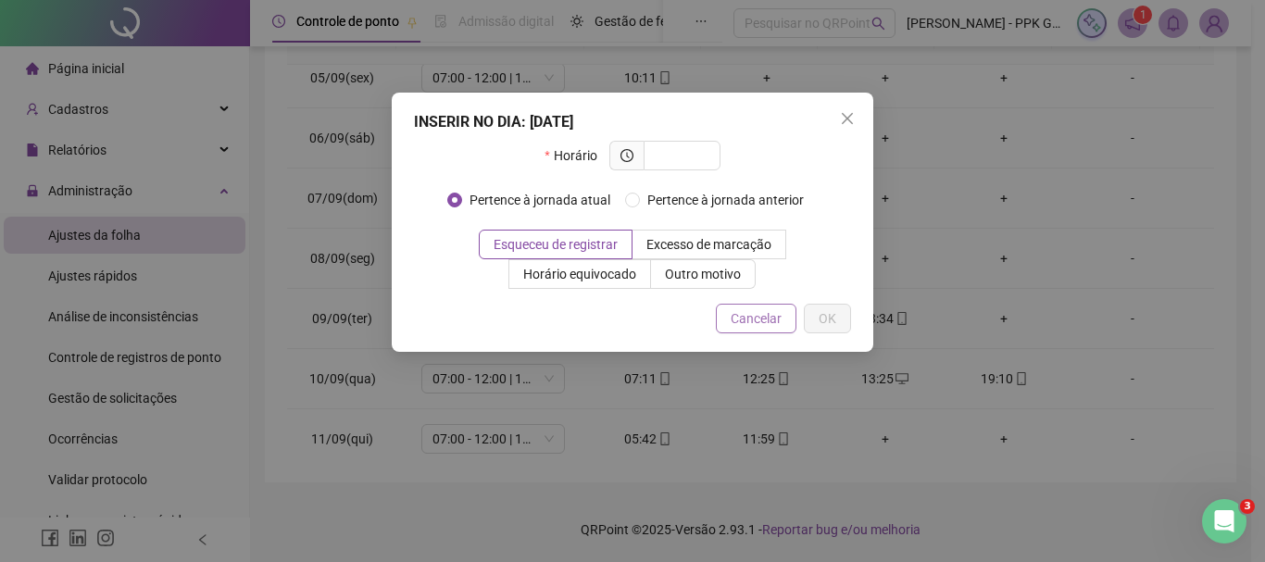
click at [778, 324] on span "Cancelar" at bounding box center [756, 318] width 51 height 20
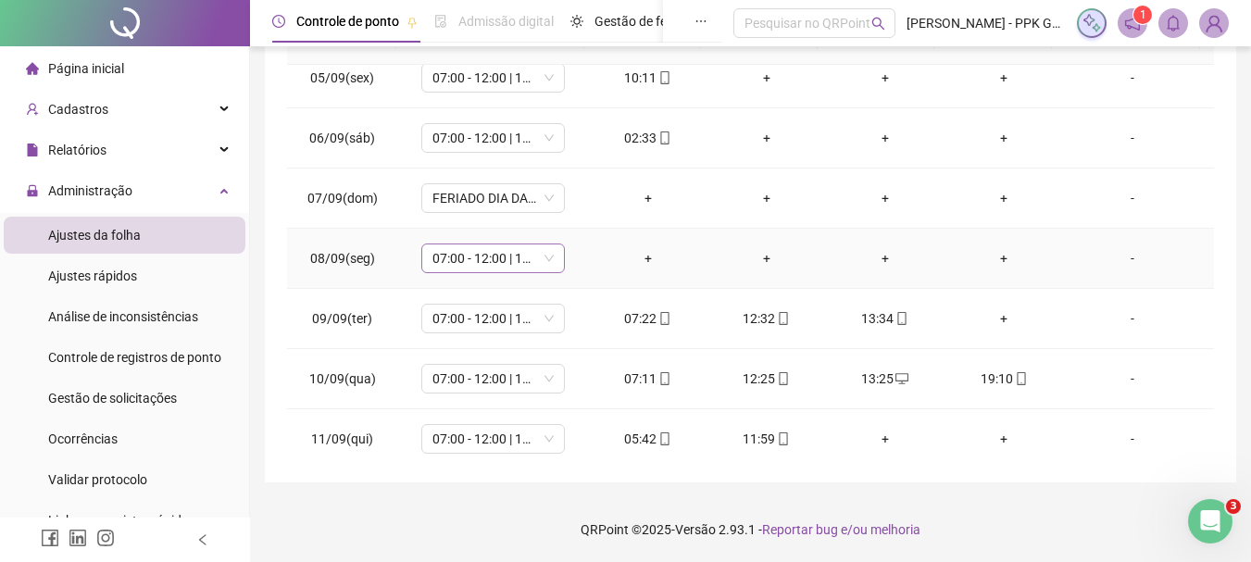
click at [539, 259] on span "07:00 - 12:00 | 13:00 - 15:20" at bounding box center [492, 258] width 121 height 28
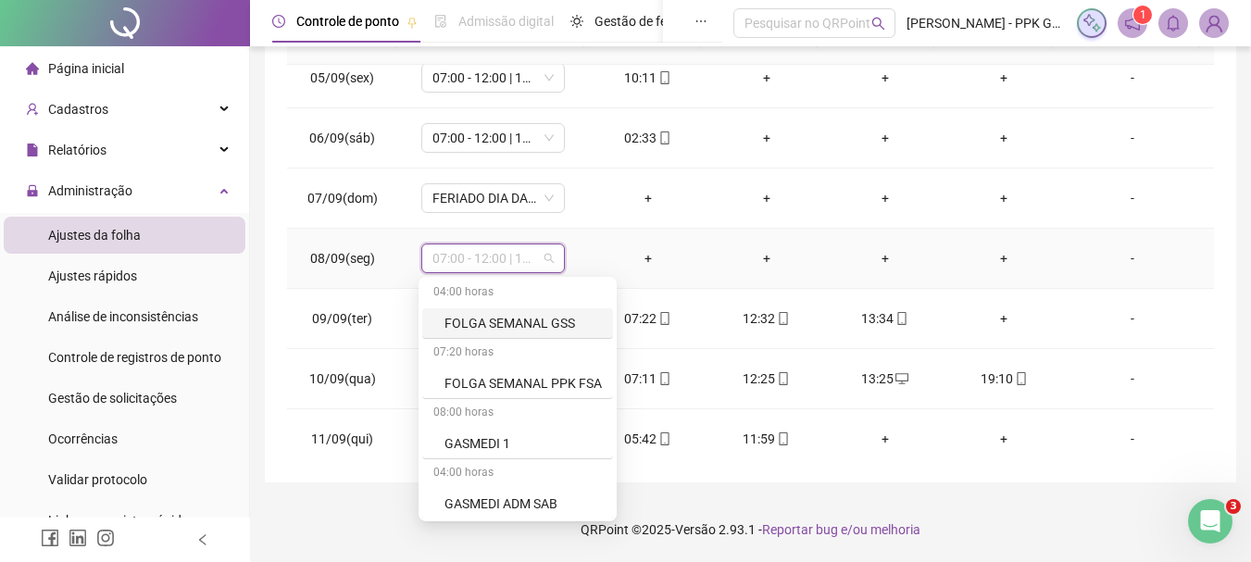
scroll to position [1297, 0]
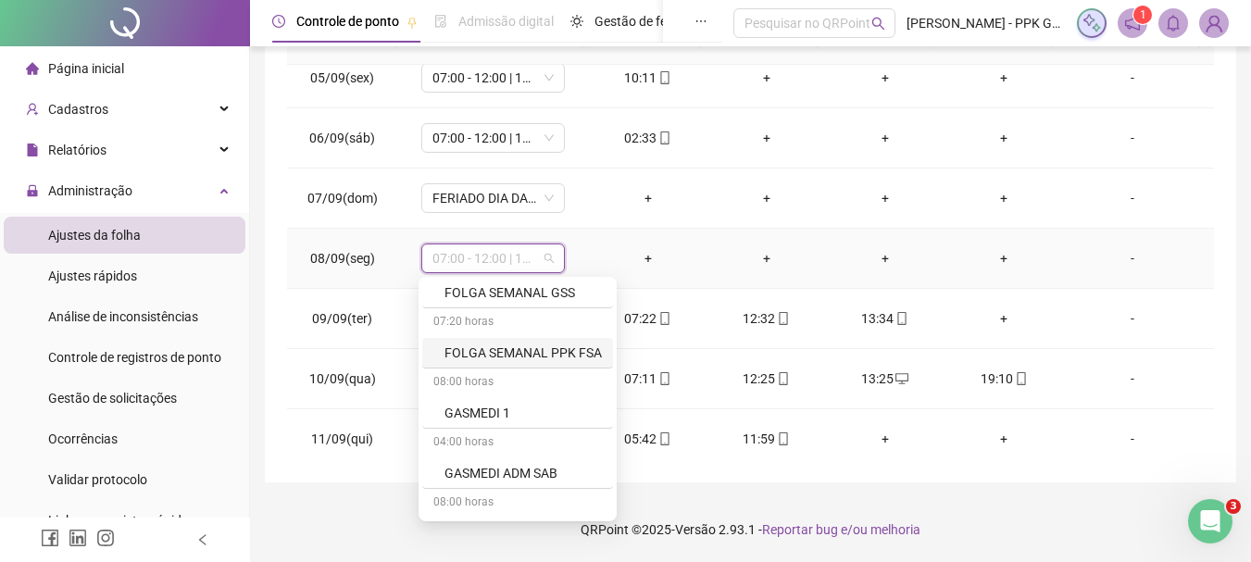
click at [521, 352] on div "FOLGA SEMANAL PPK FSA" at bounding box center [523, 353] width 157 height 20
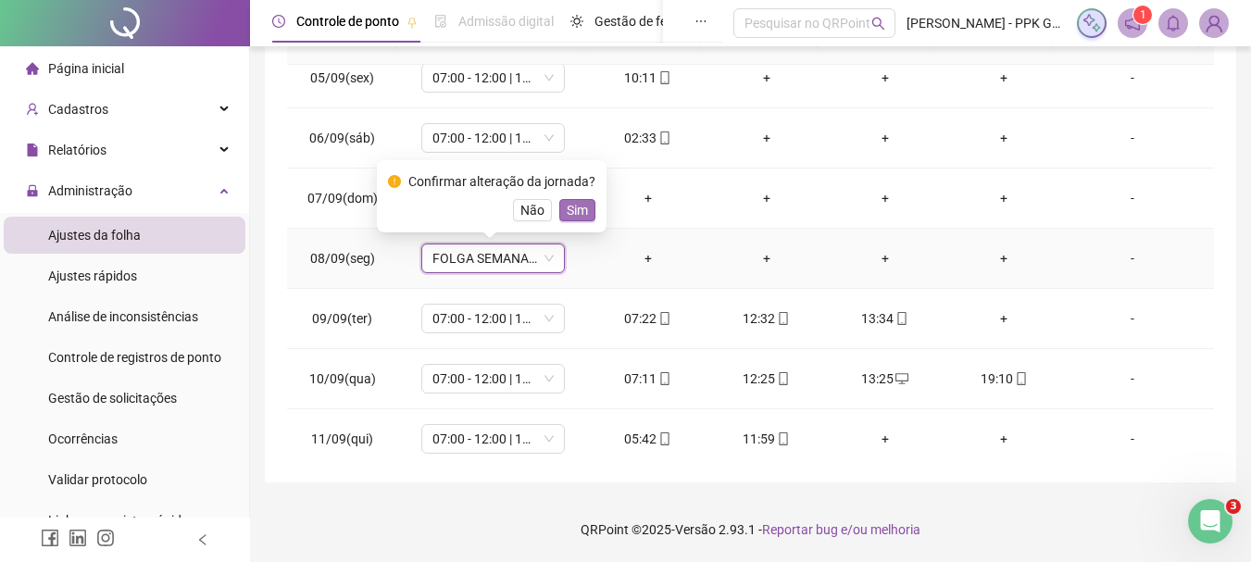
click at [571, 214] on span "Sim" at bounding box center [577, 210] width 21 height 20
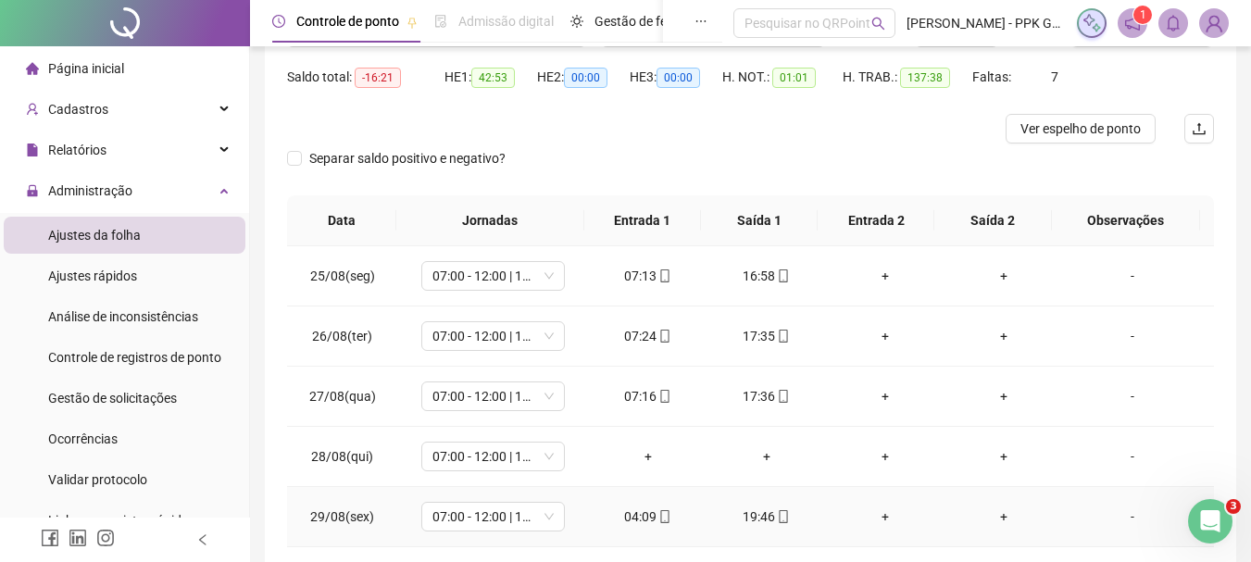
scroll to position [177, 0]
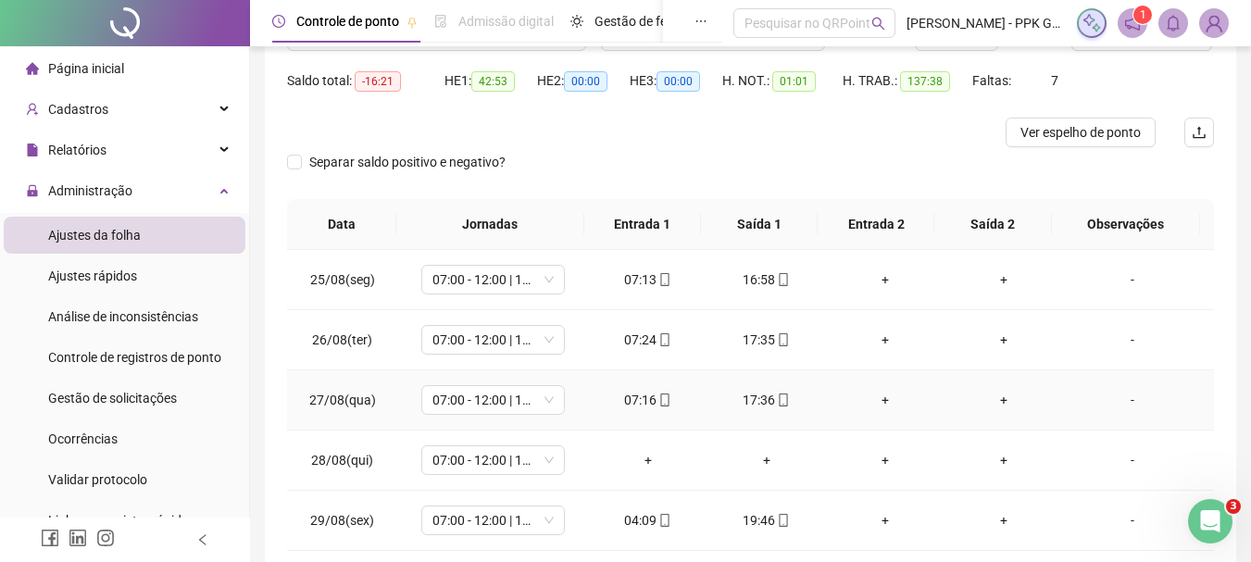
click at [882, 399] on div "+" at bounding box center [885, 400] width 89 height 20
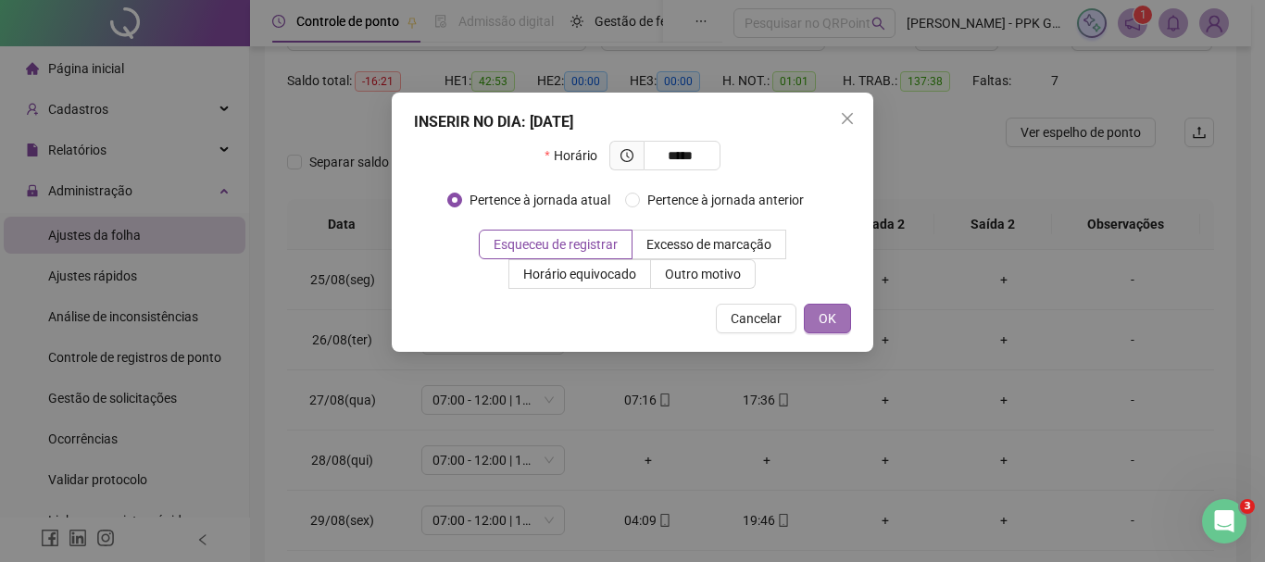
type input "*****"
click at [825, 307] on button "OK" at bounding box center [827, 319] width 47 height 30
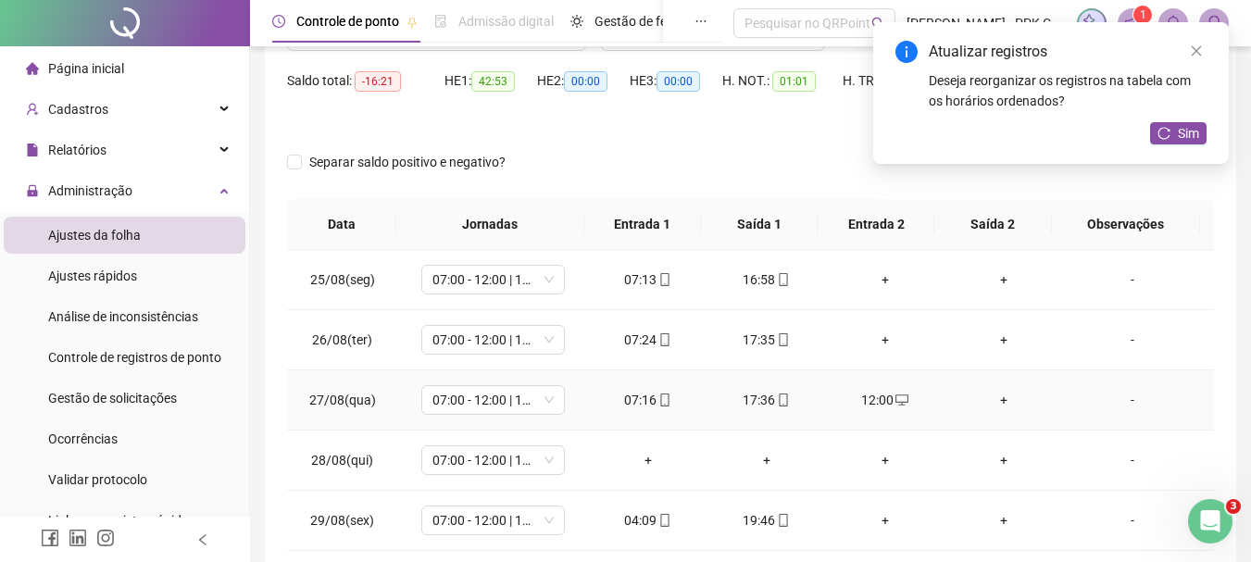
click at [990, 398] on div "+" at bounding box center [1003, 400] width 89 height 20
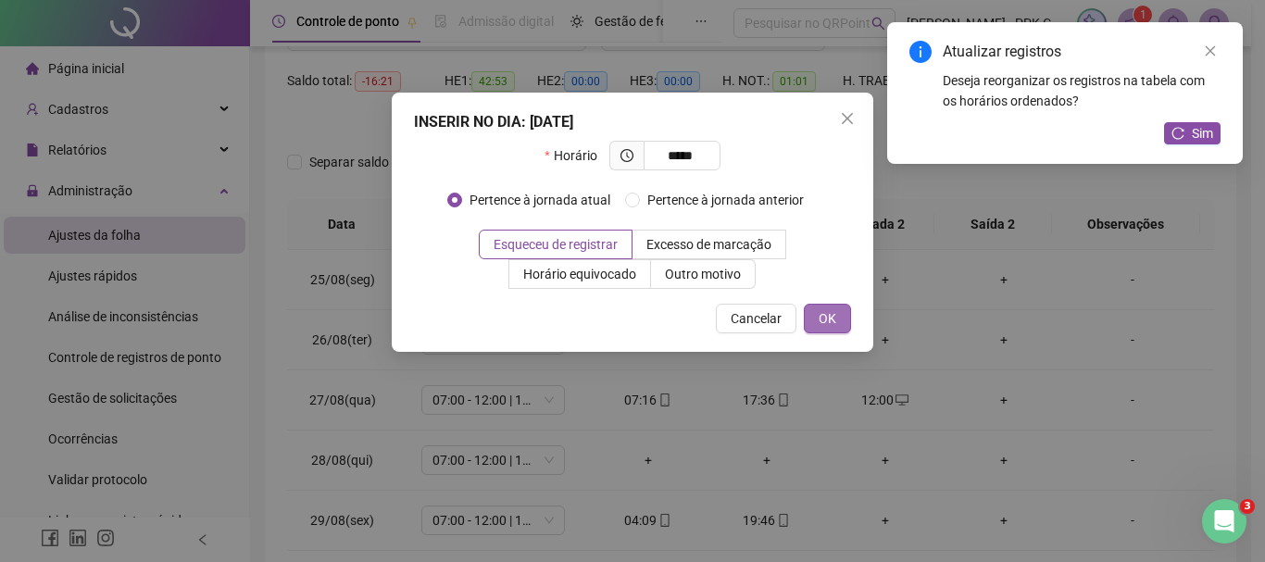
type input "*****"
click at [822, 307] on button "OK" at bounding box center [827, 319] width 47 height 30
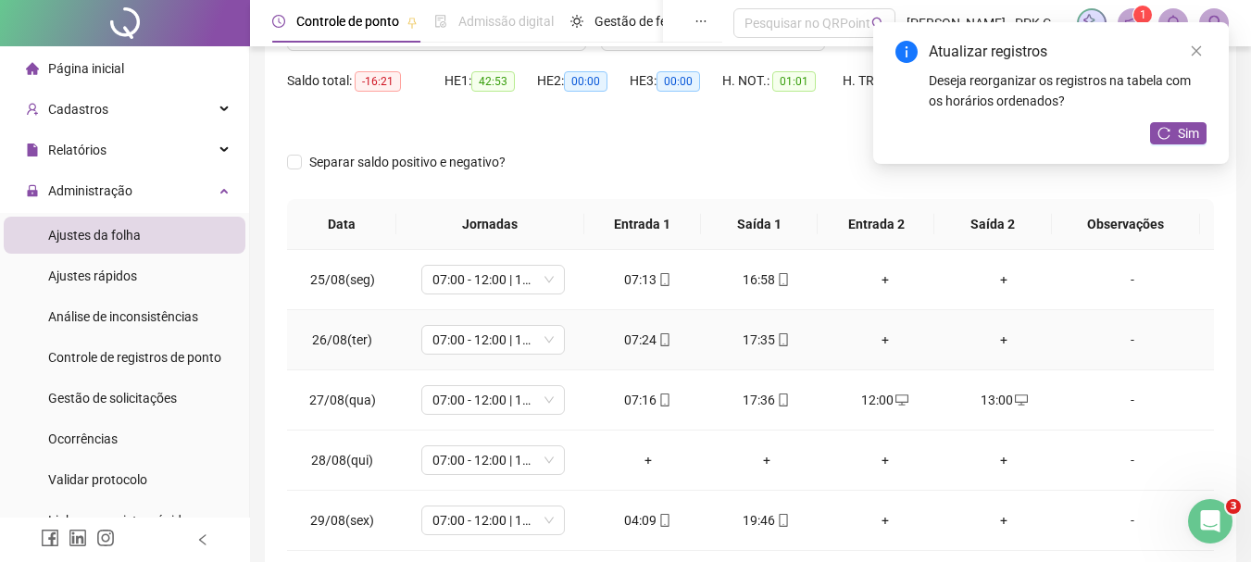
click at [872, 336] on div "+" at bounding box center [885, 340] width 89 height 20
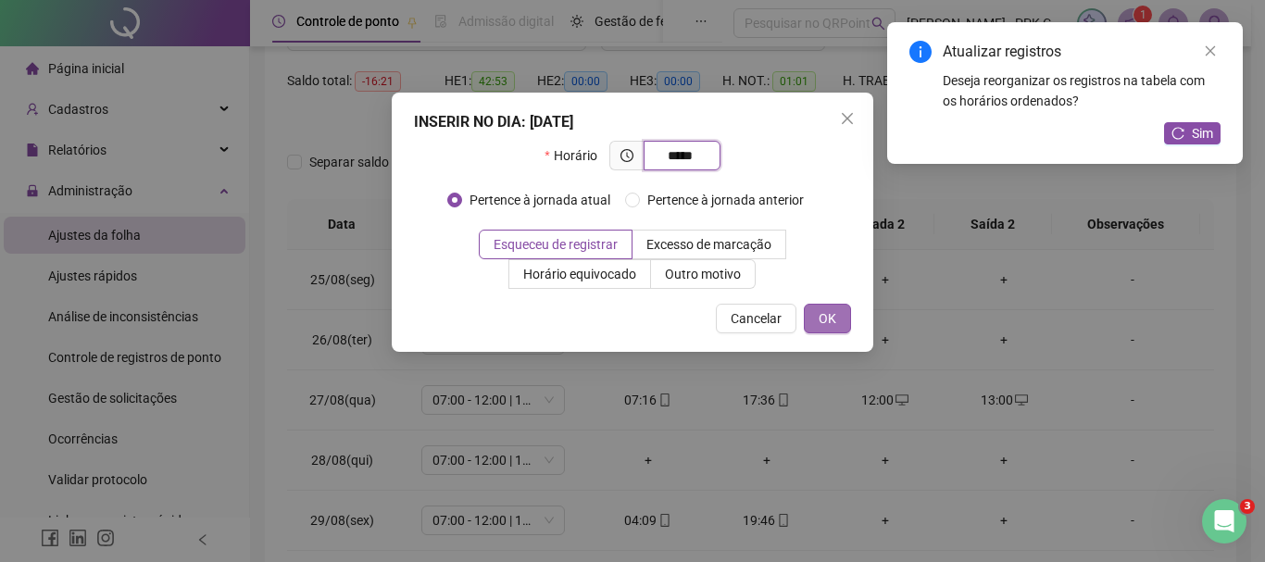
type input "*****"
click at [833, 326] on span "OK" at bounding box center [828, 318] width 18 height 20
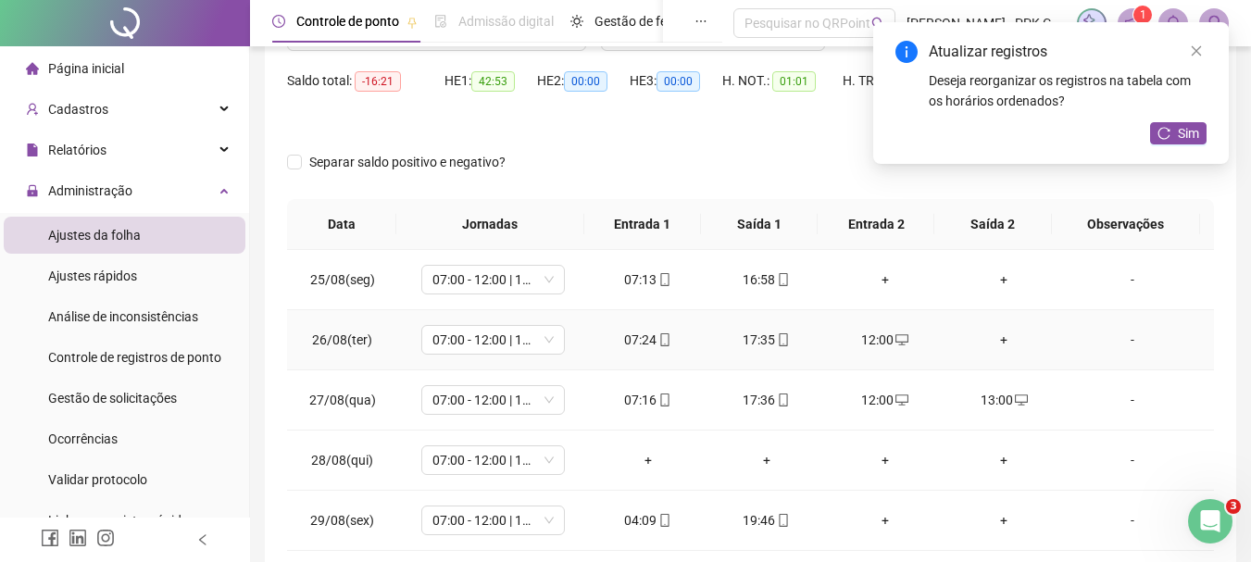
click at [995, 340] on div "+" at bounding box center [1003, 340] width 89 height 20
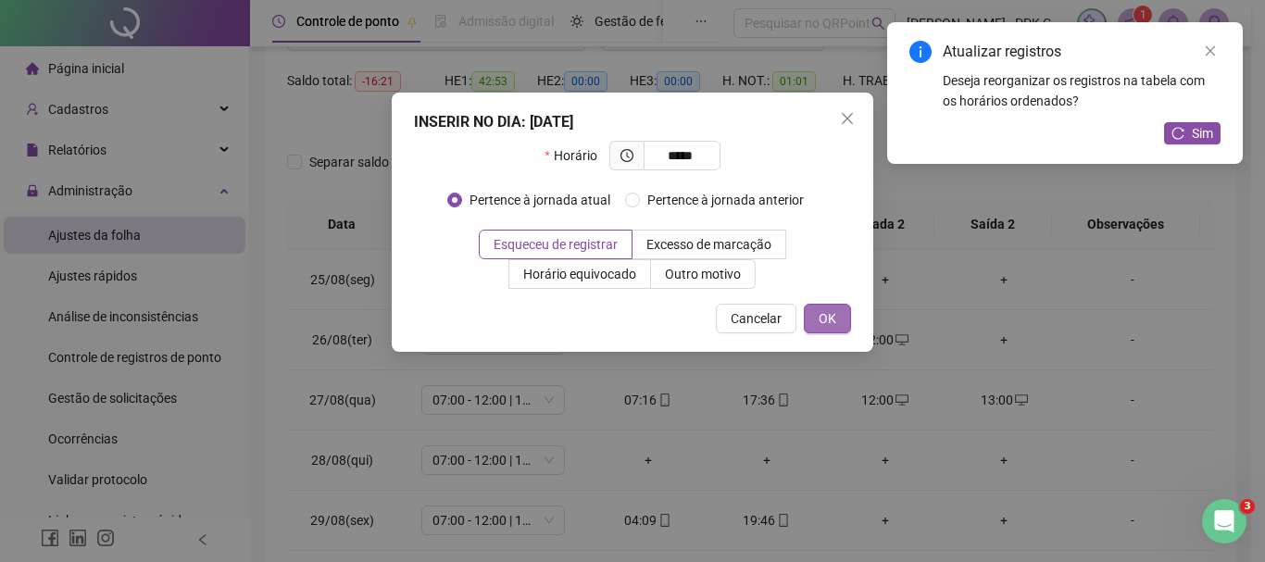
type input "*****"
click at [839, 312] on button "OK" at bounding box center [827, 319] width 47 height 30
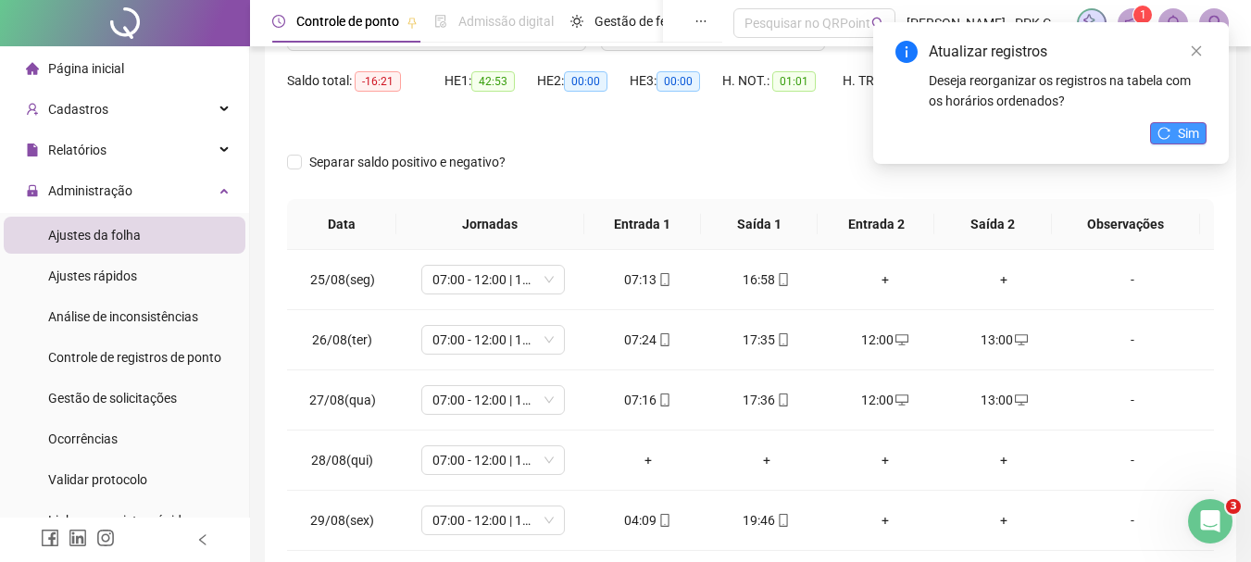
click at [1183, 130] on span "Sim" at bounding box center [1188, 133] width 21 height 20
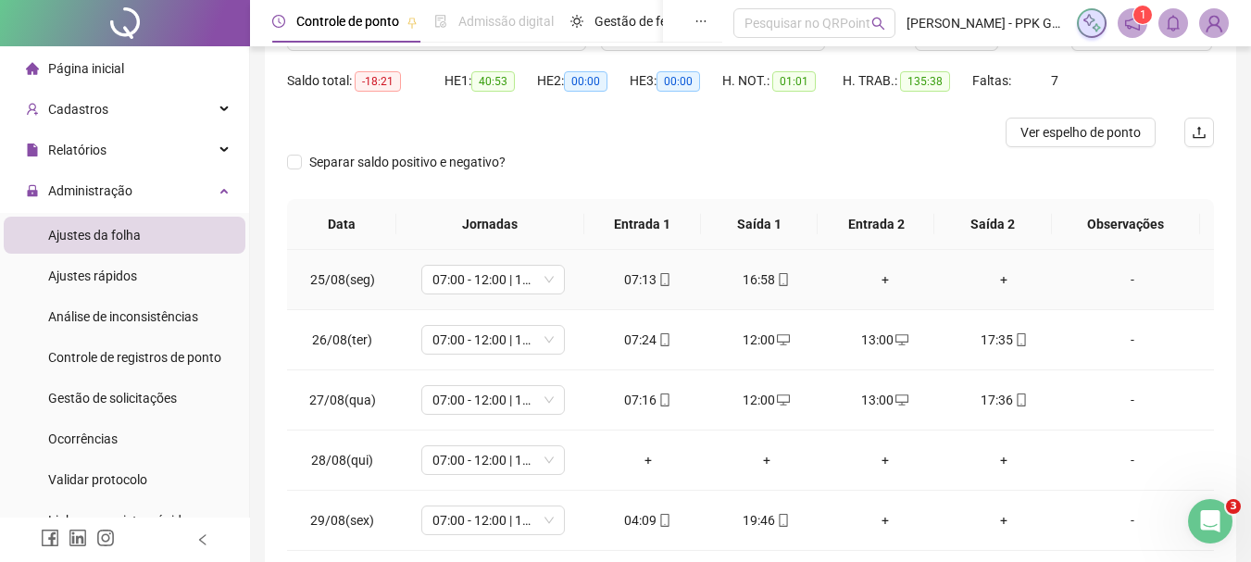
click at [880, 273] on div "+" at bounding box center [885, 280] width 89 height 20
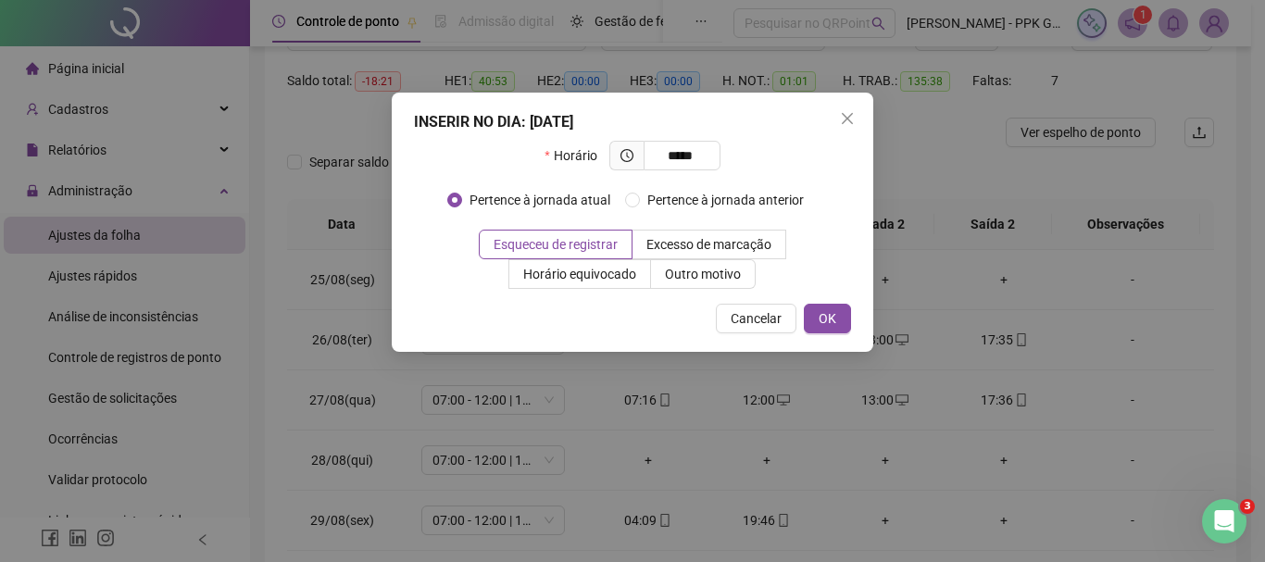
type input "*****"
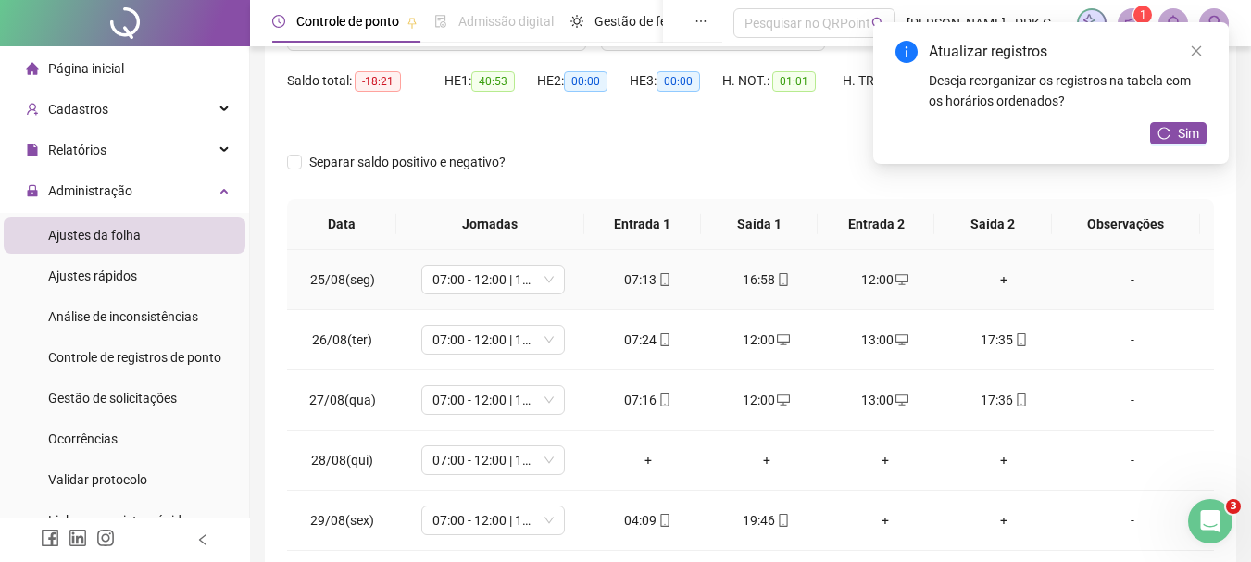
click at [1001, 277] on div "+" at bounding box center [1003, 280] width 89 height 20
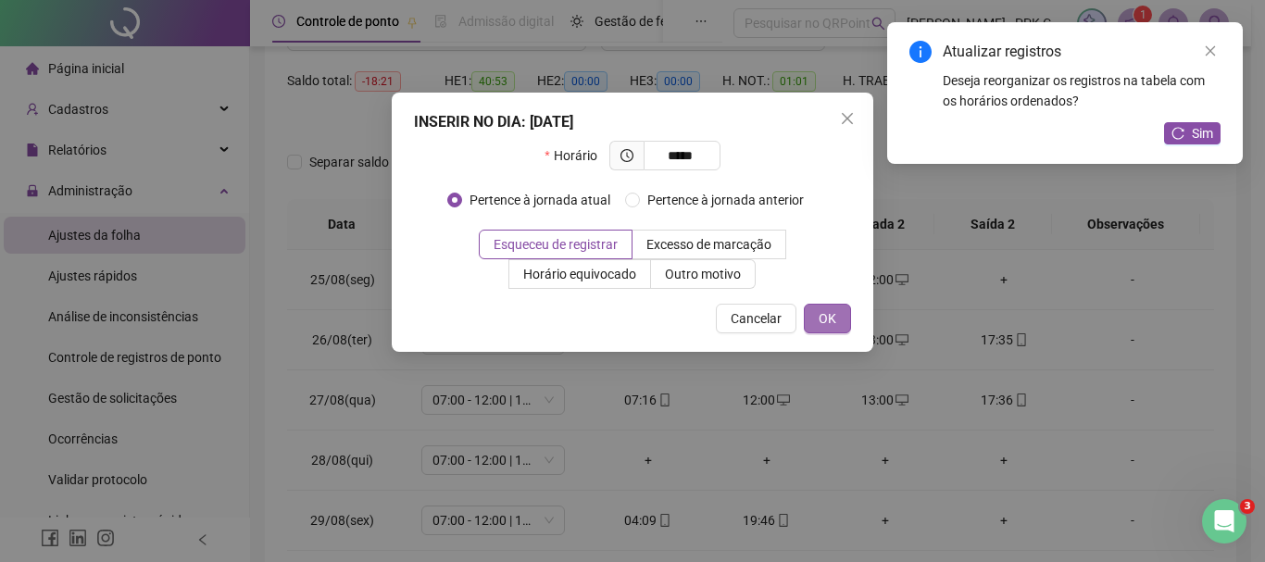
type input "*****"
click at [827, 312] on span "OK" at bounding box center [828, 318] width 18 height 20
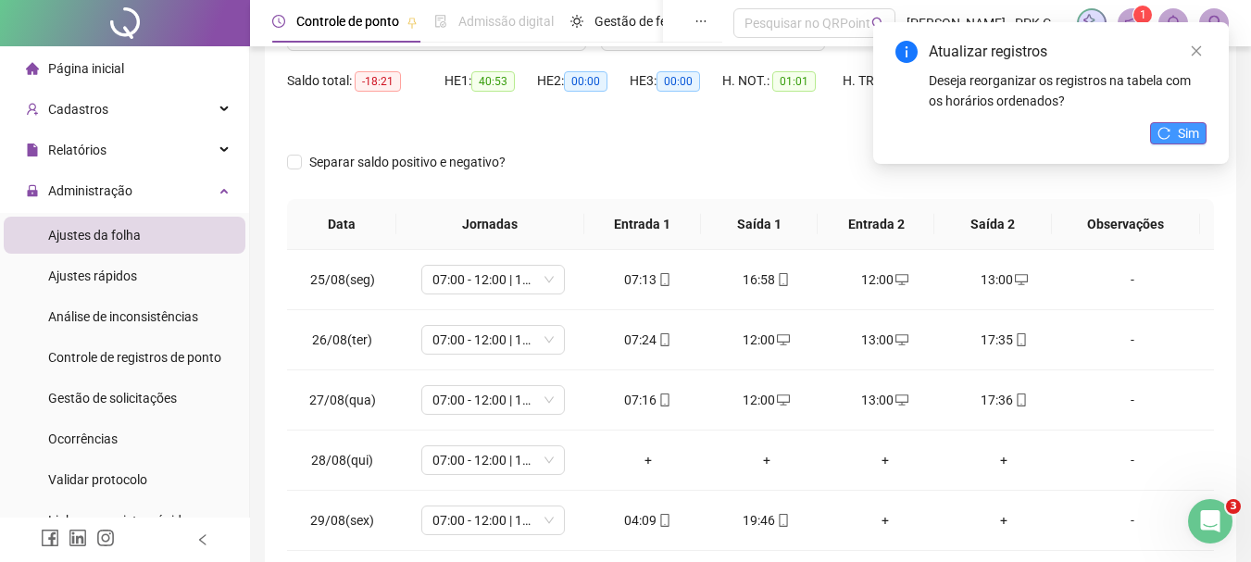
click at [1188, 128] on span "Sim" at bounding box center [1188, 133] width 21 height 20
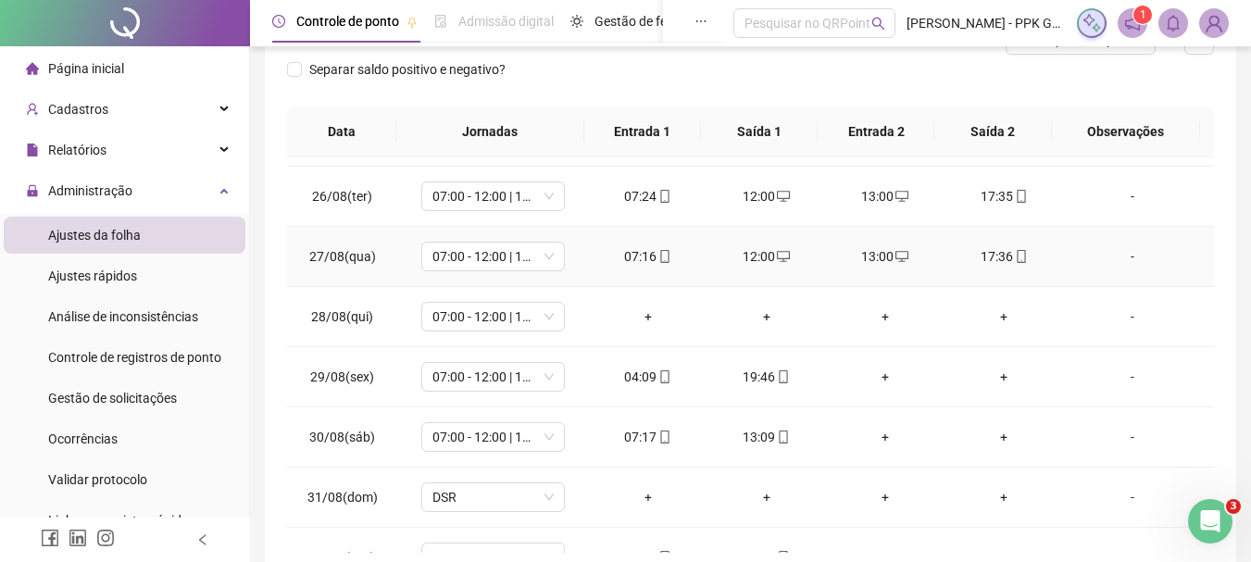
scroll to position [93, 0]
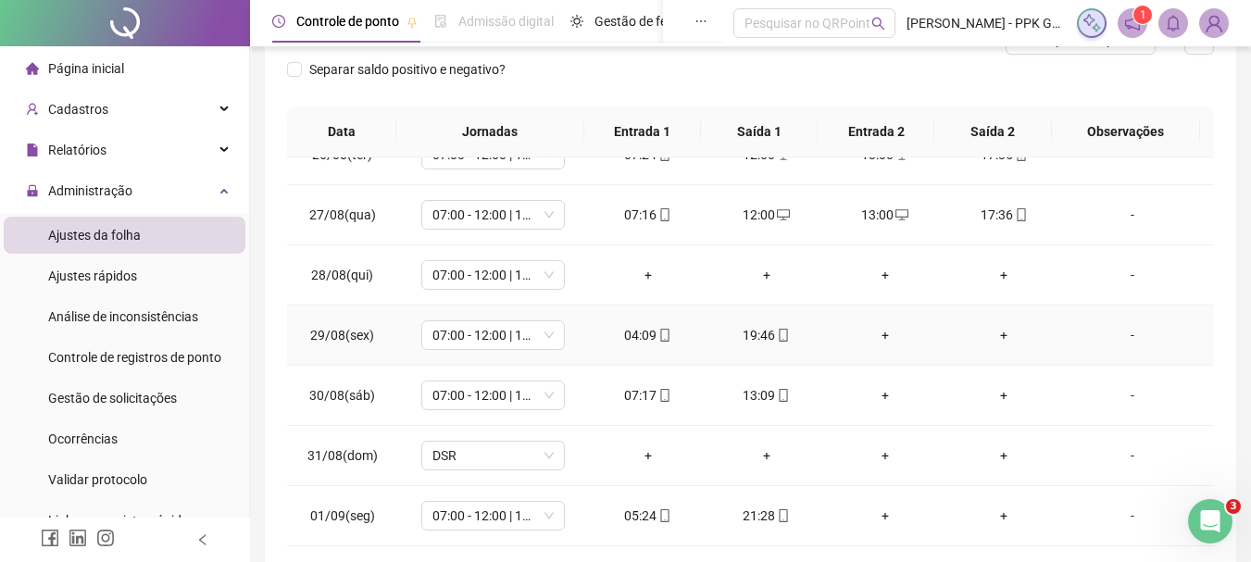
click at [874, 335] on div "+" at bounding box center [885, 335] width 89 height 20
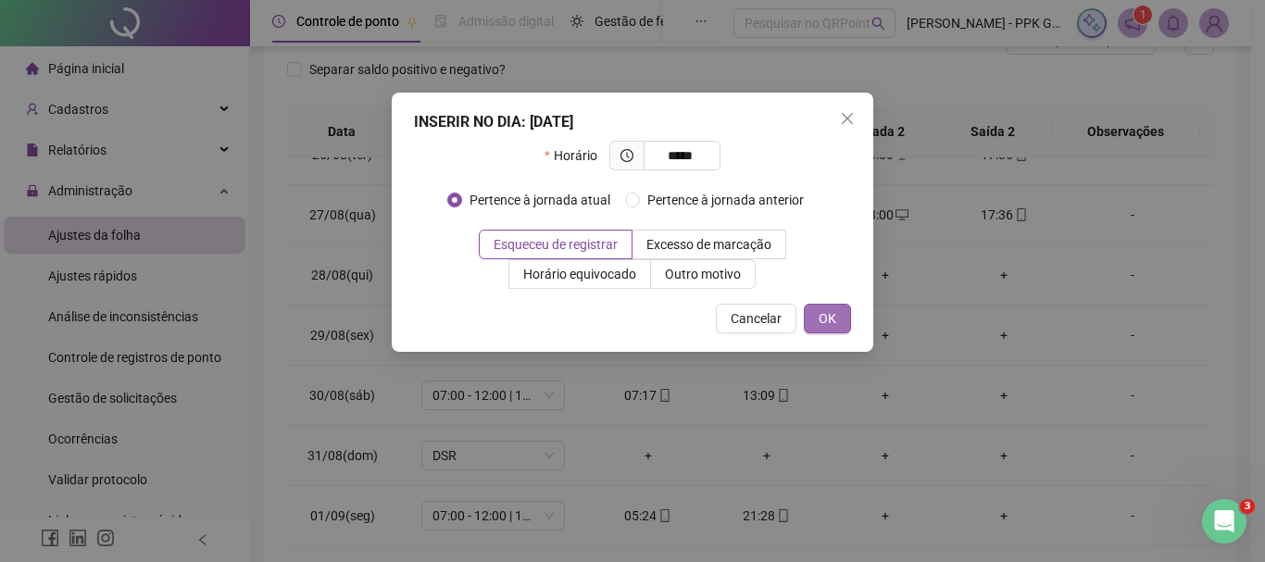
type input "*****"
click at [814, 312] on button "OK" at bounding box center [827, 319] width 47 height 30
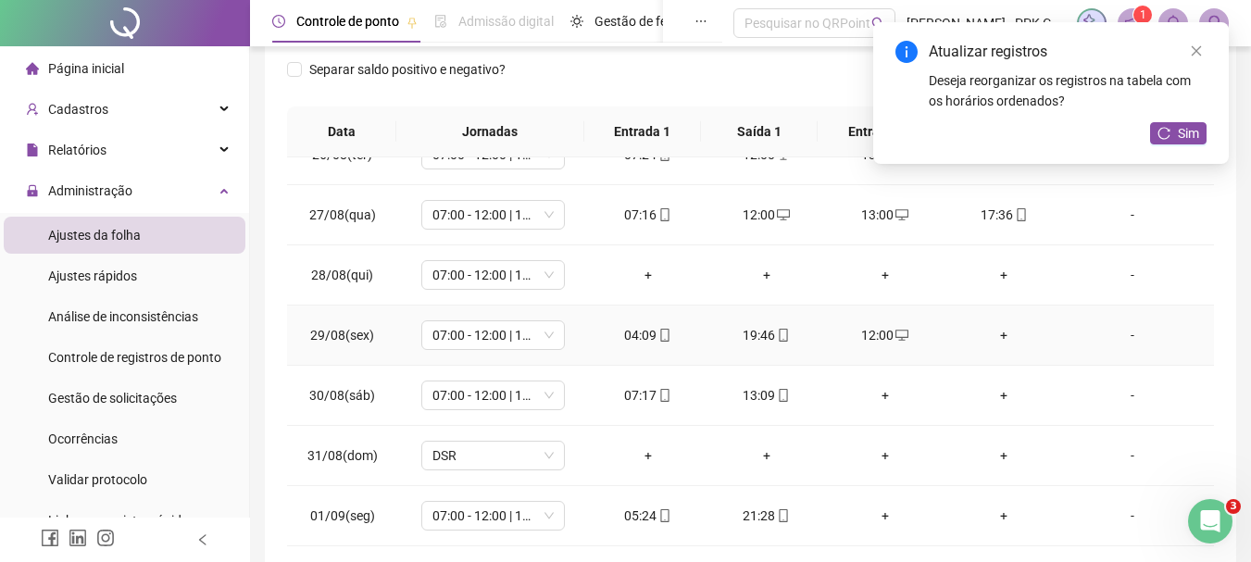
click at [990, 333] on div "+" at bounding box center [1003, 335] width 89 height 20
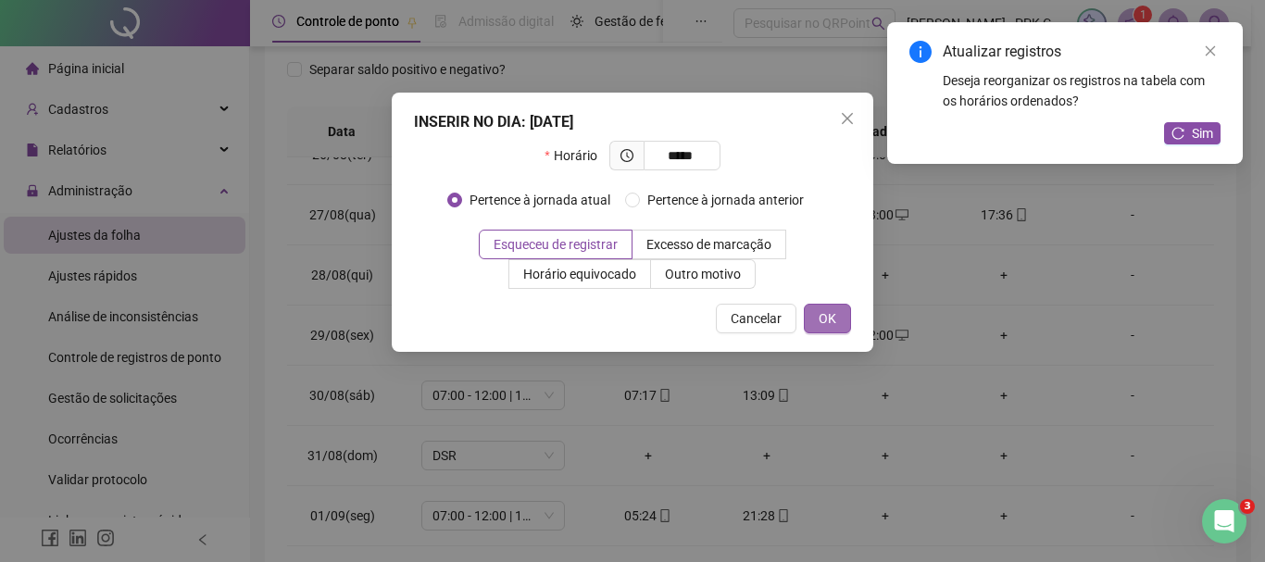
type input "*****"
click at [836, 318] on button "OK" at bounding box center [827, 319] width 47 height 30
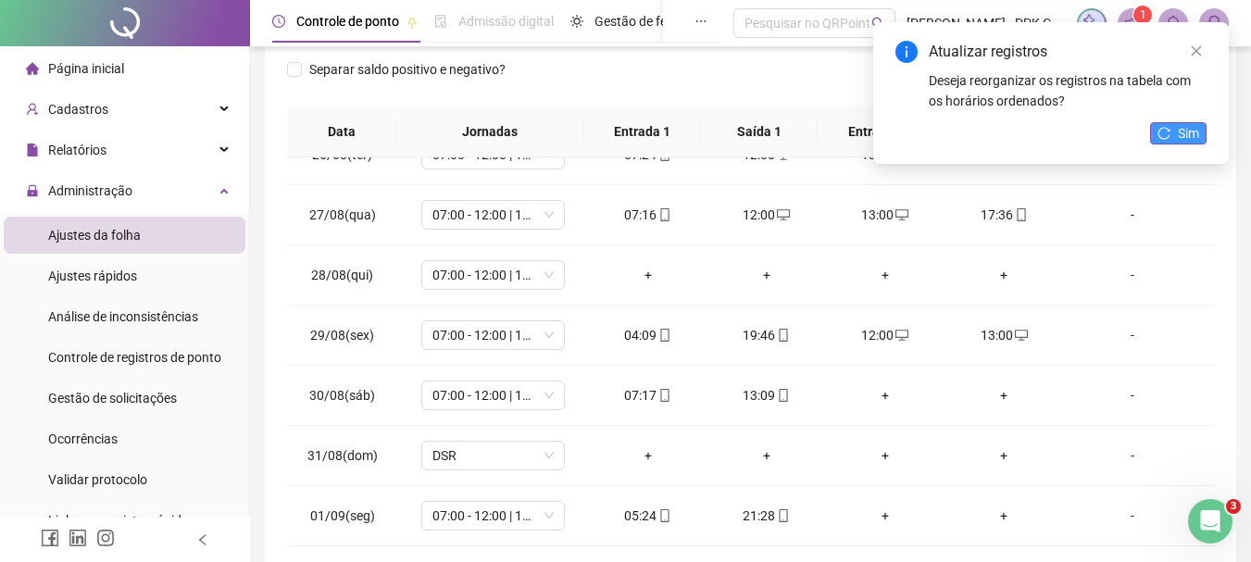
click at [1195, 135] on span "Sim" at bounding box center [1188, 133] width 21 height 20
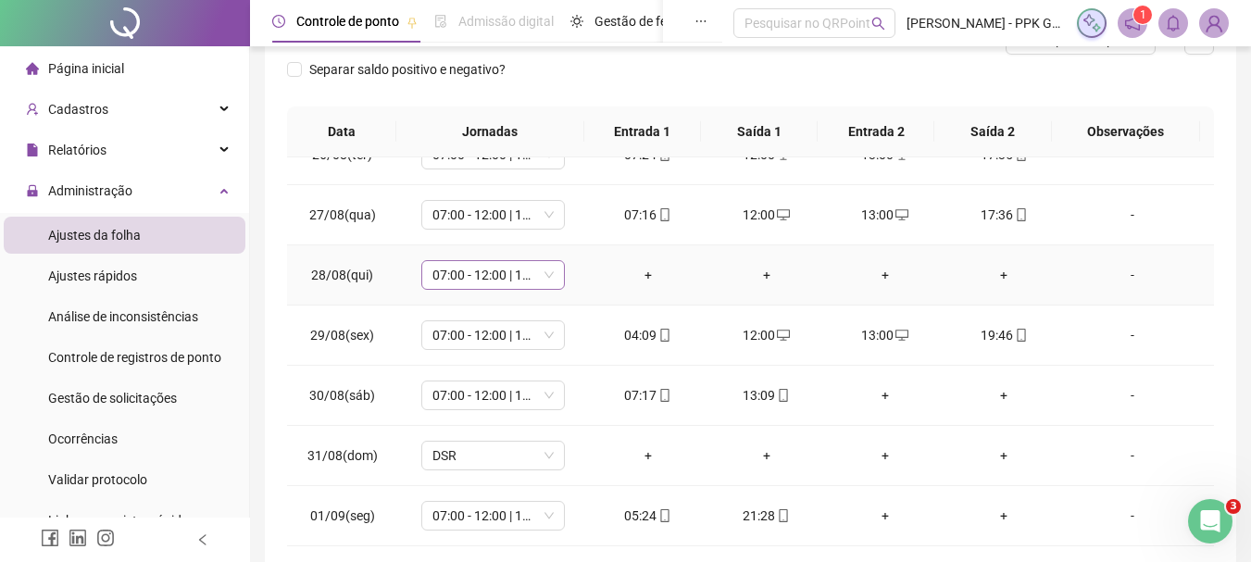
click at [553, 276] on div "07:00 - 12:00 | 13:00 - 15:20" at bounding box center [493, 275] width 144 height 30
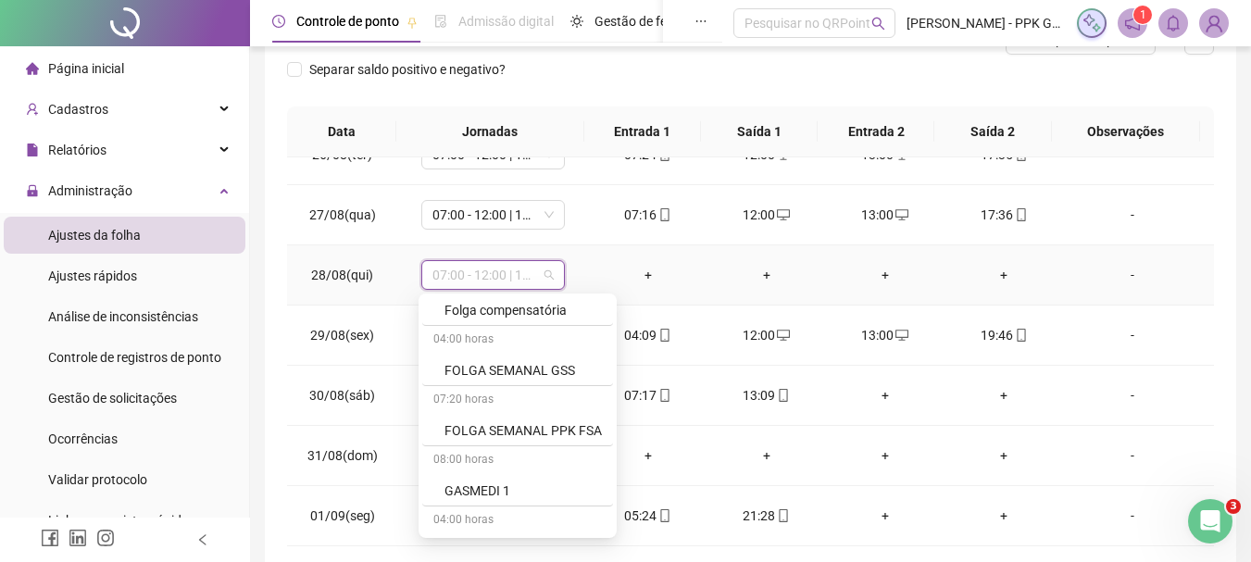
scroll to position [1204, 0]
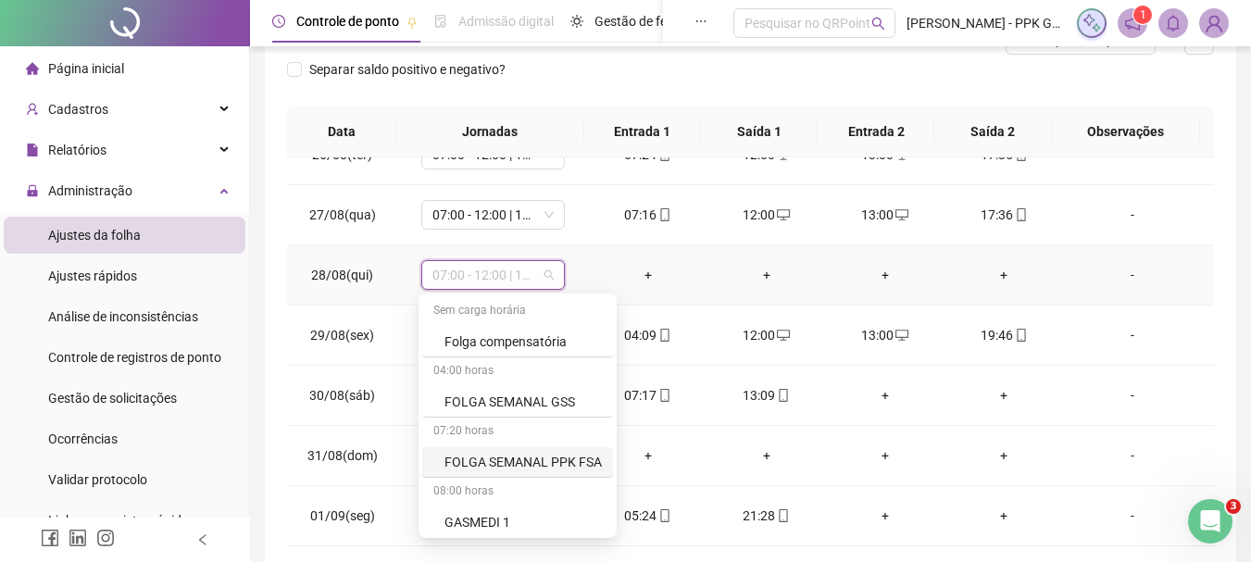
click at [536, 457] on div "FOLGA SEMANAL PPK FSA" at bounding box center [523, 462] width 157 height 20
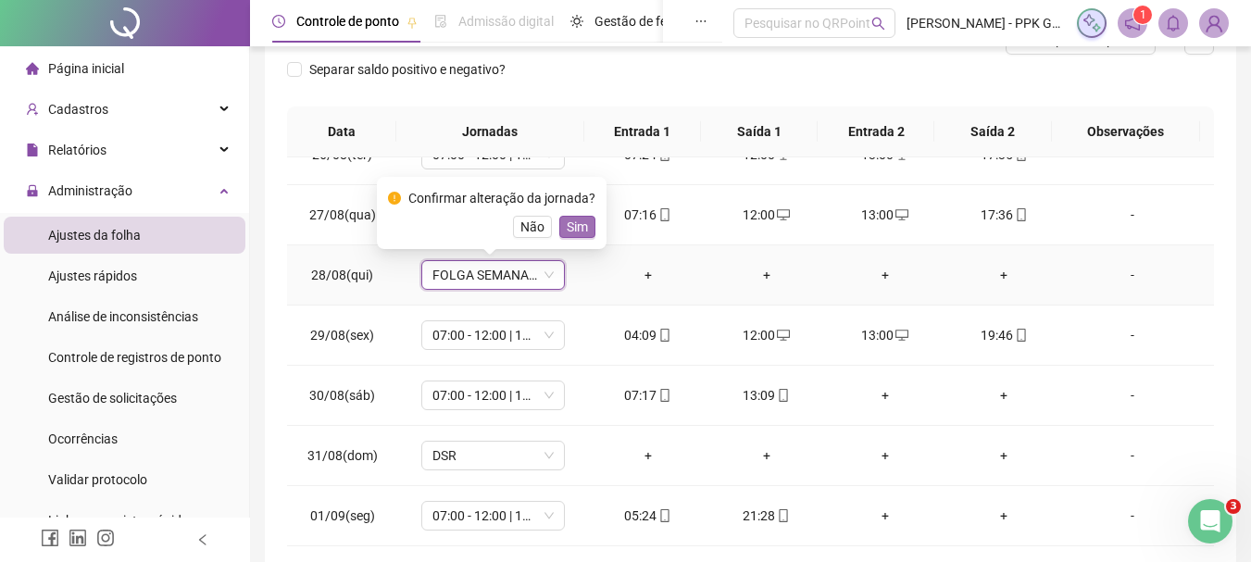
click at [567, 236] on span "Sim" at bounding box center [577, 227] width 21 height 20
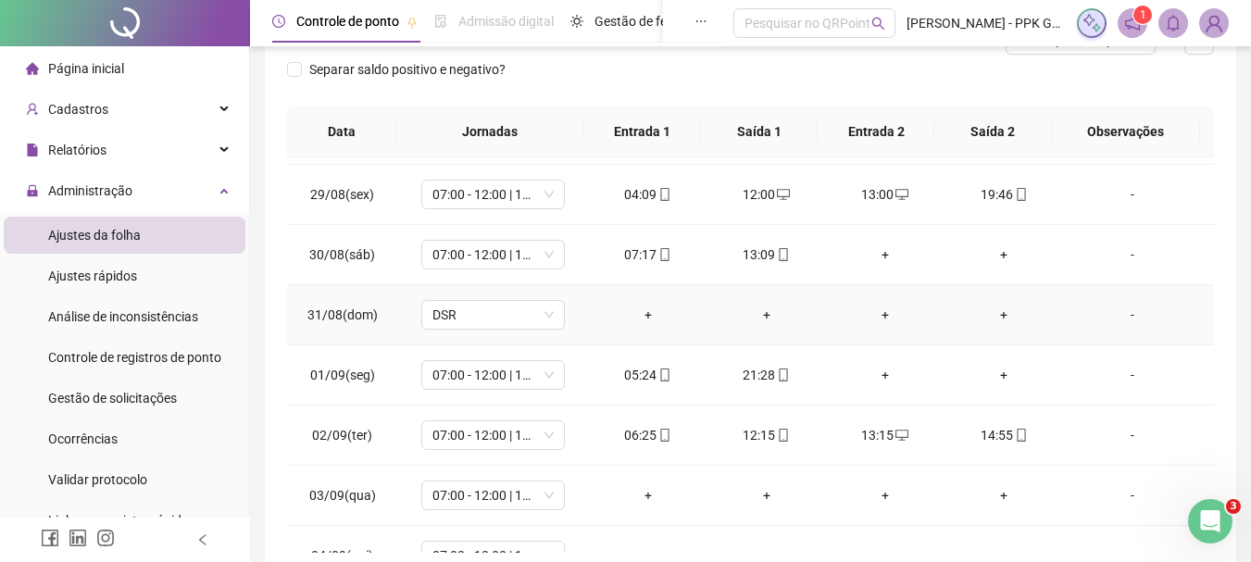
scroll to position [278, 0]
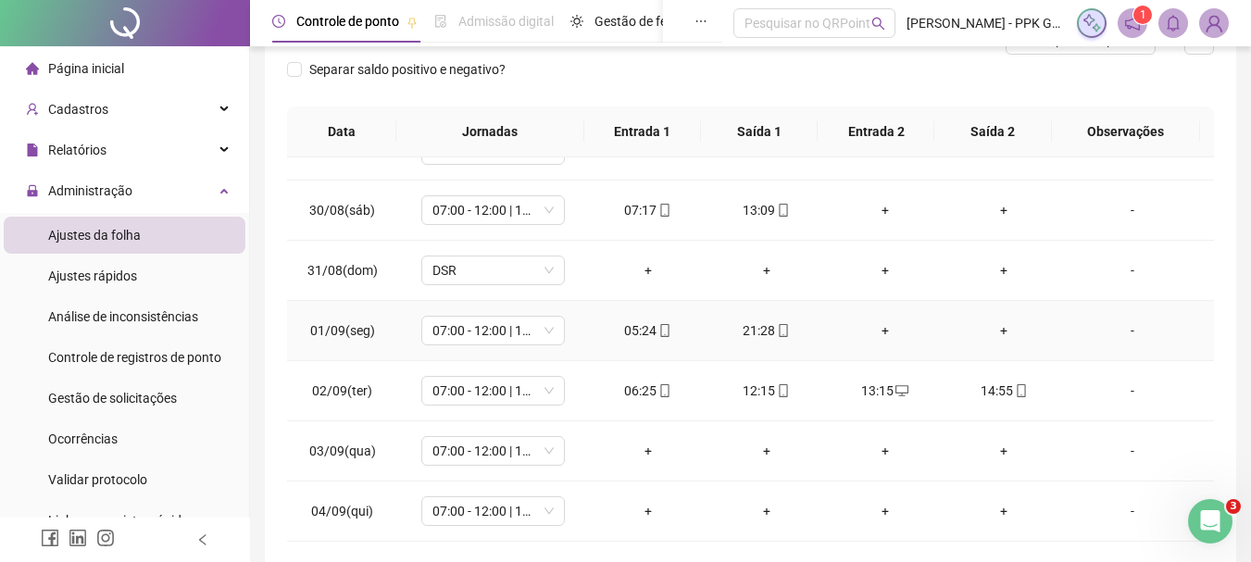
click at [876, 329] on div "+" at bounding box center [885, 330] width 89 height 20
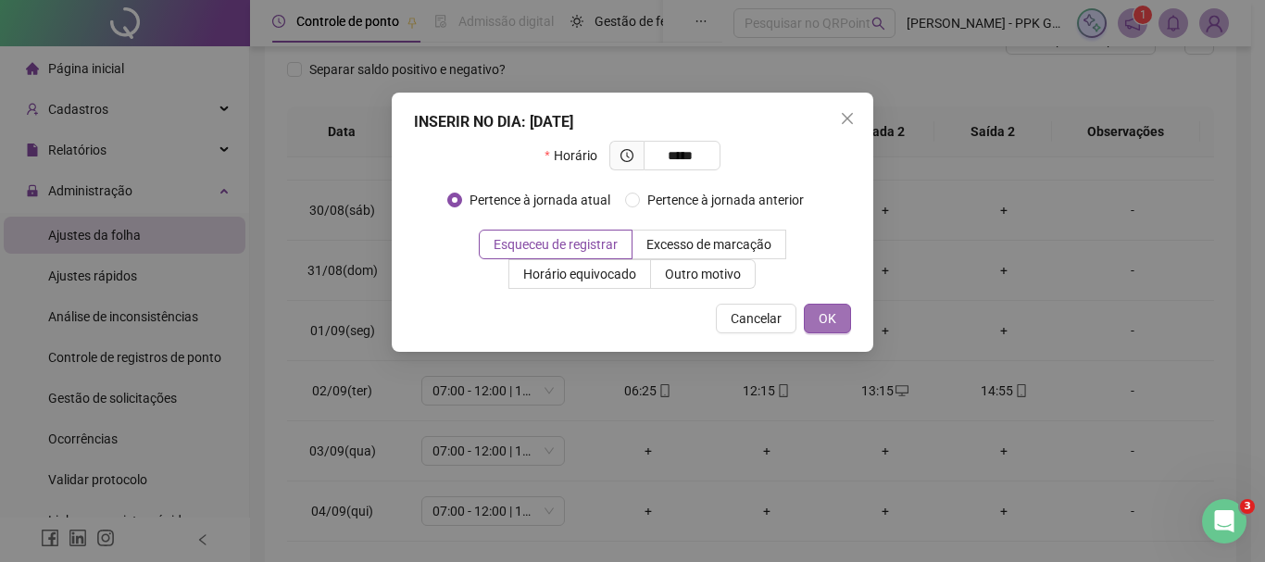
type input "*****"
click at [822, 320] on span "OK" at bounding box center [828, 318] width 18 height 20
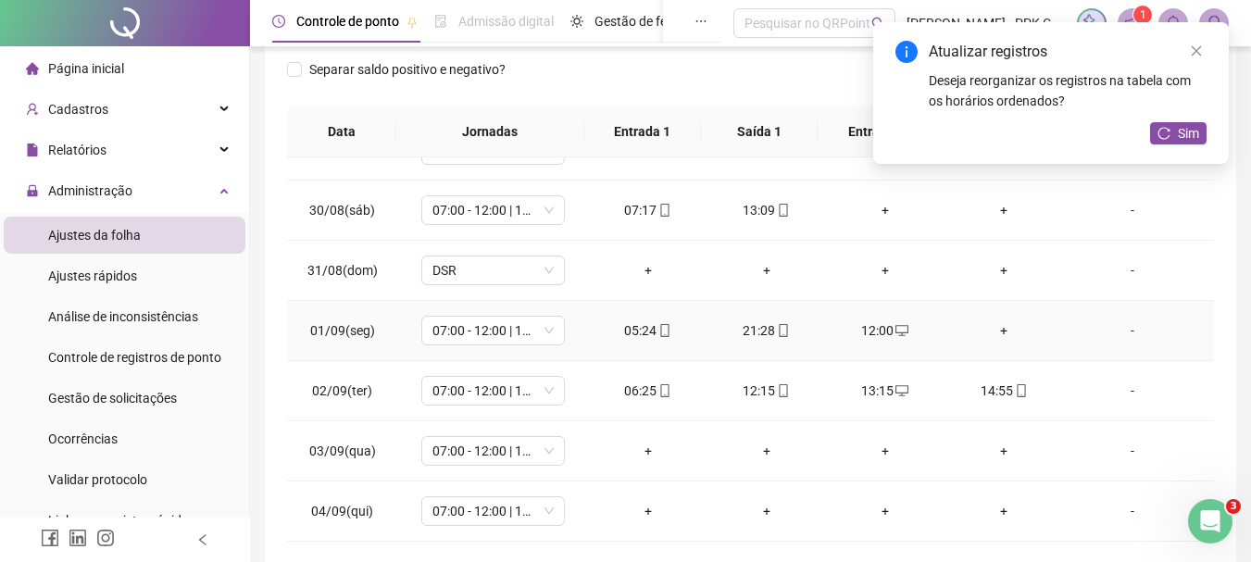
click at [992, 335] on div "+" at bounding box center [1003, 330] width 89 height 20
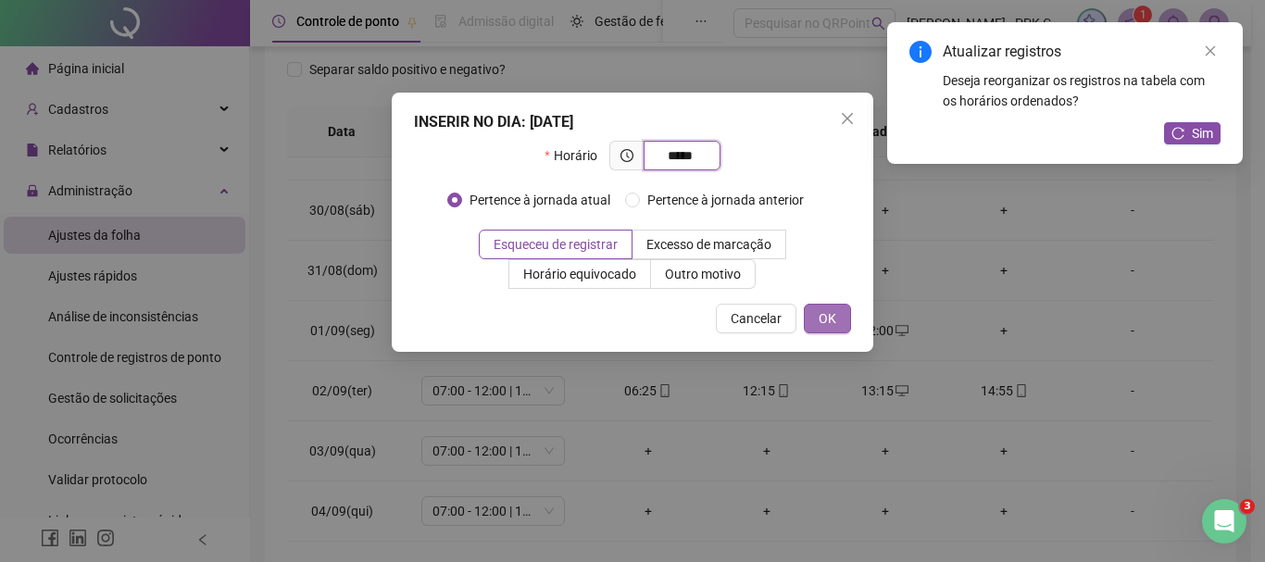
type input "*****"
click at [815, 309] on button "OK" at bounding box center [827, 319] width 47 height 30
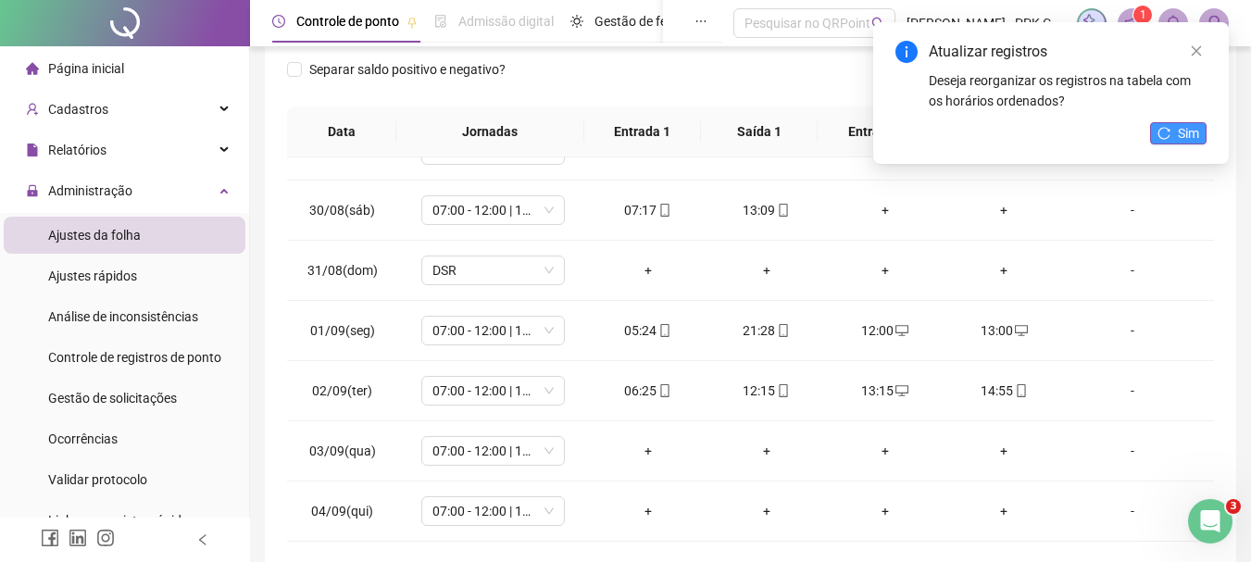
click at [1183, 129] on span "Sim" at bounding box center [1188, 133] width 21 height 20
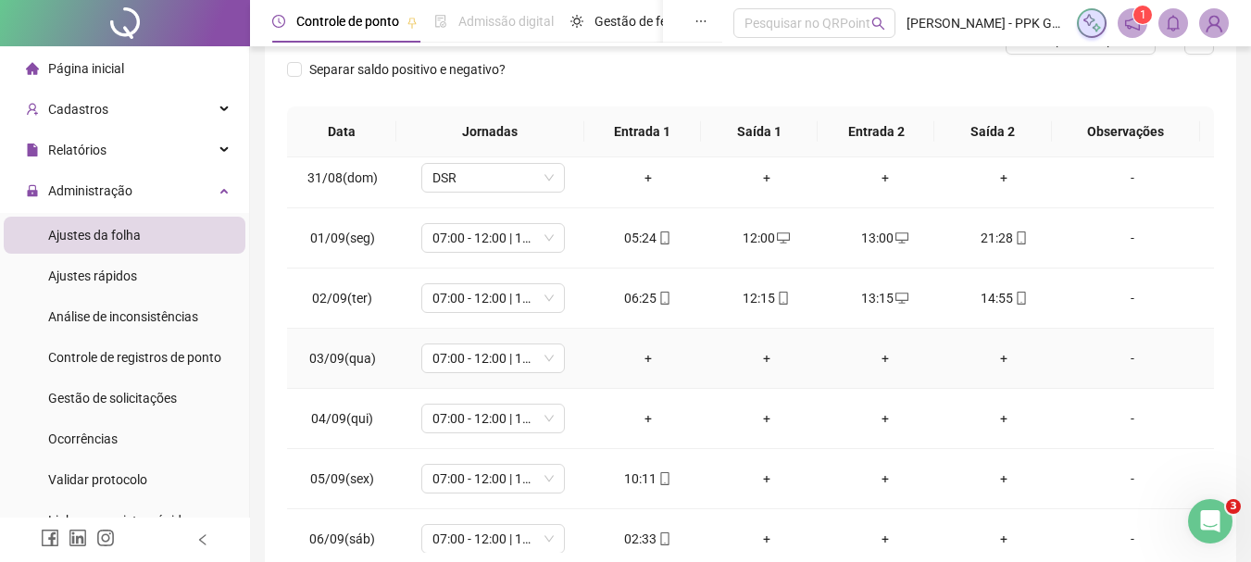
scroll to position [463, 0]
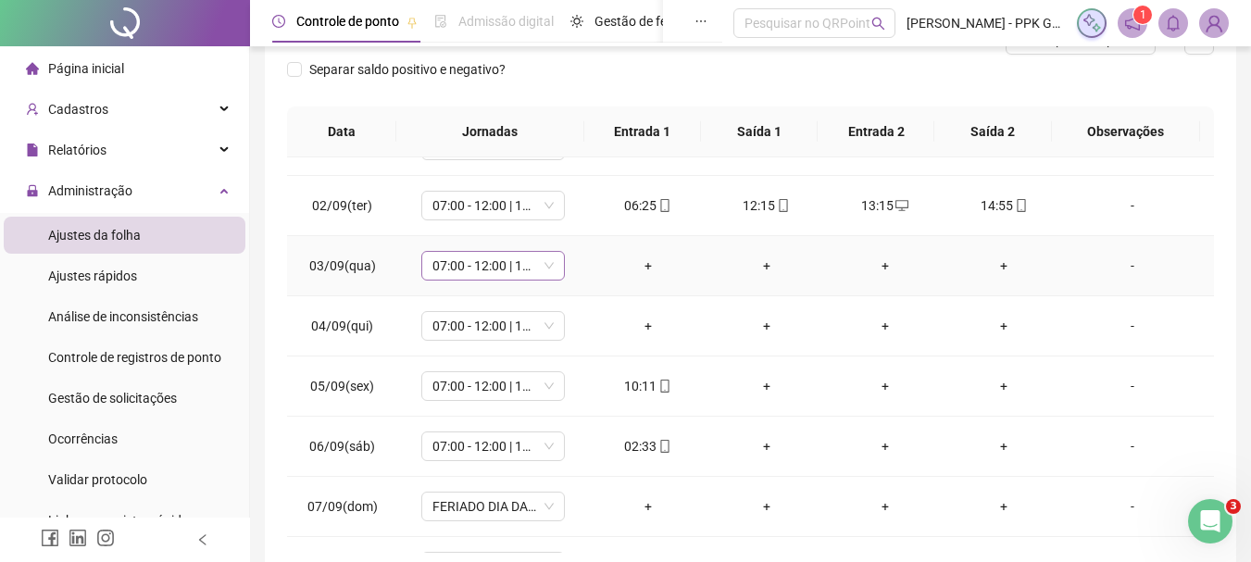
click at [543, 261] on span "07:00 - 12:00 | 13:00 - 15:20" at bounding box center [492, 266] width 121 height 28
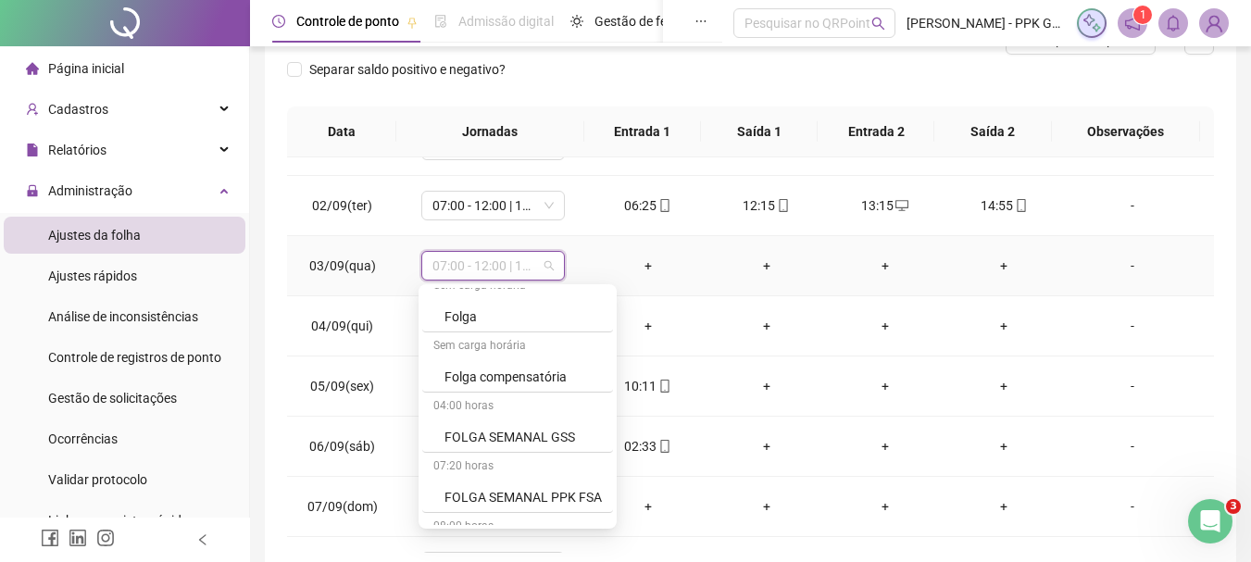
scroll to position [1204, 0]
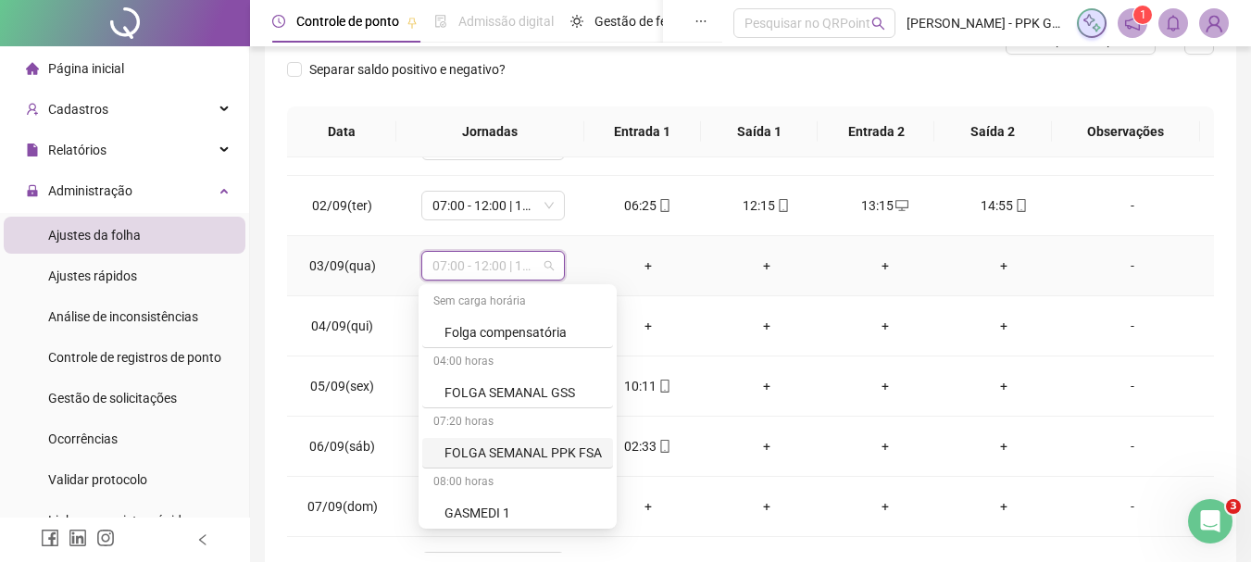
click at [510, 451] on div "FOLGA SEMANAL PPK FSA" at bounding box center [523, 453] width 157 height 20
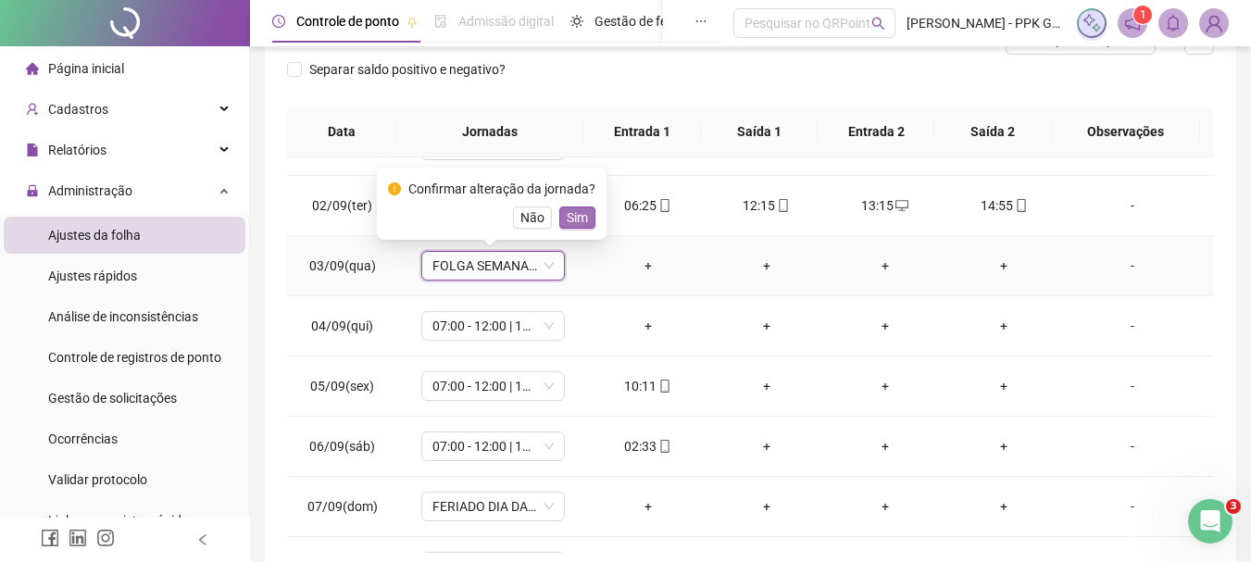
click at [571, 219] on span "Sim" at bounding box center [577, 217] width 21 height 20
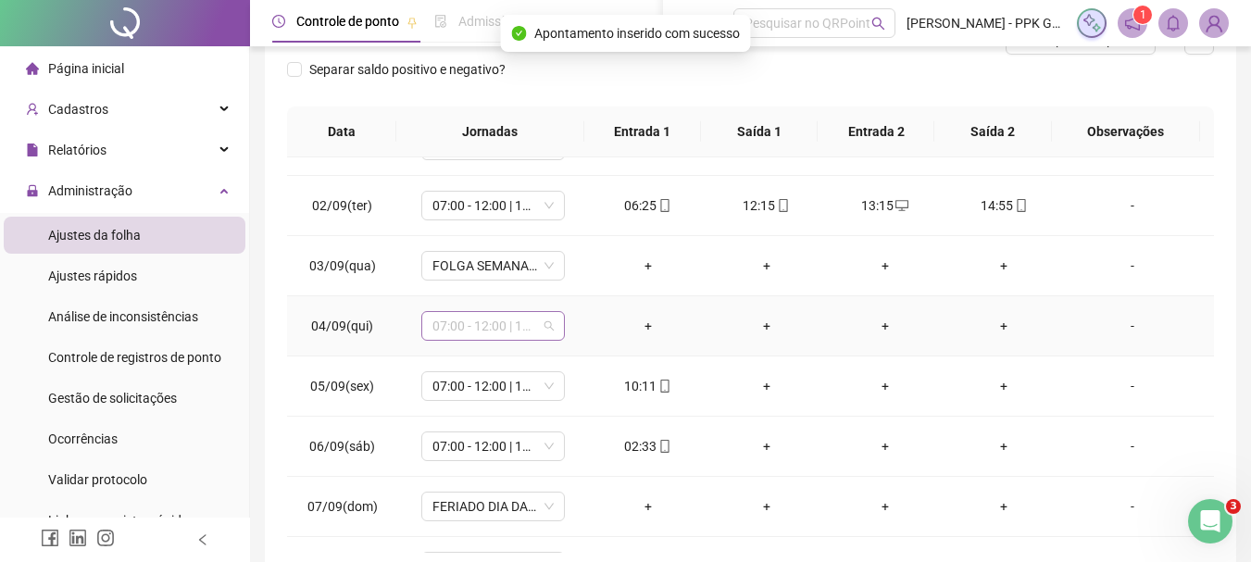
click at [539, 320] on span "07:00 - 12:00 | 13:00 - 15:20" at bounding box center [492, 326] width 121 height 28
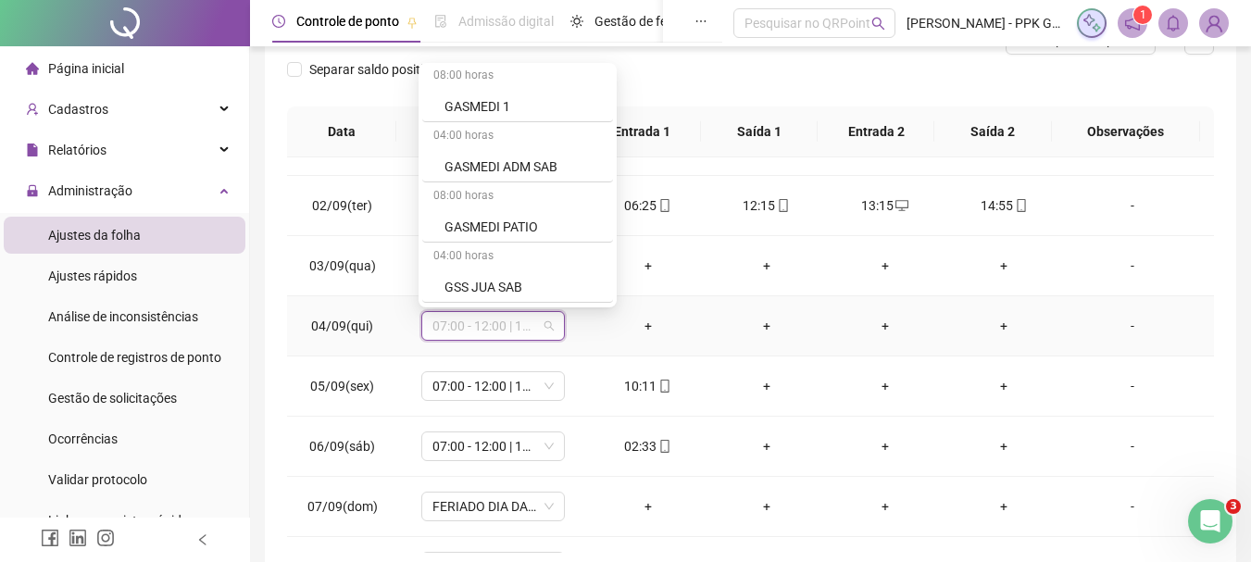
scroll to position [1297, 0]
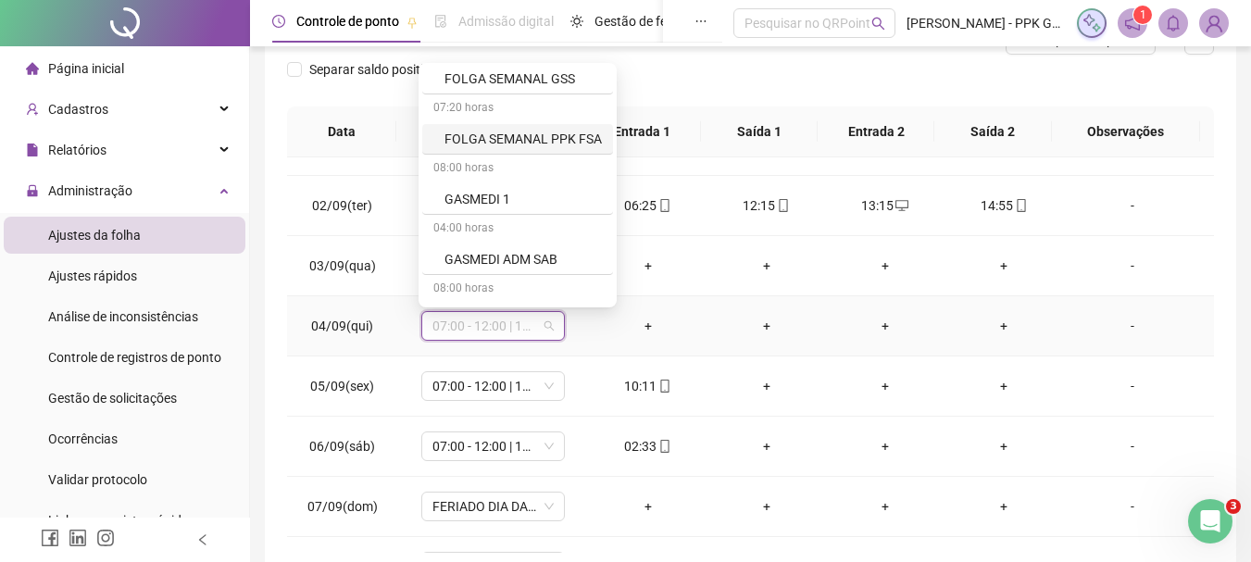
click at [547, 128] on div "FOLGA SEMANAL PPK FSA" at bounding box center [517, 139] width 191 height 31
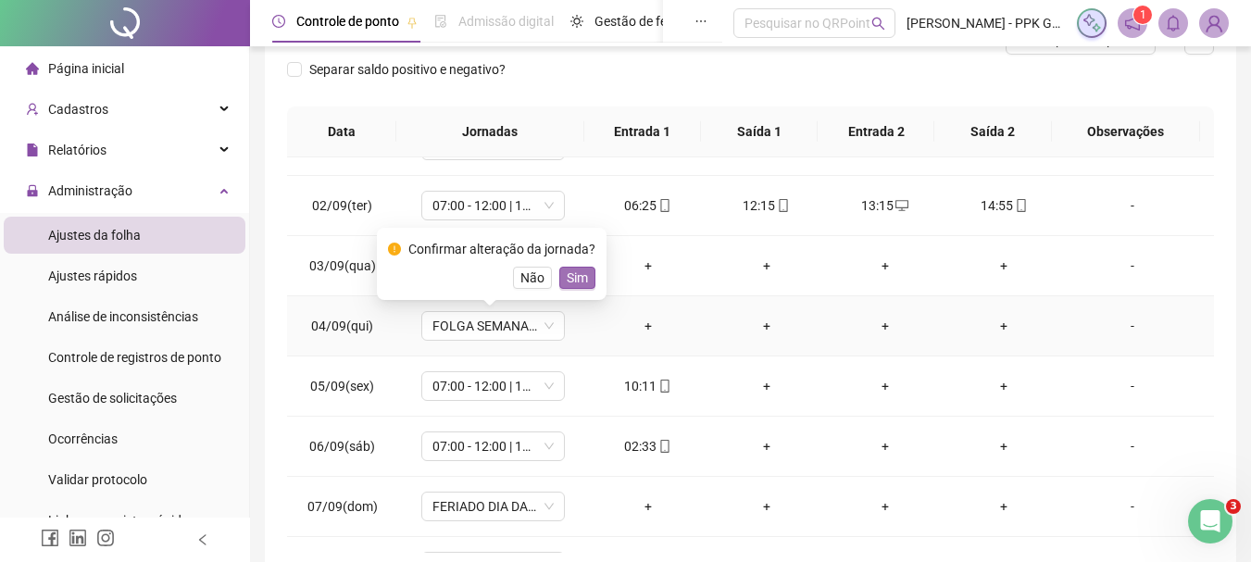
click at [571, 270] on span "Sim" at bounding box center [577, 278] width 21 height 20
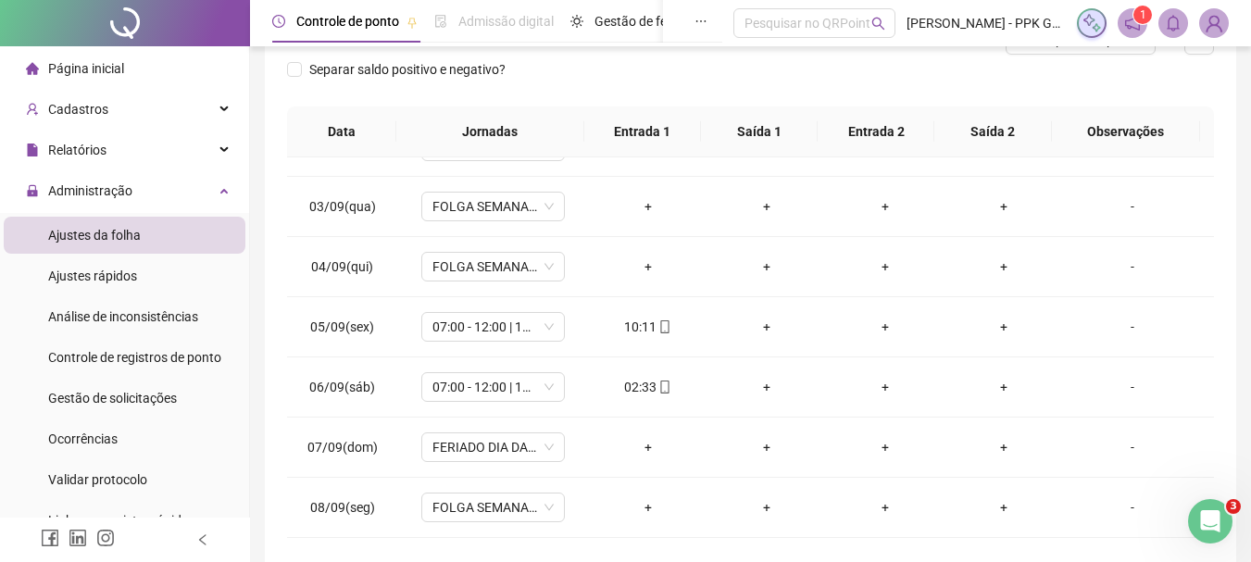
scroll to position [494, 0]
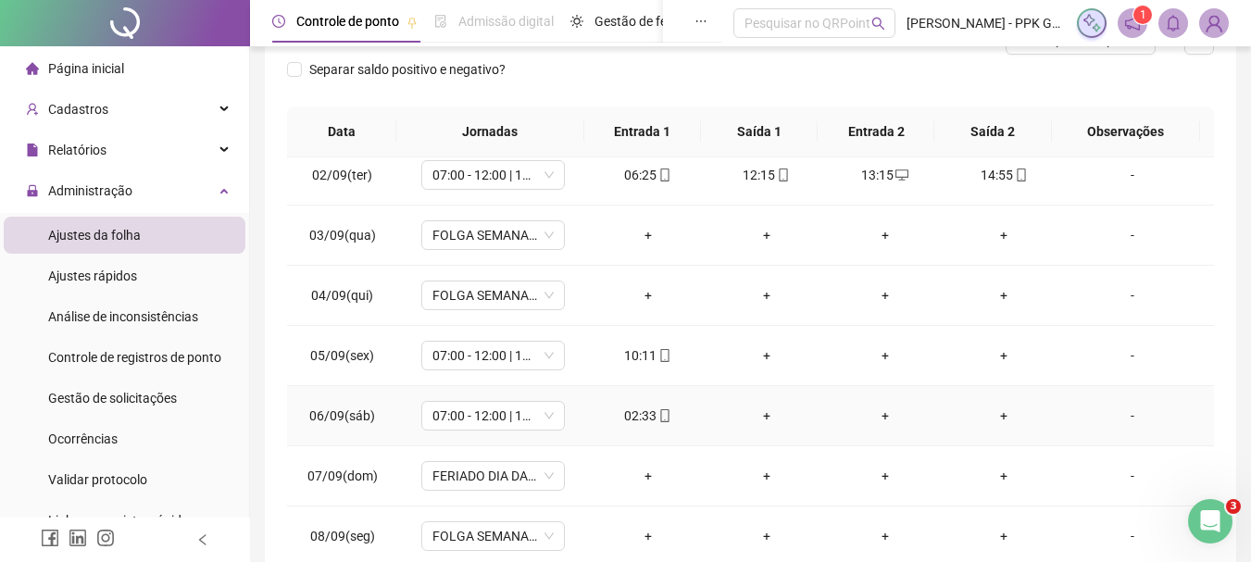
click at [646, 422] on div "02:33" at bounding box center [648, 416] width 89 height 20
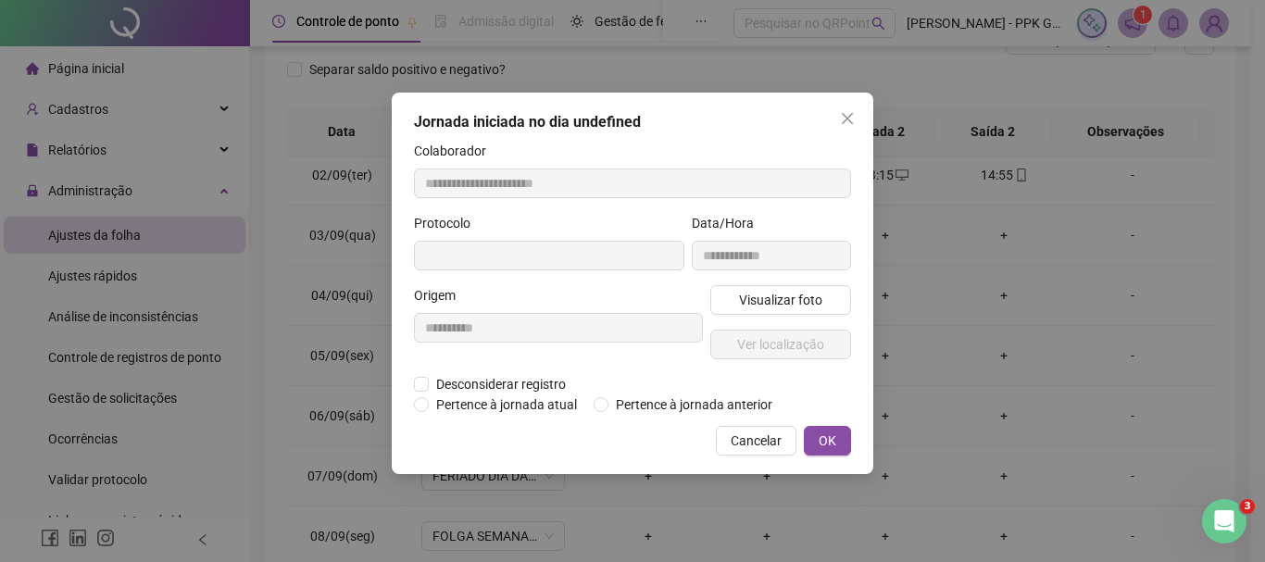
type input "**********"
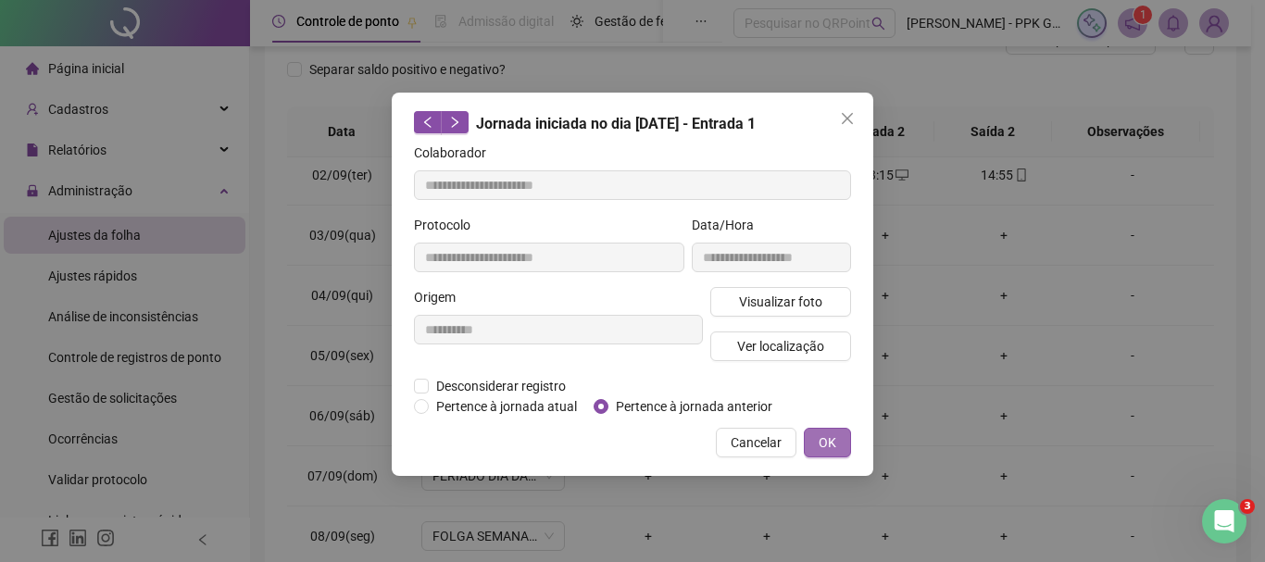
click at [832, 444] on span "OK" at bounding box center [828, 442] width 18 height 20
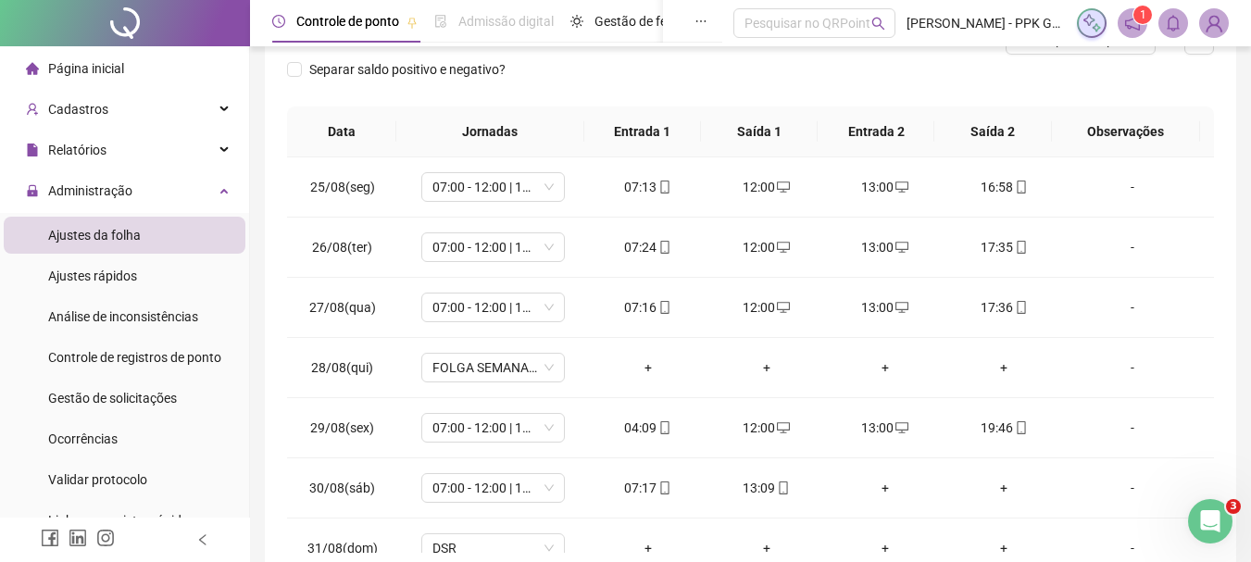
scroll to position [0, 0]
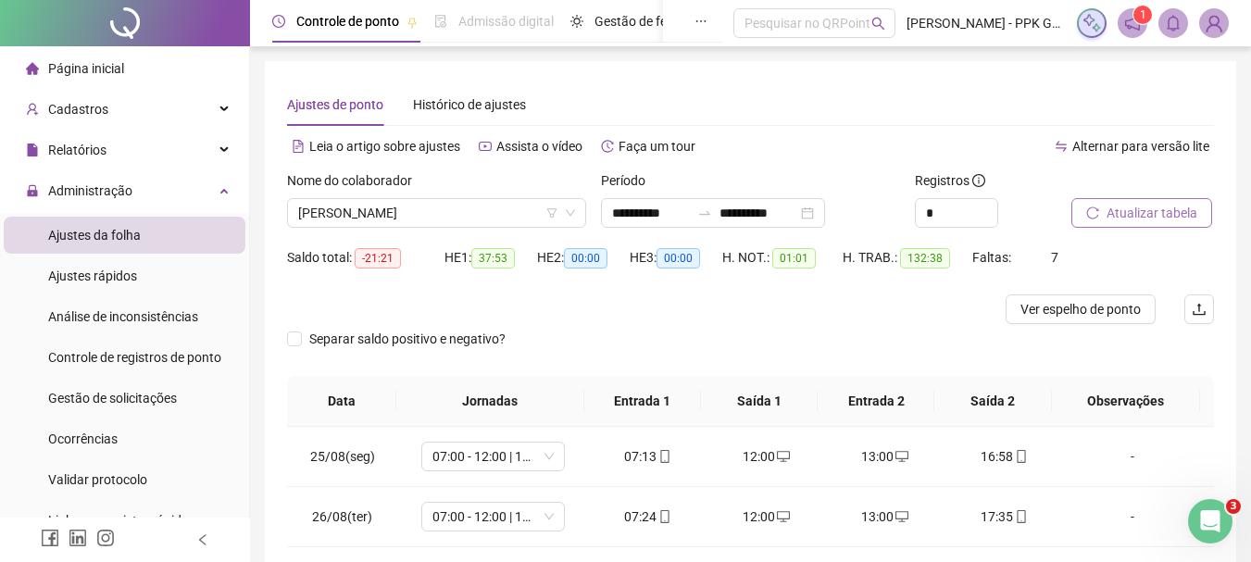
click at [1132, 216] on span "Atualizar tabela" at bounding box center [1152, 213] width 91 height 20
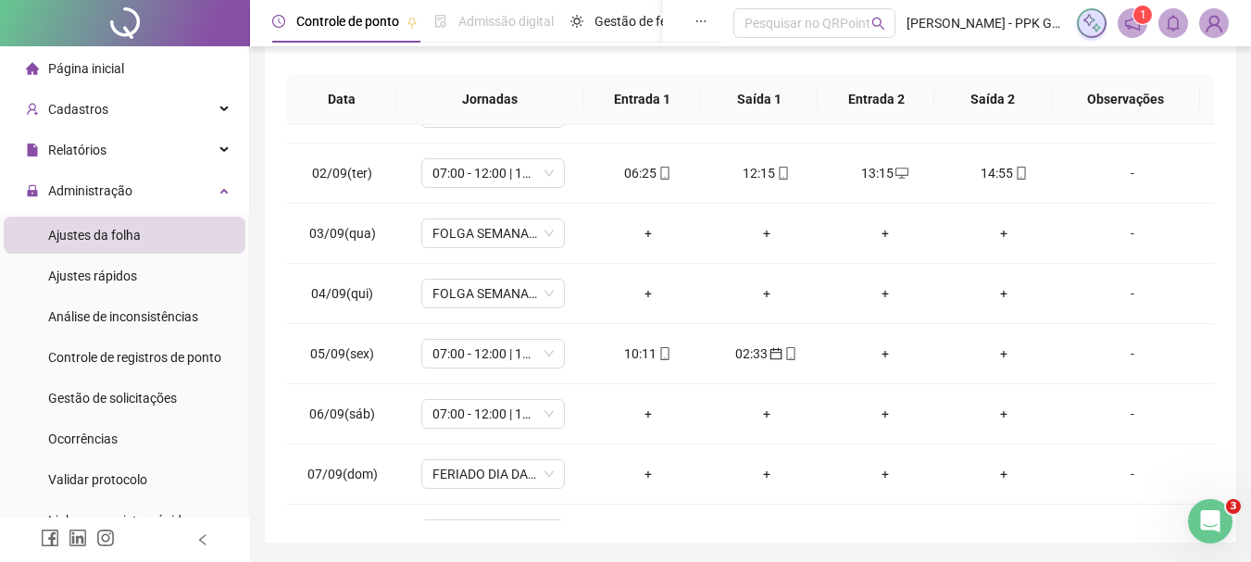
scroll to position [270, 0]
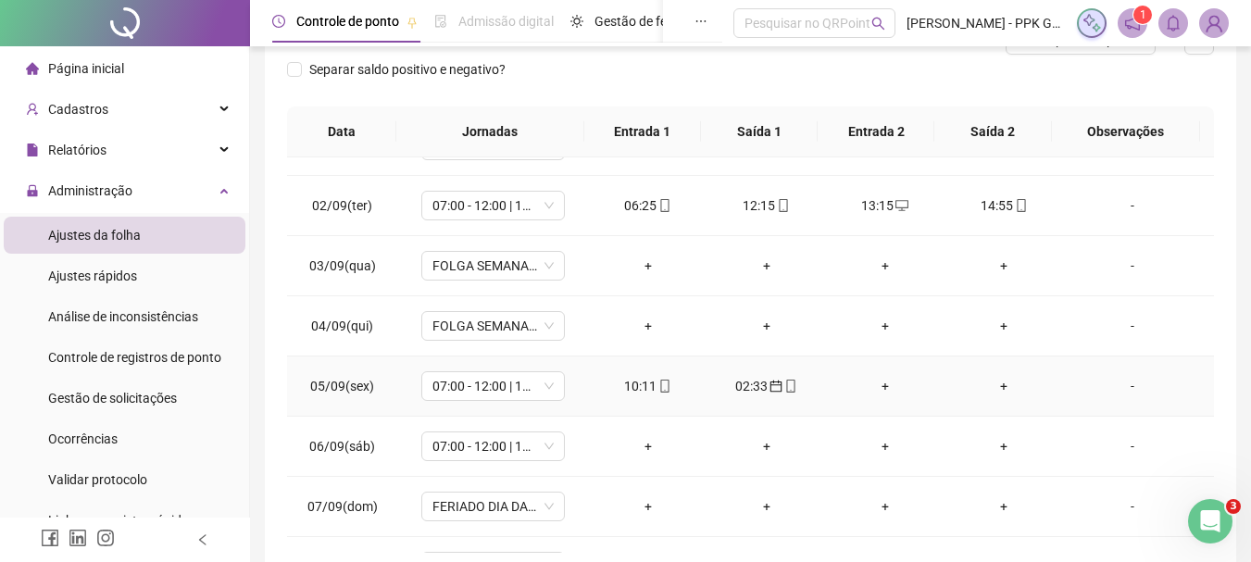
click at [871, 383] on div "+" at bounding box center [885, 386] width 89 height 20
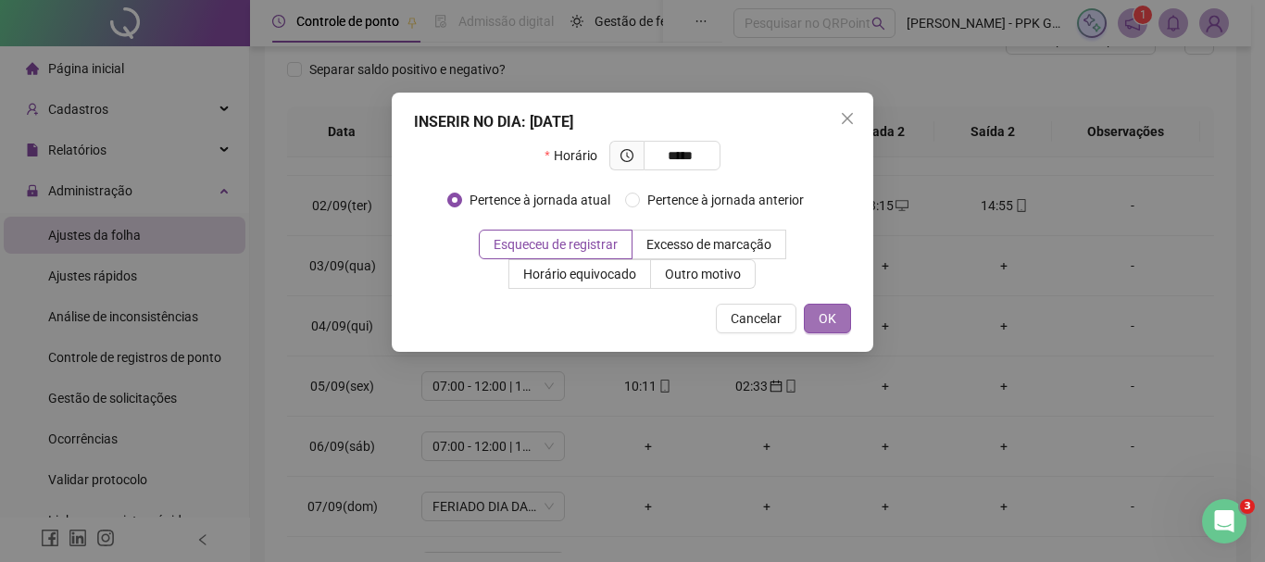
type input "*****"
click at [817, 325] on button "OK" at bounding box center [827, 319] width 47 height 30
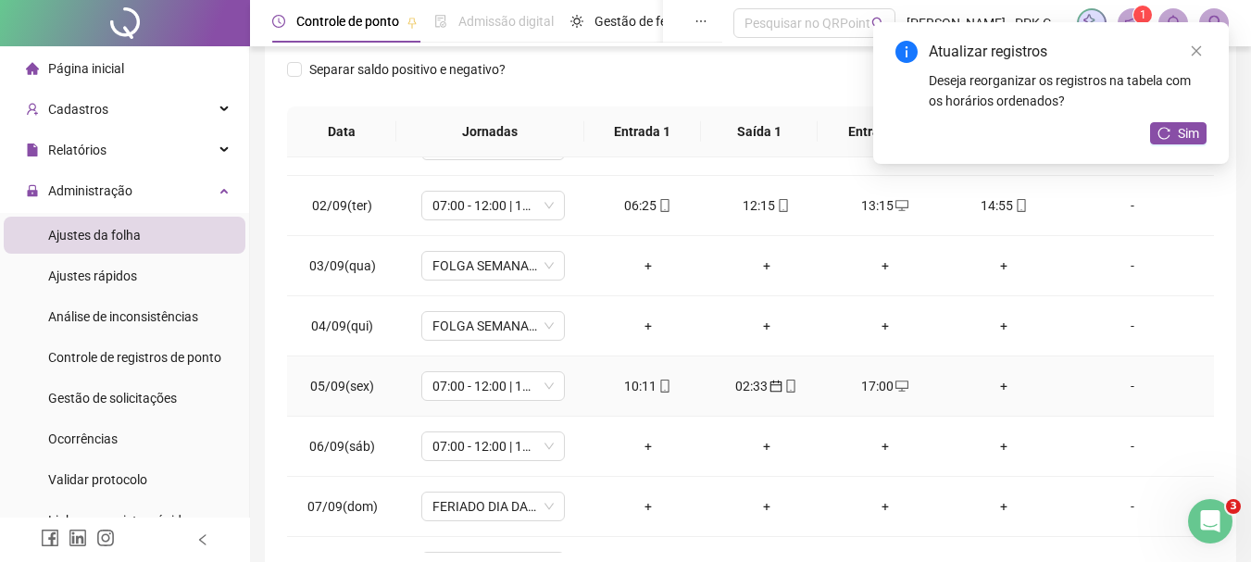
click at [997, 386] on div "+" at bounding box center [1003, 386] width 89 height 20
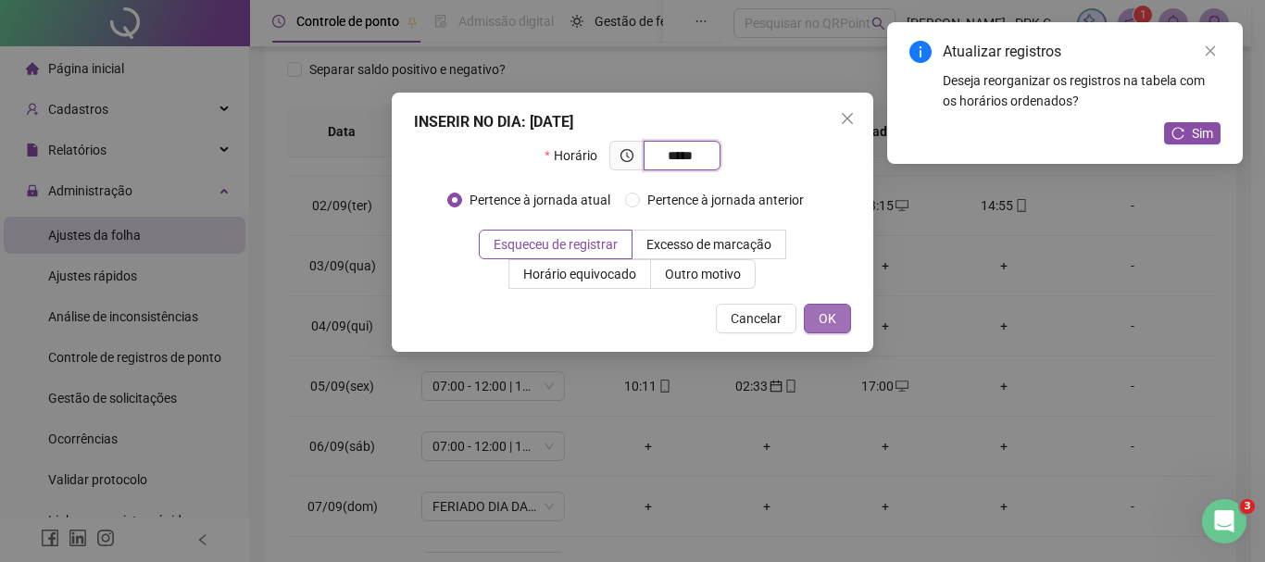
type input "*****"
click at [833, 327] on span "OK" at bounding box center [828, 318] width 18 height 20
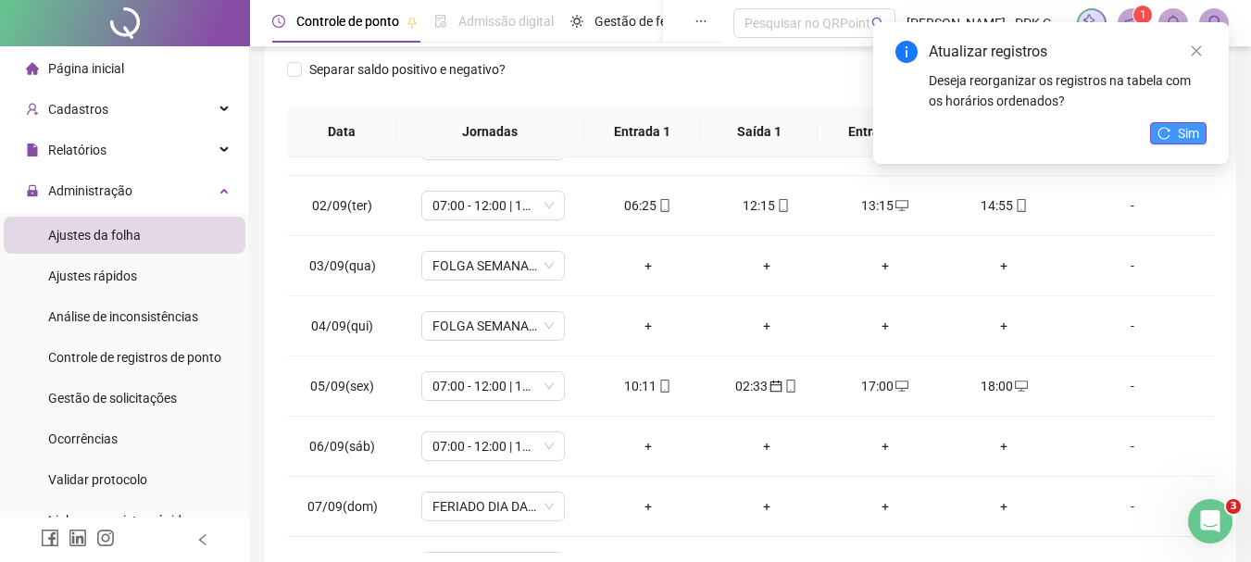
click at [1190, 130] on span "Sim" at bounding box center [1188, 133] width 21 height 20
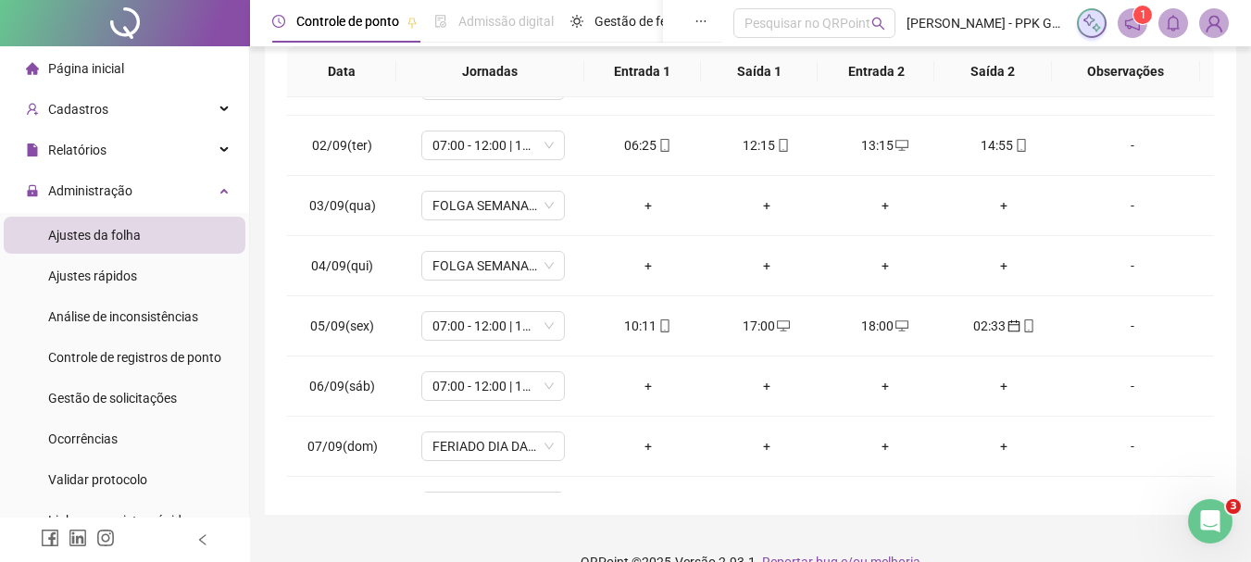
scroll to position [362, 0]
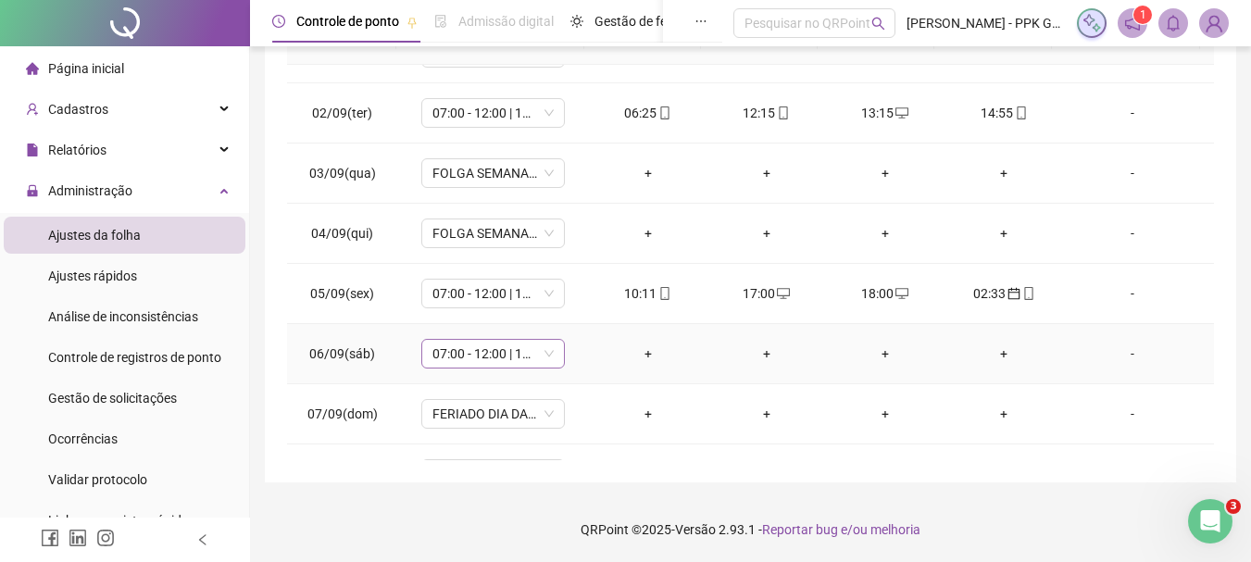
click at [545, 353] on span "07:00 - 12:00 | 13:00 - 15:20" at bounding box center [492, 354] width 121 height 28
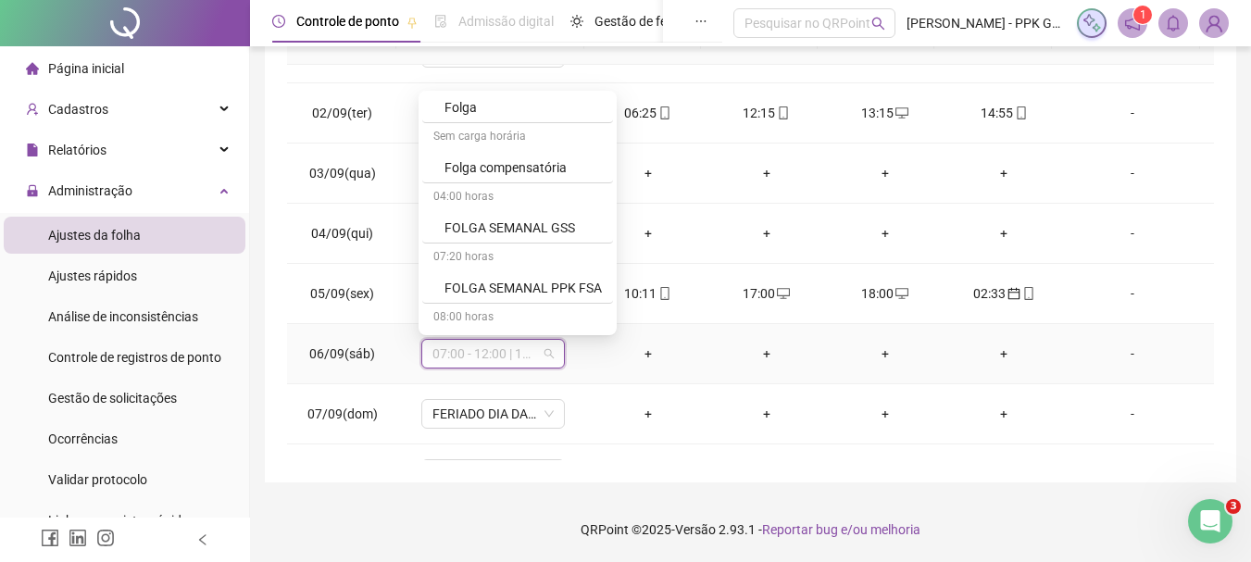
scroll to position [1204, 0]
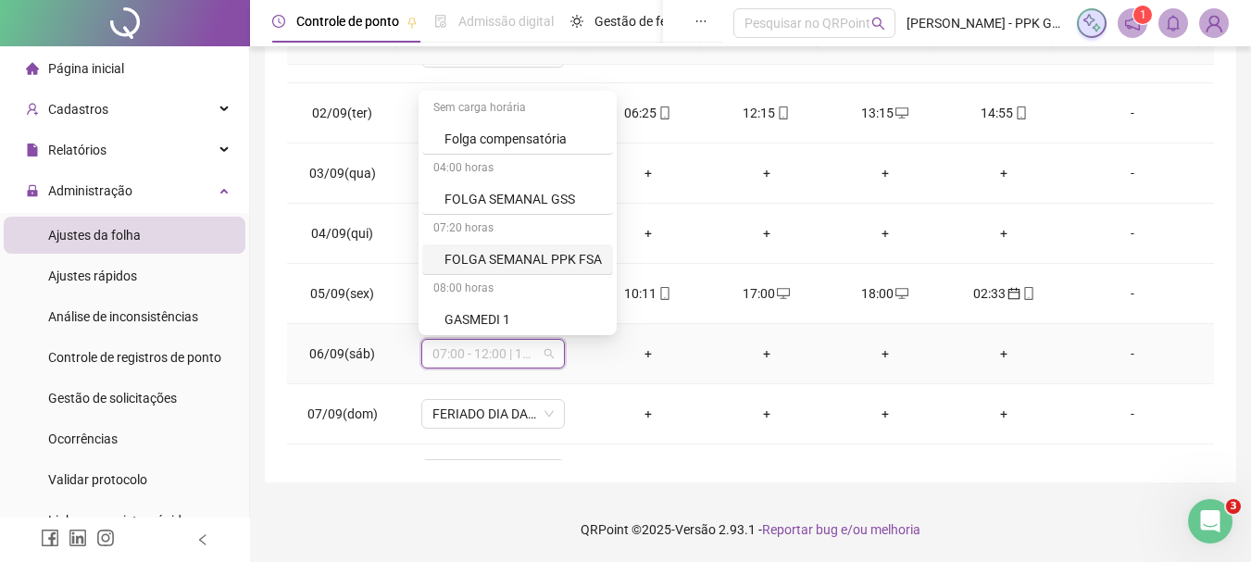
click at [530, 261] on div "FOLGA SEMANAL PPK FSA" at bounding box center [523, 259] width 157 height 20
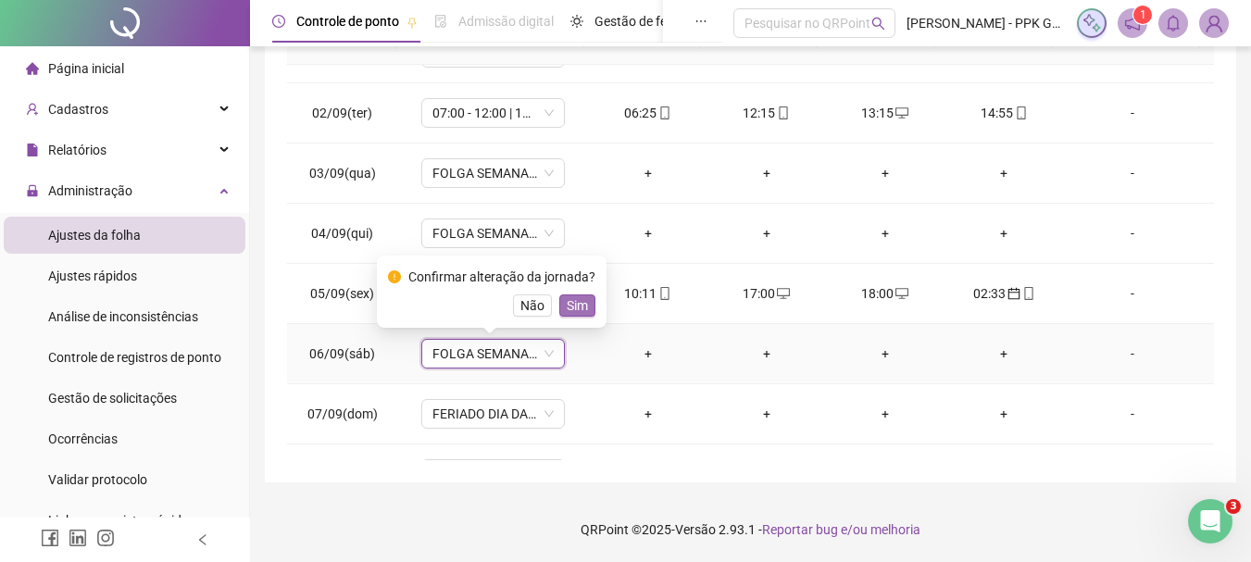
click at [572, 307] on span "Sim" at bounding box center [577, 305] width 21 height 20
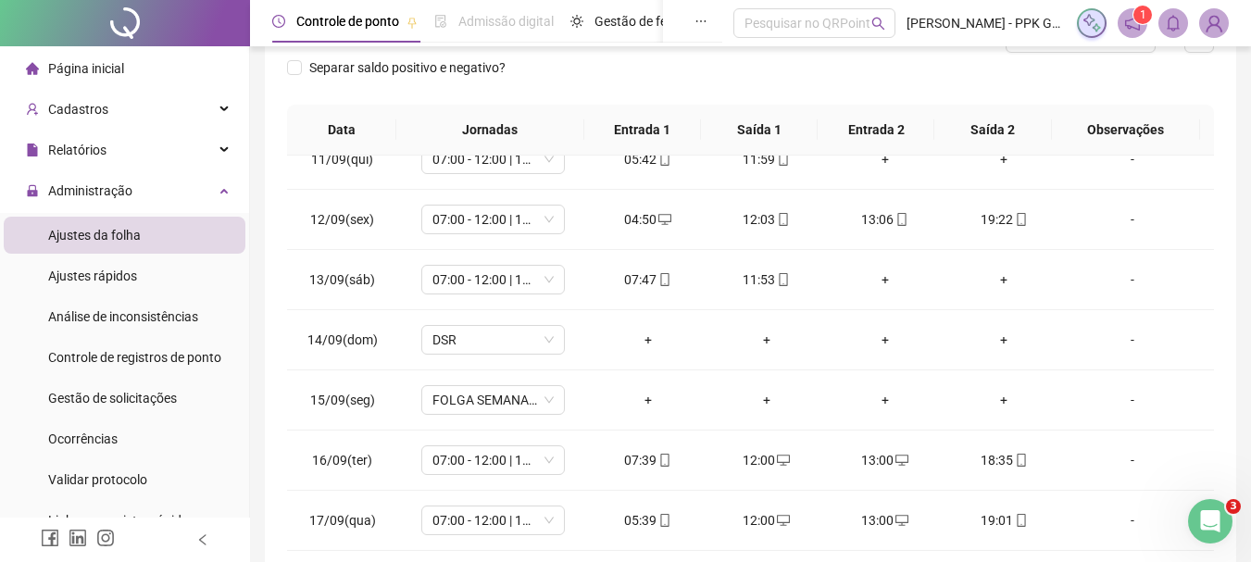
scroll to position [0, 0]
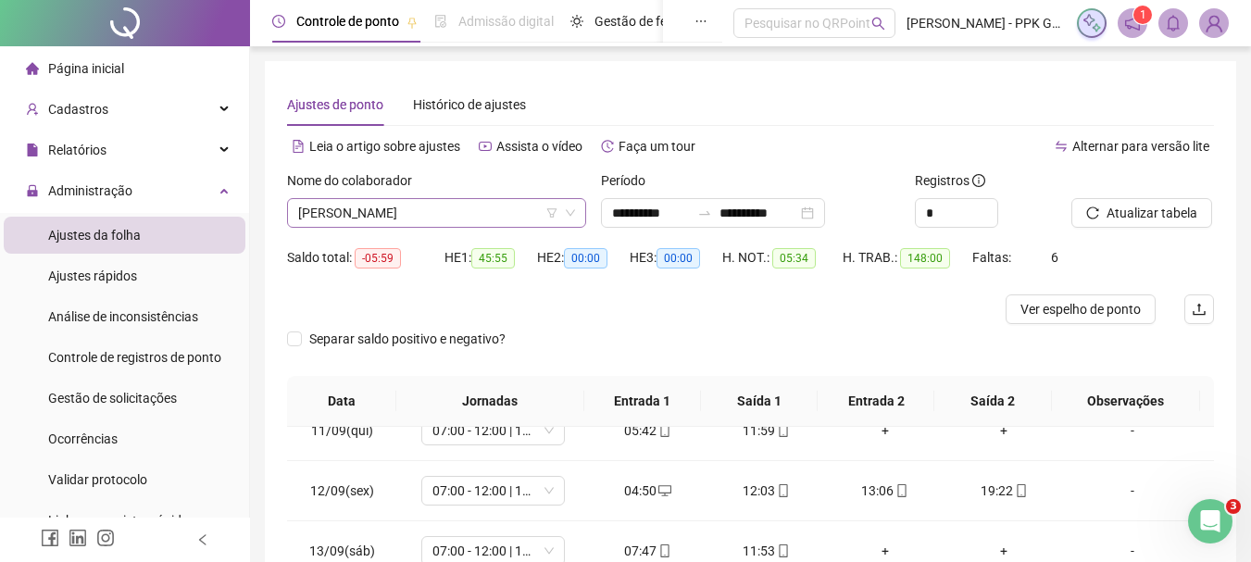
click at [574, 213] on icon "down" at bounding box center [570, 212] width 11 height 11
click at [763, 152] on div "Alternar para versão lite" at bounding box center [983, 147] width 464 height 30
click at [778, 214] on input "**********" at bounding box center [759, 213] width 78 height 20
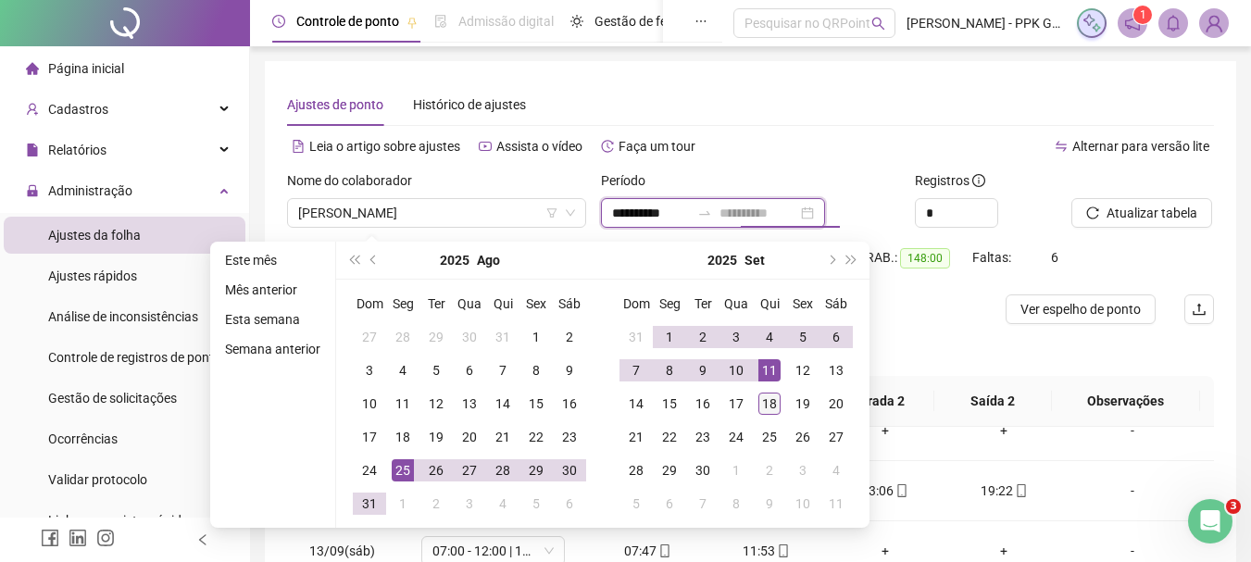
type input "**********"
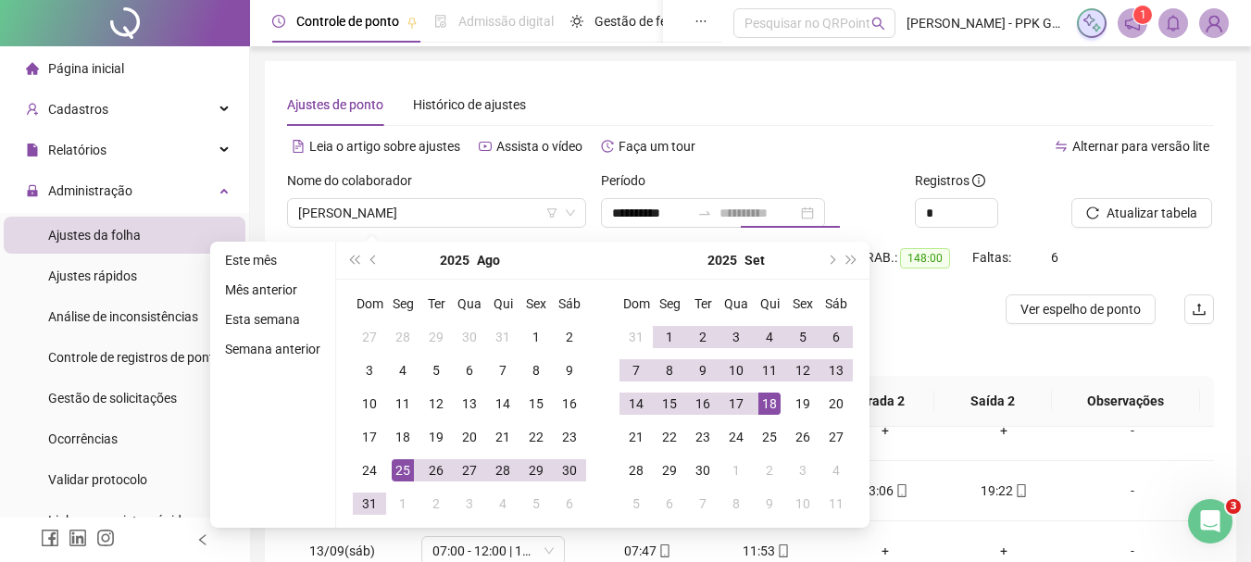
click at [768, 410] on div "18" at bounding box center [769, 404] width 22 height 22
type input "**********"
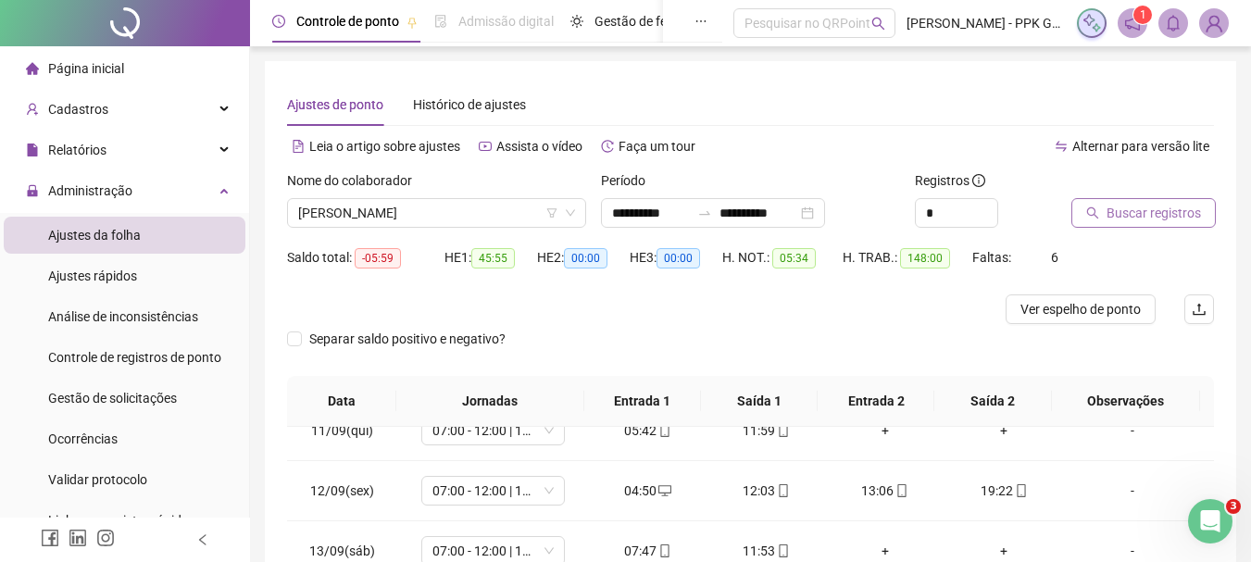
click at [1136, 216] on span "Buscar registros" at bounding box center [1154, 213] width 94 height 20
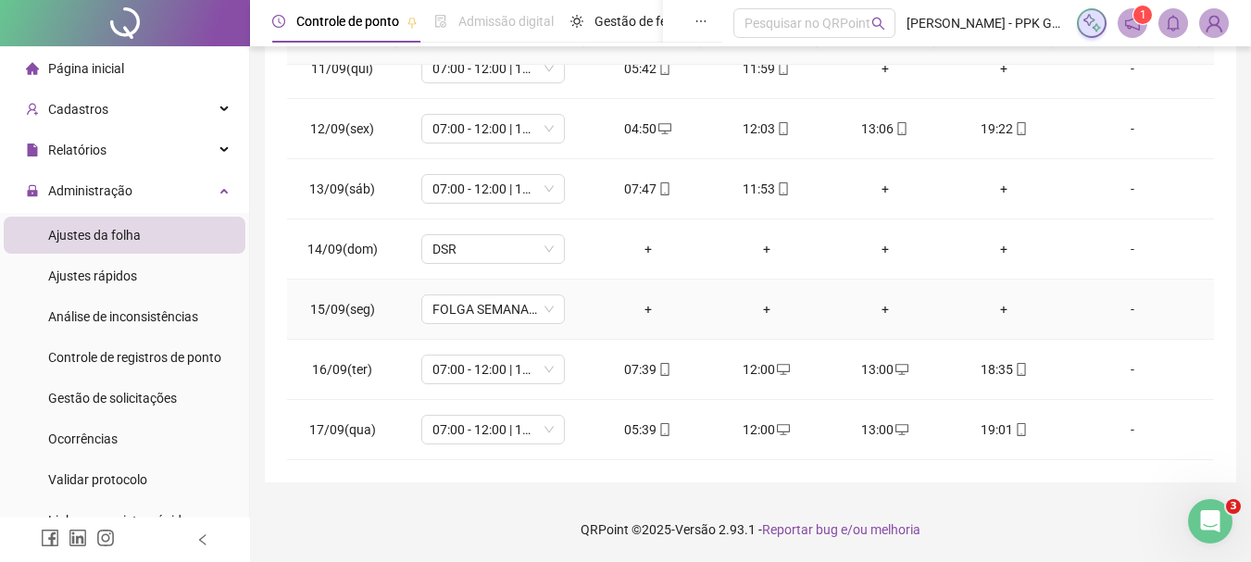
scroll to position [1109, 0]
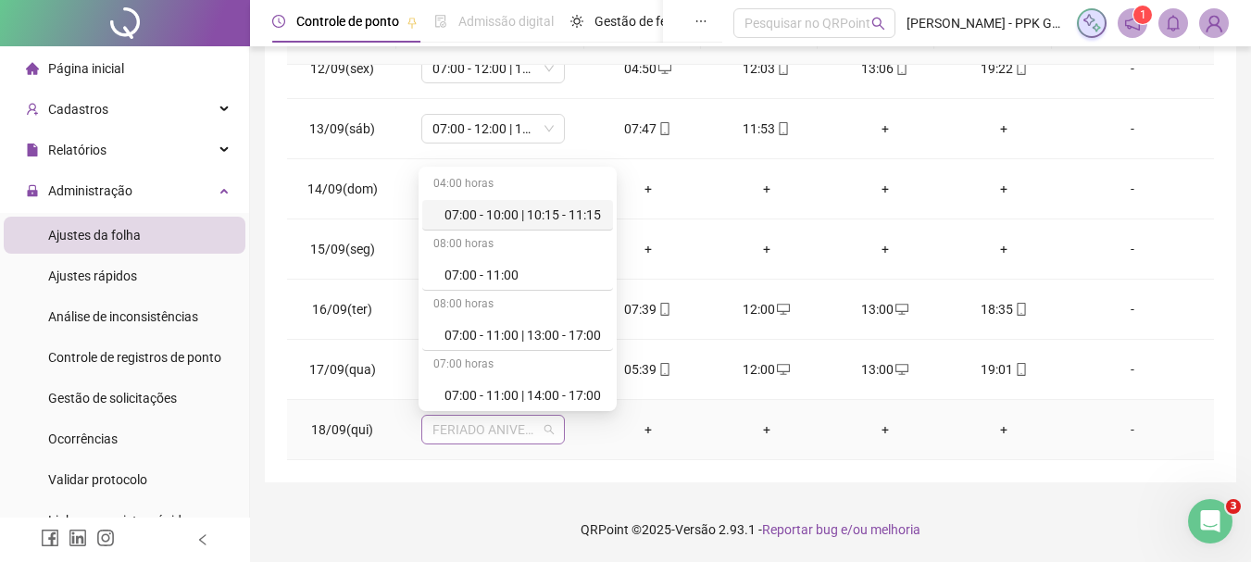
click at [544, 432] on span "FERIADO ANIVERSARIO DE FEIRA DE SANTANA" at bounding box center [492, 430] width 121 height 28
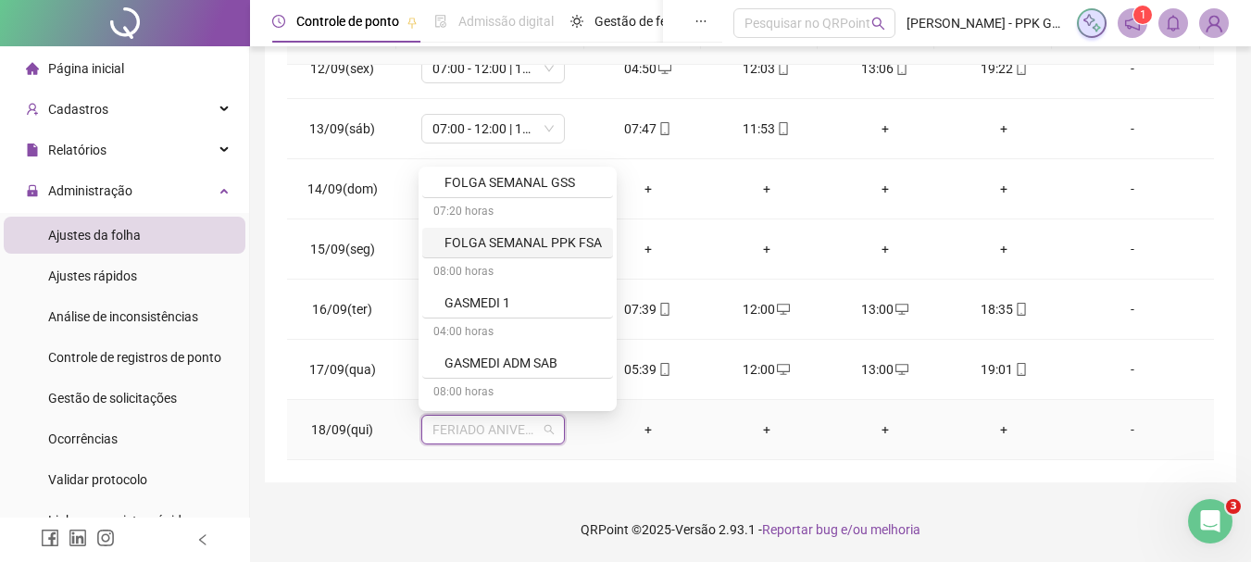
click at [536, 241] on div "FOLGA SEMANAL PPK FSA" at bounding box center [523, 242] width 157 height 20
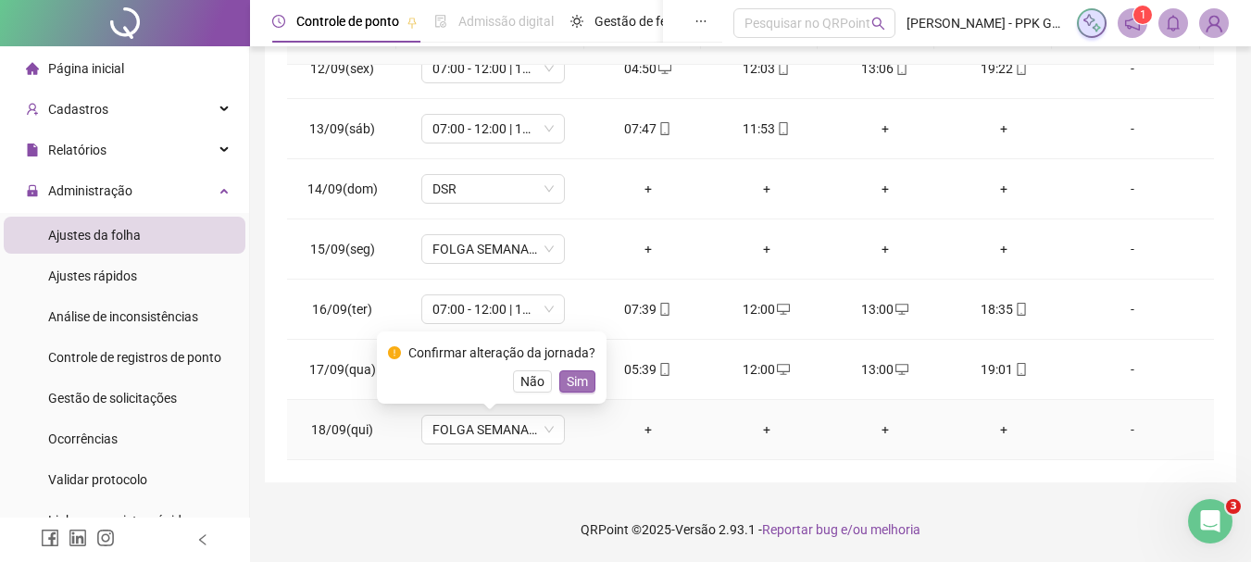
click at [570, 376] on span "Sim" at bounding box center [577, 381] width 21 height 20
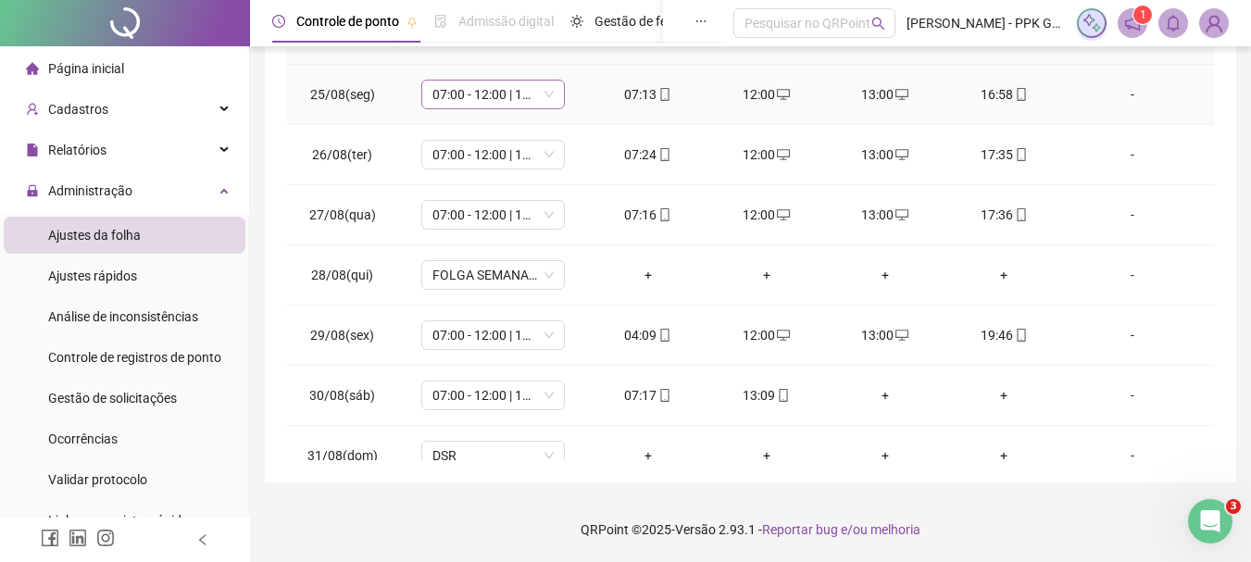
scroll to position [0, 0]
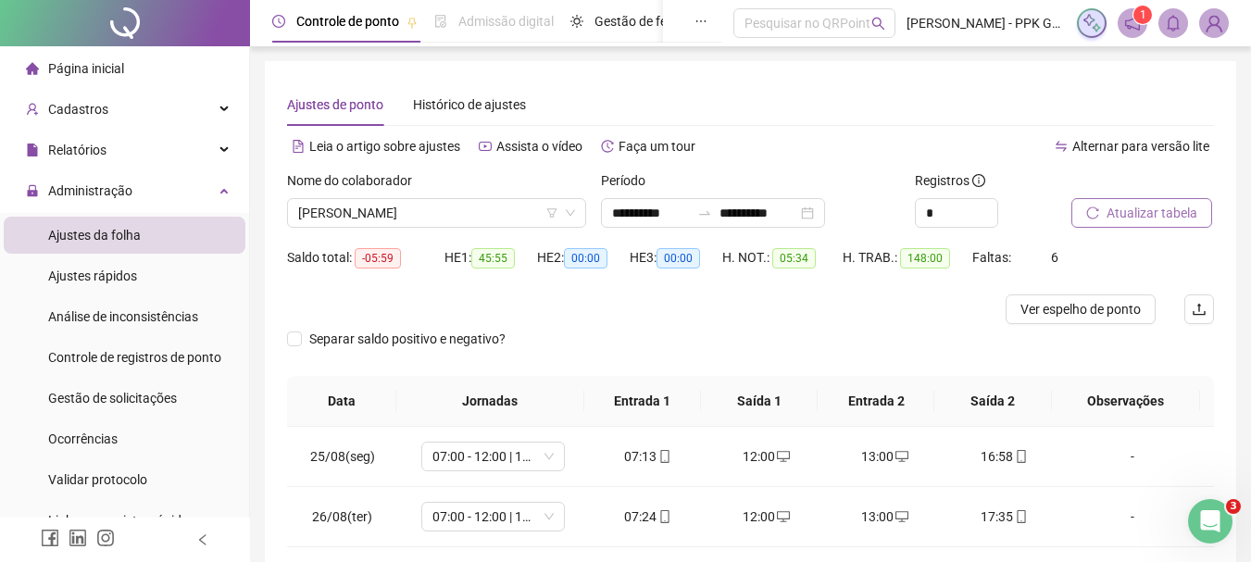
click at [1134, 217] on span "Atualizar tabela" at bounding box center [1152, 213] width 91 height 20
click at [533, 210] on span "[PERSON_NAME]" at bounding box center [436, 213] width 277 height 28
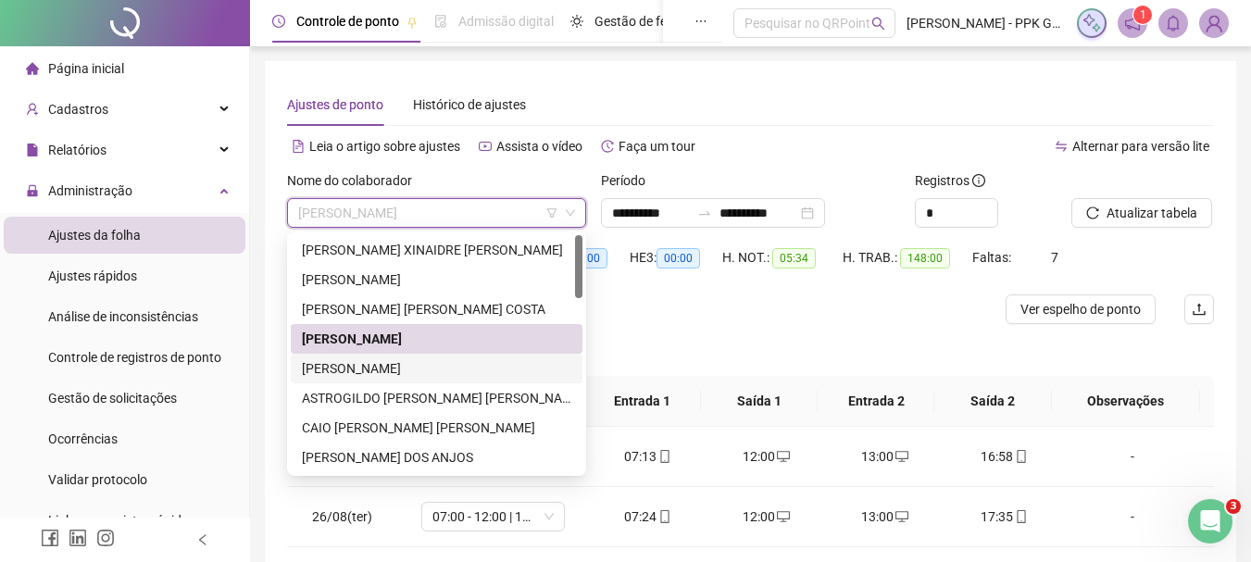
click at [459, 365] on div "[PERSON_NAME]" at bounding box center [437, 368] width 270 height 20
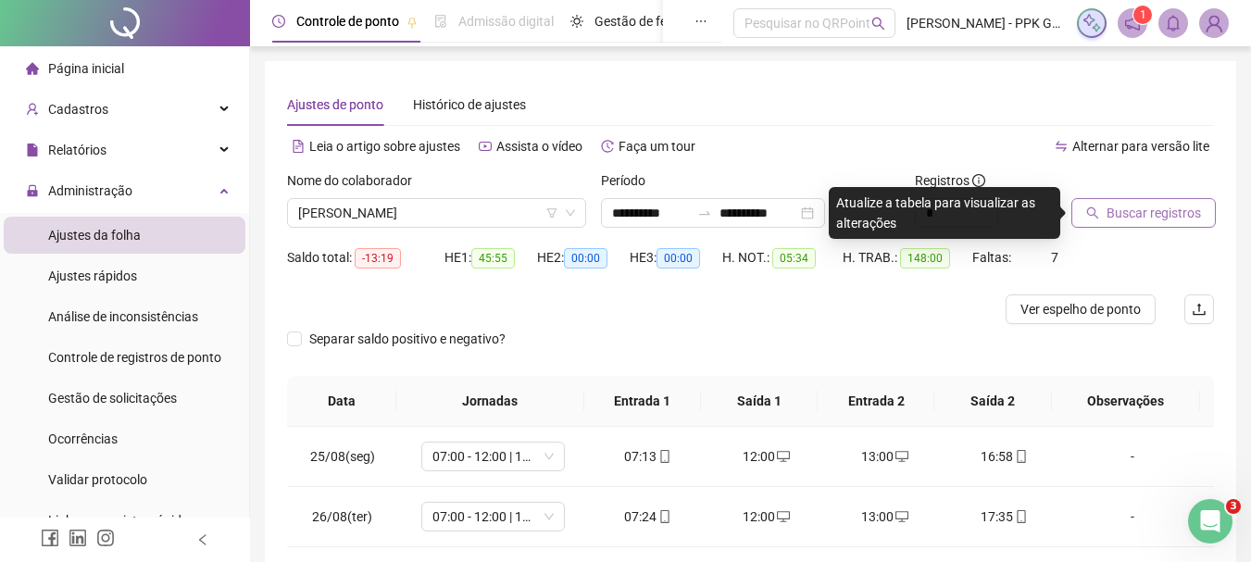
click at [1128, 207] on span "Buscar registros" at bounding box center [1154, 213] width 94 height 20
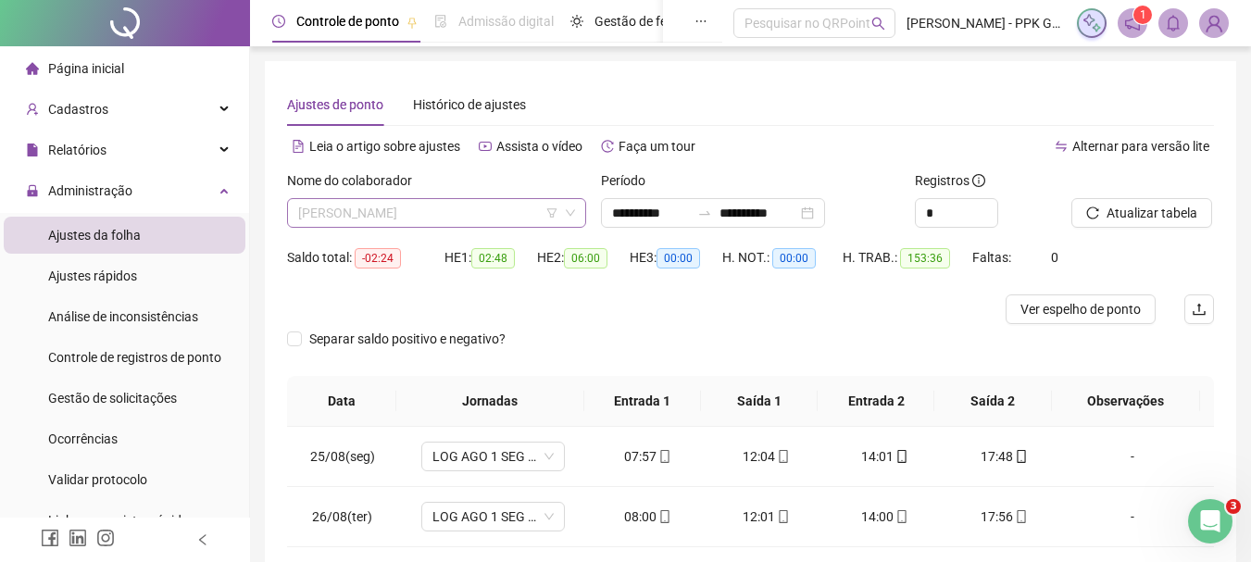
click at [477, 214] on span "[PERSON_NAME]" at bounding box center [436, 213] width 277 height 28
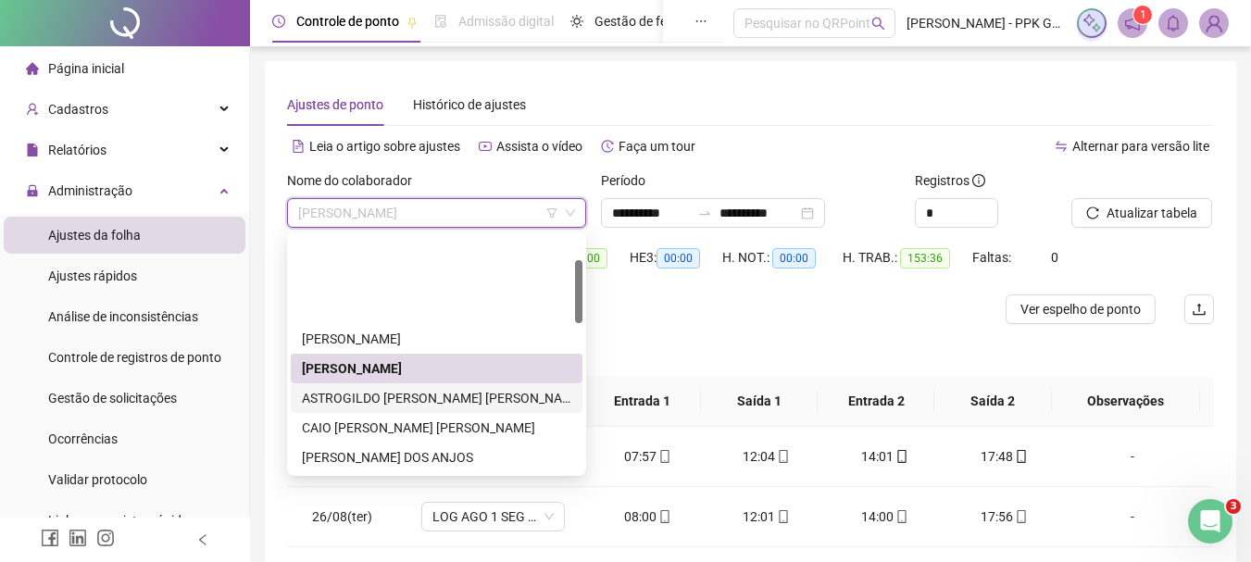
scroll to position [93, 0]
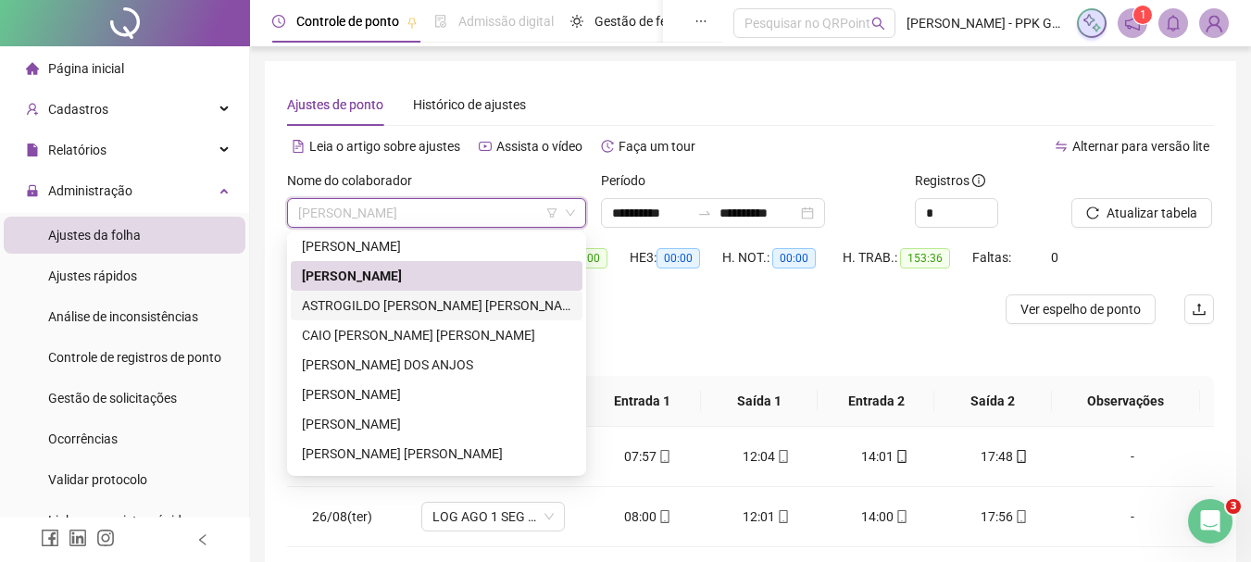
click at [383, 298] on div "ASTROGILDO [PERSON_NAME] [PERSON_NAME]" at bounding box center [437, 305] width 270 height 20
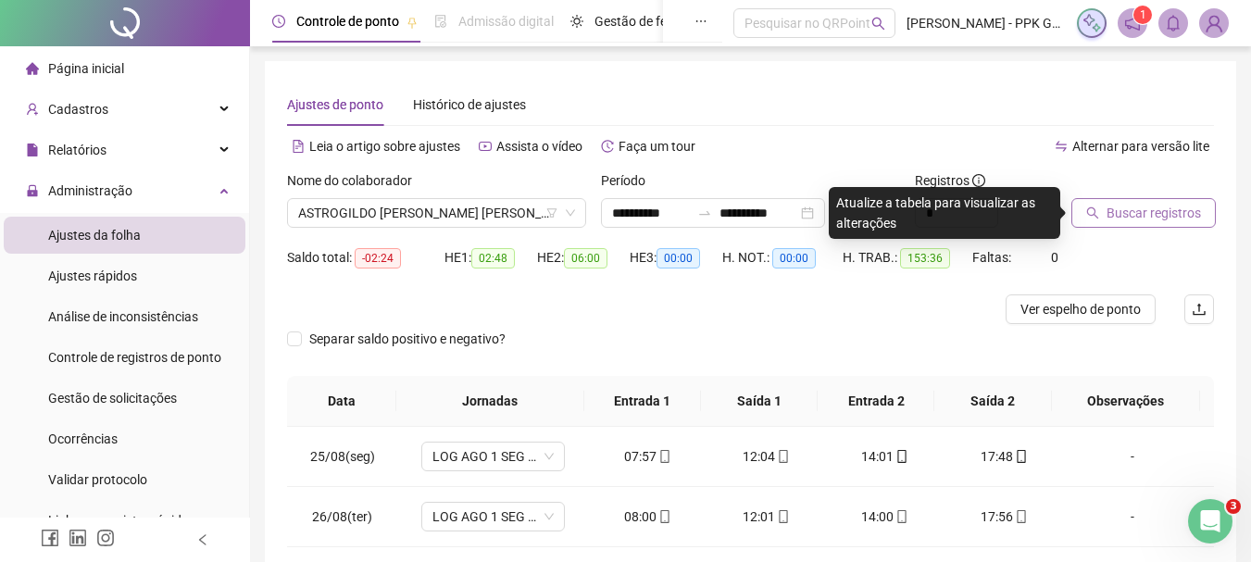
click at [1115, 213] on span "Buscar registros" at bounding box center [1154, 213] width 94 height 20
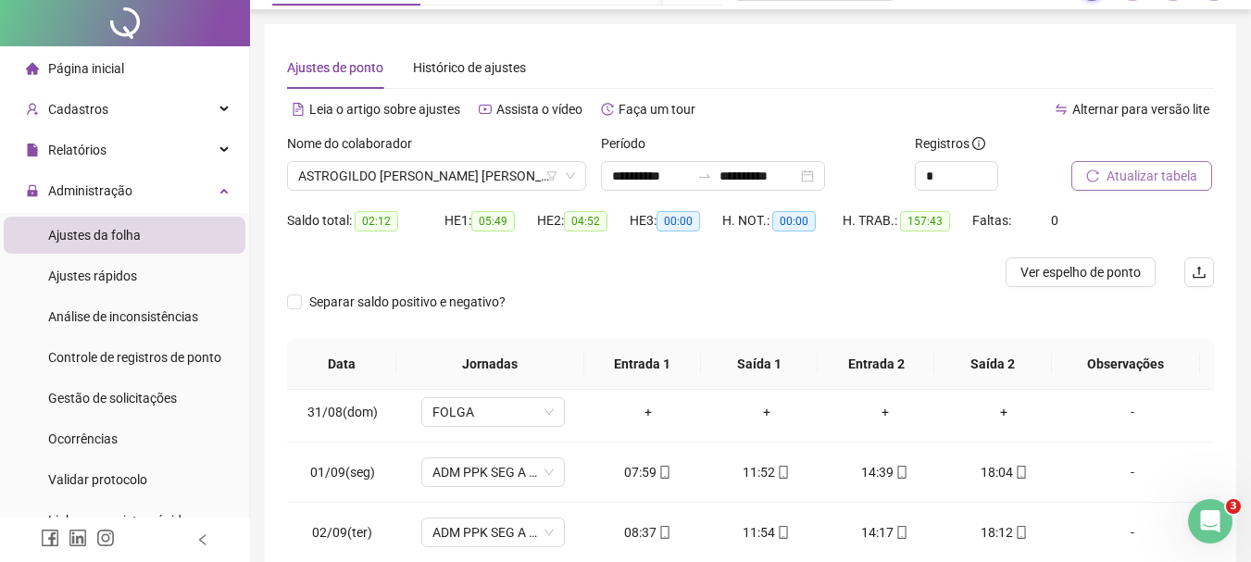
scroll to position [0, 0]
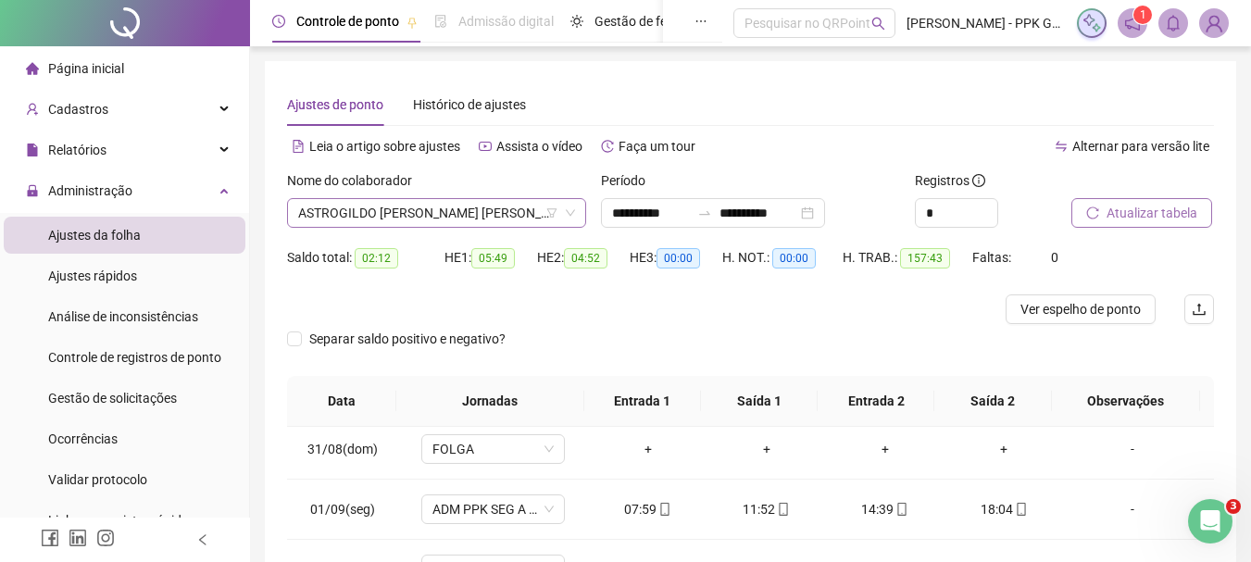
click at [460, 220] on span "ASTROGILDO [PERSON_NAME] [PERSON_NAME]" at bounding box center [436, 213] width 277 height 28
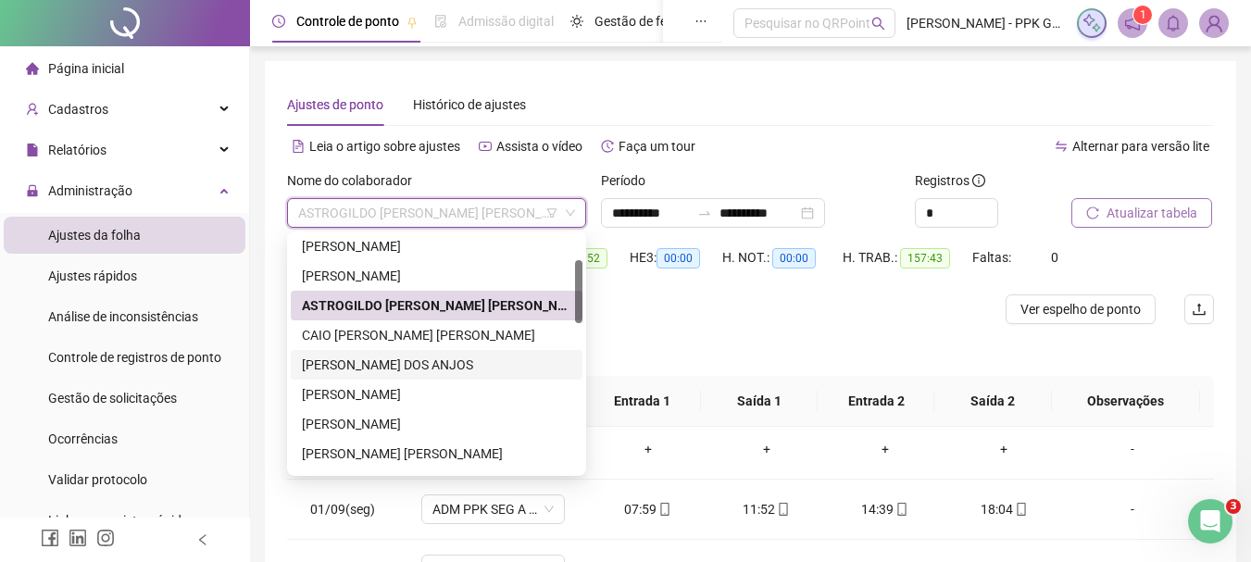
click at [411, 362] on div "[PERSON_NAME] DOS ANJOS" at bounding box center [437, 365] width 270 height 20
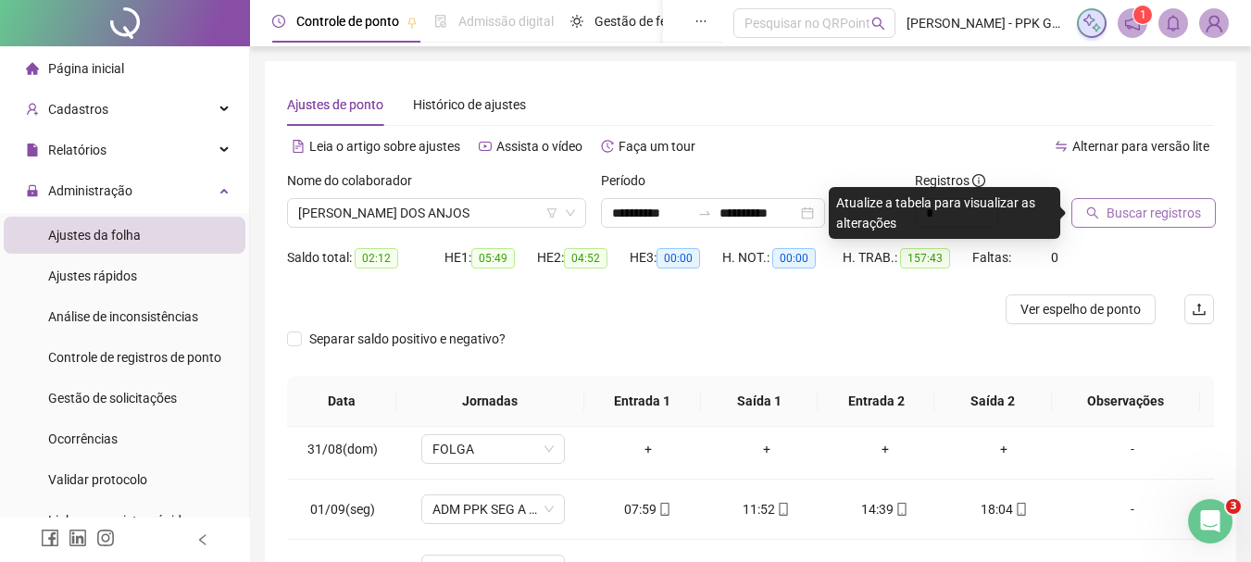
click at [1126, 207] on span "Buscar registros" at bounding box center [1154, 213] width 94 height 20
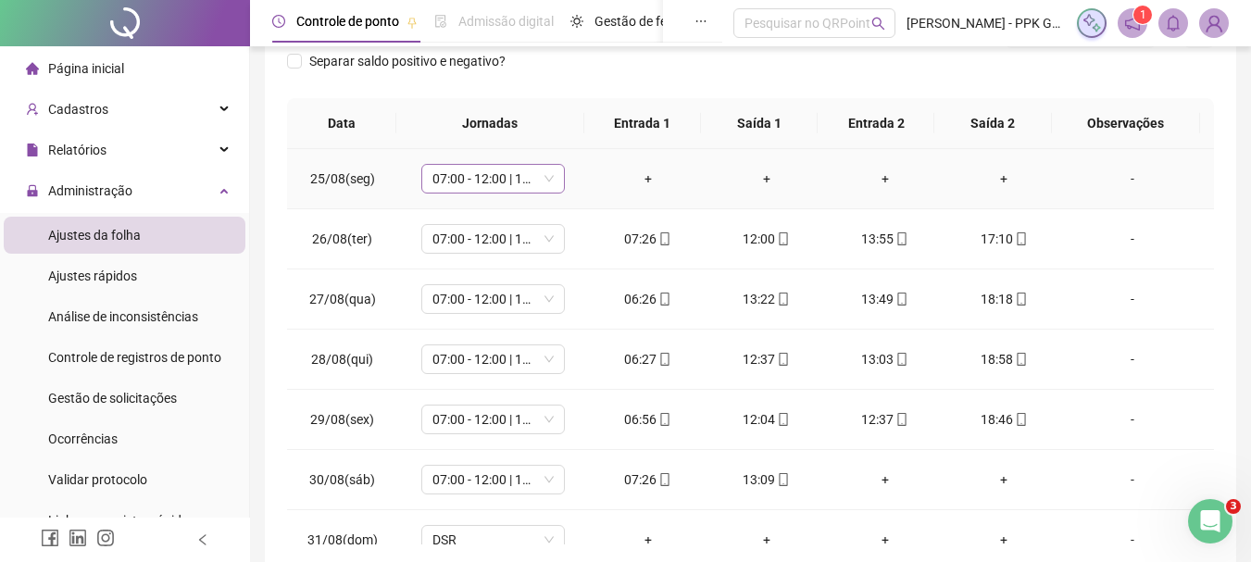
click at [539, 179] on span "07:00 - 12:00 | 13:00 - 15:20" at bounding box center [492, 179] width 121 height 28
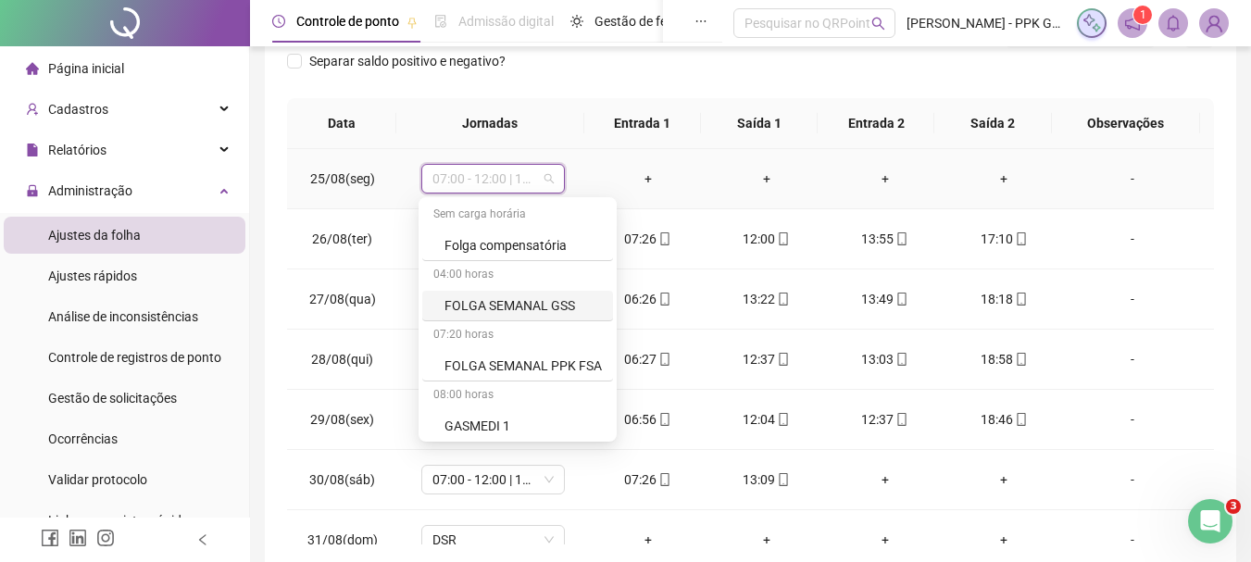
scroll to position [1297, 0]
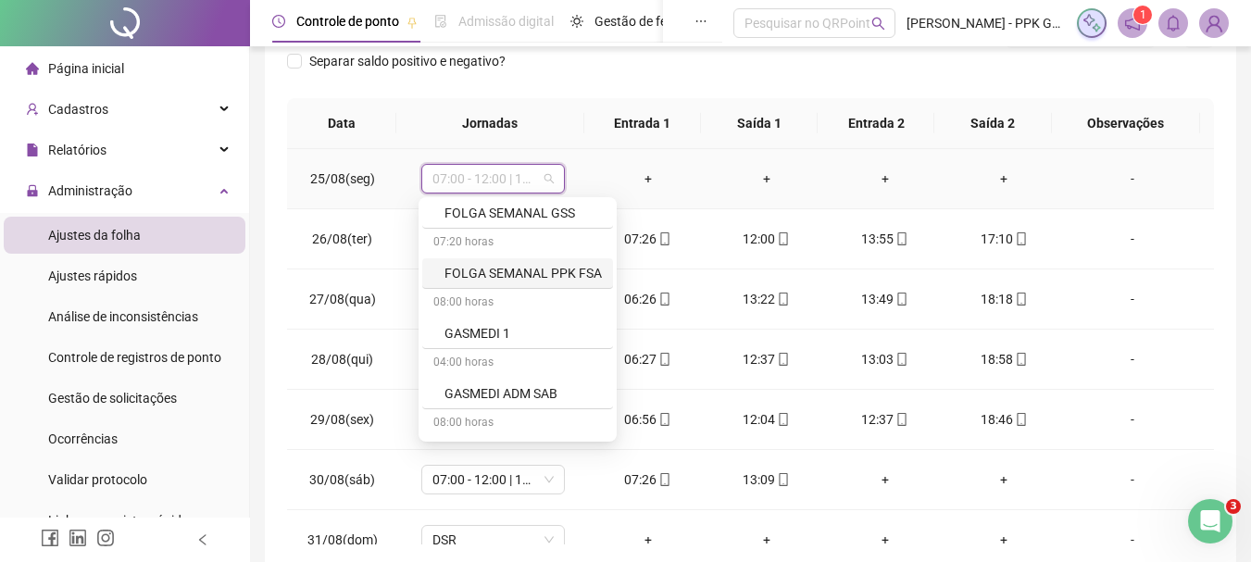
click at [508, 270] on div "FOLGA SEMANAL PPK FSA" at bounding box center [523, 273] width 157 height 20
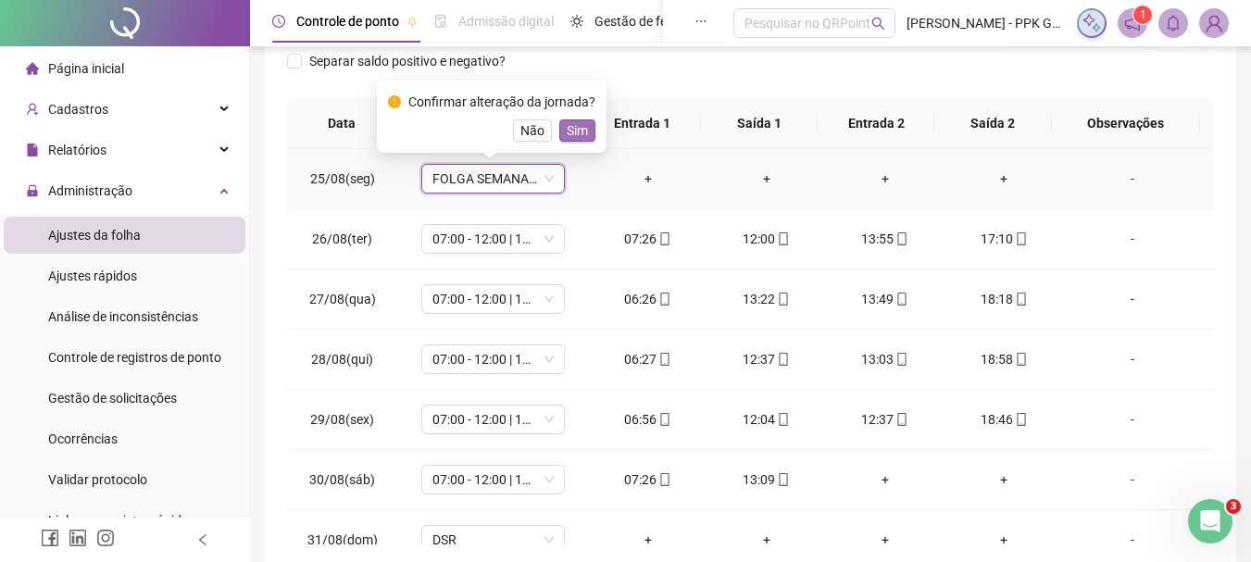
click at [571, 132] on span "Sim" at bounding box center [577, 130] width 21 height 20
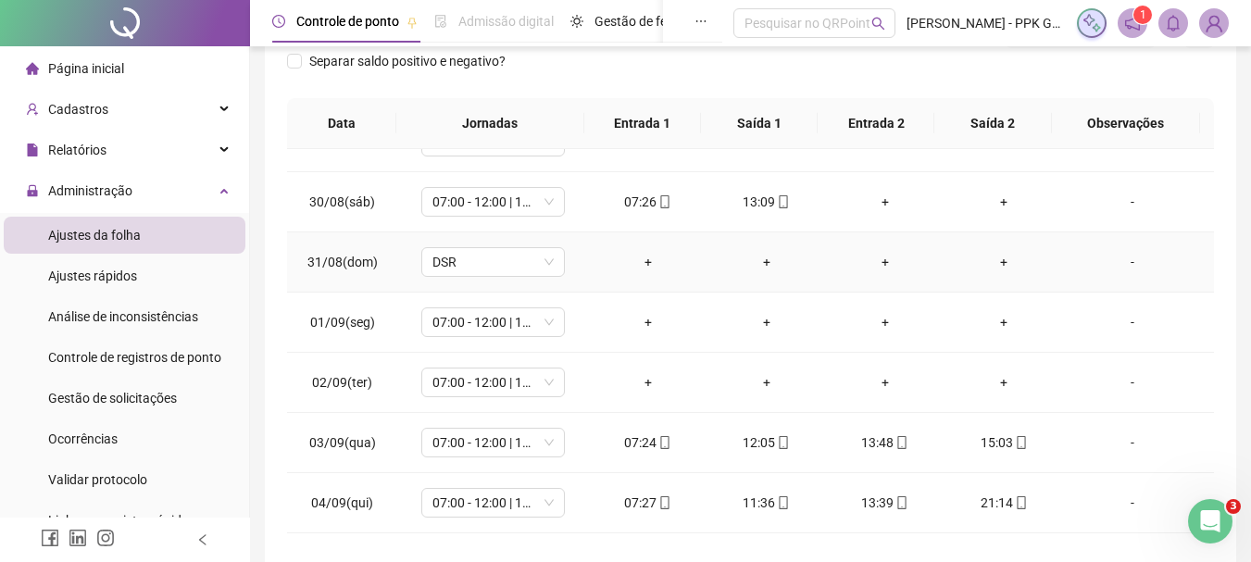
scroll to position [370, 0]
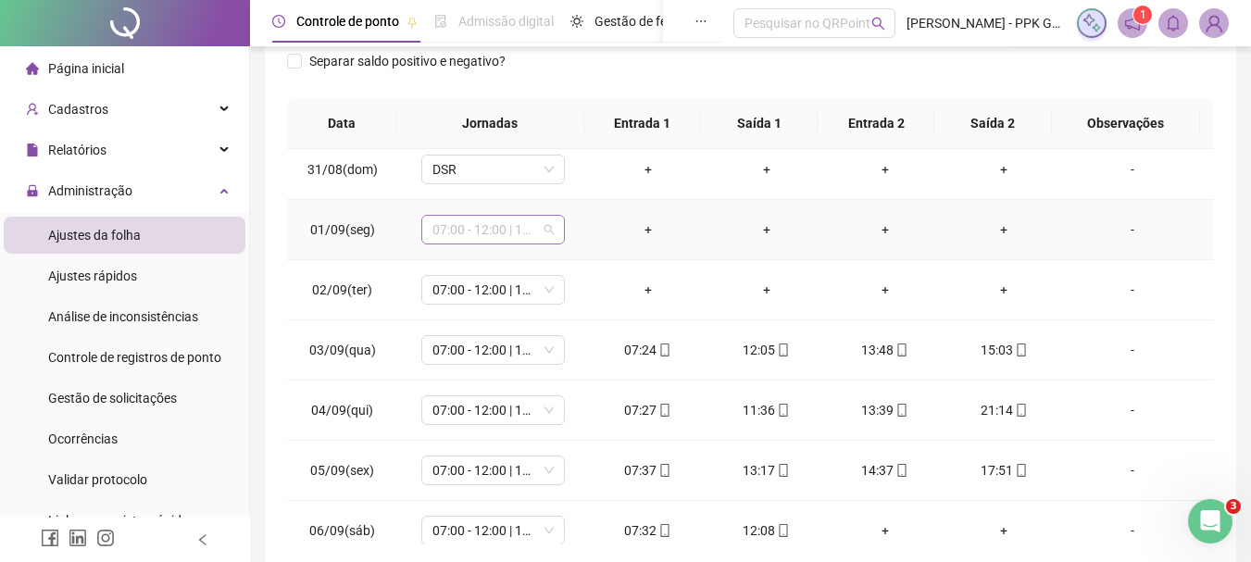
click at [548, 229] on span "07:00 - 12:00 | 13:00 - 15:20" at bounding box center [492, 230] width 121 height 28
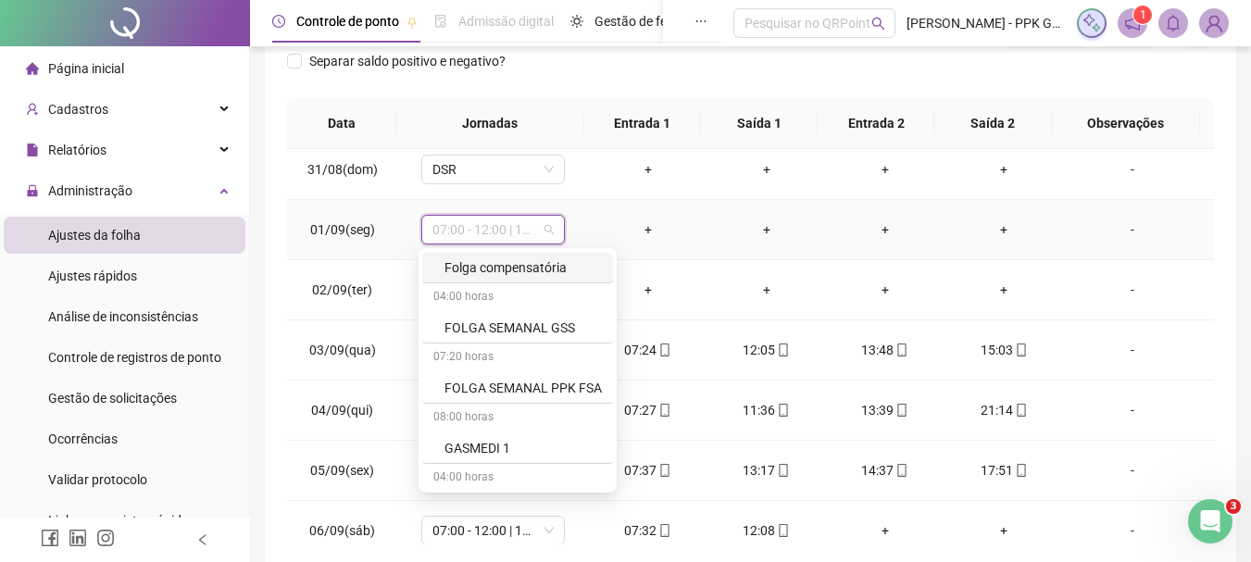
scroll to position [1297, 0]
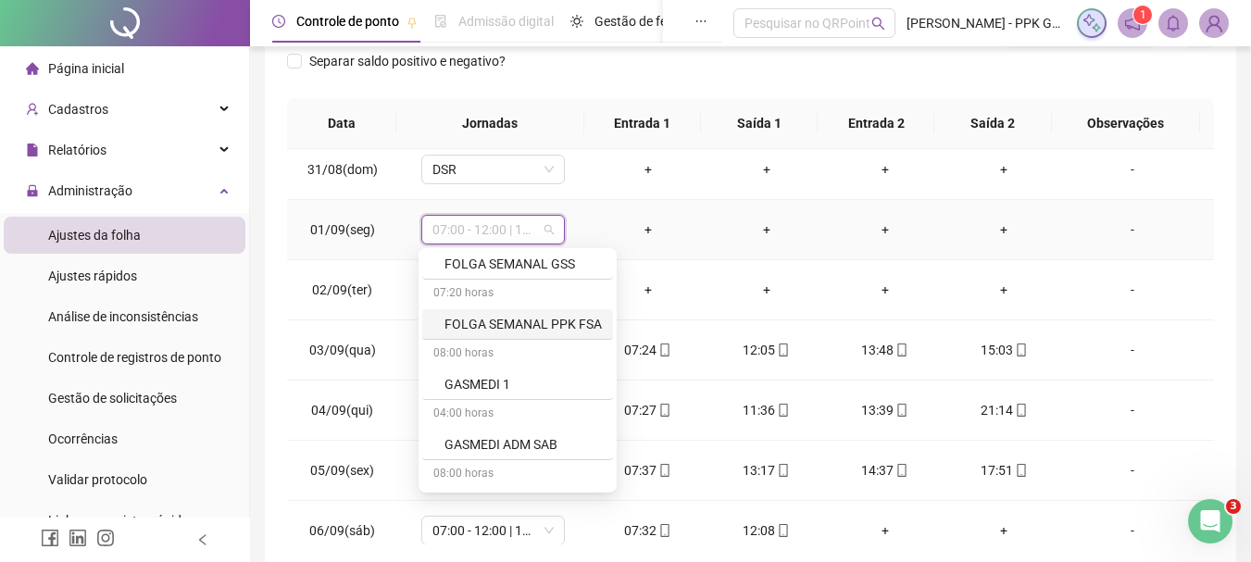
click at [512, 322] on div "FOLGA SEMANAL PPK FSA" at bounding box center [523, 324] width 157 height 20
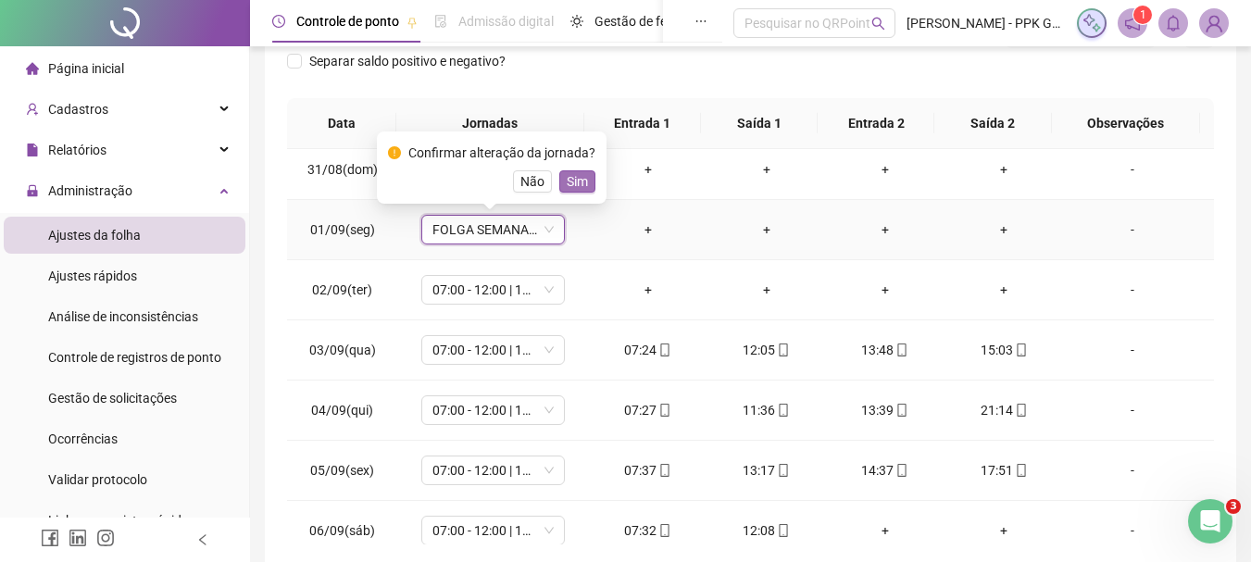
click at [574, 179] on span "Sim" at bounding box center [577, 181] width 21 height 20
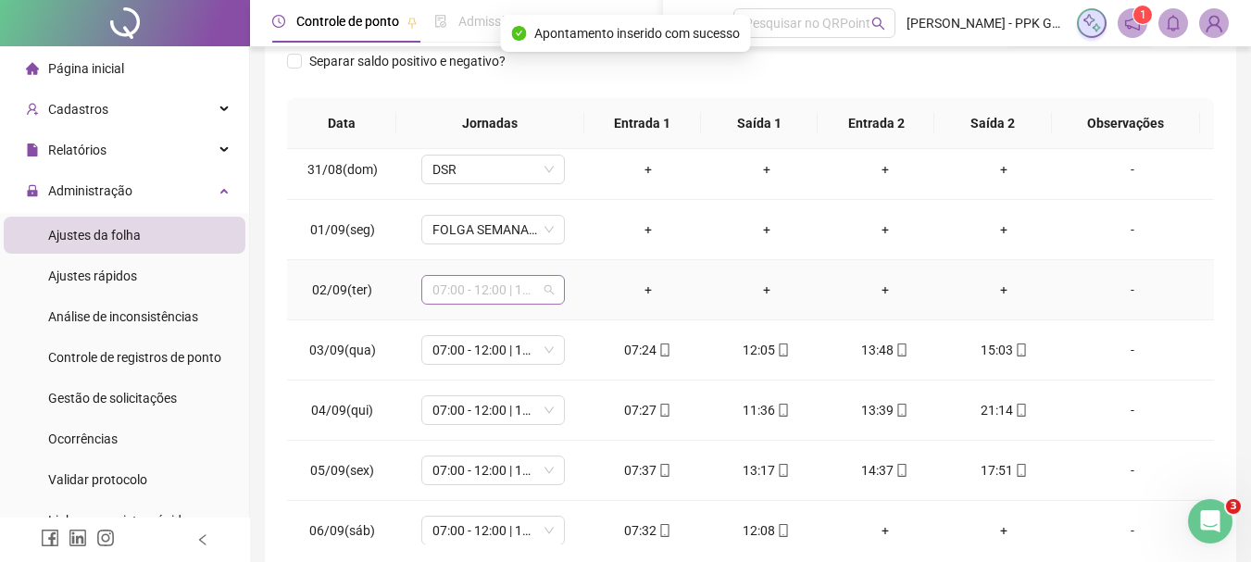
click at [546, 294] on span "07:00 - 12:00 | 13:00 - 15:20" at bounding box center [492, 290] width 121 height 28
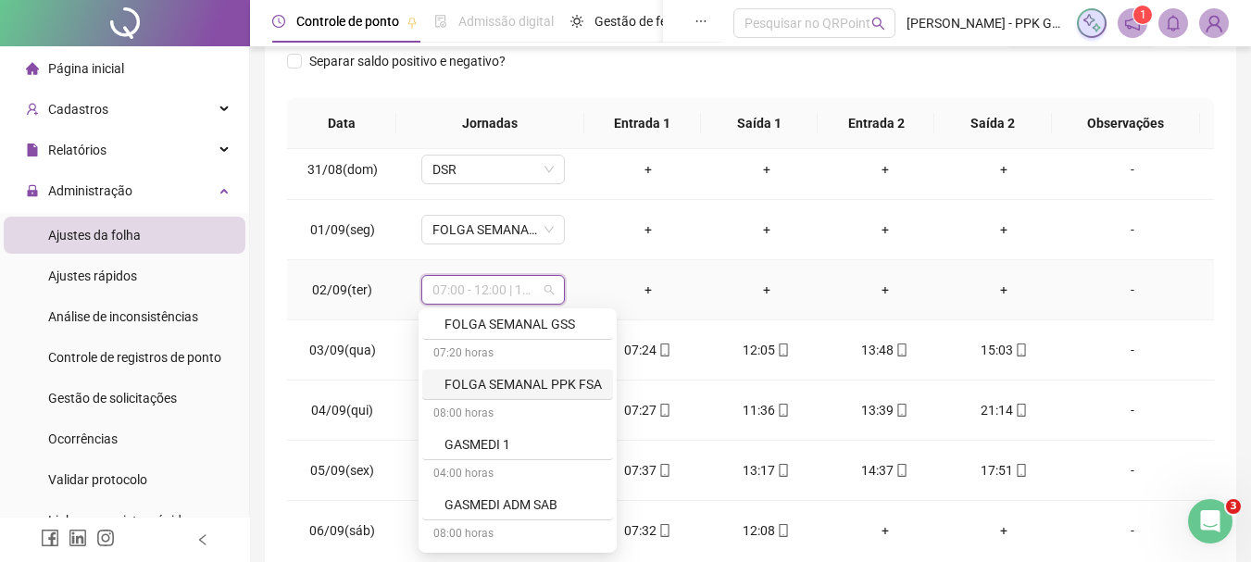
click at [525, 385] on div "FOLGA SEMANAL PPK FSA" at bounding box center [523, 384] width 157 height 20
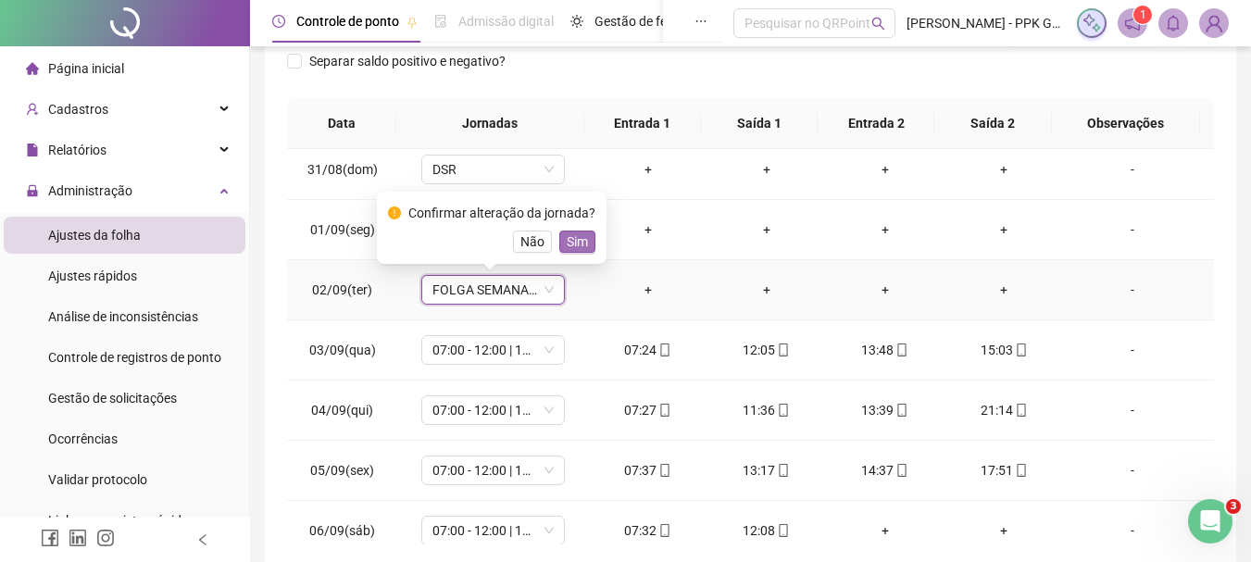
click at [576, 238] on span "Sim" at bounding box center [577, 242] width 21 height 20
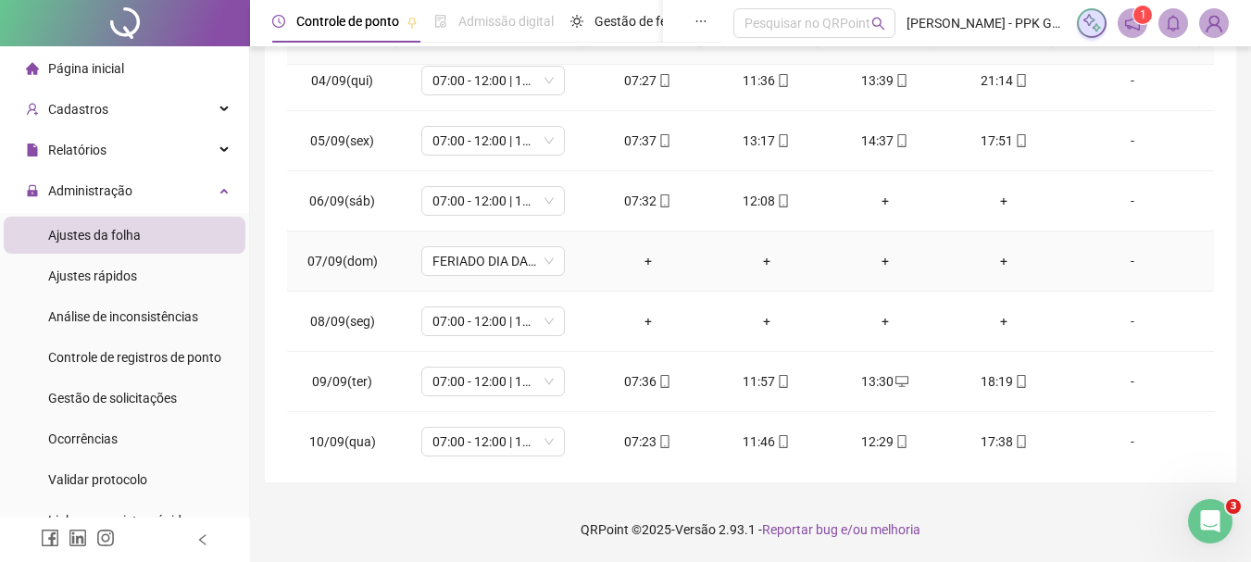
scroll to position [648, 0]
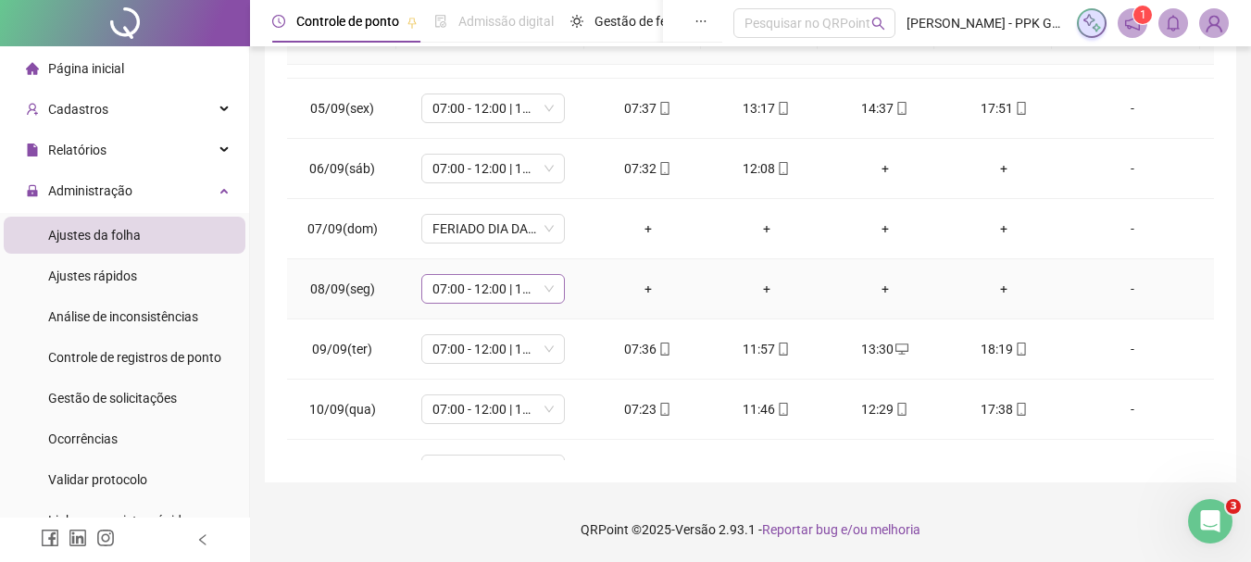
click at [544, 285] on span "07:00 - 12:00 | 13:00 - 15:20" at bounding box center [492, 289] width 121 height 28
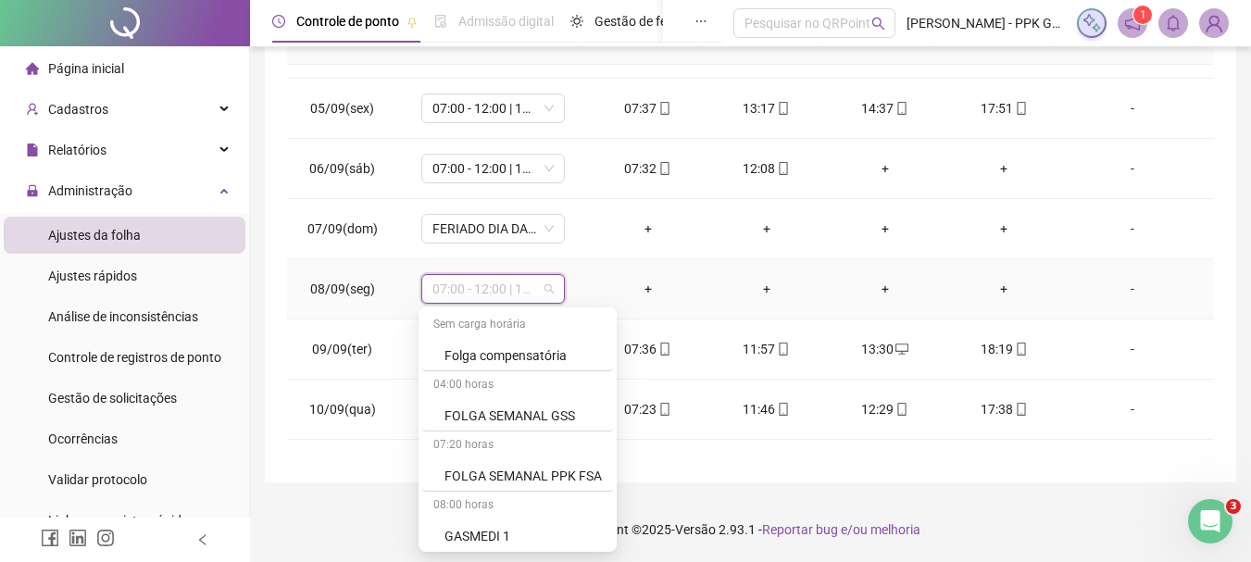
scroll to position [1297, 0]
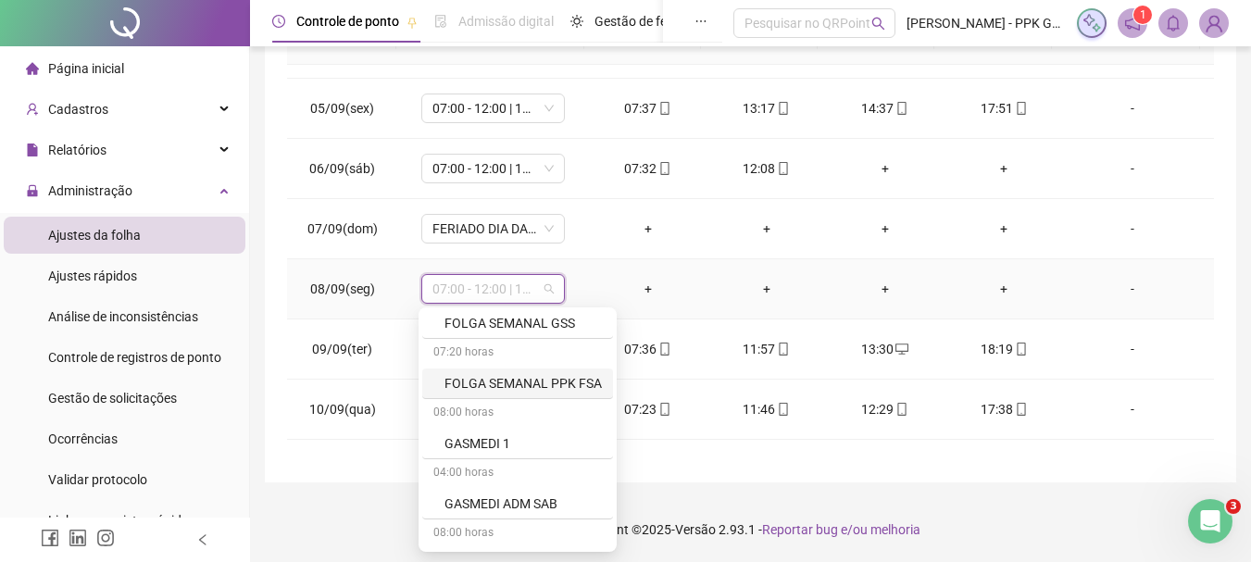
click at [531, 387] on div "FOLGA SEMANAL PPK FSA" at bounding box center [523, 383] width 157 height 20
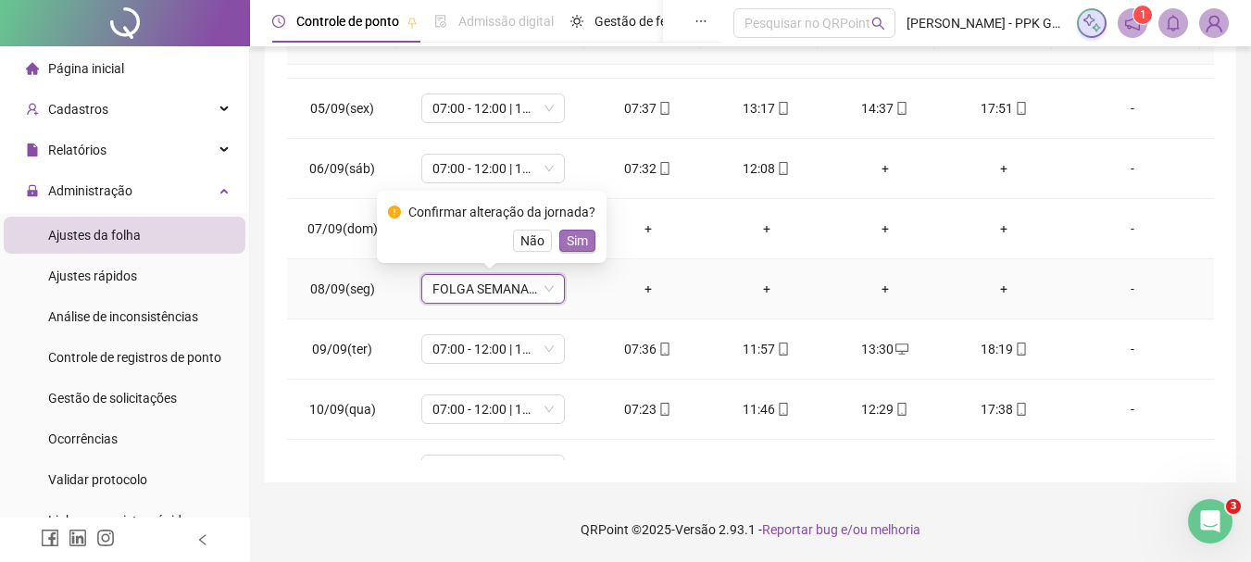
click at [578, 240] on span "Sim" at bounding box center [577, 241] width 21 height 20
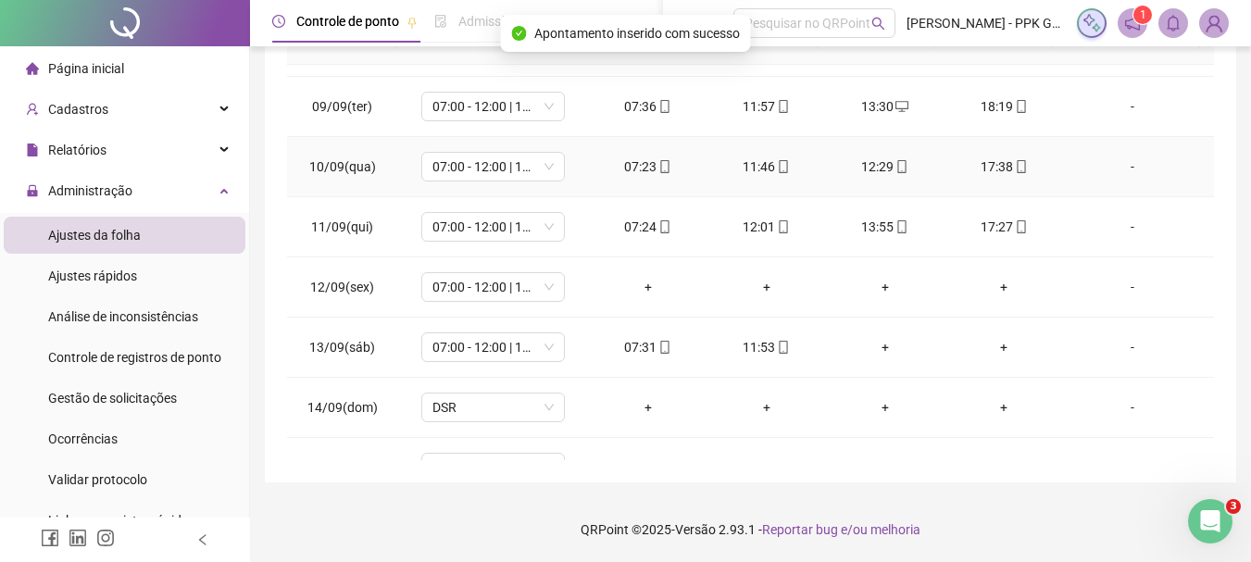
scroll to position [926, 0]
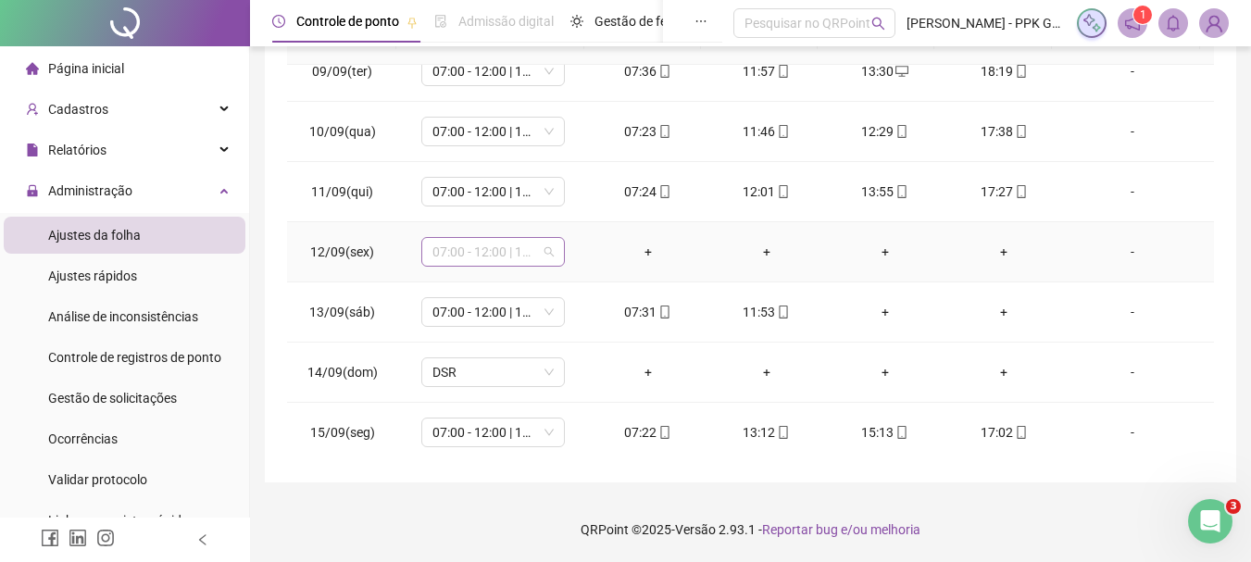
click at [544, 248] on span "07:00 - 12:00 | 13:00 - 15:20" at bounding box center [492, 252] width 121 height 28
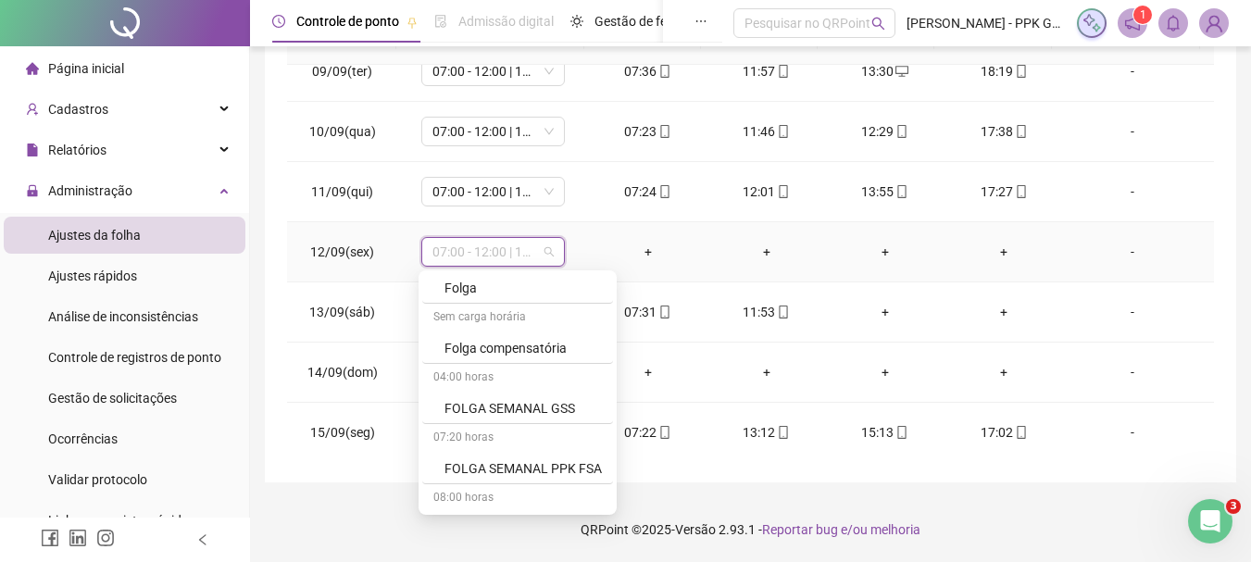
scroll to position [1204, 0]
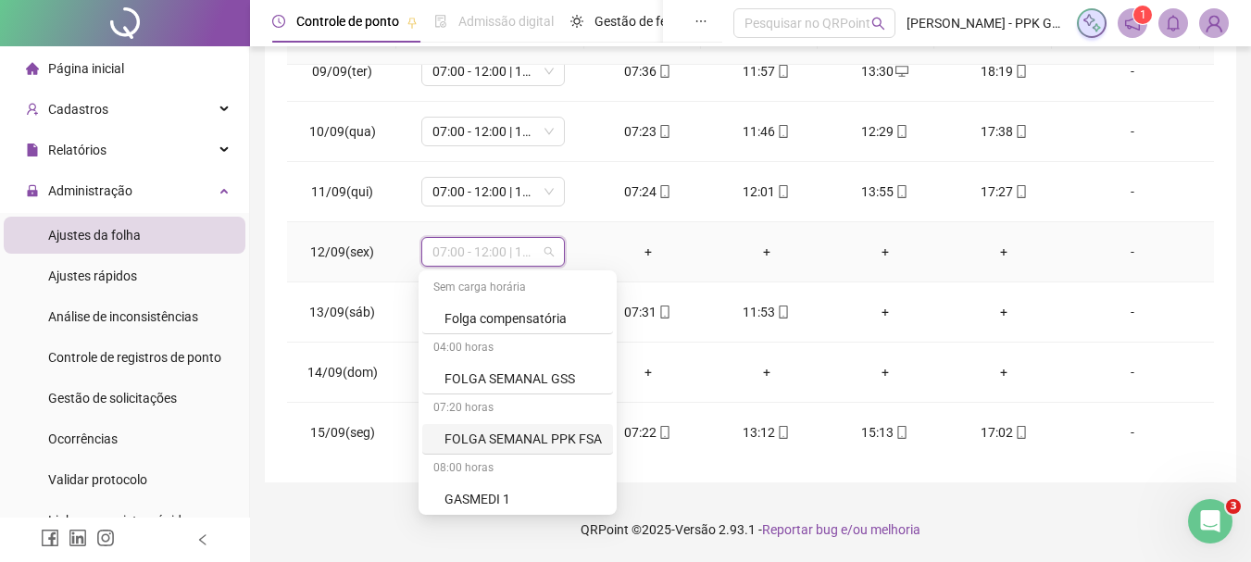
click at [502, 435] on div "FOLGA SEMANAL PPK FSA" at bounding box center [523, 439] width 157 height 20
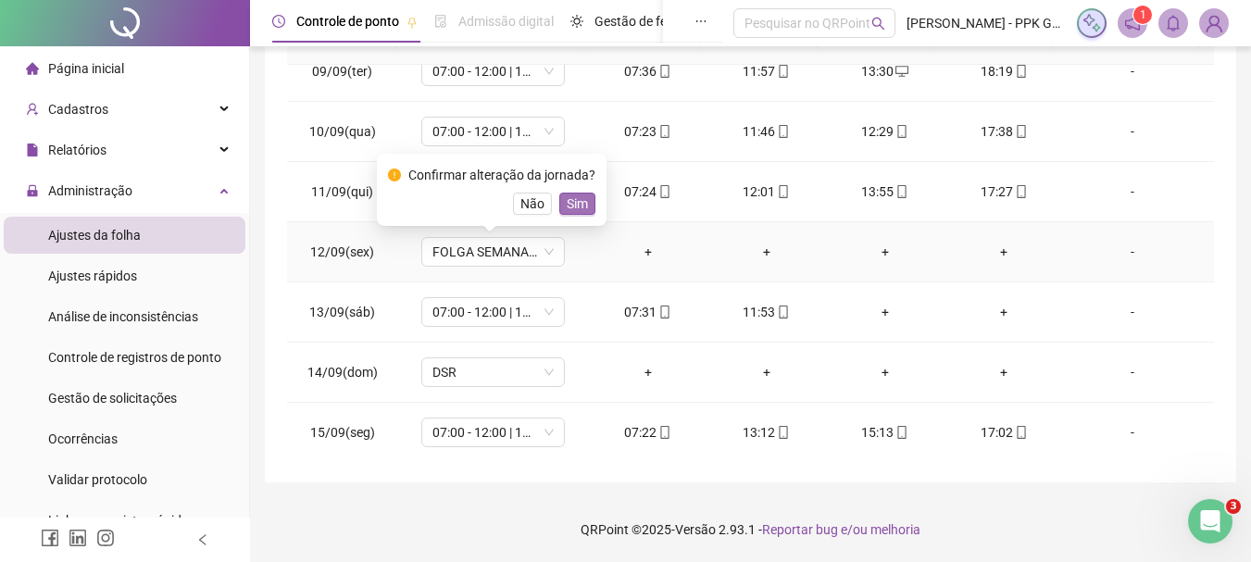
click at [581, 207] on span "Sim" at bounding box center [577, 204] width 21 height 20
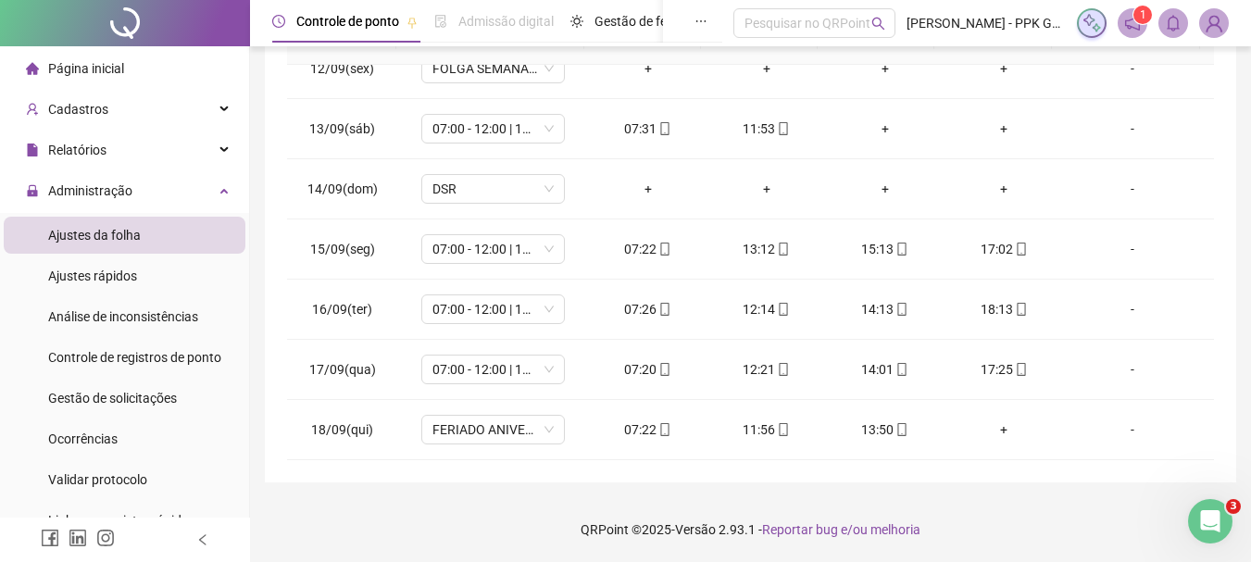
scroll to position [0, 0]
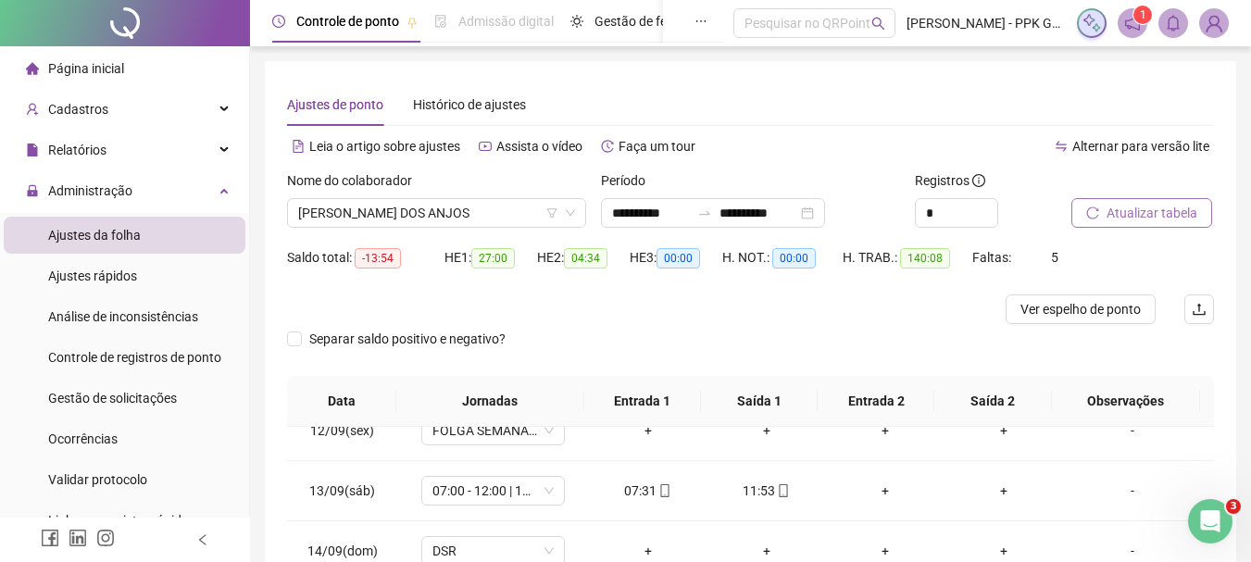
click at [1164, 209] on span "Atualizar tabela" at bounding box center [1152, 213] width 91 height 20
click at [512, 216] on span "[PERSON_NAME] DOS ANJOS" at bounding box center [436, 213] width 277 height 28
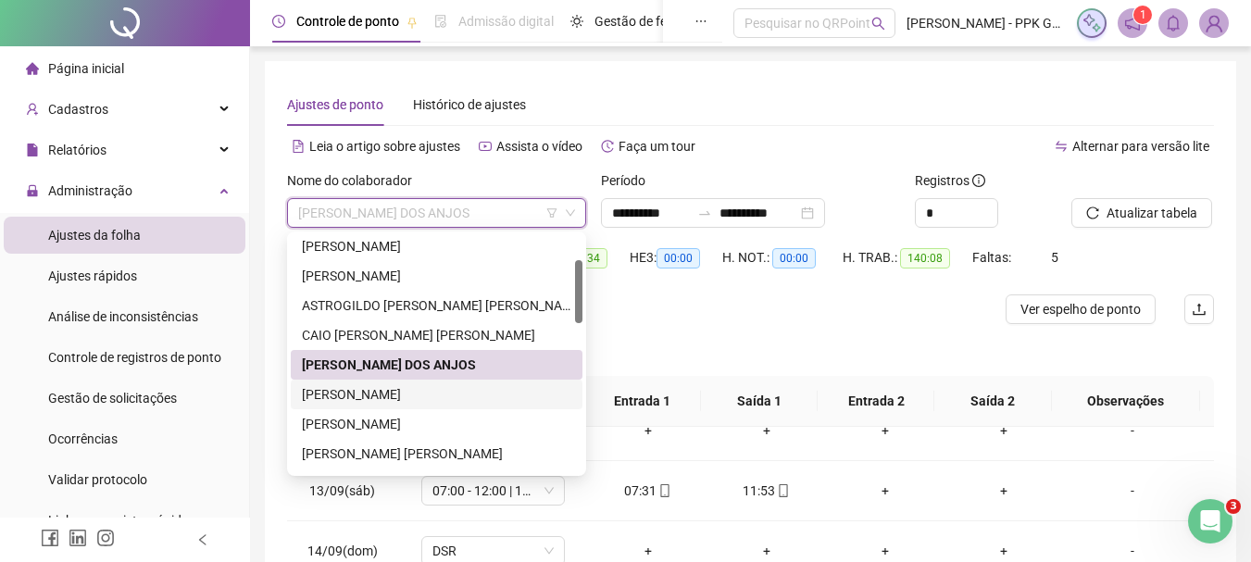
click at [421, 393] on div "[PERSON_NAME]" at bounding box center [437, 394] width 270 height 20
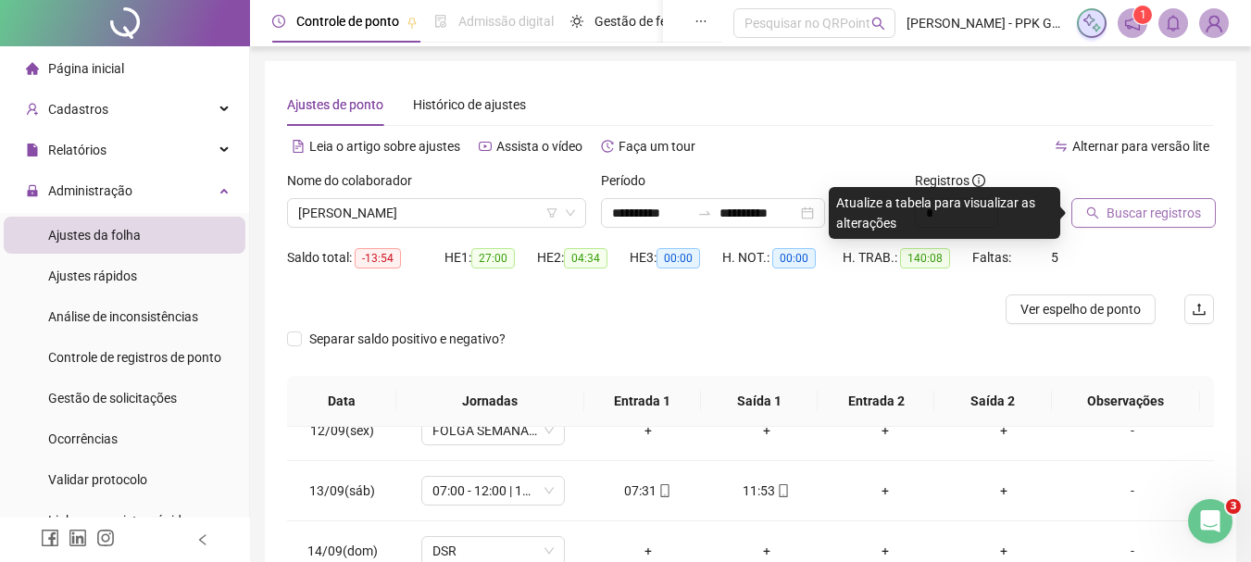
click at [1137, 208] on span "Buscar registros" at bounding box center [1154, 213] width 94 height 20
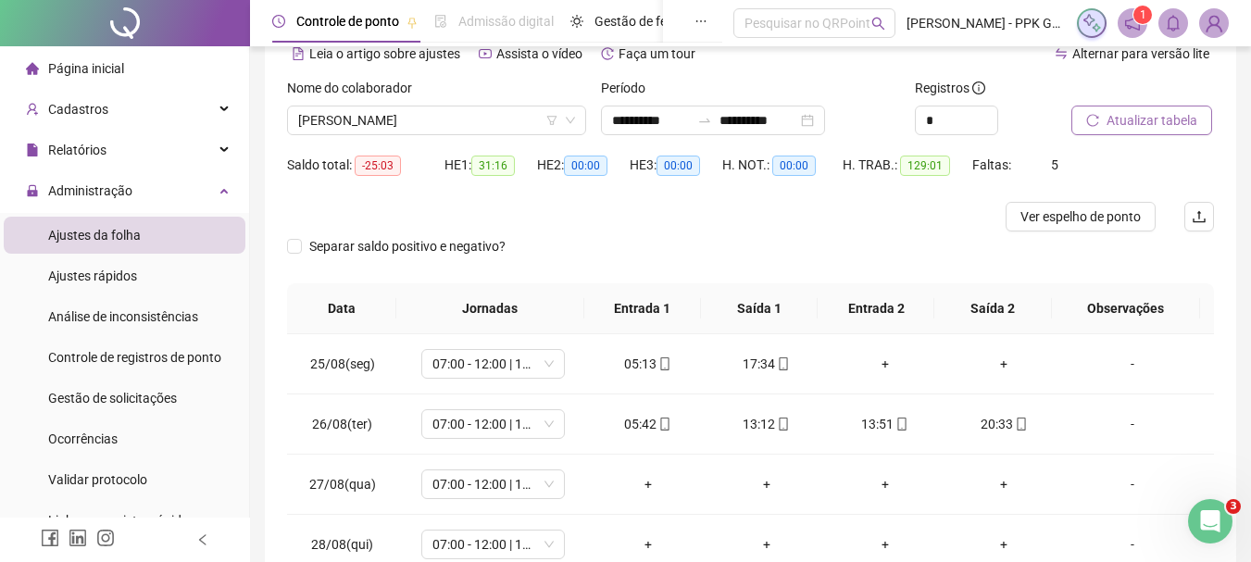
scroll to position [185, 0]
